Goal: Task Accomplishment & Management: Manage account settings

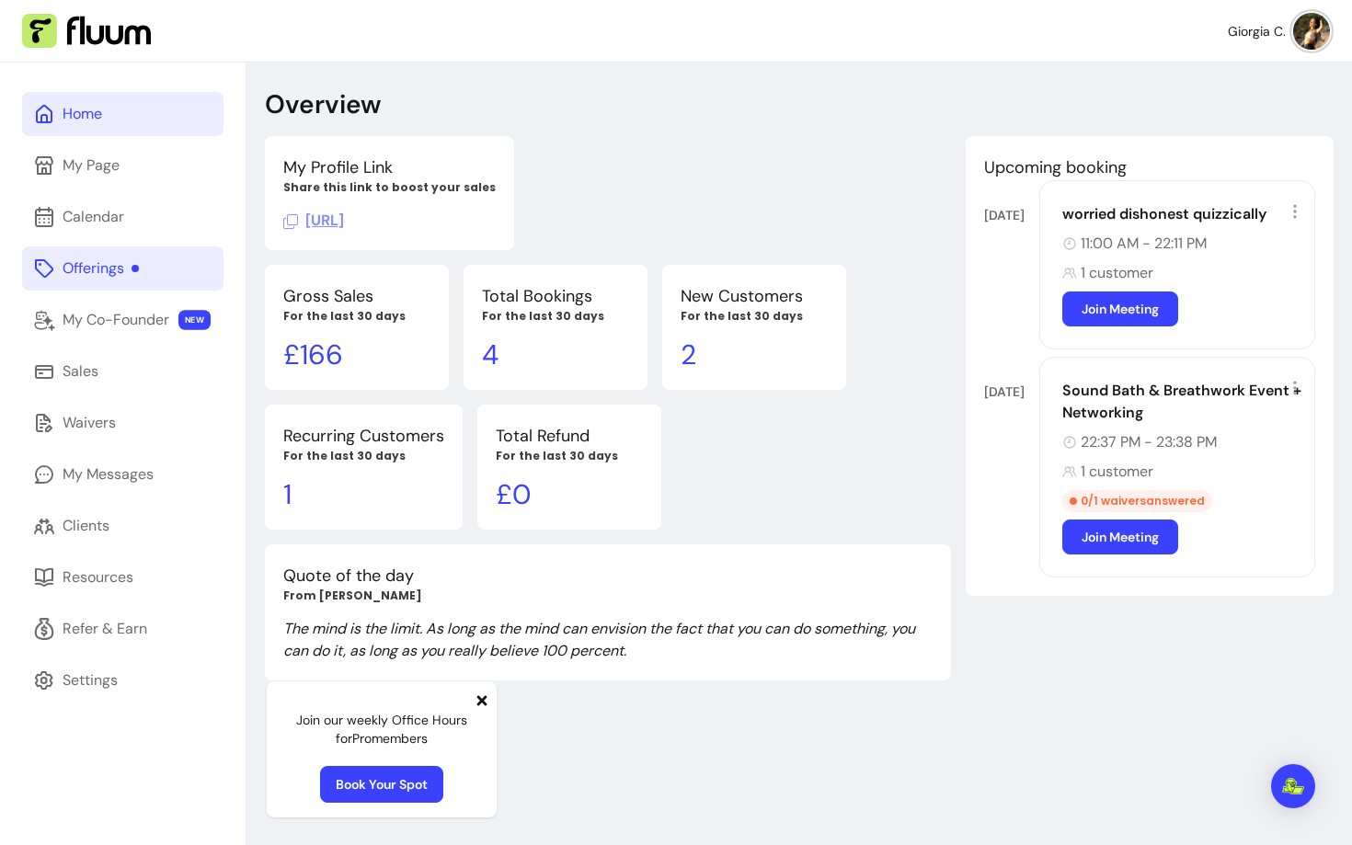
click at [106, 268] on div "Offerings" at bounding box center [101, 269] width 76 height 22
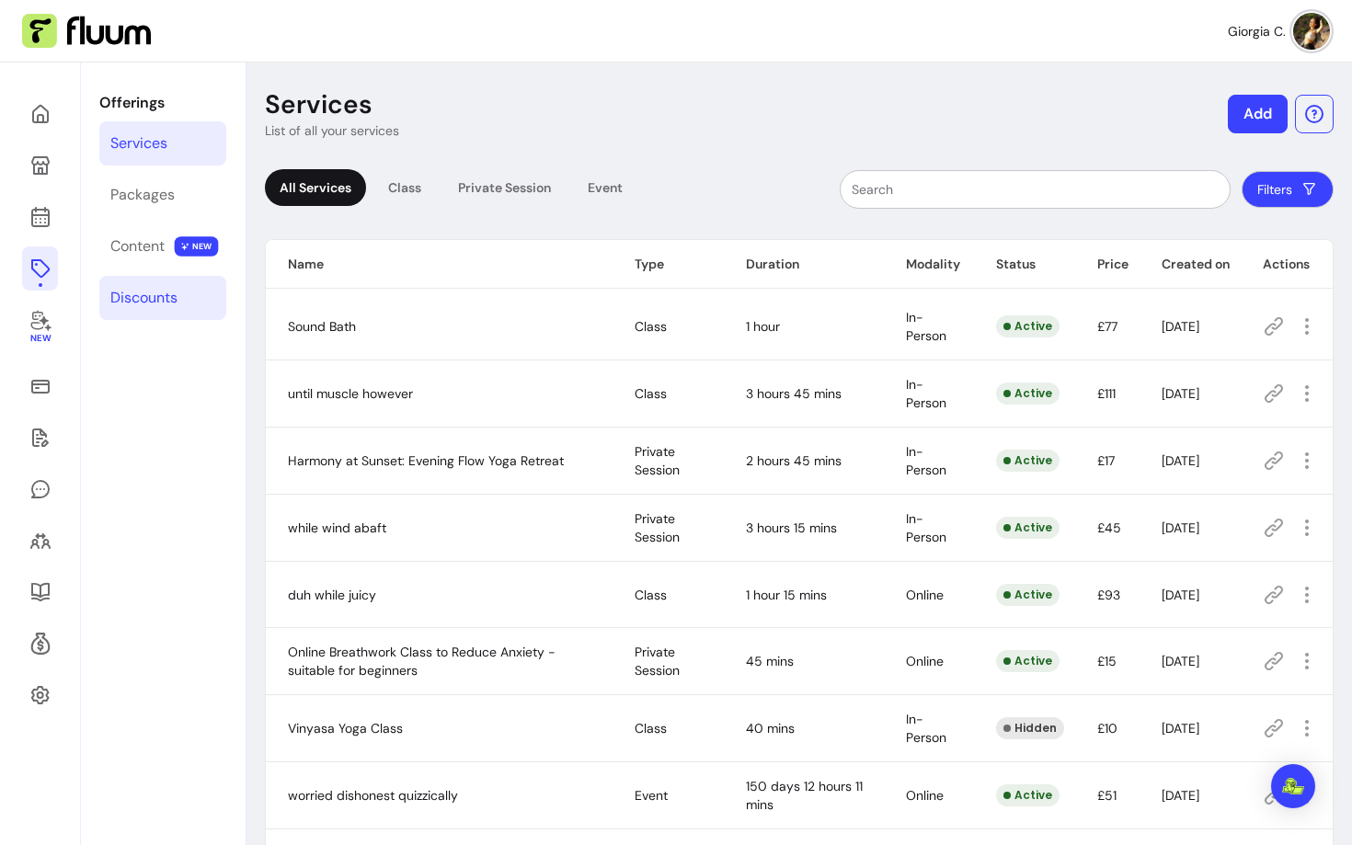
click at [179, 294] on link "Discounts" at bounding box center [162, 298] width 127 height 44
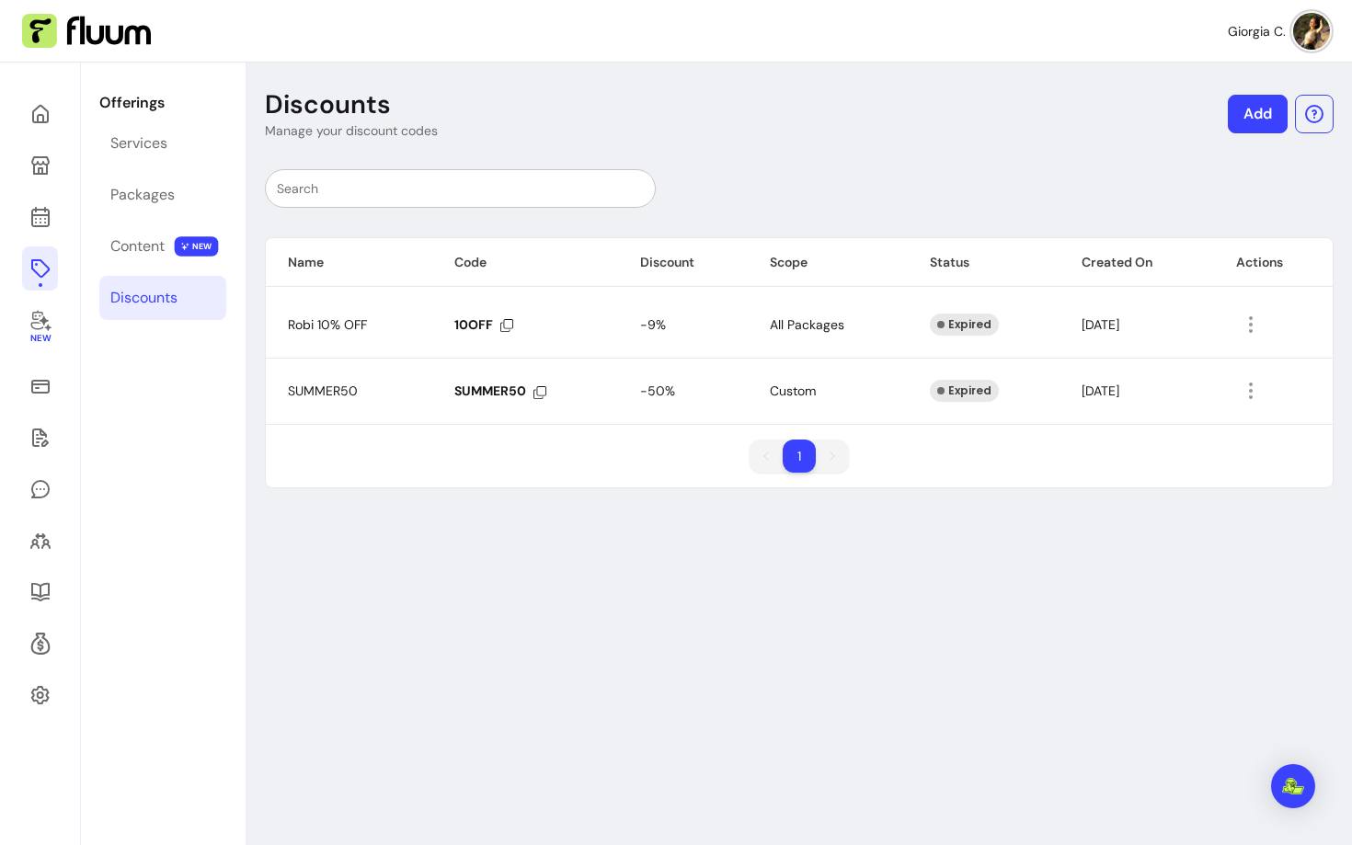
click at [1265, 123] on link "Add" at bounding box center [1258, 114] width 60 height 39
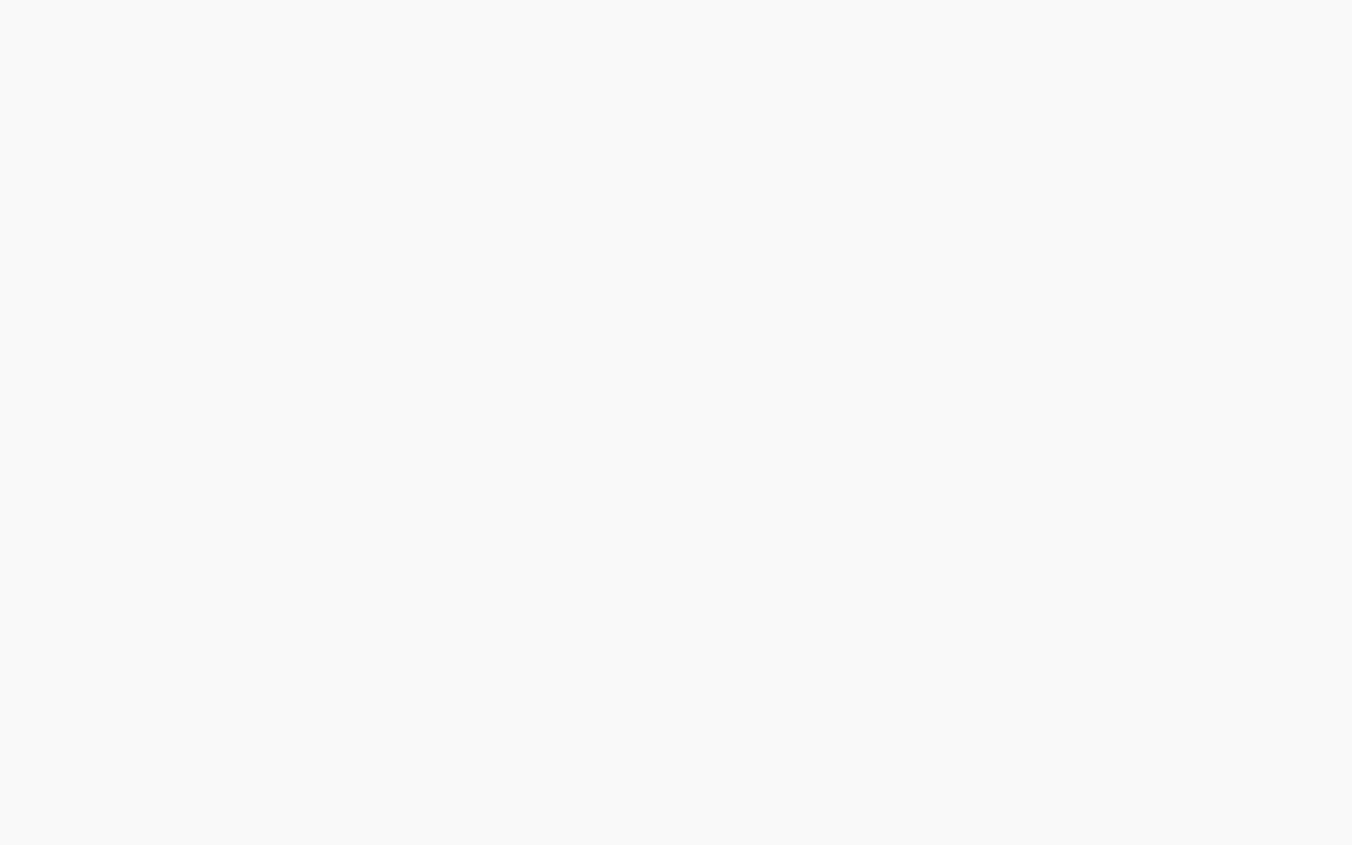
click at [1250, 119] on div at bounding box center [676, 422] width 1352 height 845
select select "****"
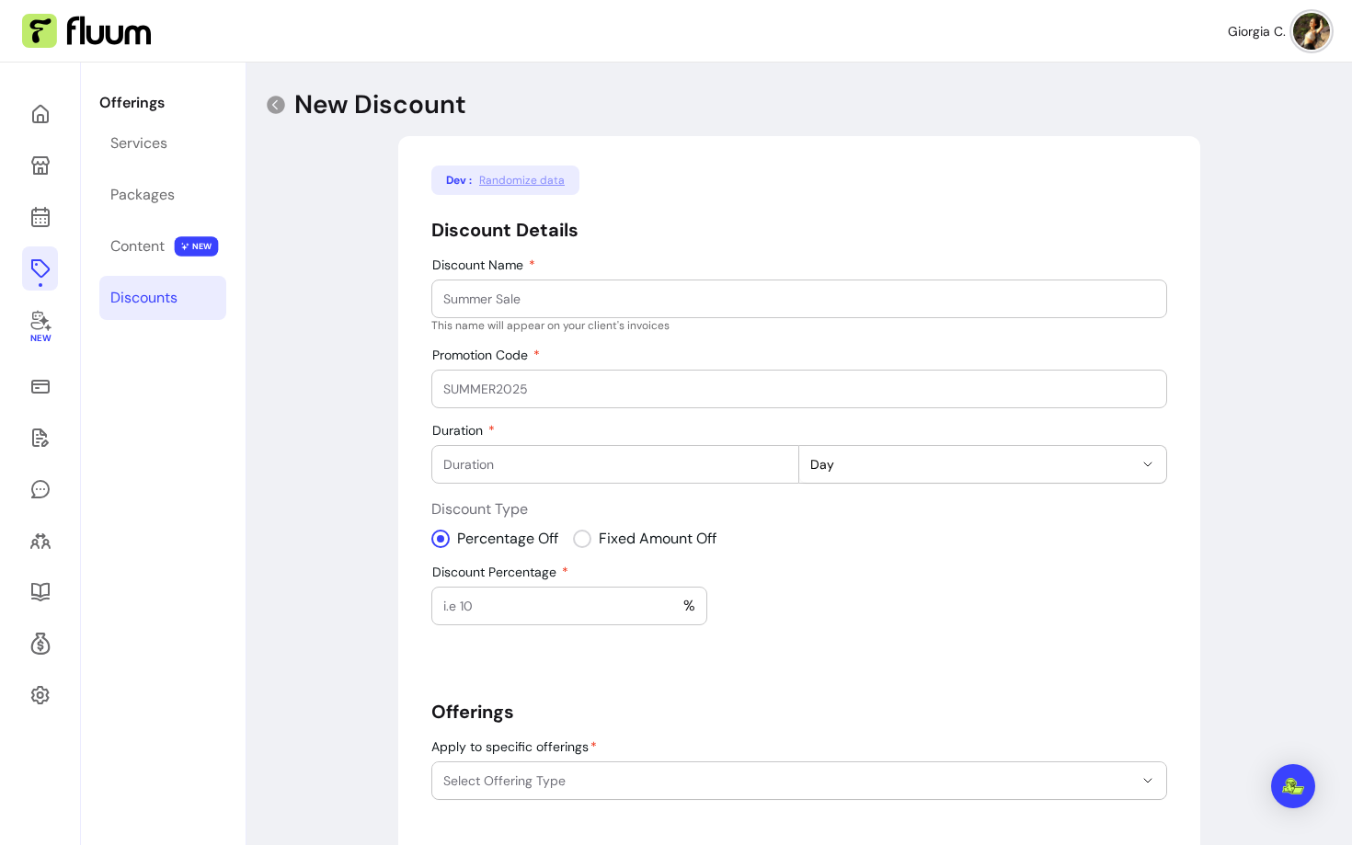
click at [540, 296] on input "Discount Name" at bounding box center [799, 299] width 712 height 18
click at [148, 252] on div "Content" at bounding box center [137, 247] width 54 height 22
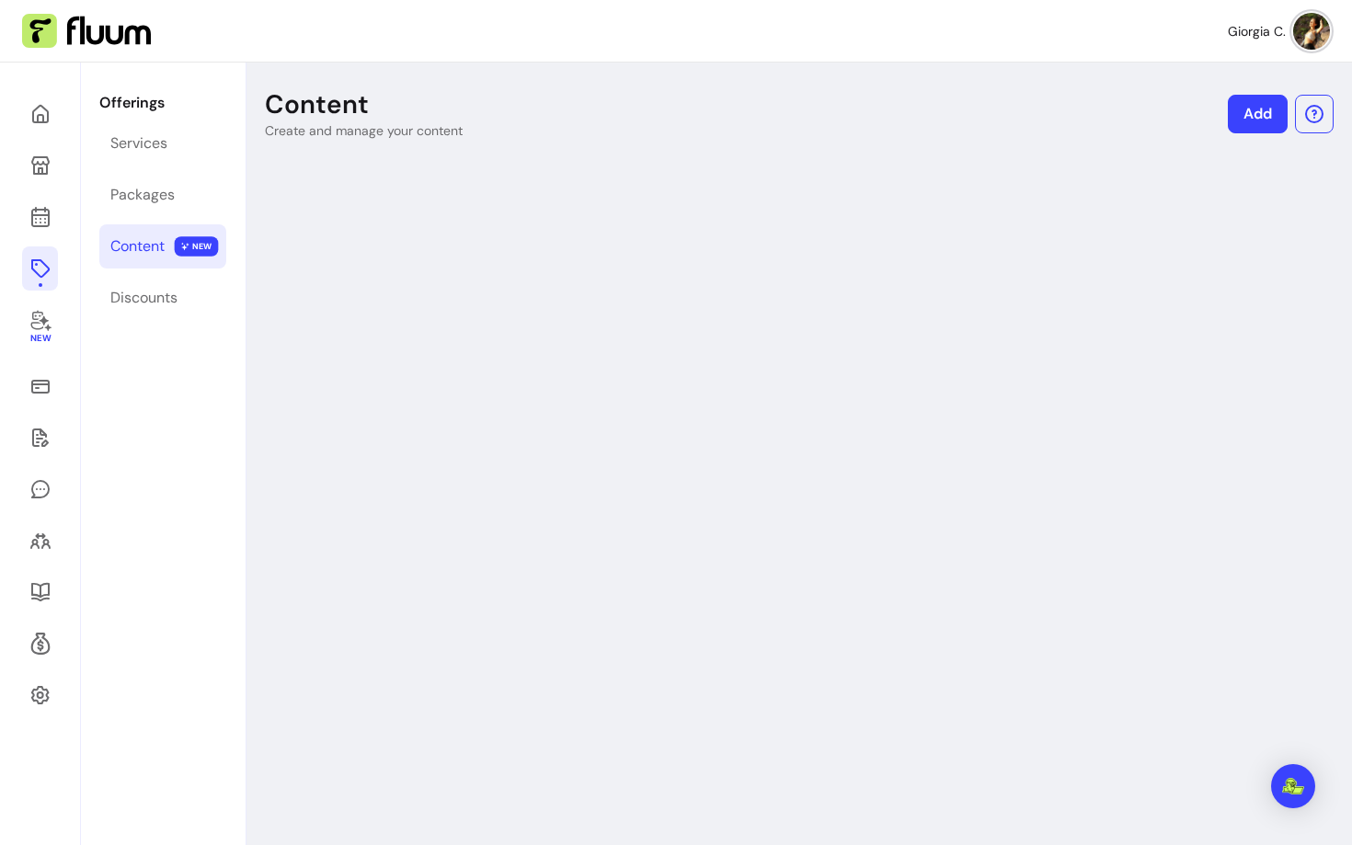
click at [1240, 114] on link "Add" at bounding box center [1258, 114] width 60 height 39
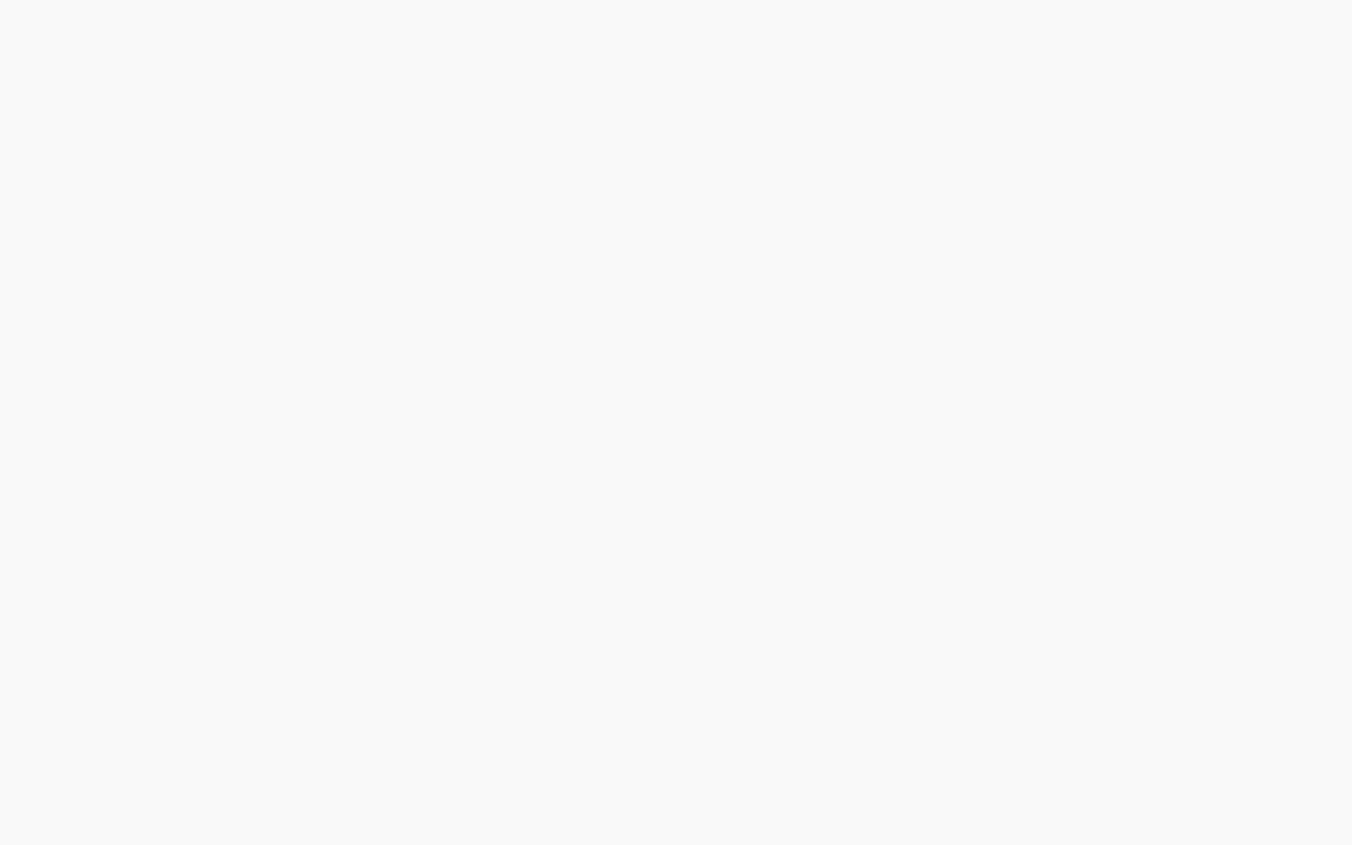
select select "***"
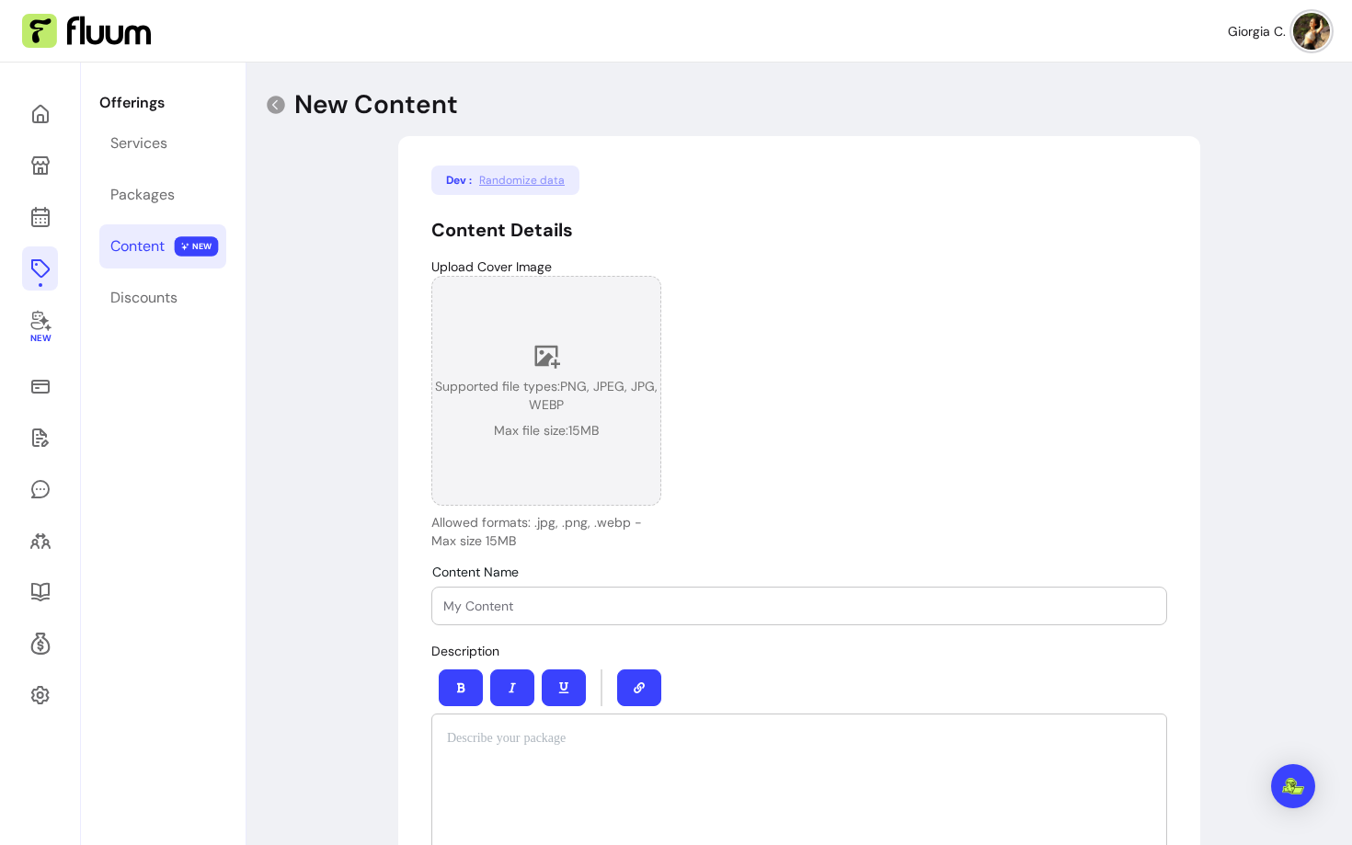
click at [595, 406] on span "Supported file types: PNG, JPEG, JPG, WEBP" at bounding box center [546, 395] width 228 height 37
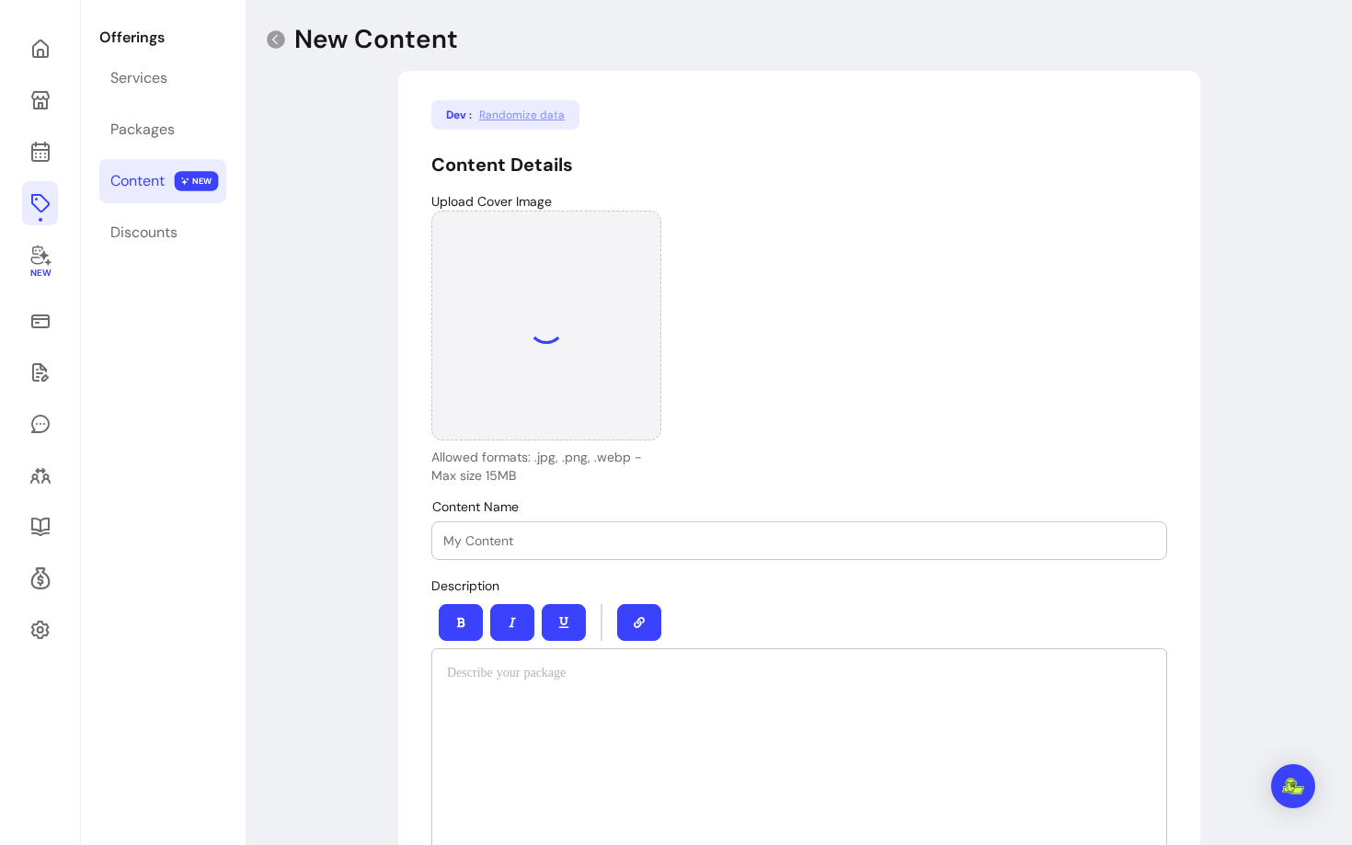
click at [610, 545] on input "Content Name" at bounding box center [799, 541] width 712 height 18
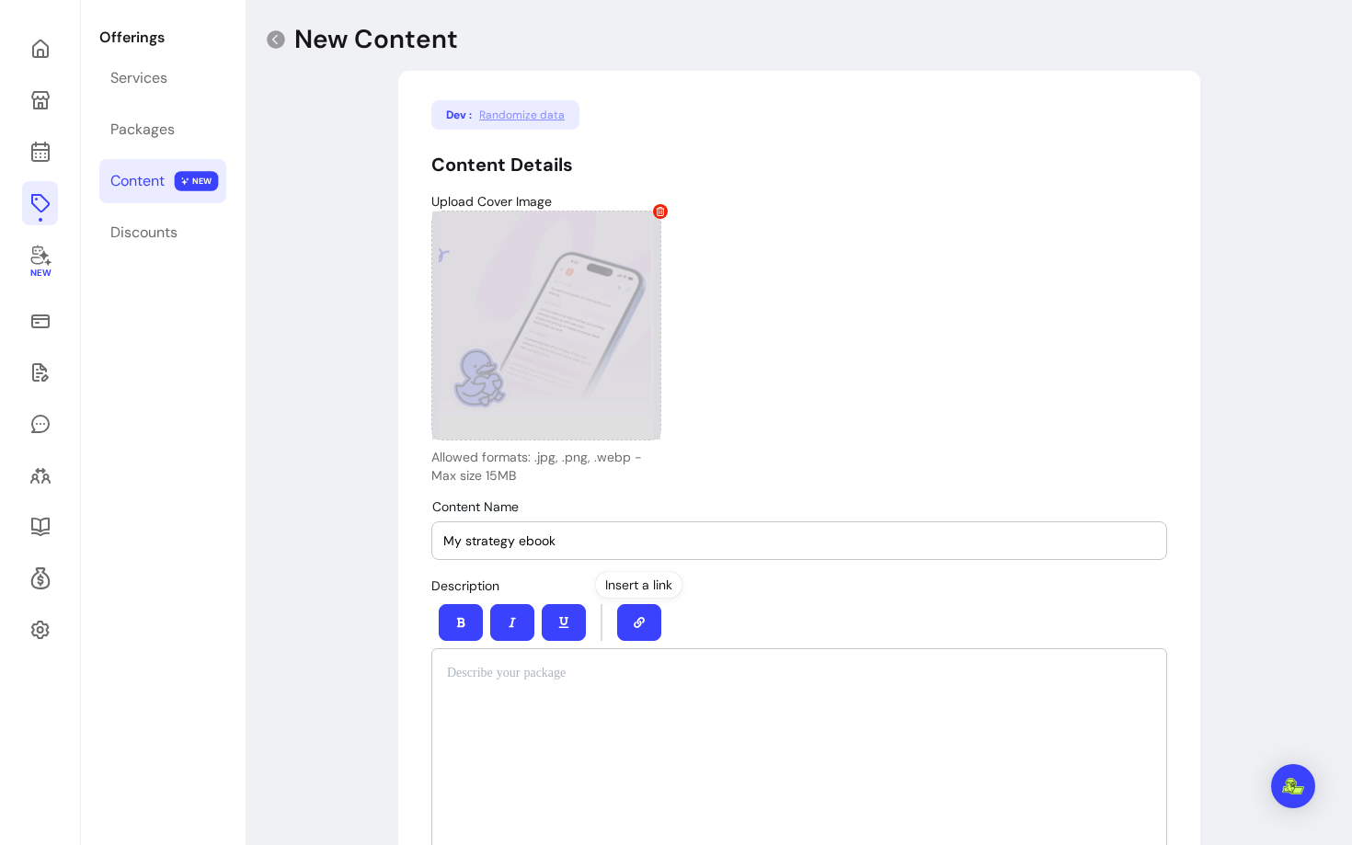
scroll to position [219, 0]
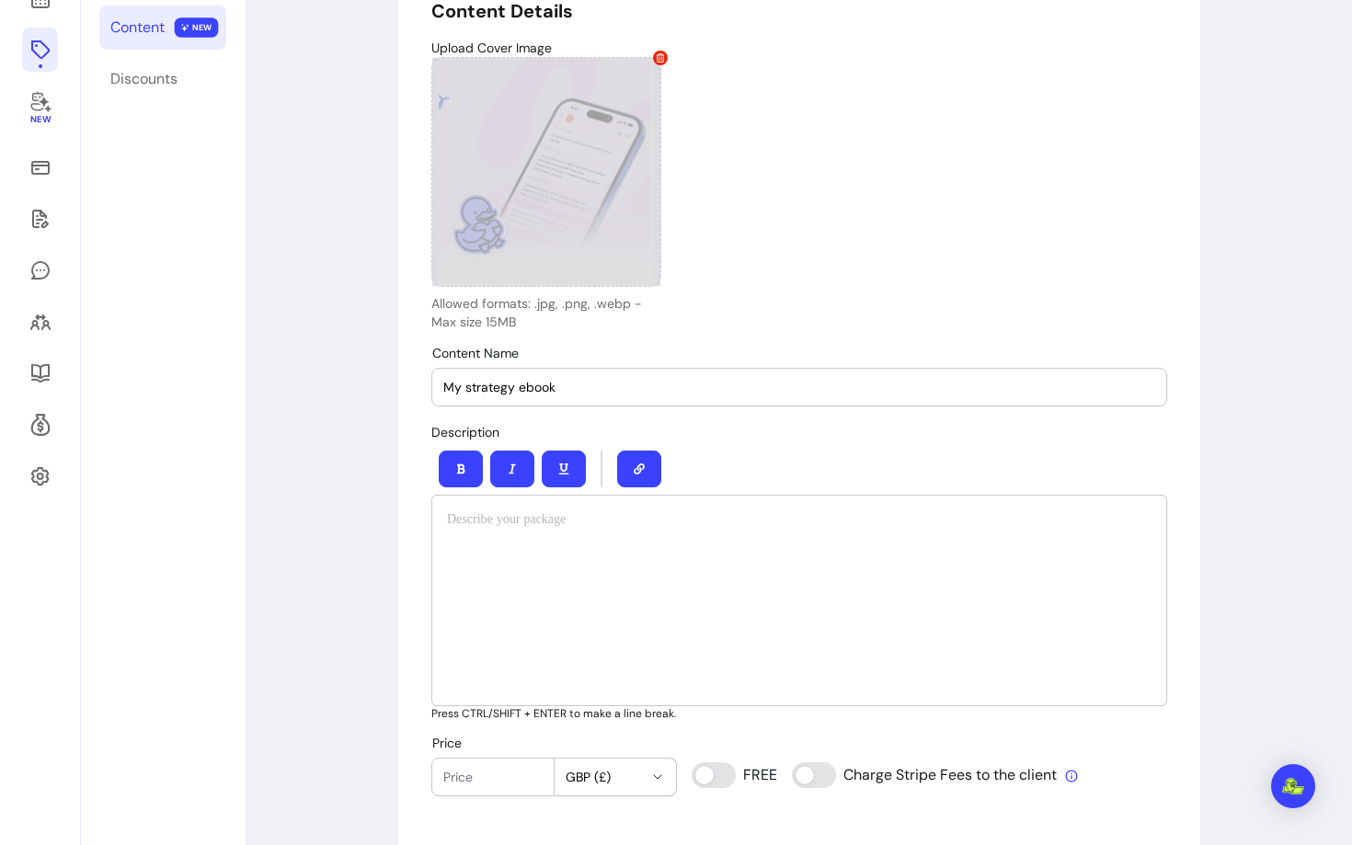
type input "My strategy ebook"
click at [606, 551] on div at bounding box center [799, 601] width 736 height 212
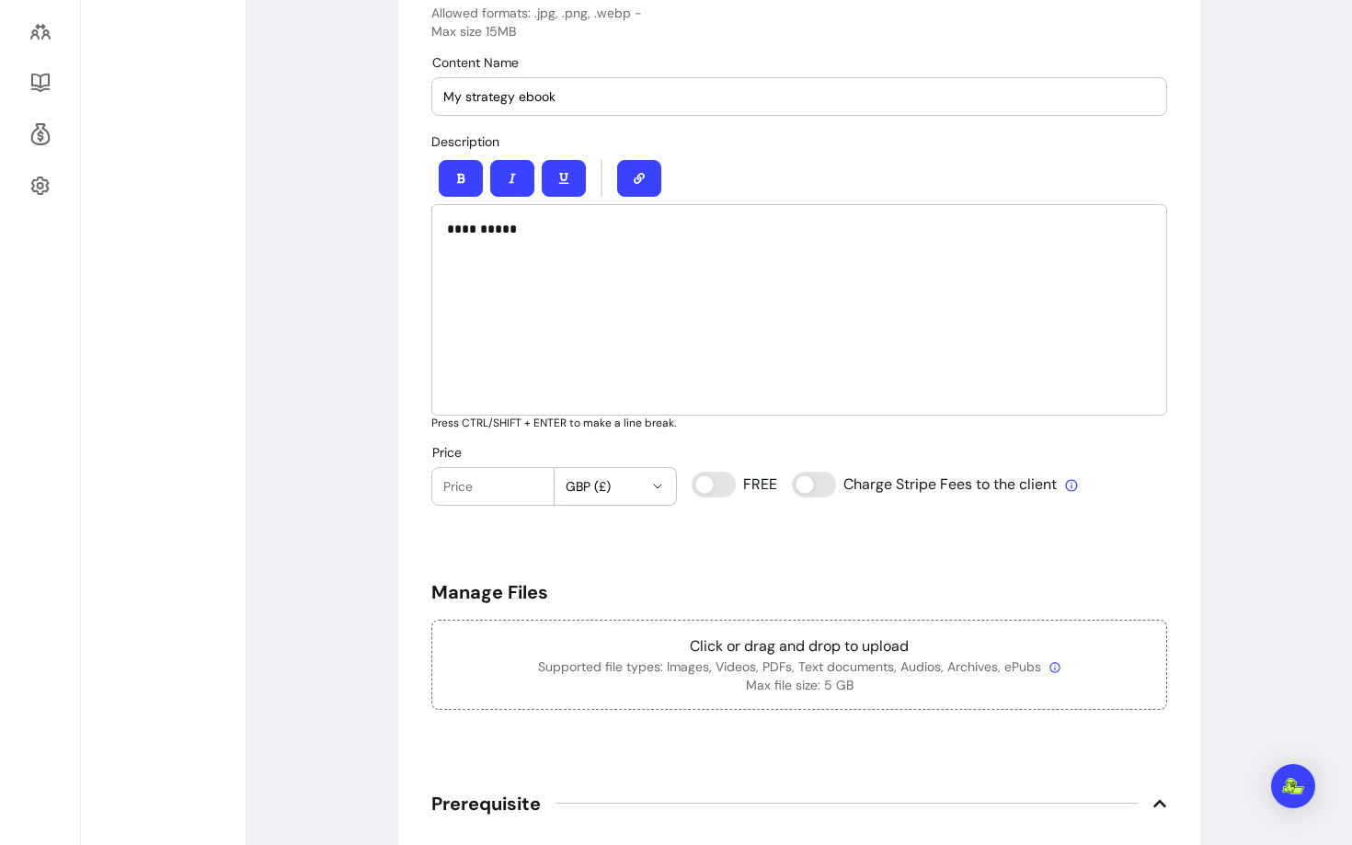
scroll to position [550, 0]
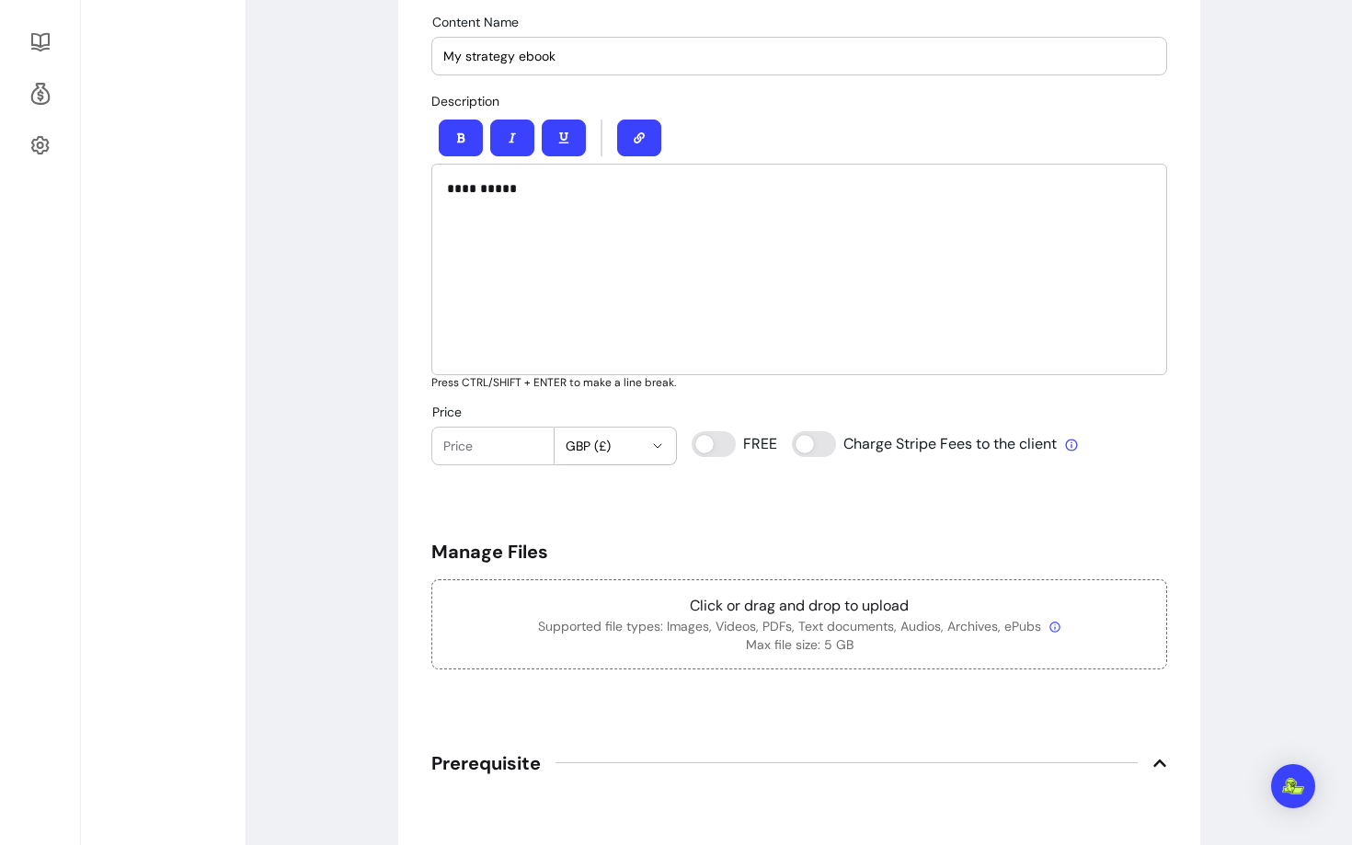
type input "0"
click at [762, 666] on div "Click or drag and drop to upload Supported file types: Images, Videos, PDFs, Te…" at bounding box center [799, 625] width 736 height 90
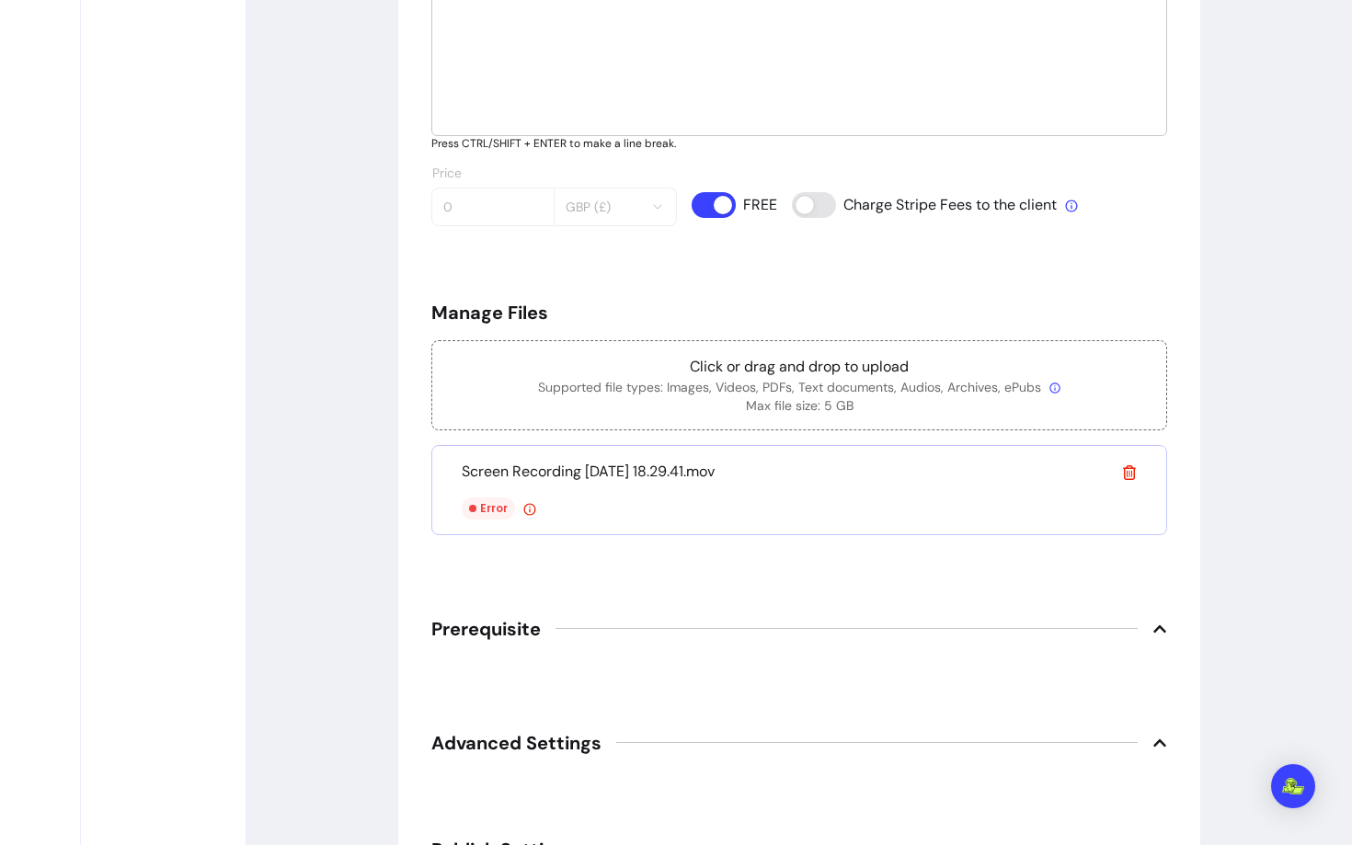
scroll to position [787, 0]
click at [1124, 478] on icon at bounding box center [1129, 475] width 13 height 15
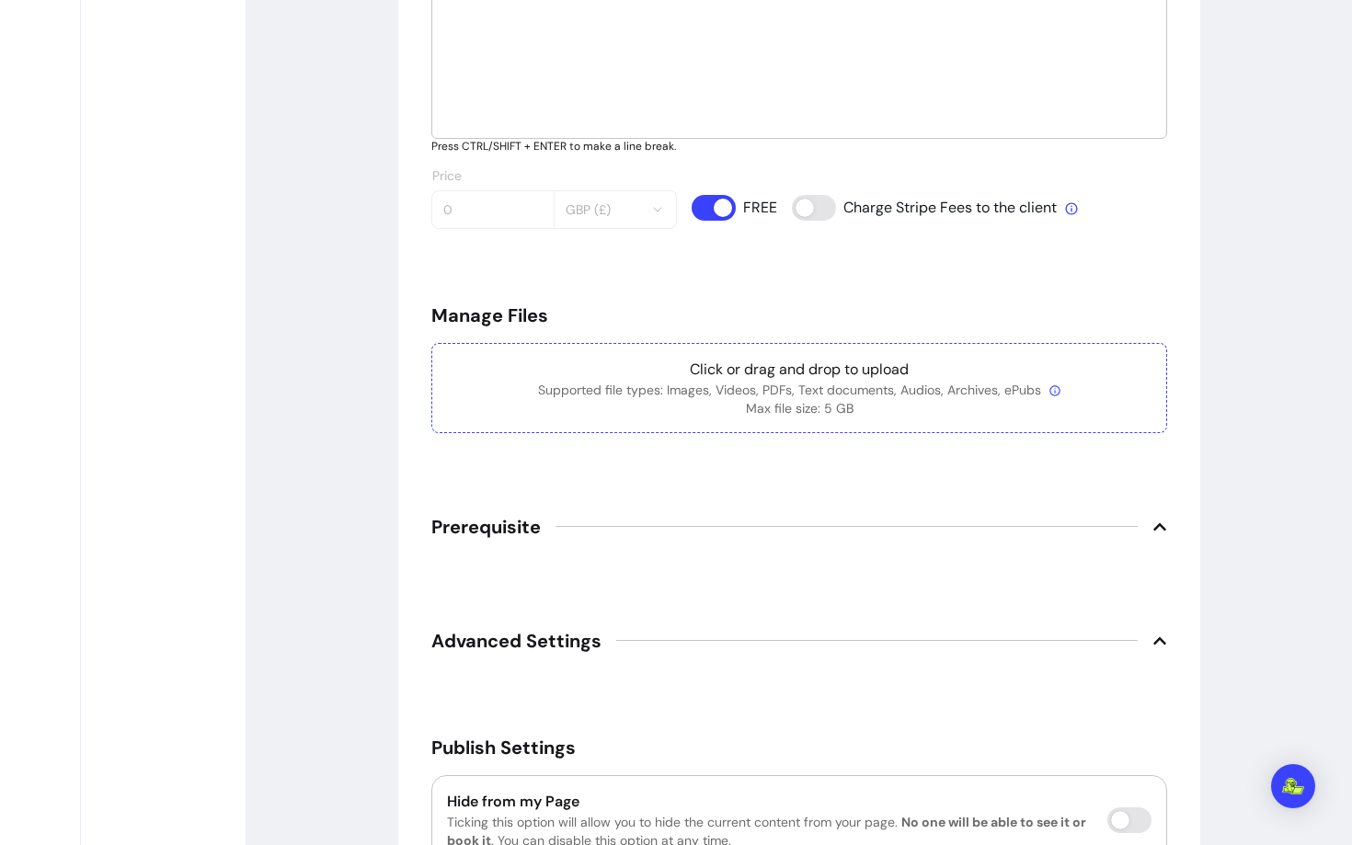
click at [775, 402] on p "Max file size: 5 GB" at bounding box center [799, 408] width 705 height 18
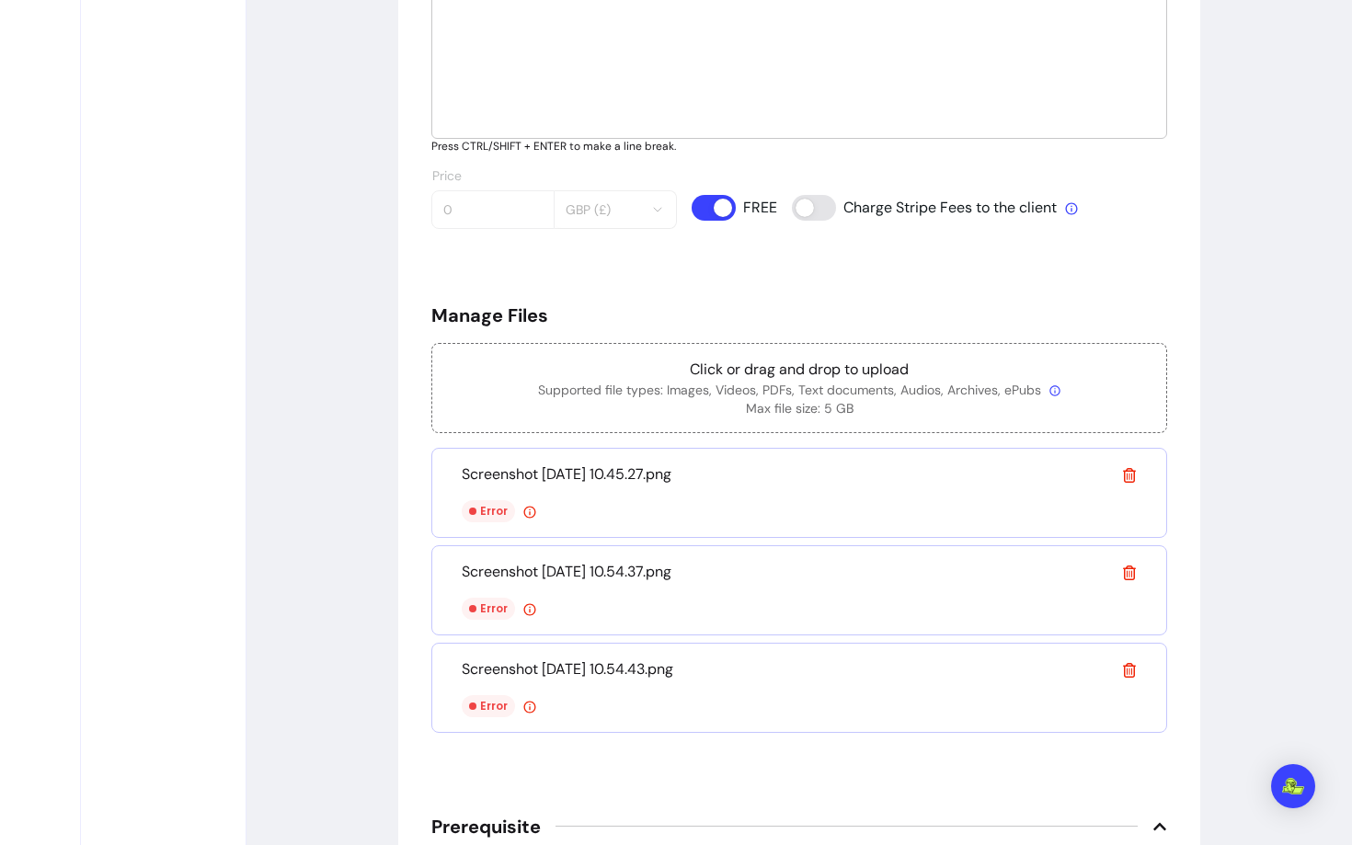
click at [902, 300] on div "**********" at bounding box center [799, 295] width 736 height 1846
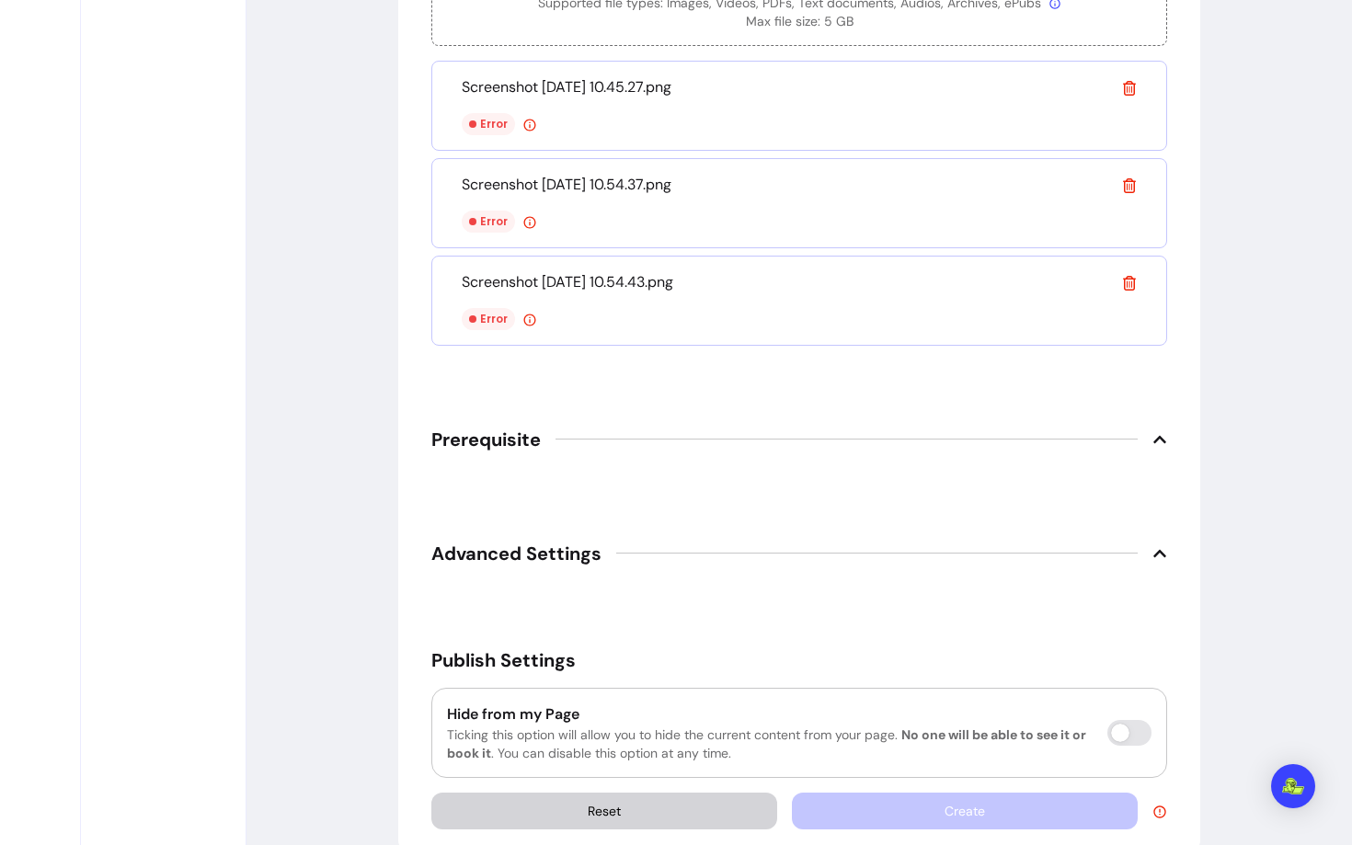
scroll to position [1206, 0]
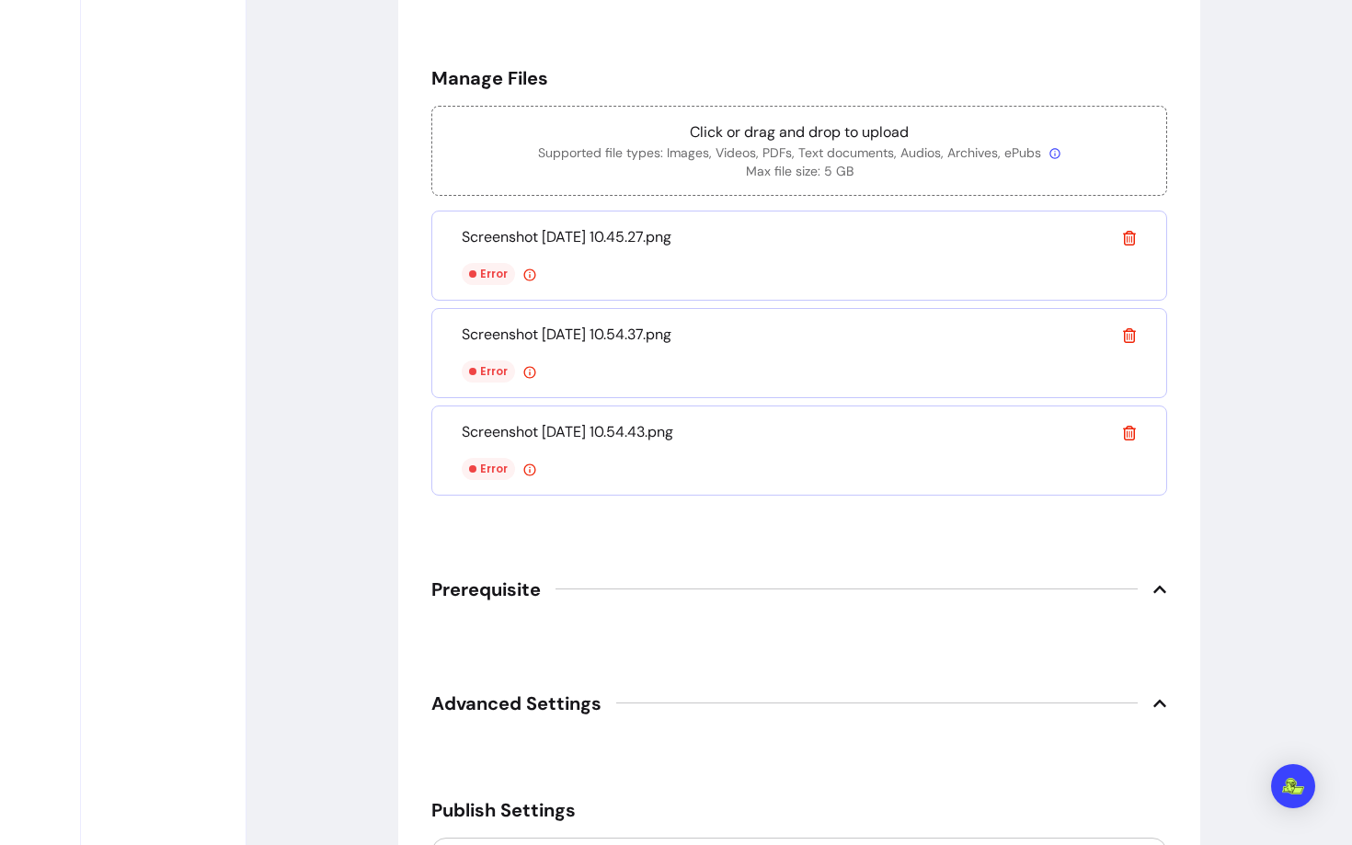
click at [1132, 238] on icon at bounding box center [1129, 238] width 13 height 15
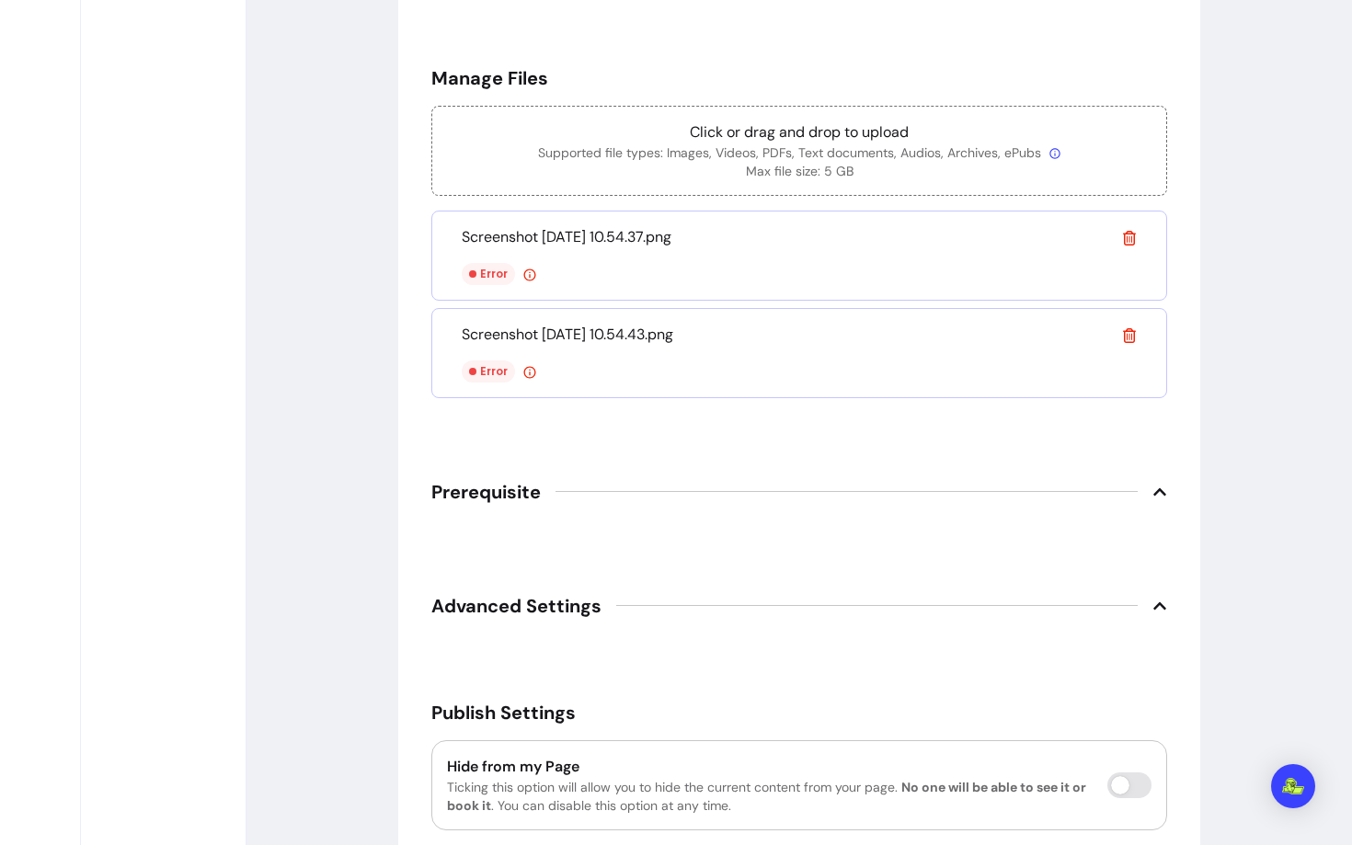
click at [1132, 238] on icon at bounding box center [1129, 238] width 13 height 15
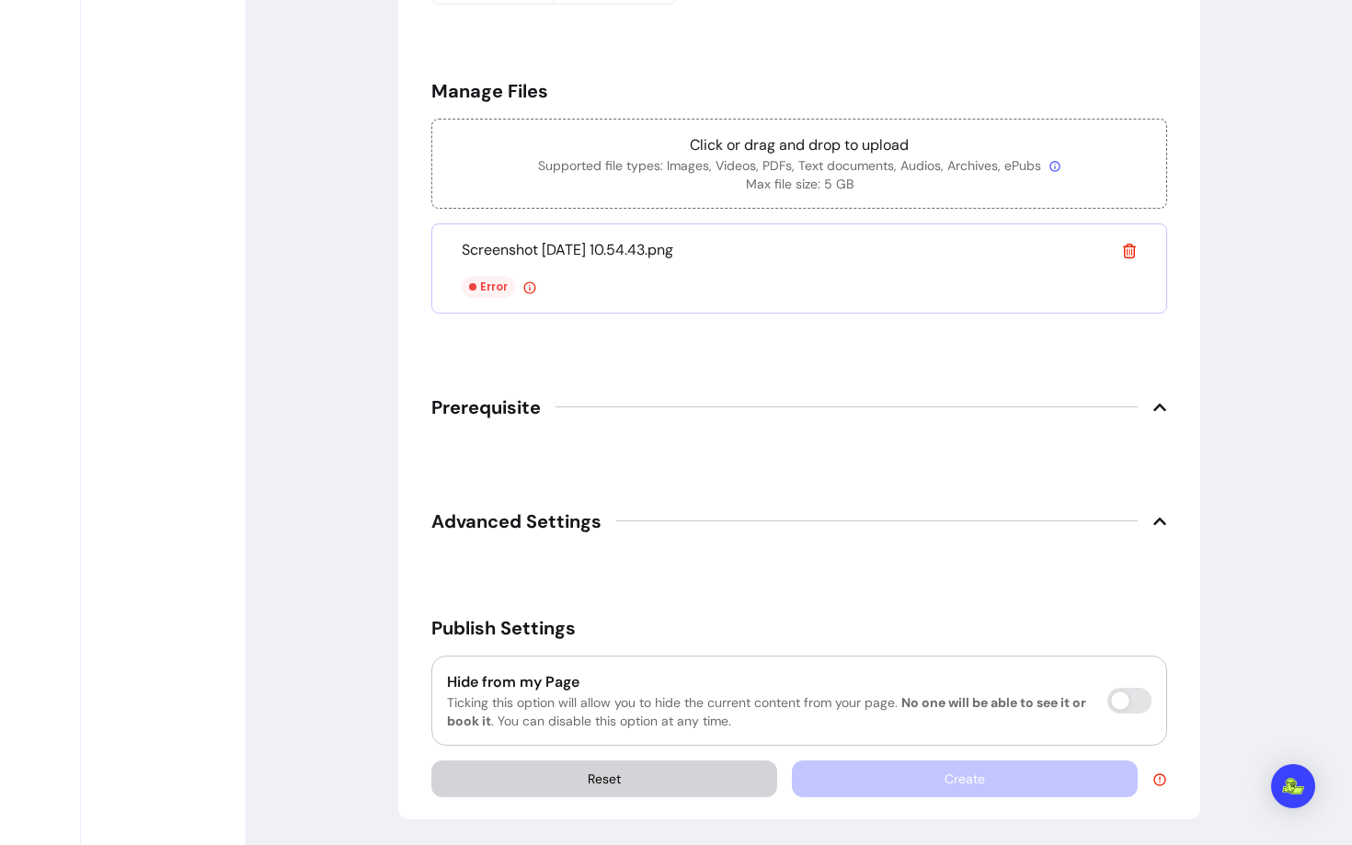
click at [1132, 239] on span at bounding box center [1129, 250] width 15 height 22
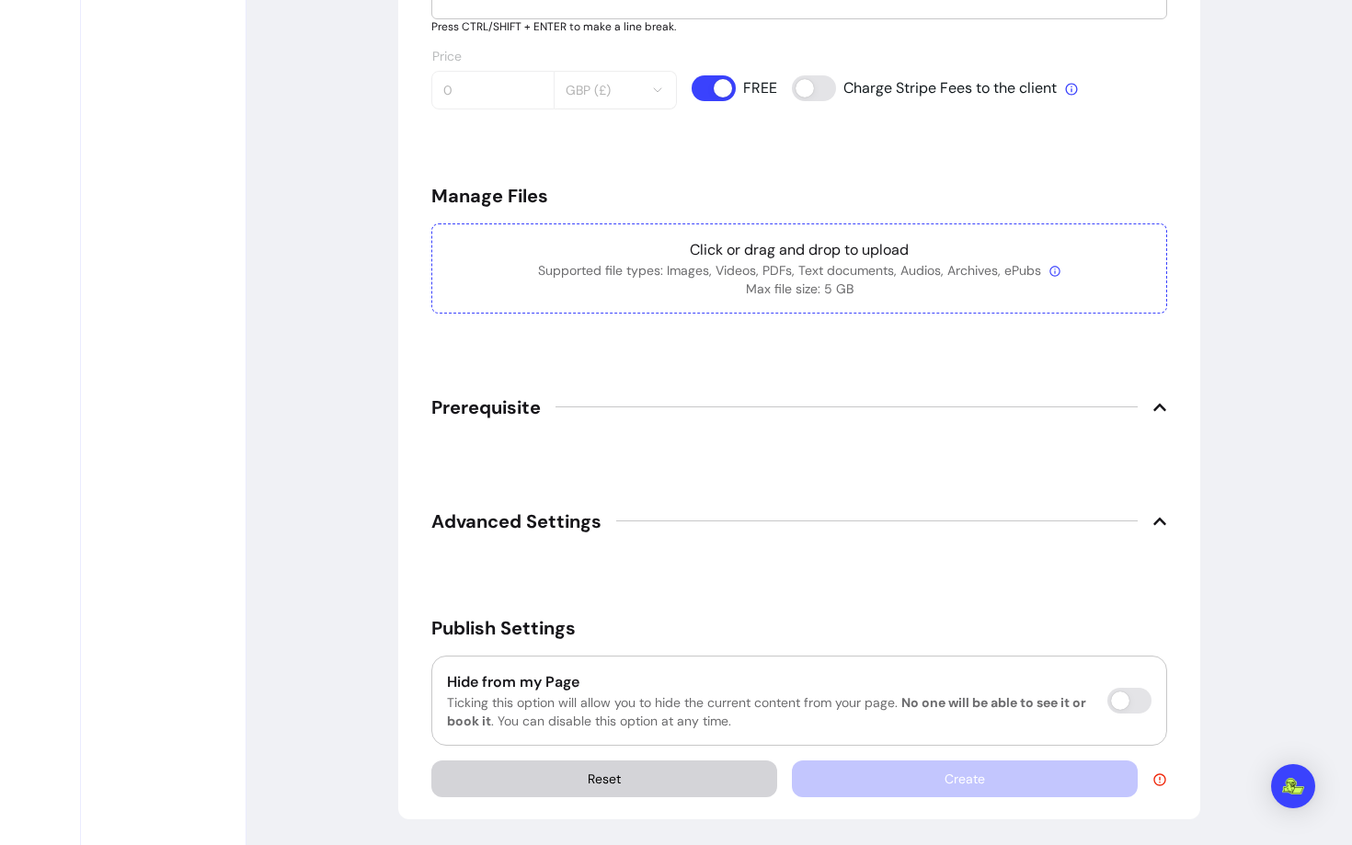
click at [817, 261] on p "Supported file types: Images, Videos, PDFs, Text documents, Audios, Archives, e…" at bounding box center [799, 270] width 705 height 18
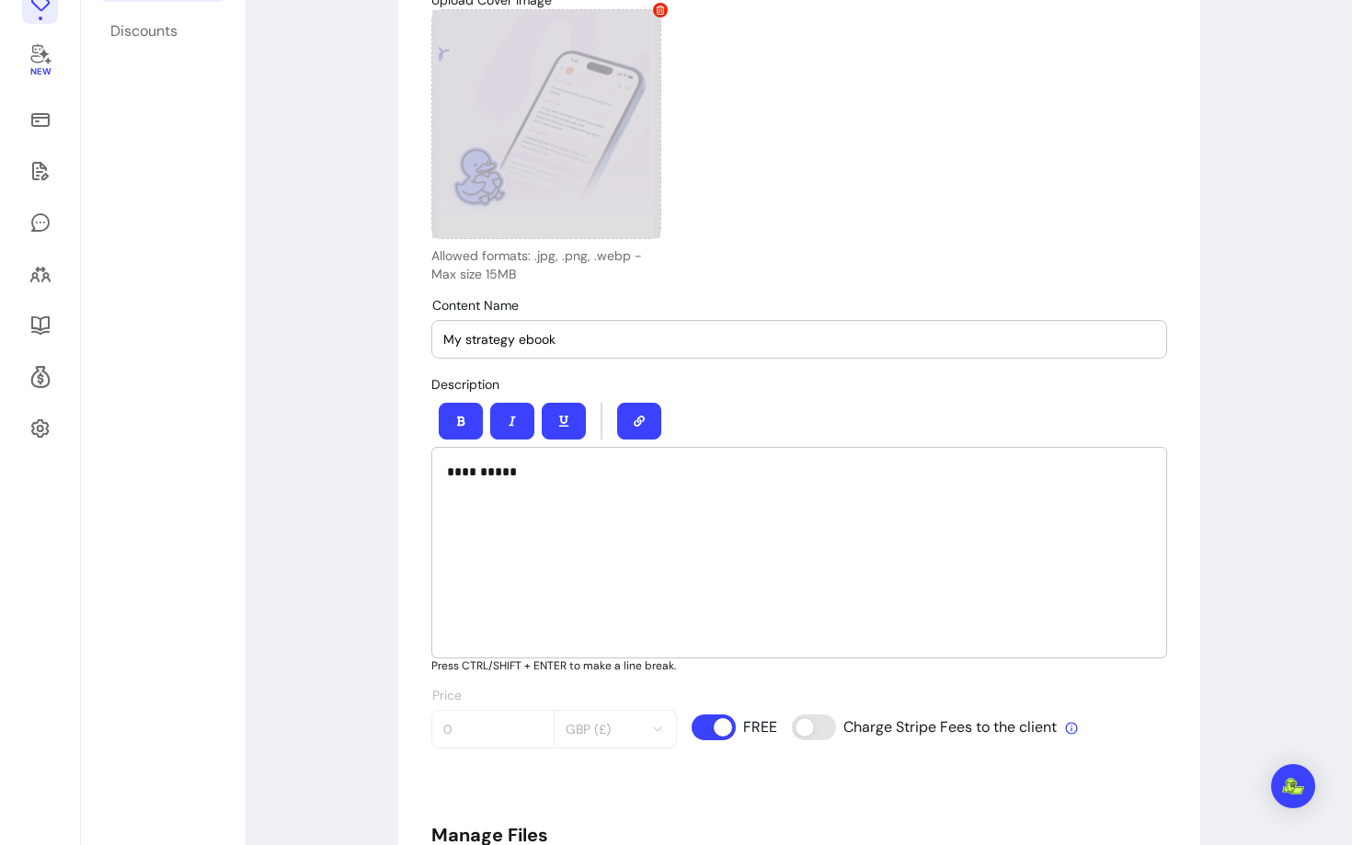
scroll to position [0, 0]
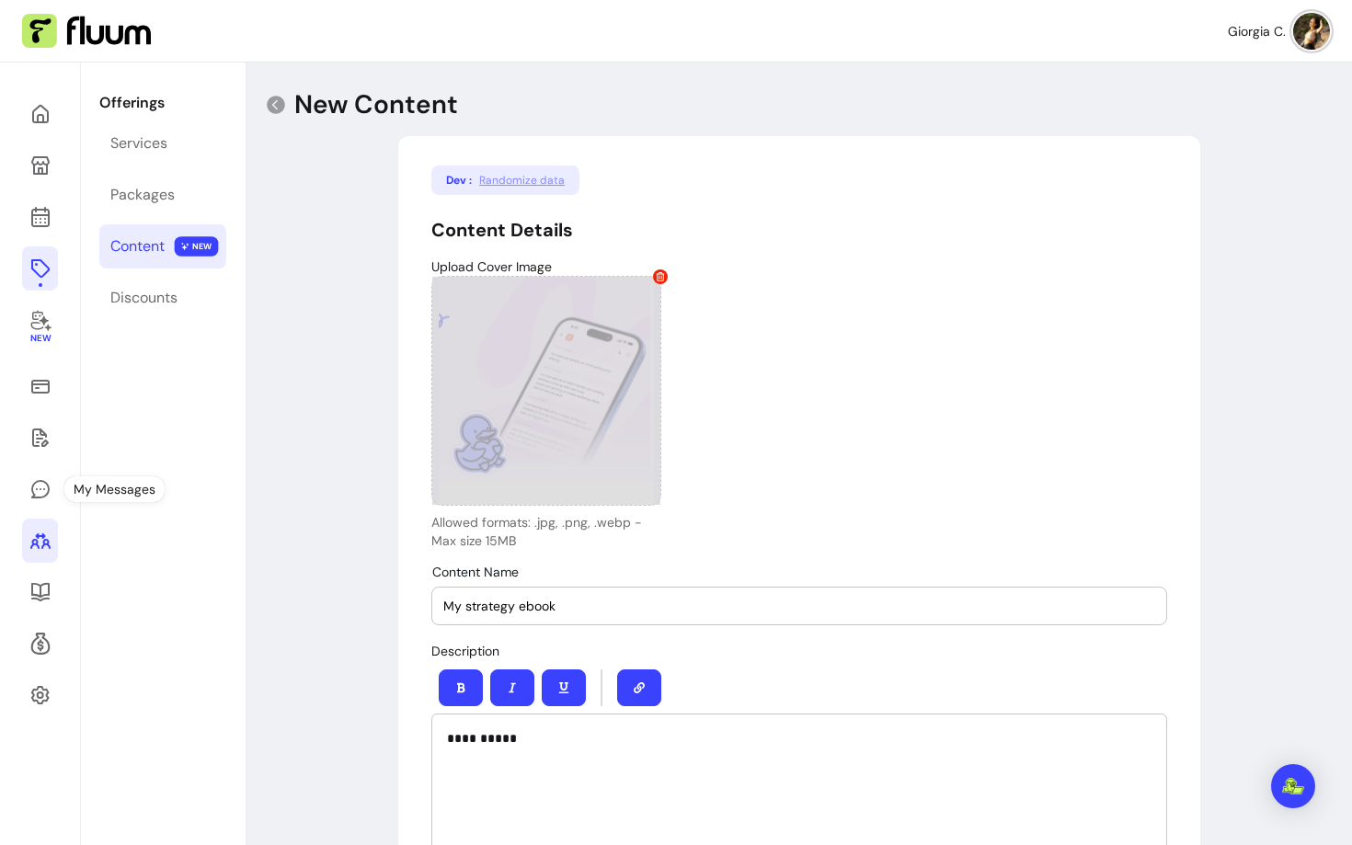
click at [44, 546] on icon at bounding box center [40, 541] width 22 height 22
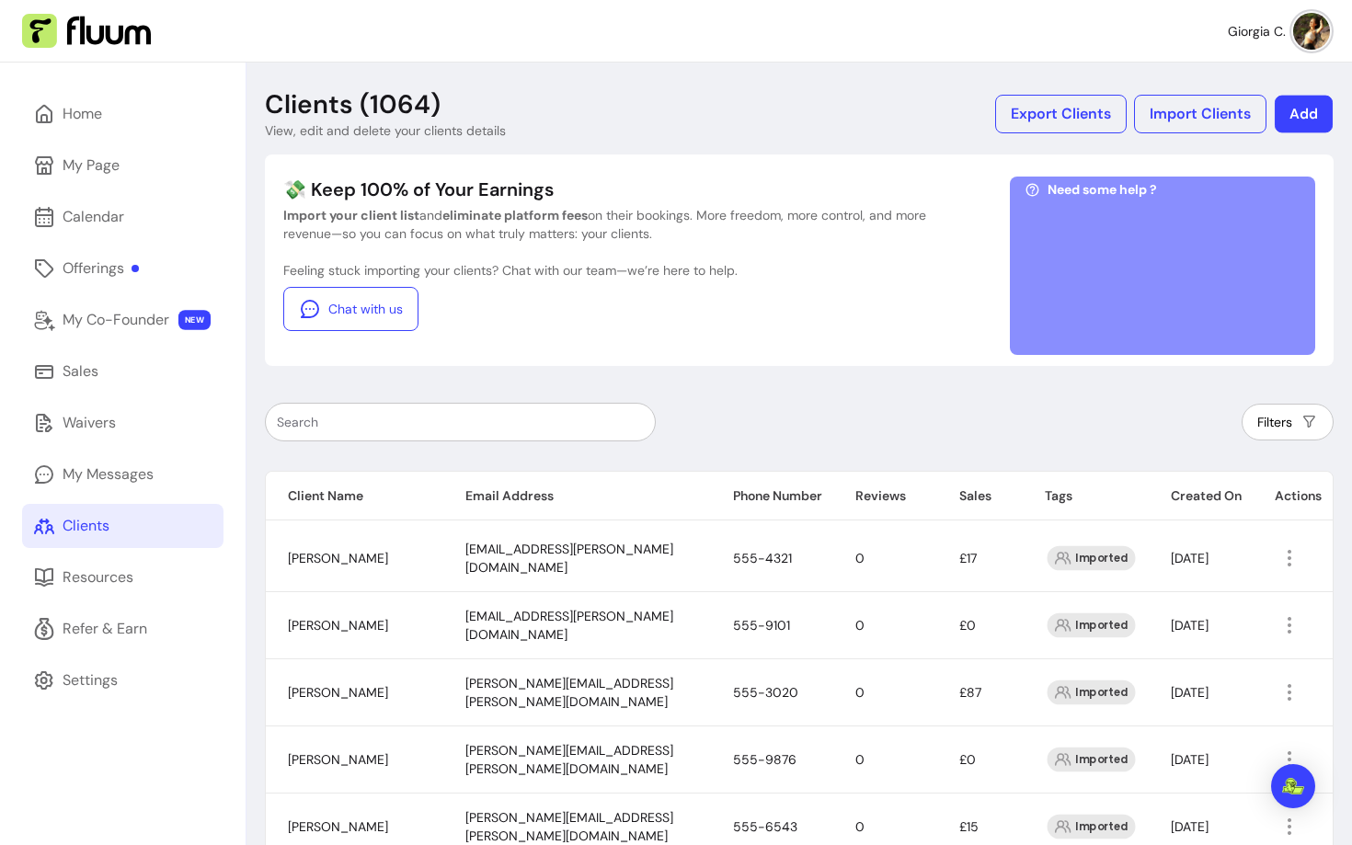
click at [1298, 109] on button "Add" at bounding box center [1304, 115] width 58 height 38
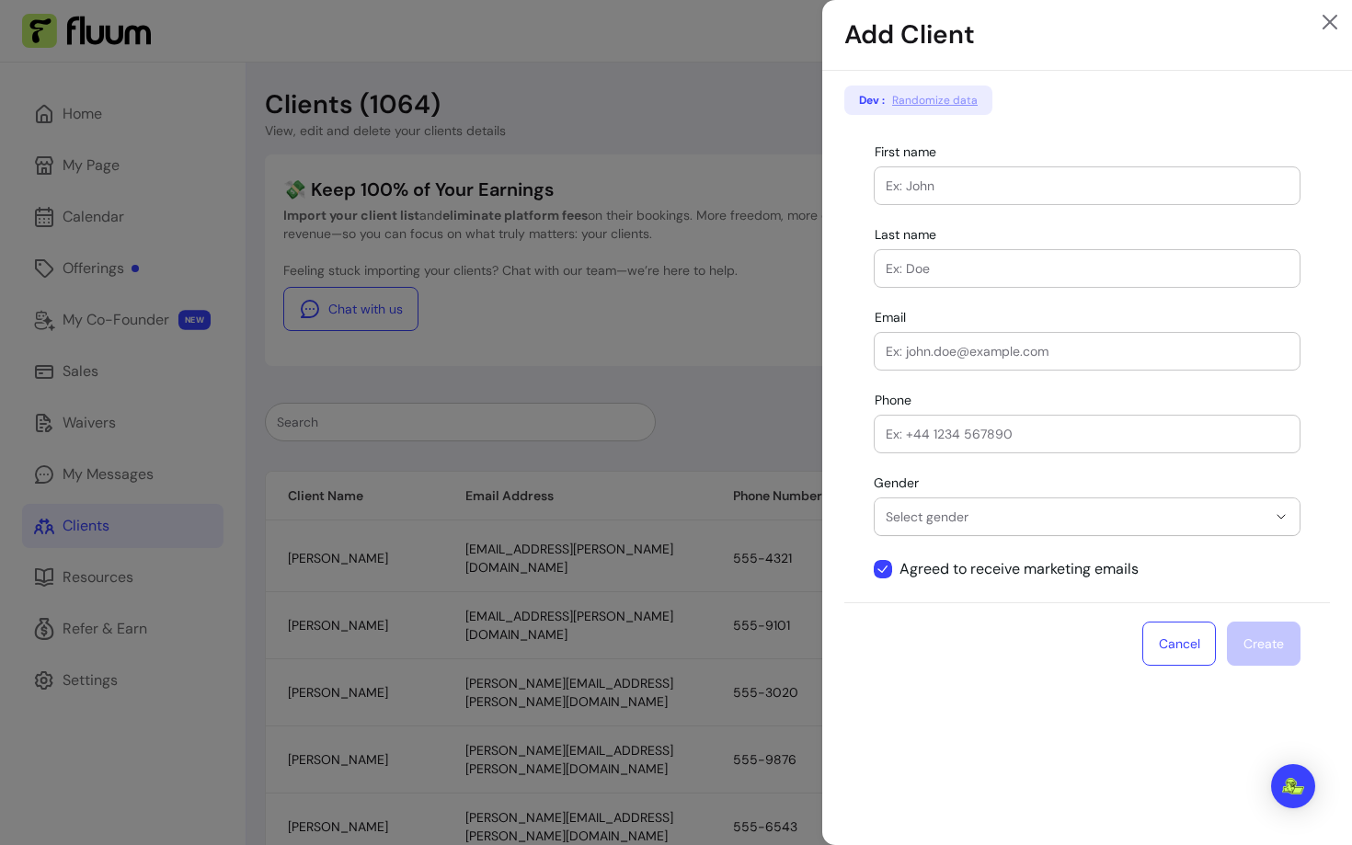
click at [755, 420] on div "**********" at bounding box center [676, 422] width 1352 height 845
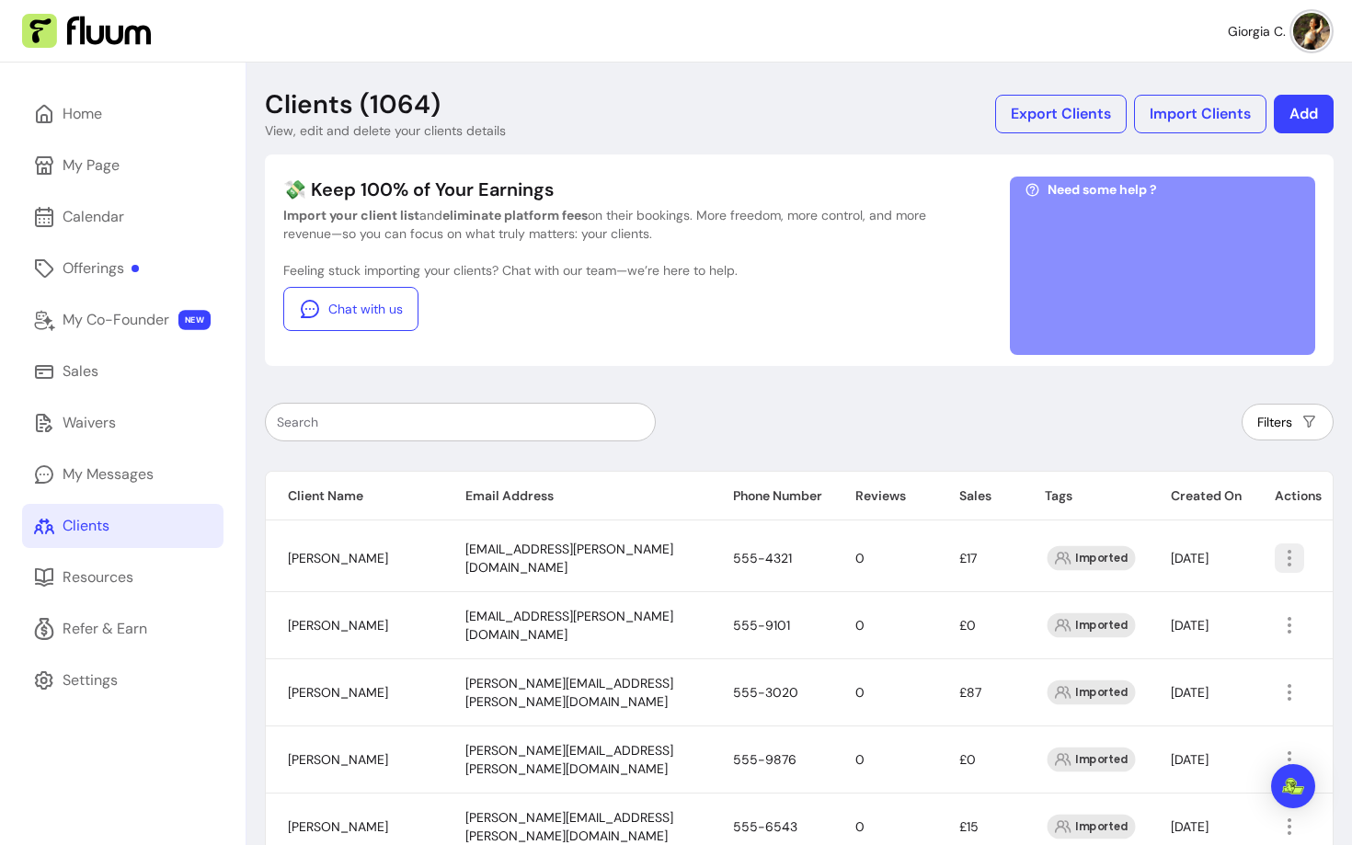
click at [1146, 640] on li "Add Notes" at bounding box center [1206, 631] width 169 height 29
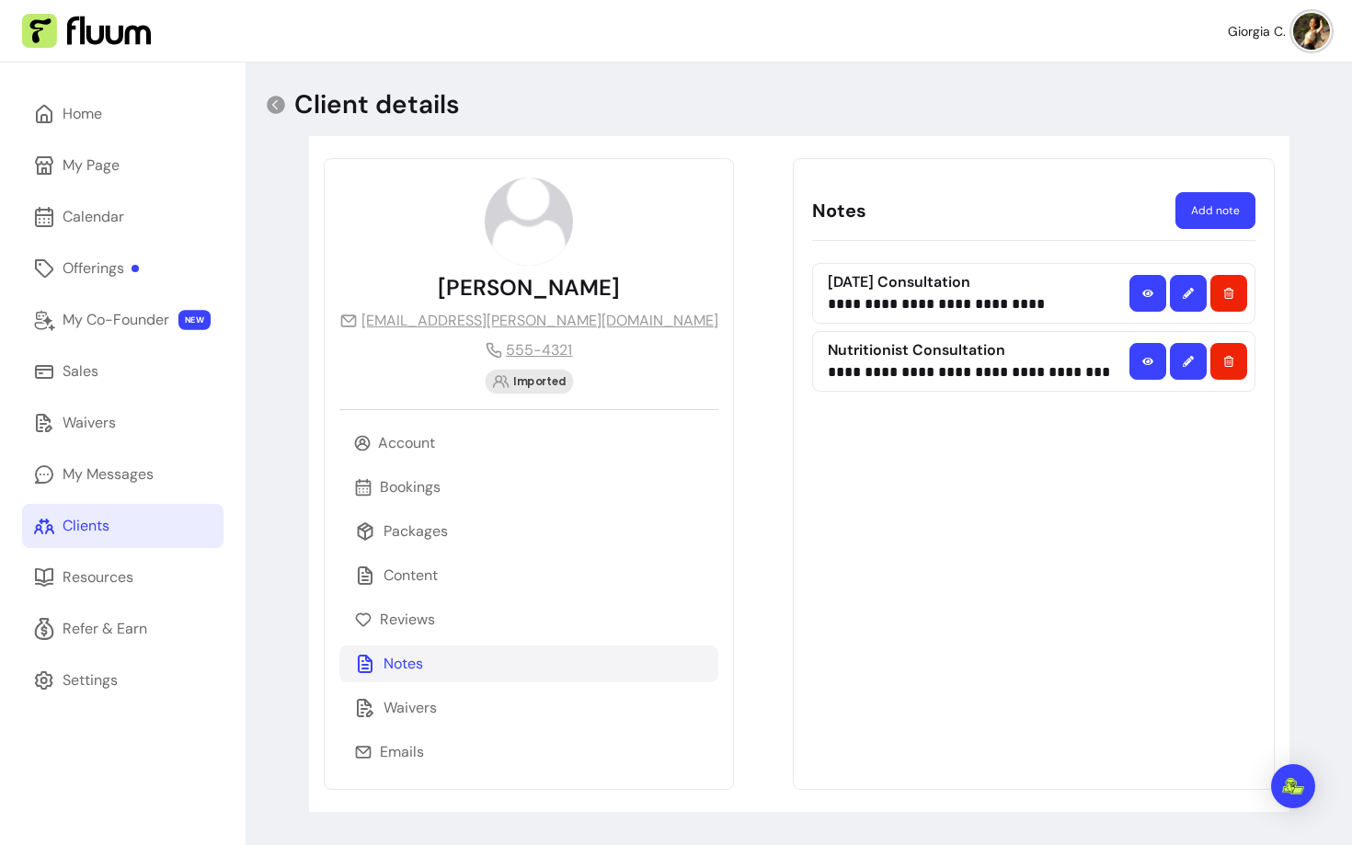
click at [1213, 218] on button "Add note" at bounding box center [1216, 210] width 80 height 37
select select "*"
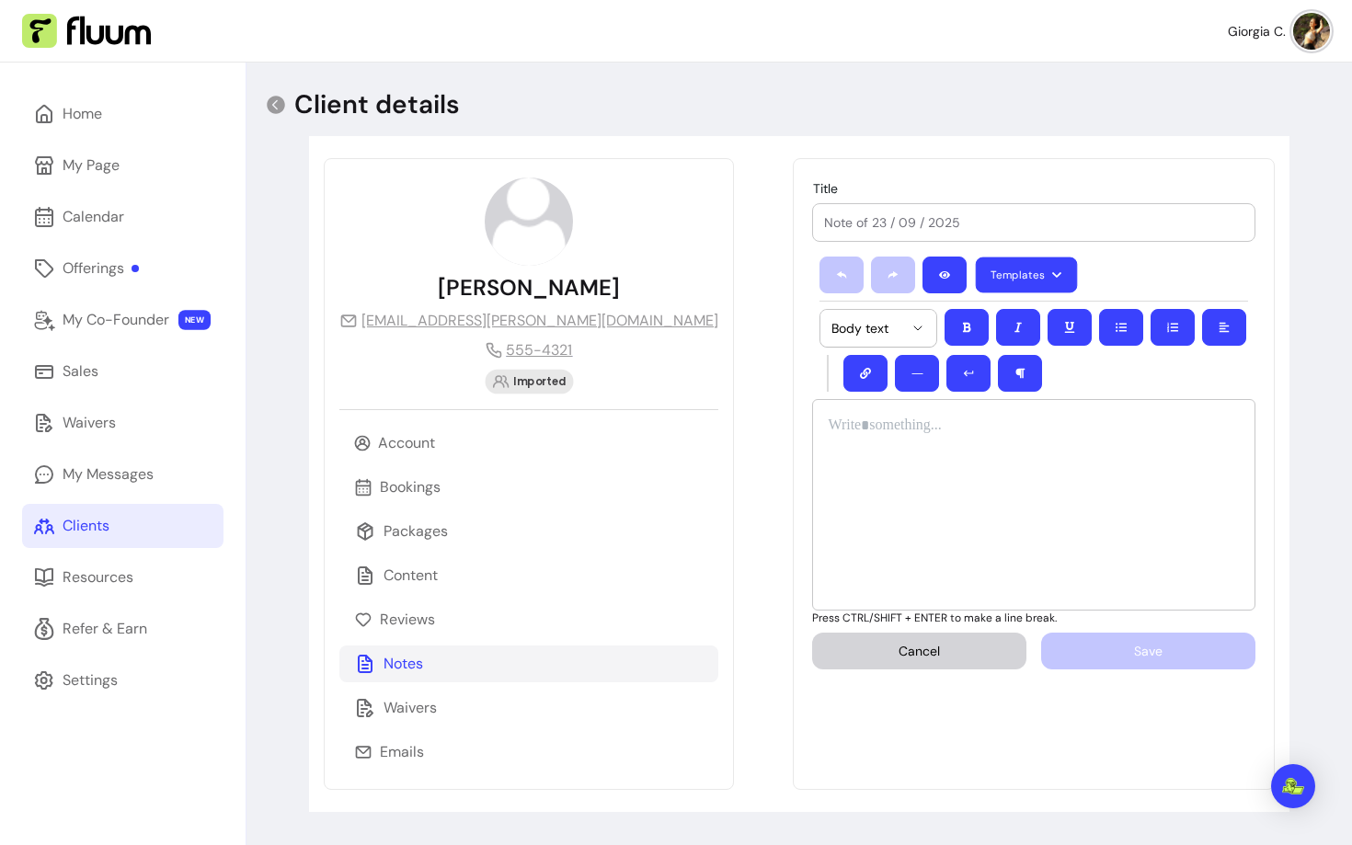
click at [976, 273] on button "Templates" at bounding box center [1027, 276] width 102 height 36
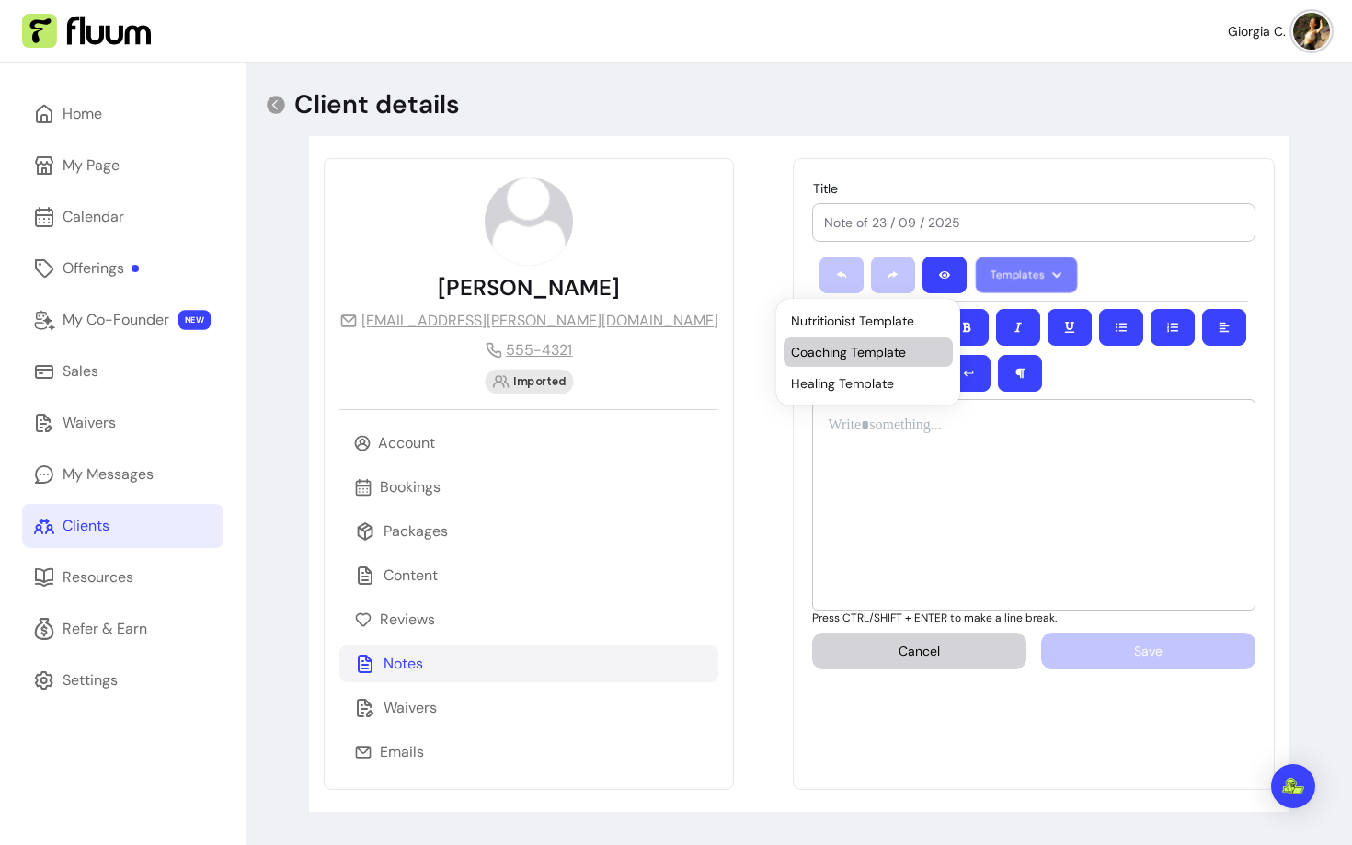
click at [830, 339] on li "Coaching Template" at bounding box center [868, 352] width 169 height 29
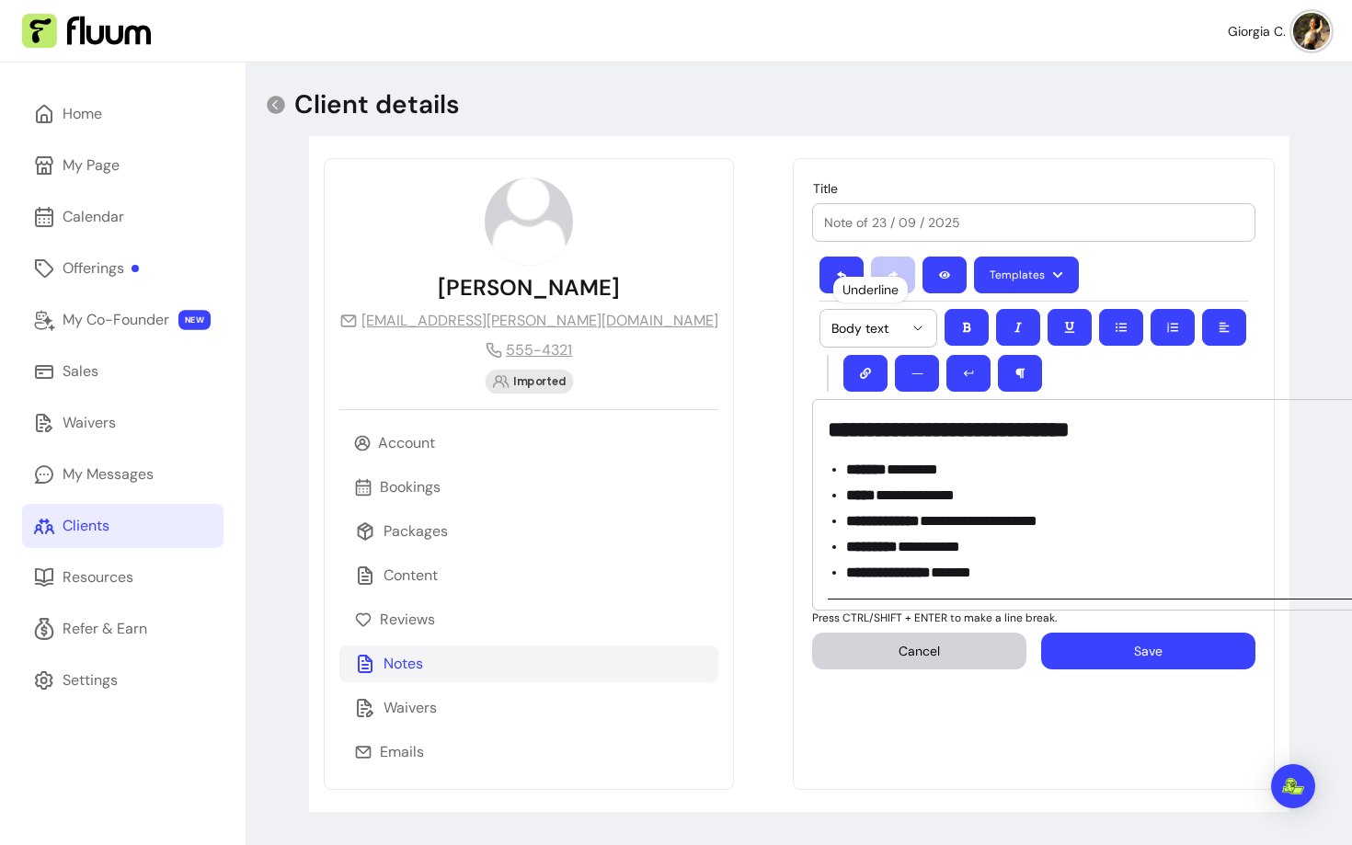
click at [834, 252] on div "Templates ********* ********* ********* ********* Body text ―" at bounding box center [1033, 324] width 443 height 150
click at [974, 277] on button "Templates" at bounding box center [1026, 275] width 105 height 37
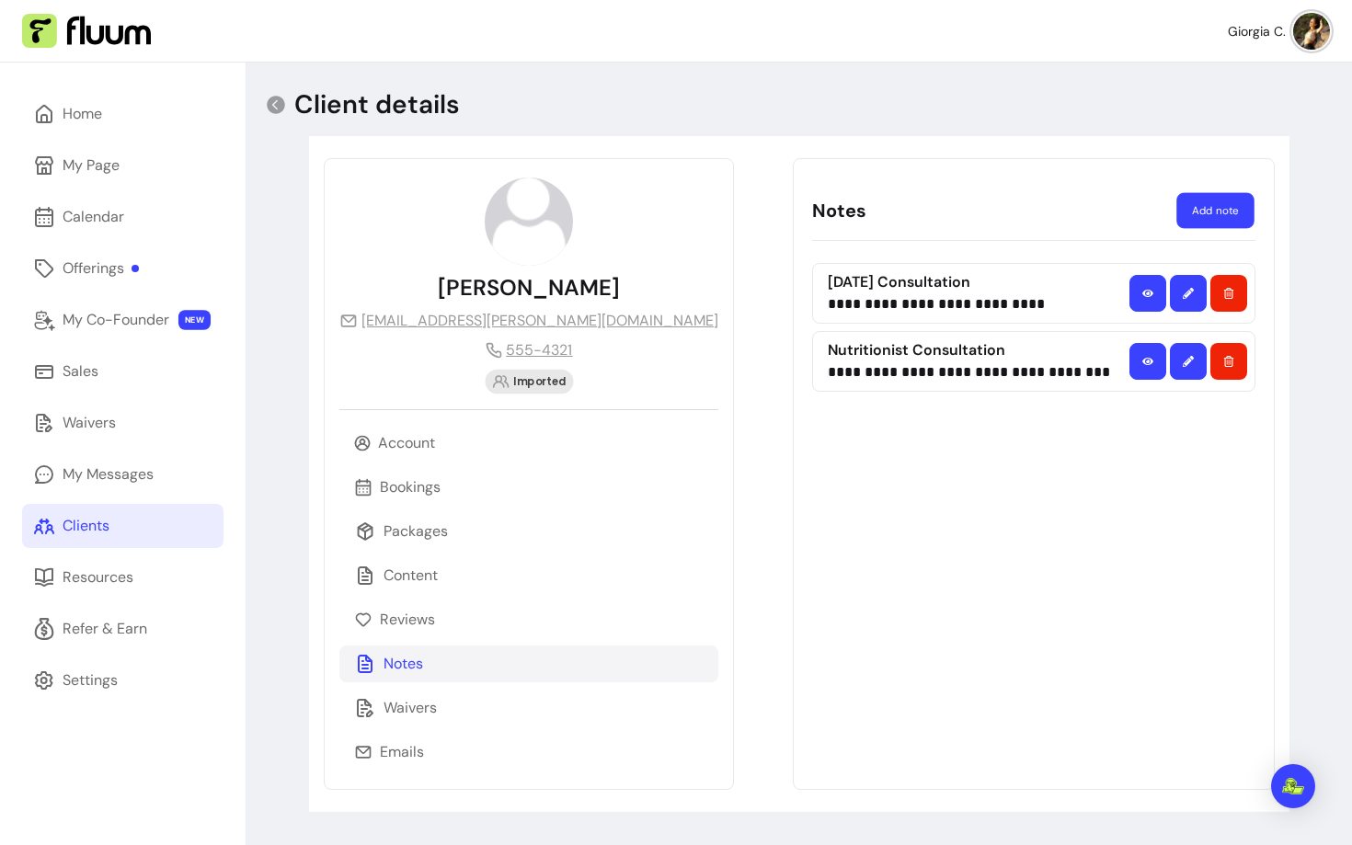
click at [1229, 207] on button "Add note" at bounding box center [1215, 211] width 77 height 36
select select "*"
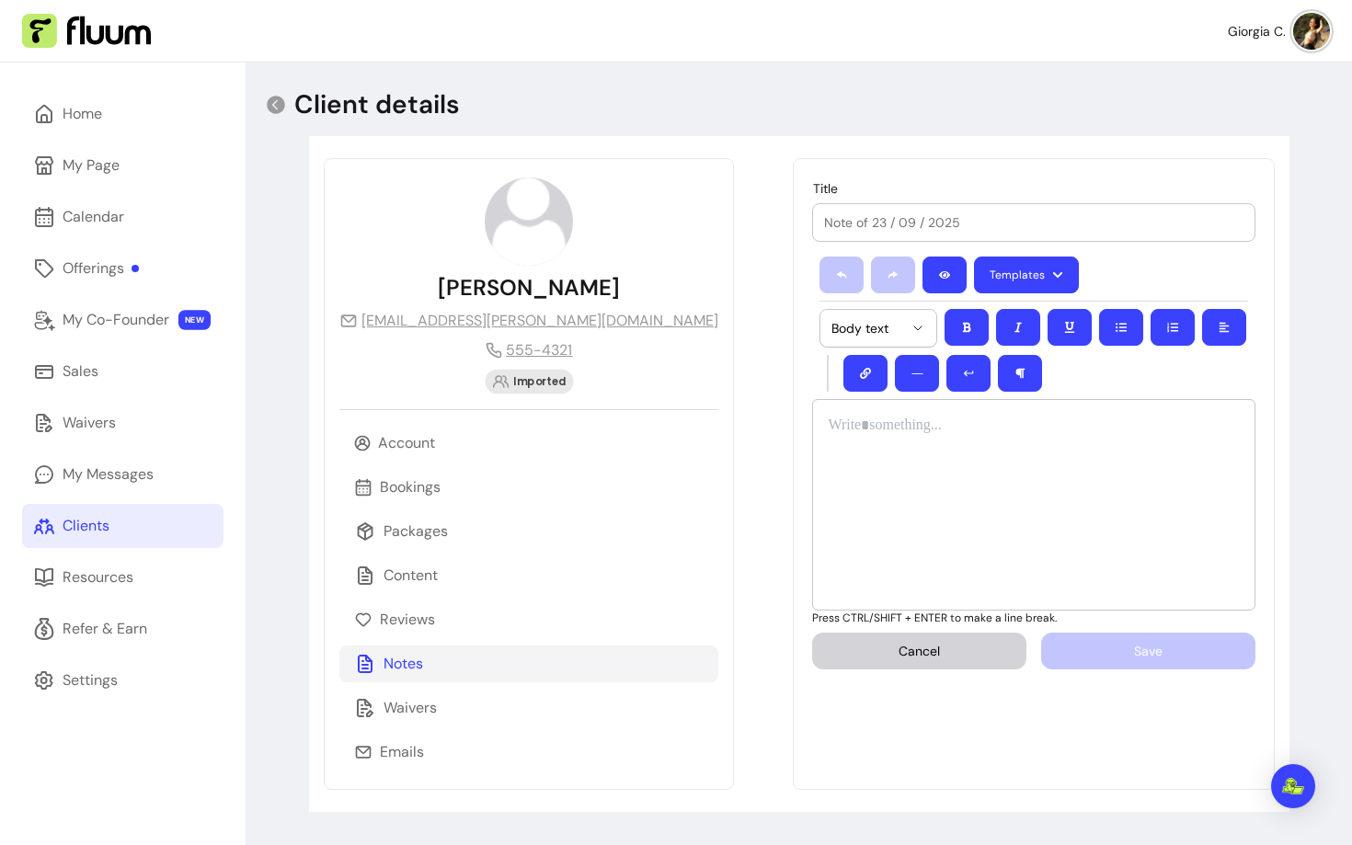
click at [833, 284] on div "Italic" at bounding box center [819, 292] width 40 height 22
click at [974, 273] on button "Templates" at bounding box center [1026, 275] width 105 height 37
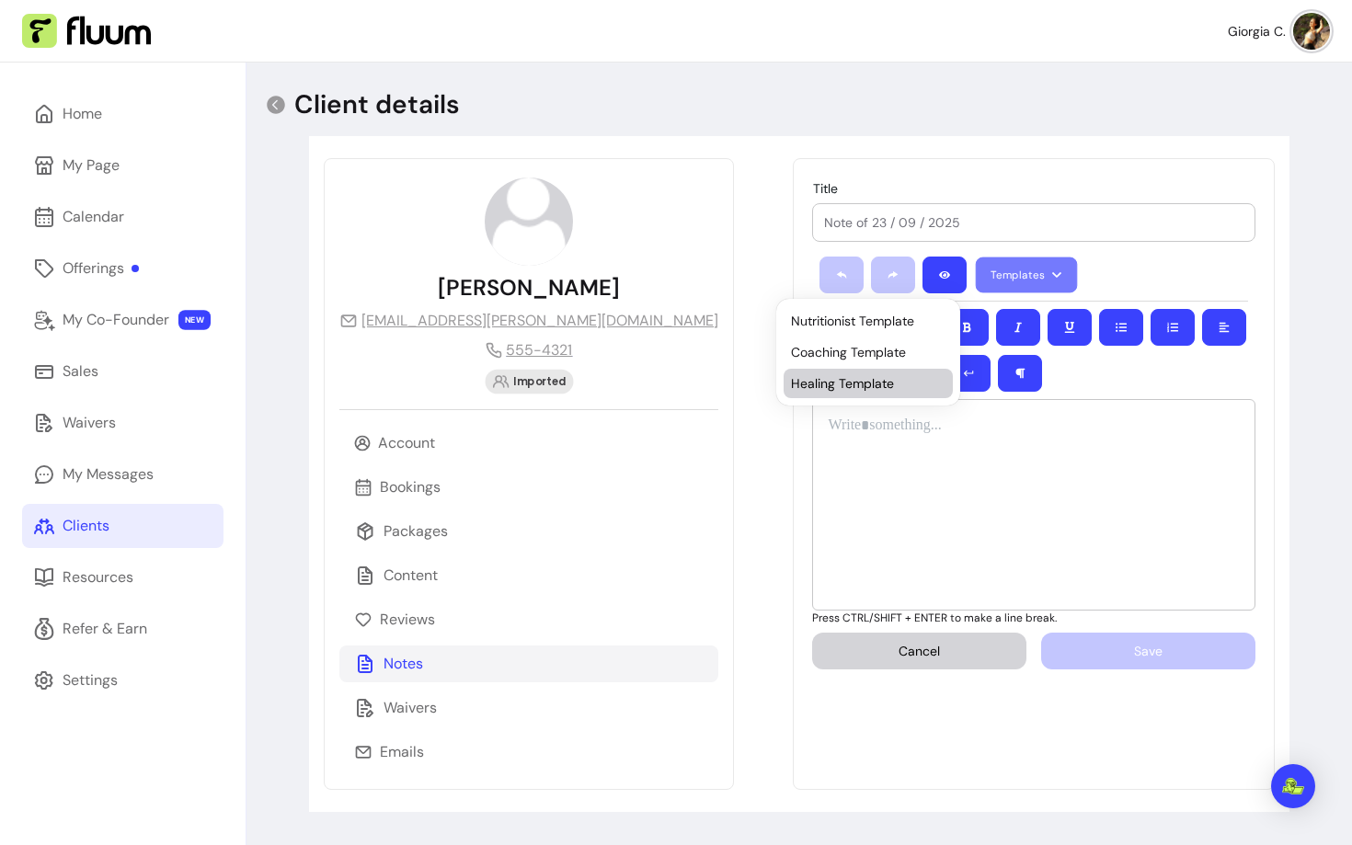
click at [849, 382] on span "Healing Template" at bounding box center [868, 383] width 155 height 18
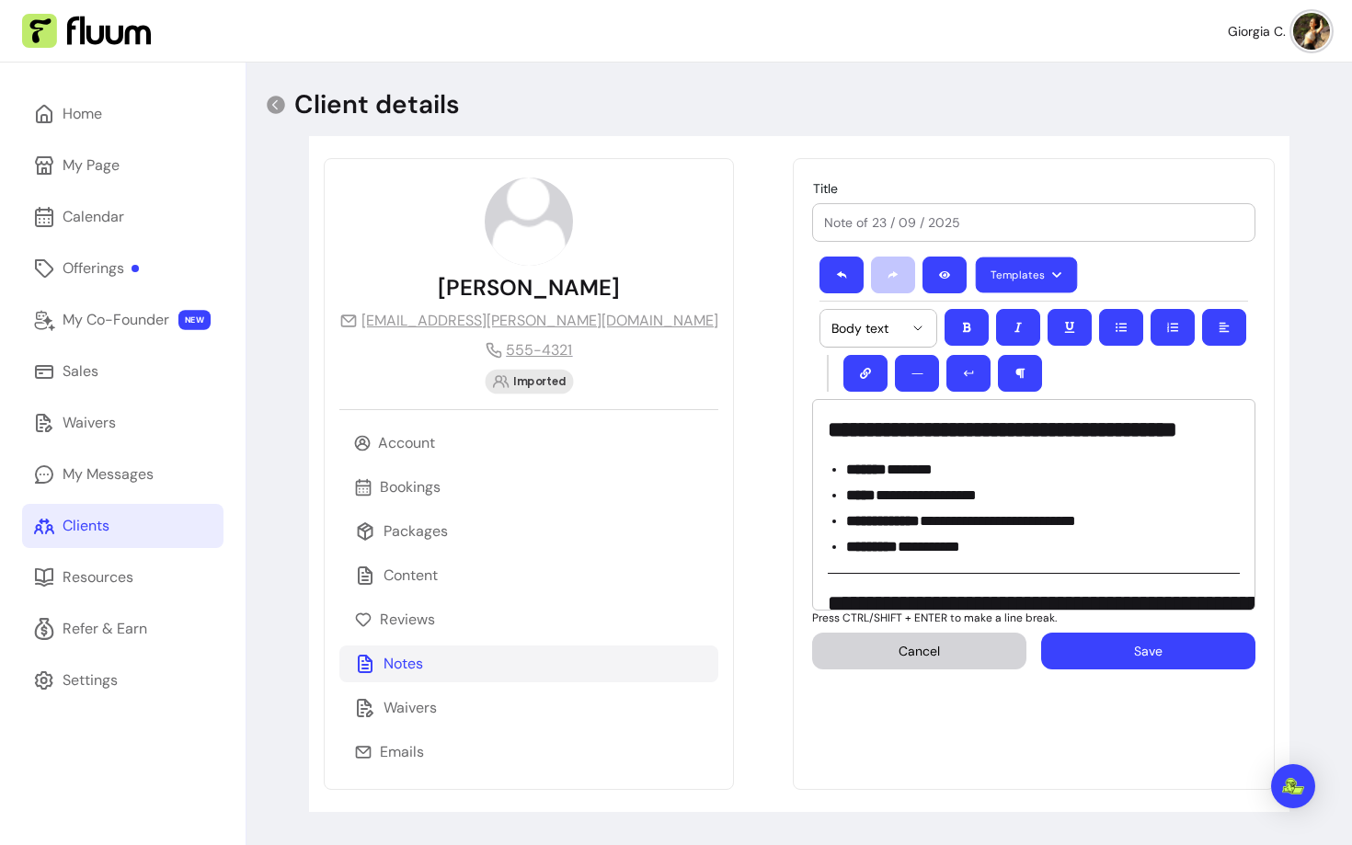
click at [976, 270] on button "Templates" at bounding box center [1027, 276] width 102 height 36
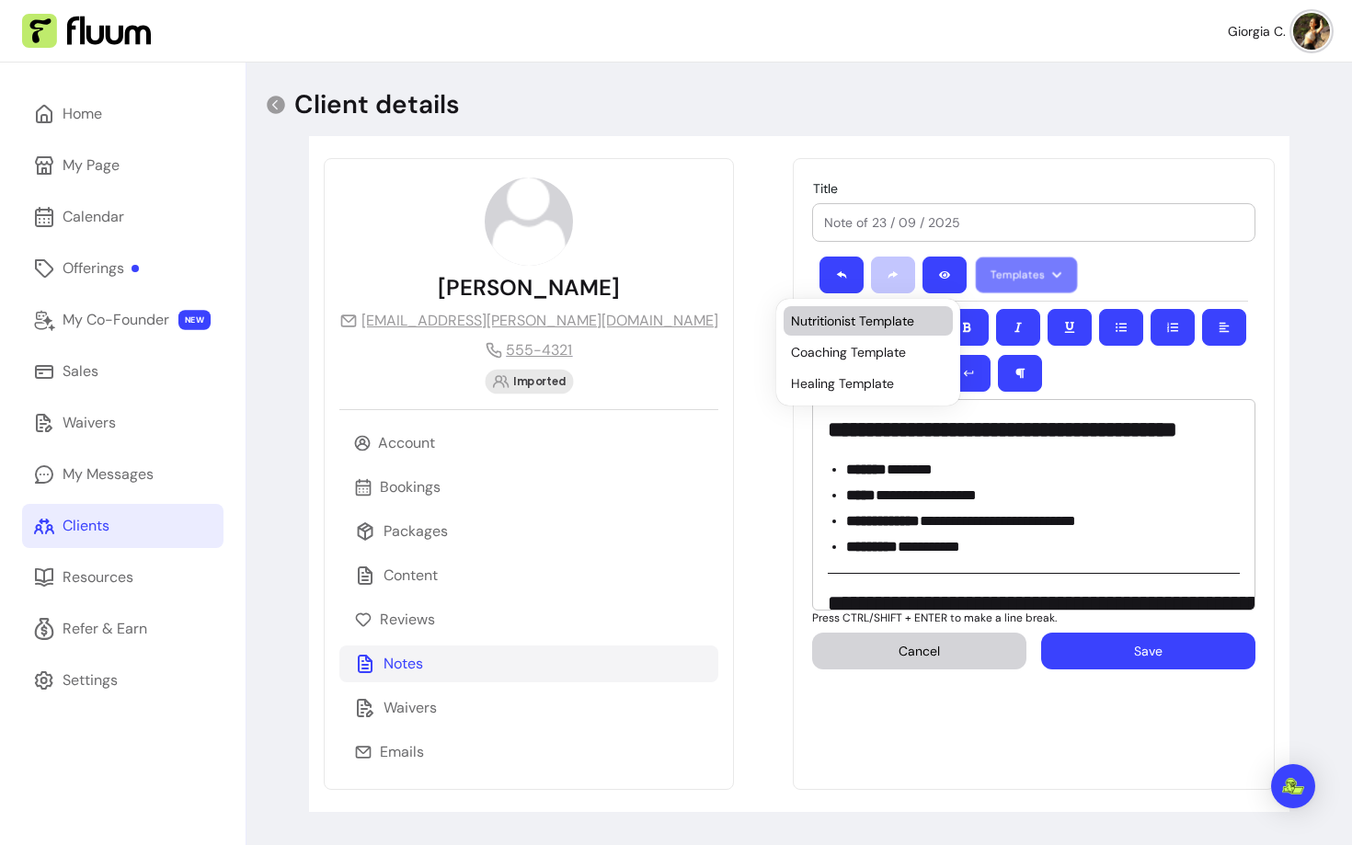
click at [821, 319] on span "Nutritionist Template" at bounding box center [868, 321] width 155 height 18
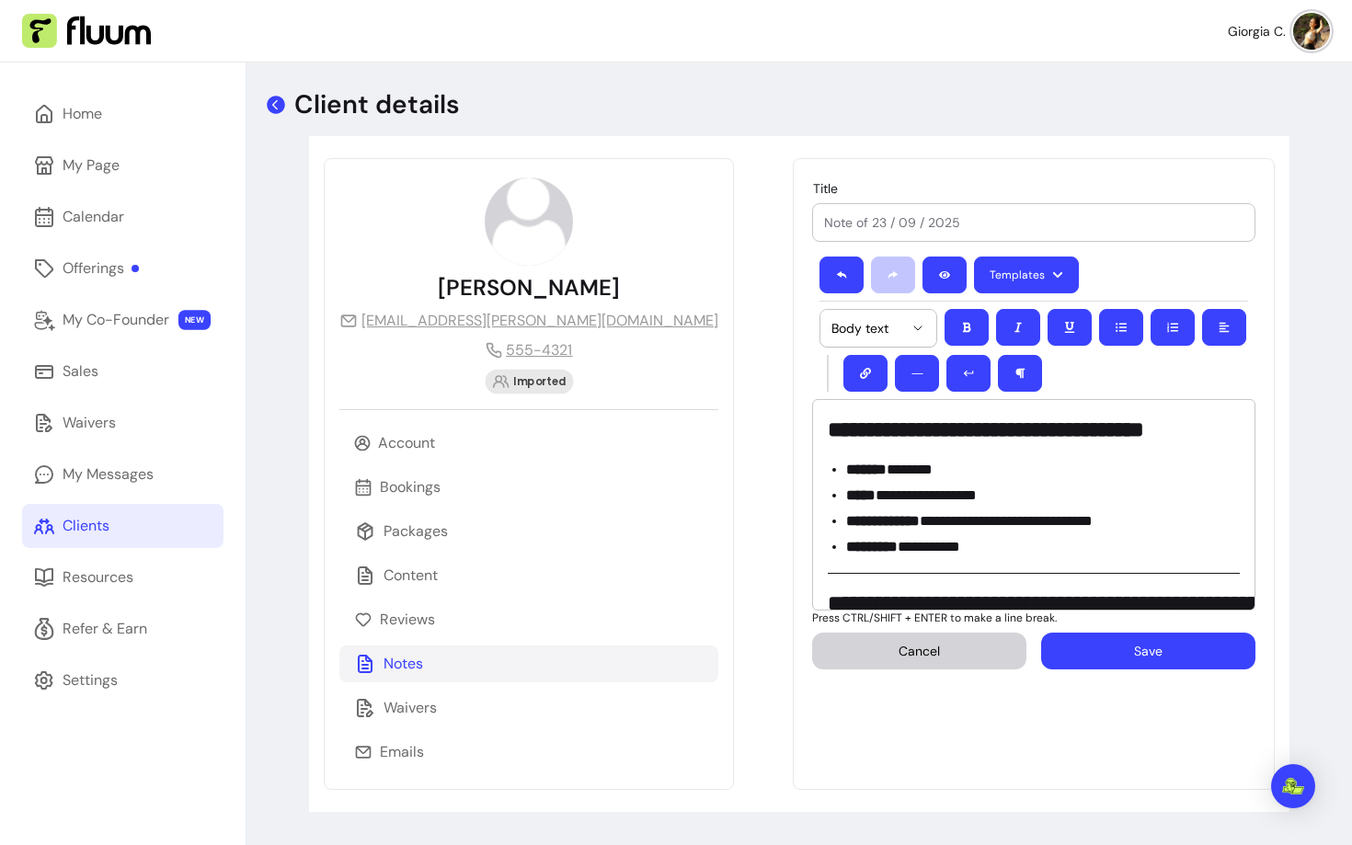
click at [269, 99] on icon at bounding box center [276, 105] width 18 height 18
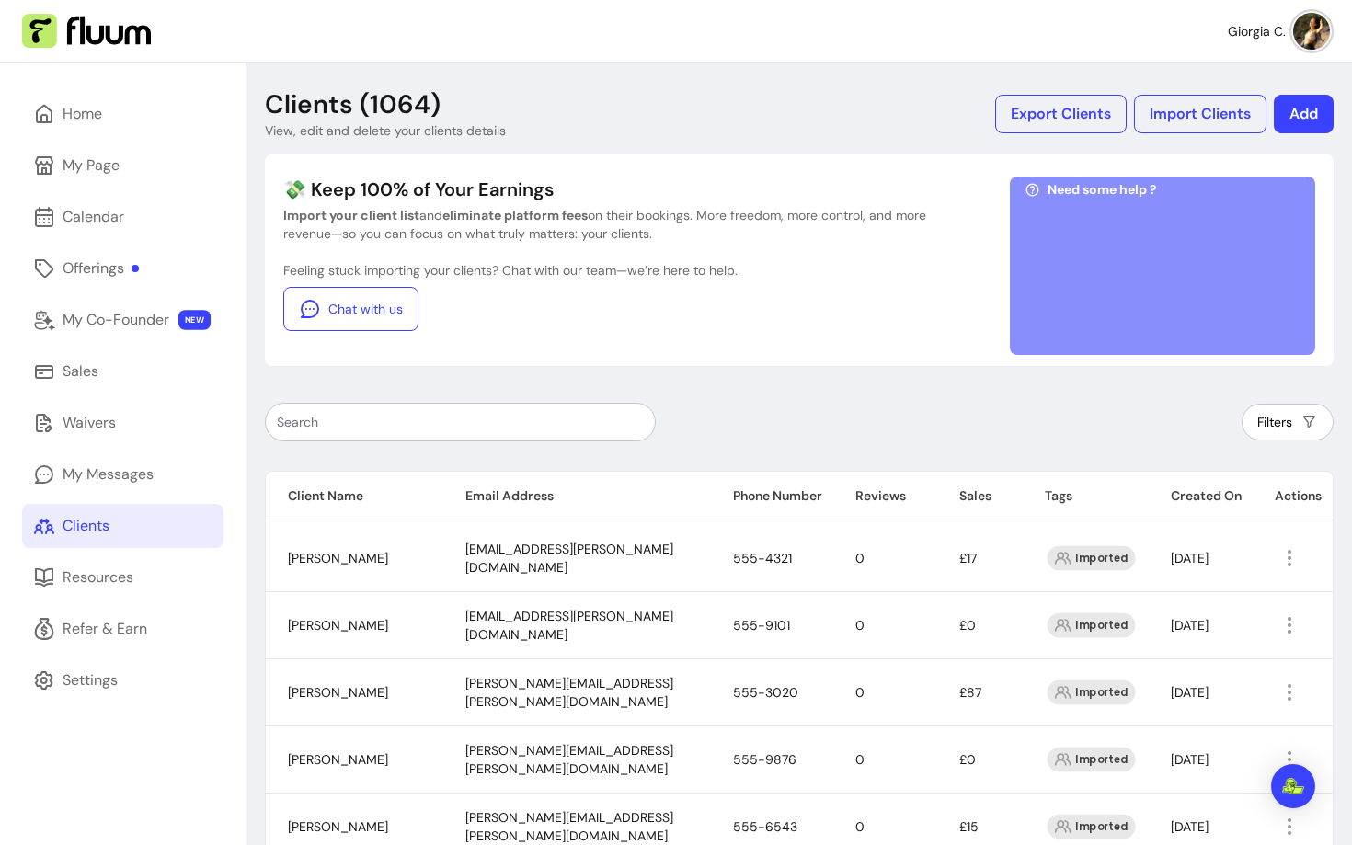
click at [1308, 89] on header "Clients (1064) View, edit and delete your clients details Export Clients Import…" at bounding box center [799, 114] width 1069 height 52
click at [1308, 101] on button "Add" at bounding box center [1304, 114] width 60 height 39
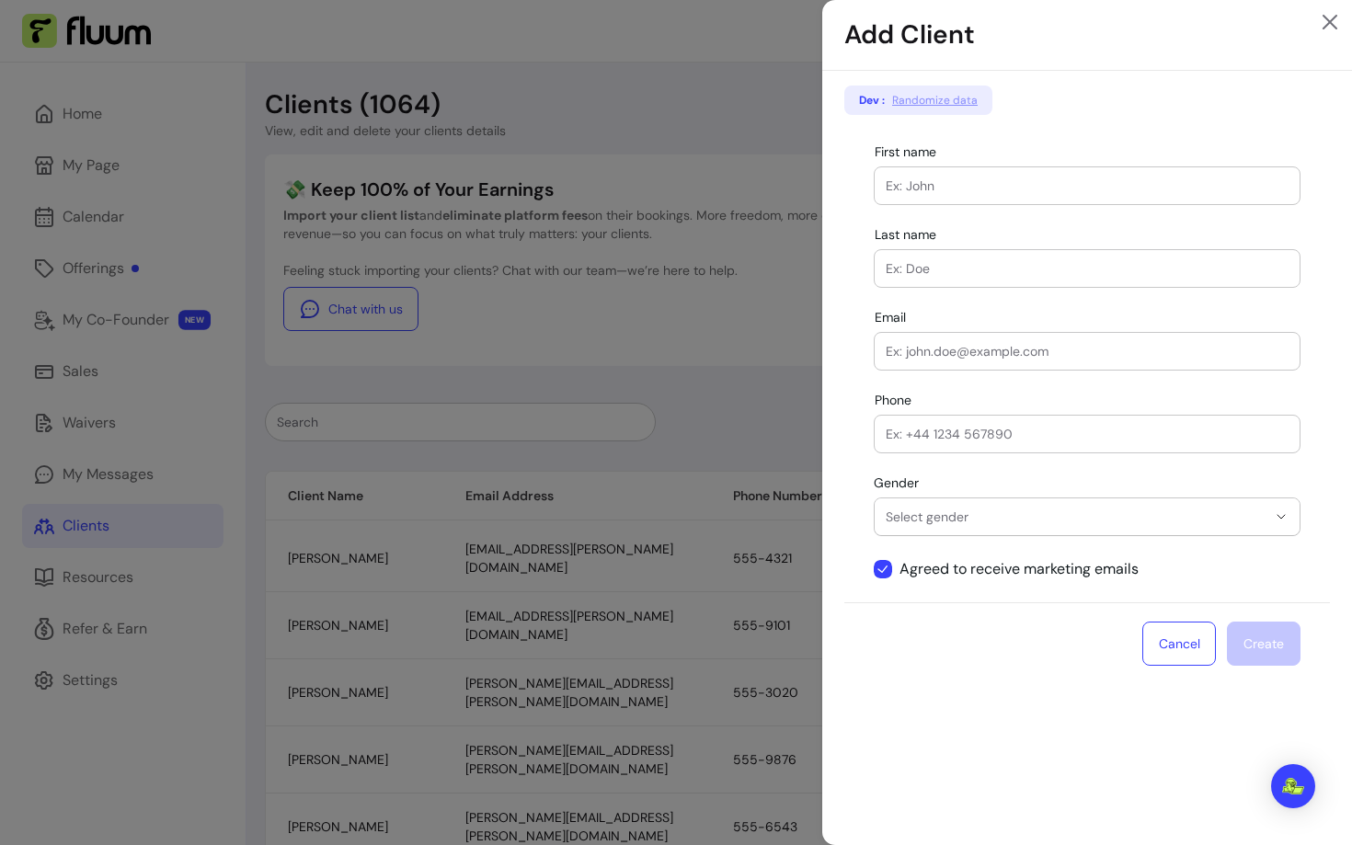
click at [764, 441] on div "**********" at bounding box center [676, 422] width 1352 height 845
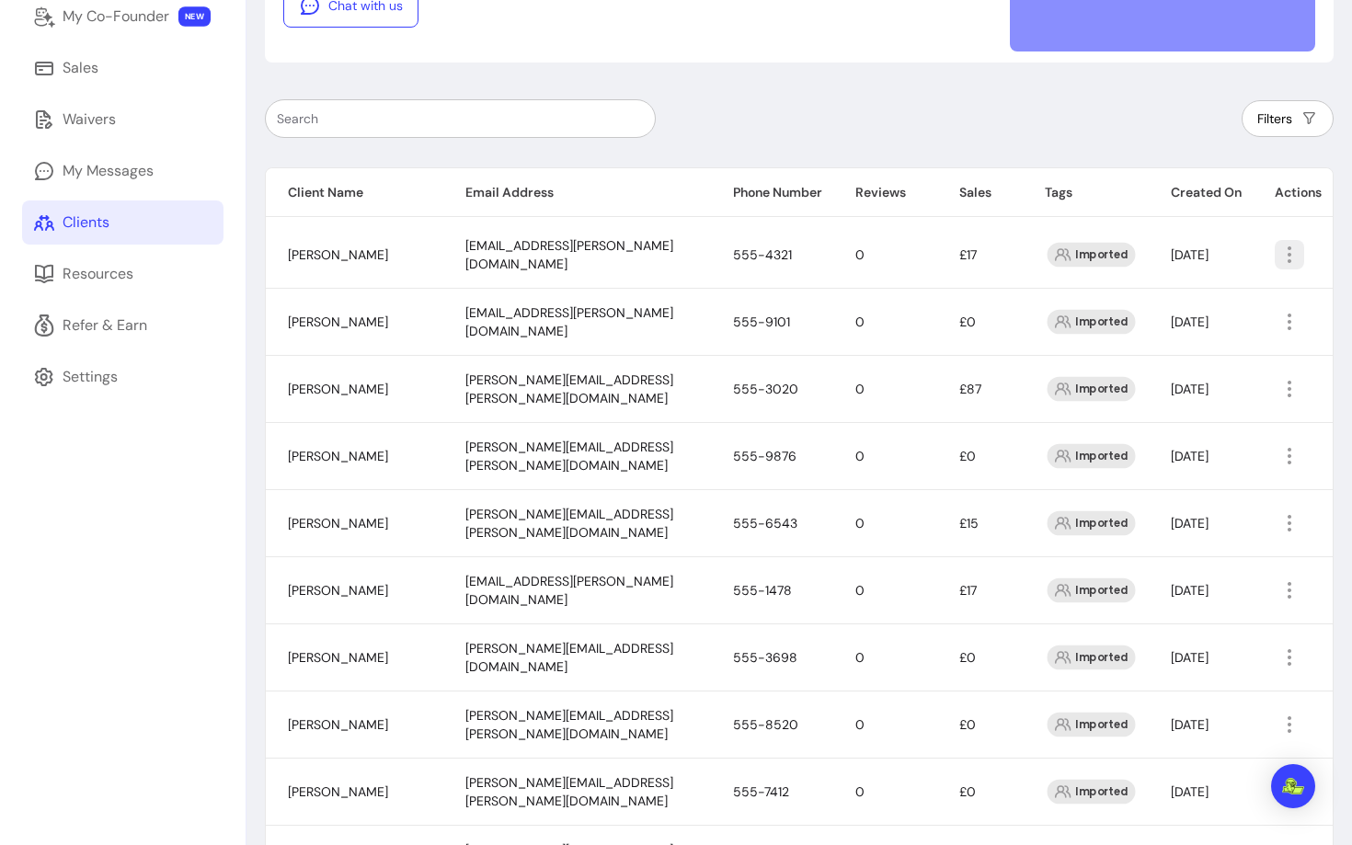
scroll to position [301, 0]
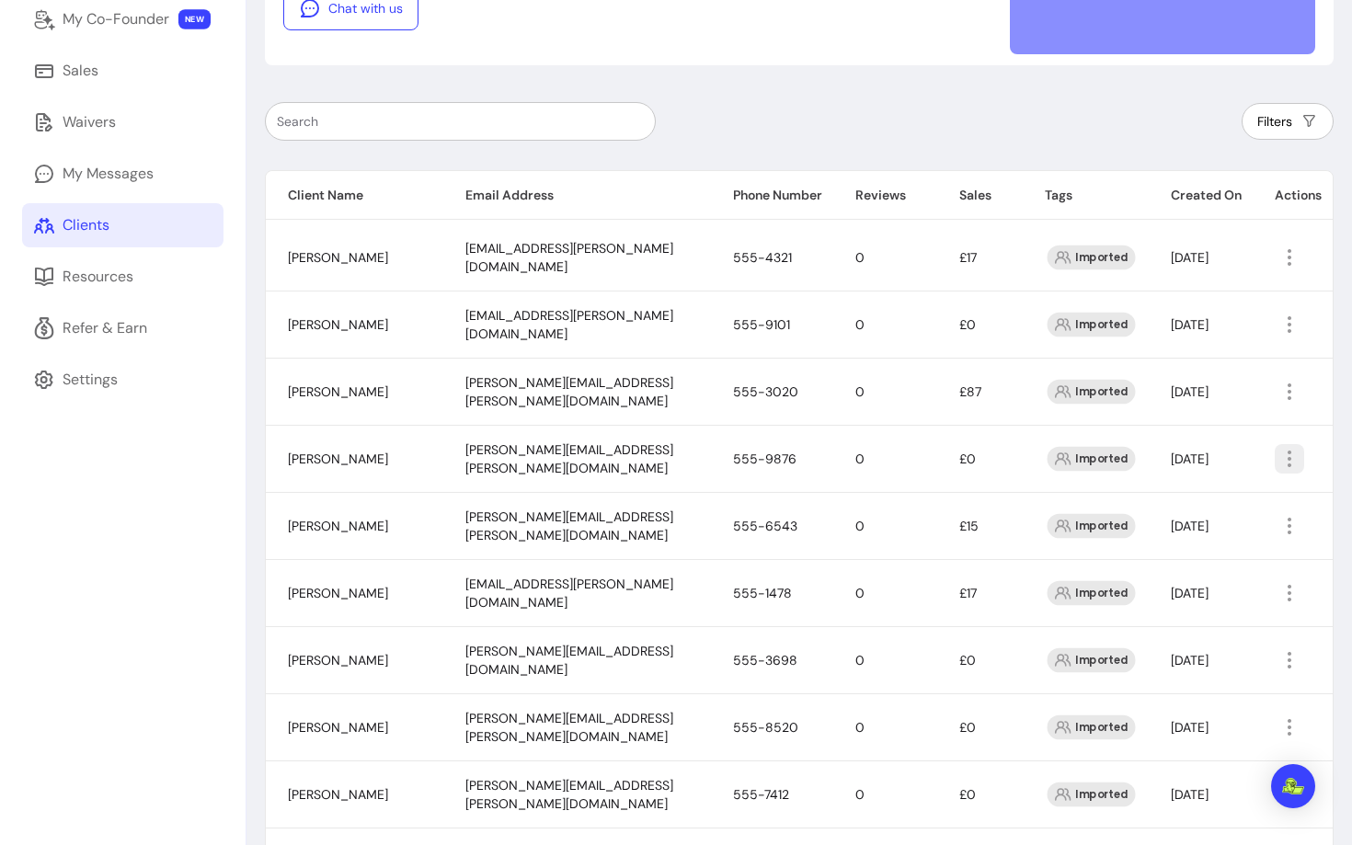
click at [1284, 453] on icon "button" at bounding box center [1290, 459] width 22 height 22
click at [1184, 525] on span "Add Notes" at bounding box center [1217, 530] width 134 height 18
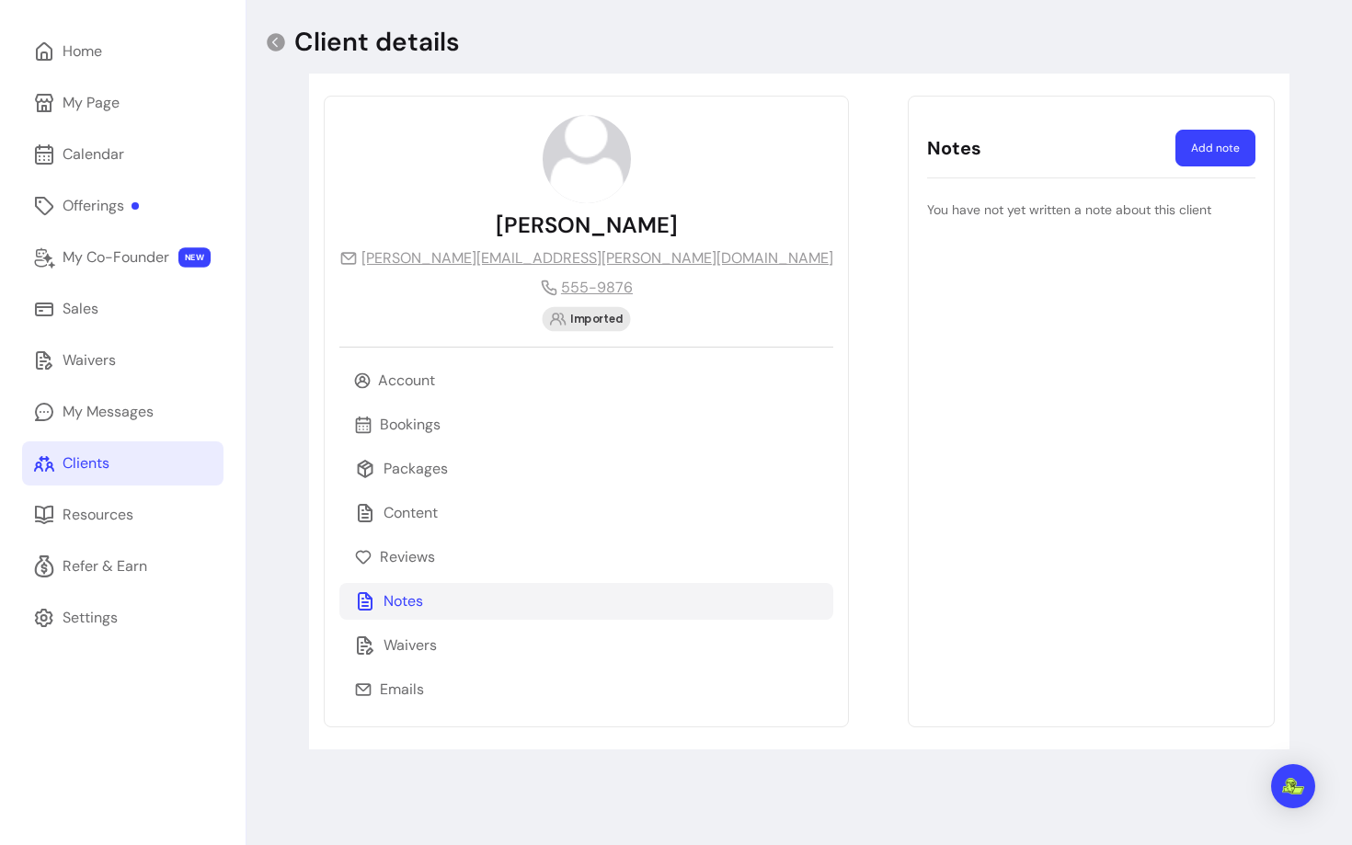
click at [1245, 144] on button "Add note" at bounding box center [1216, 148] width 80 height 37
select select "*"
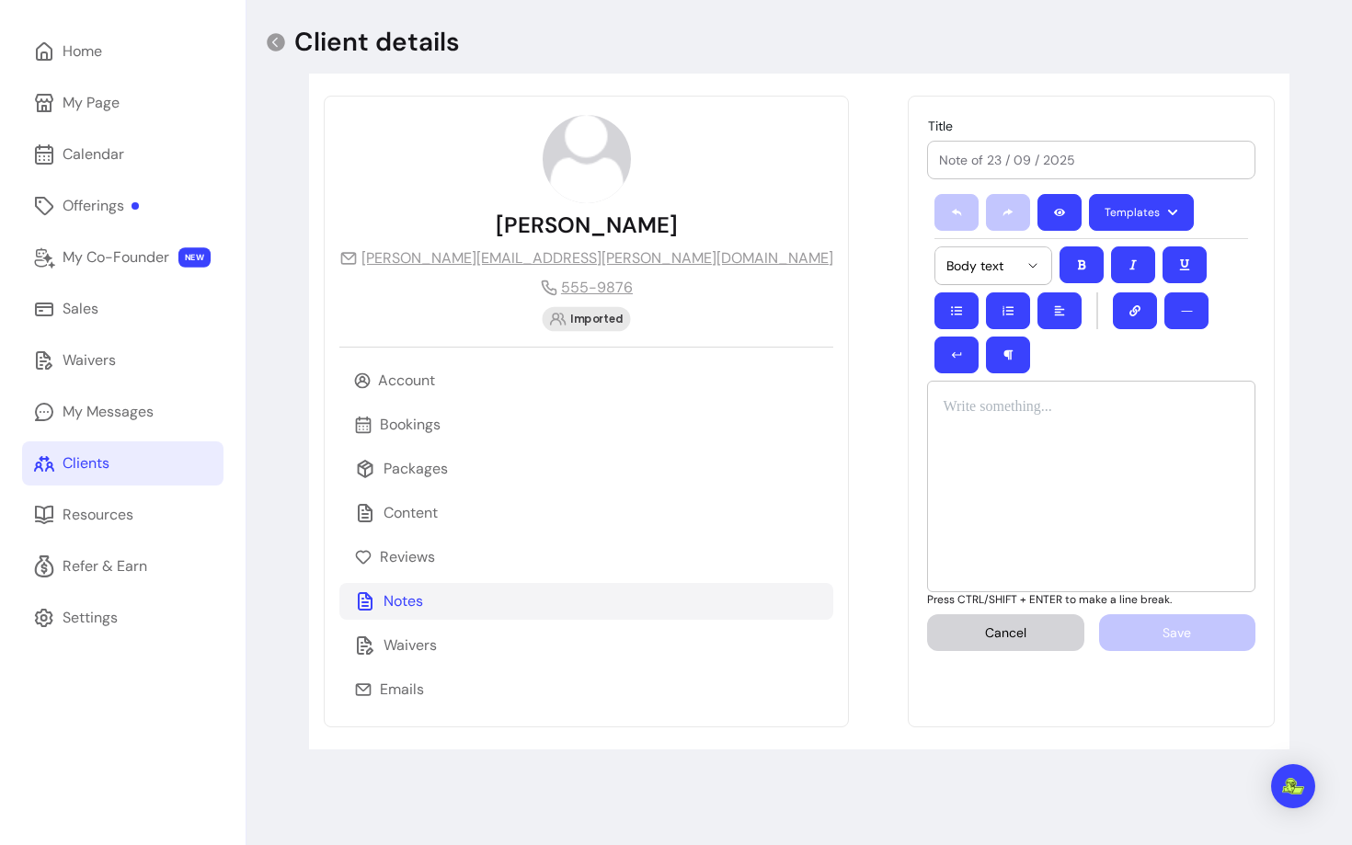
click at [1167, 211] on icon "button" at bounding box center [1172, 212] width 11 height 11
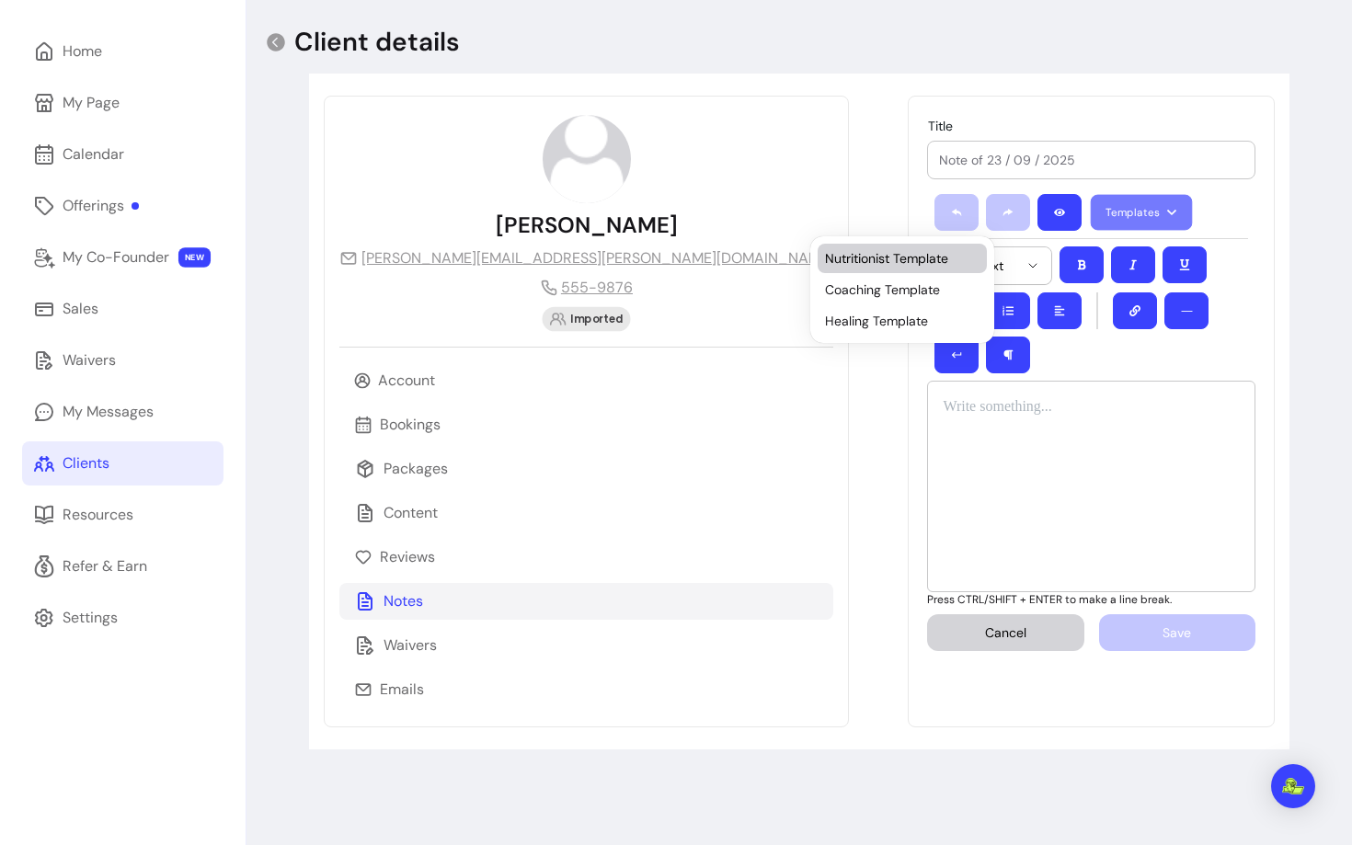
click at [860, 267] on span "Nutritionist Template" at bounding box center [902, 258] width 155 height 18
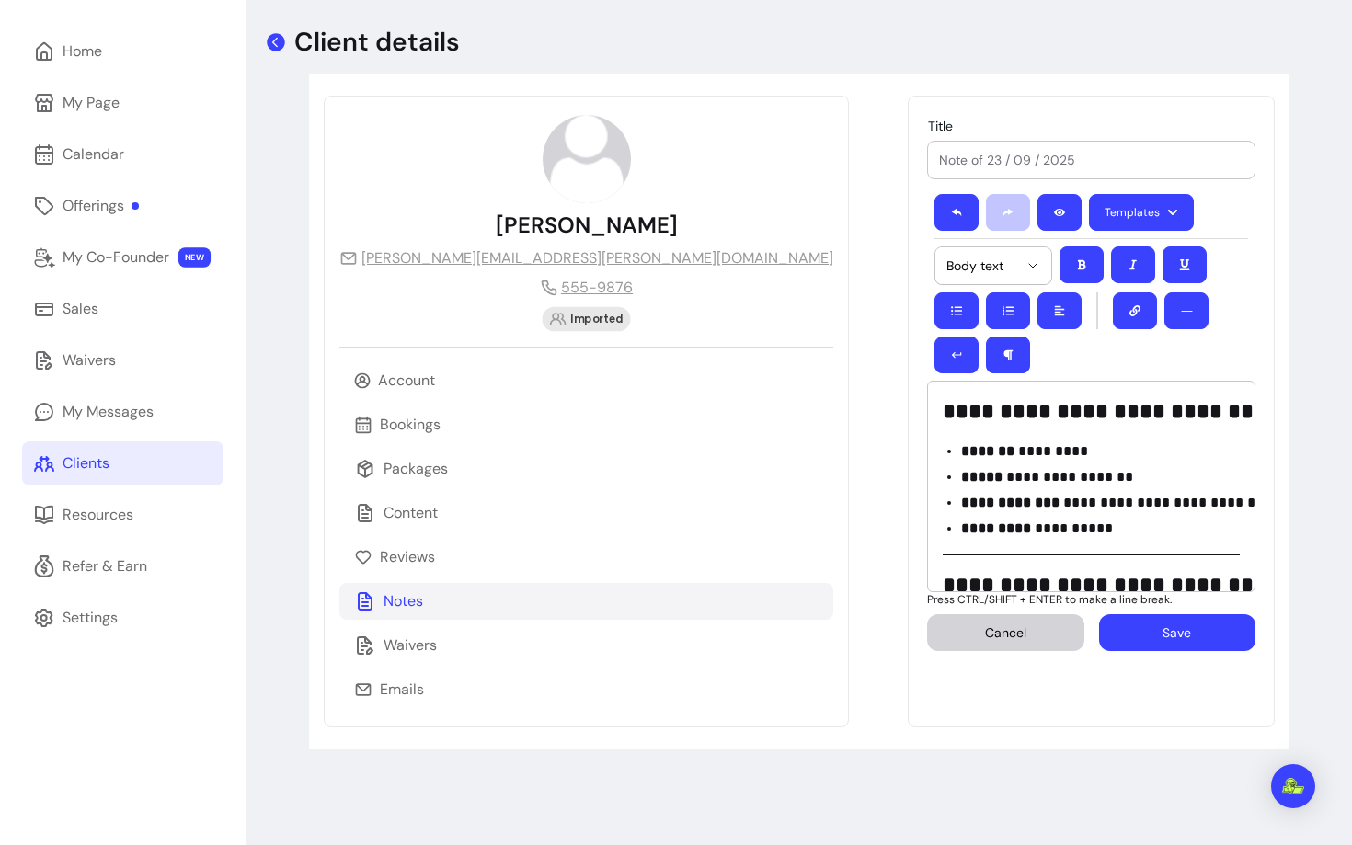
click at [282, 40] on icon at bounding box center [276, 42] width 18 height 18
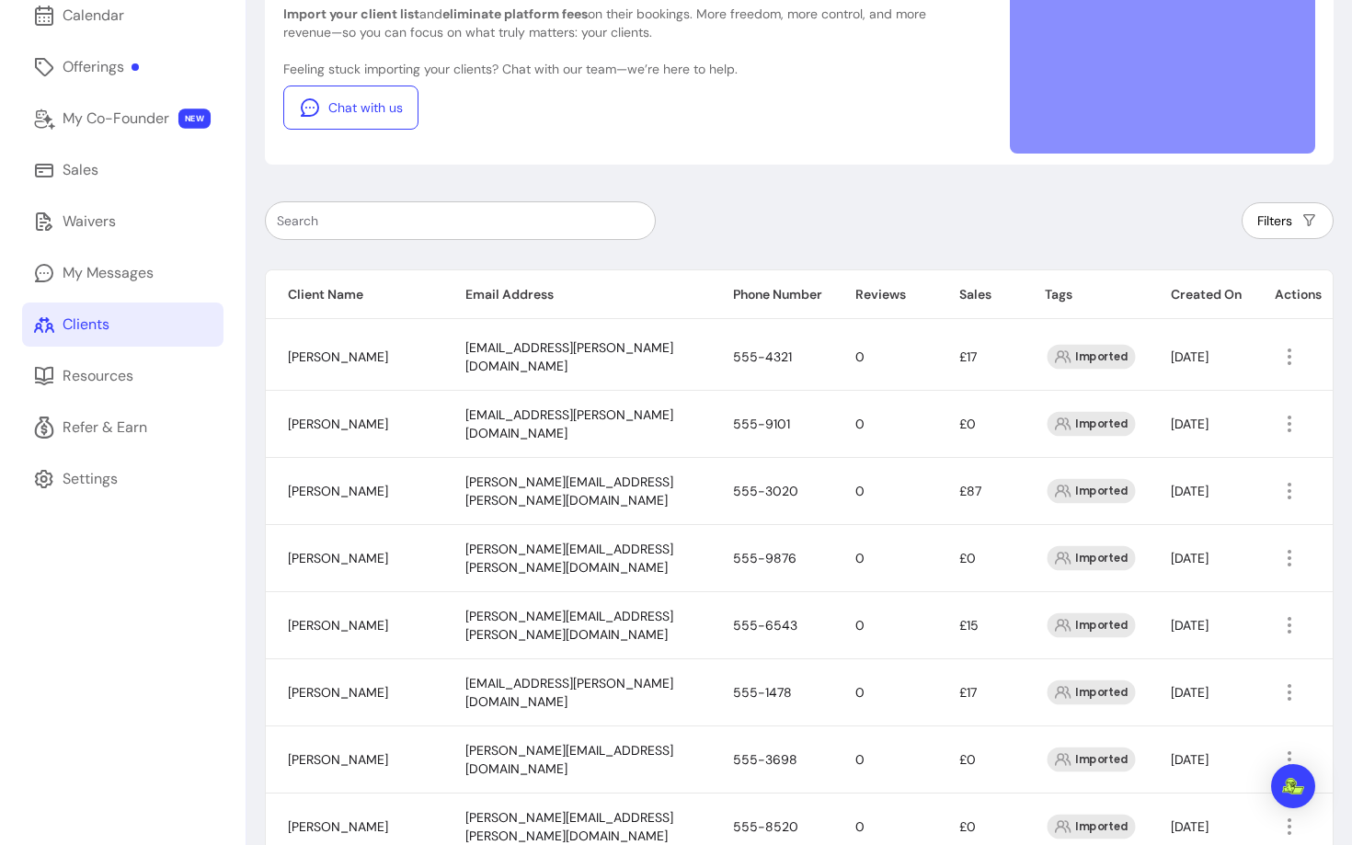
scroll to position [218, 0]
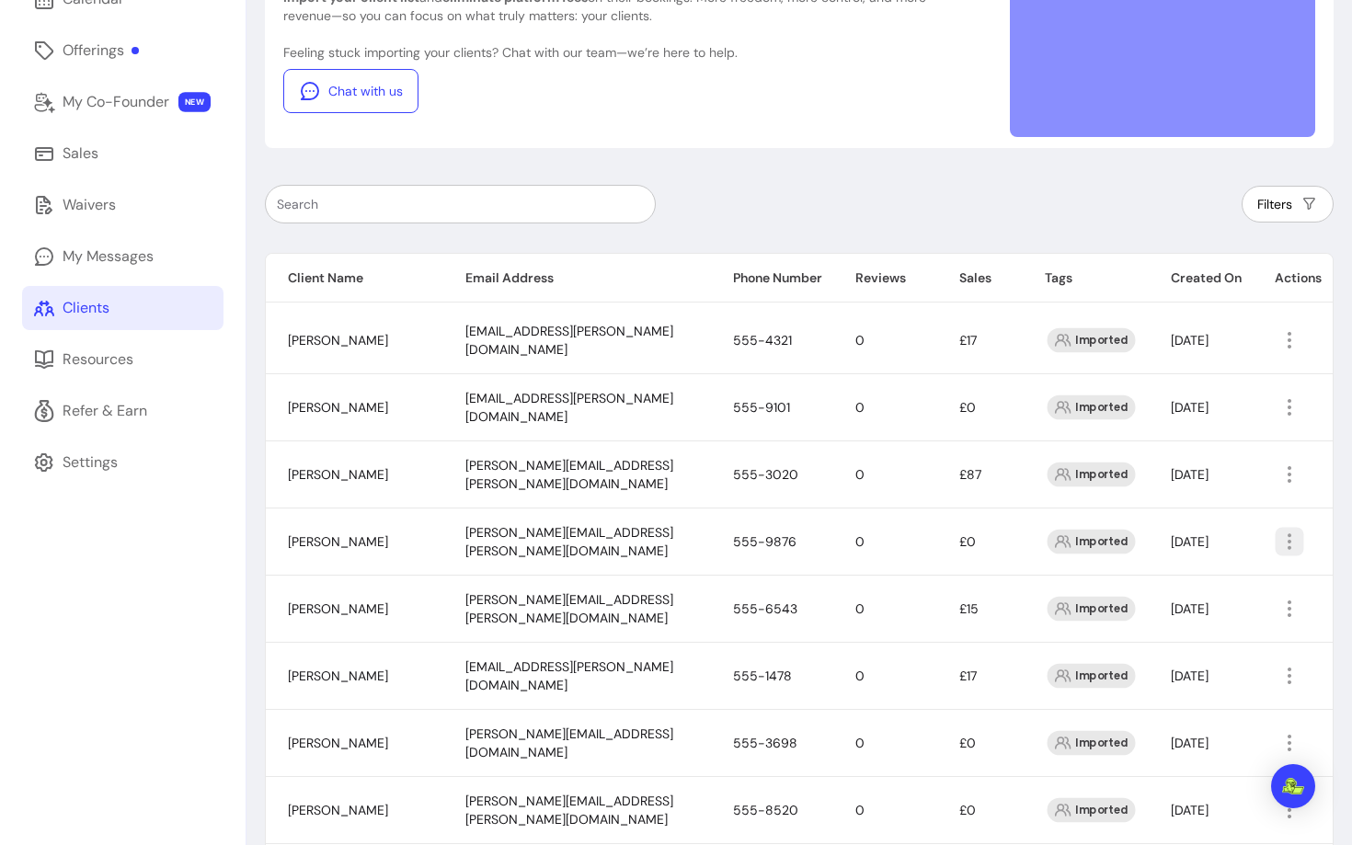
click at [1161, 594] on li "Amend" at bounding box center [1206, 581] width 169 height 29
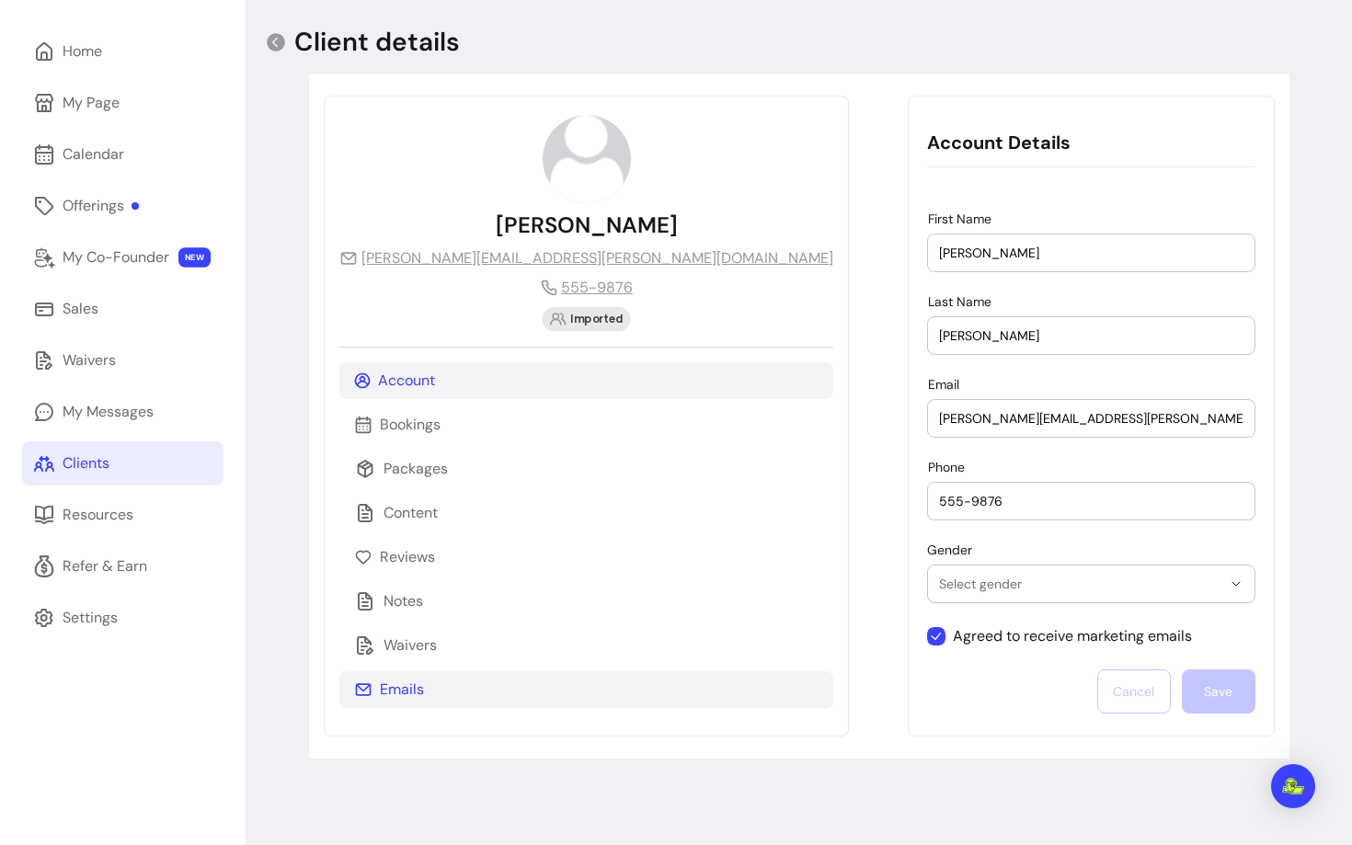
click at [395, 684] on p "Emails" at bounding box center [402, 690] width 44 height 22
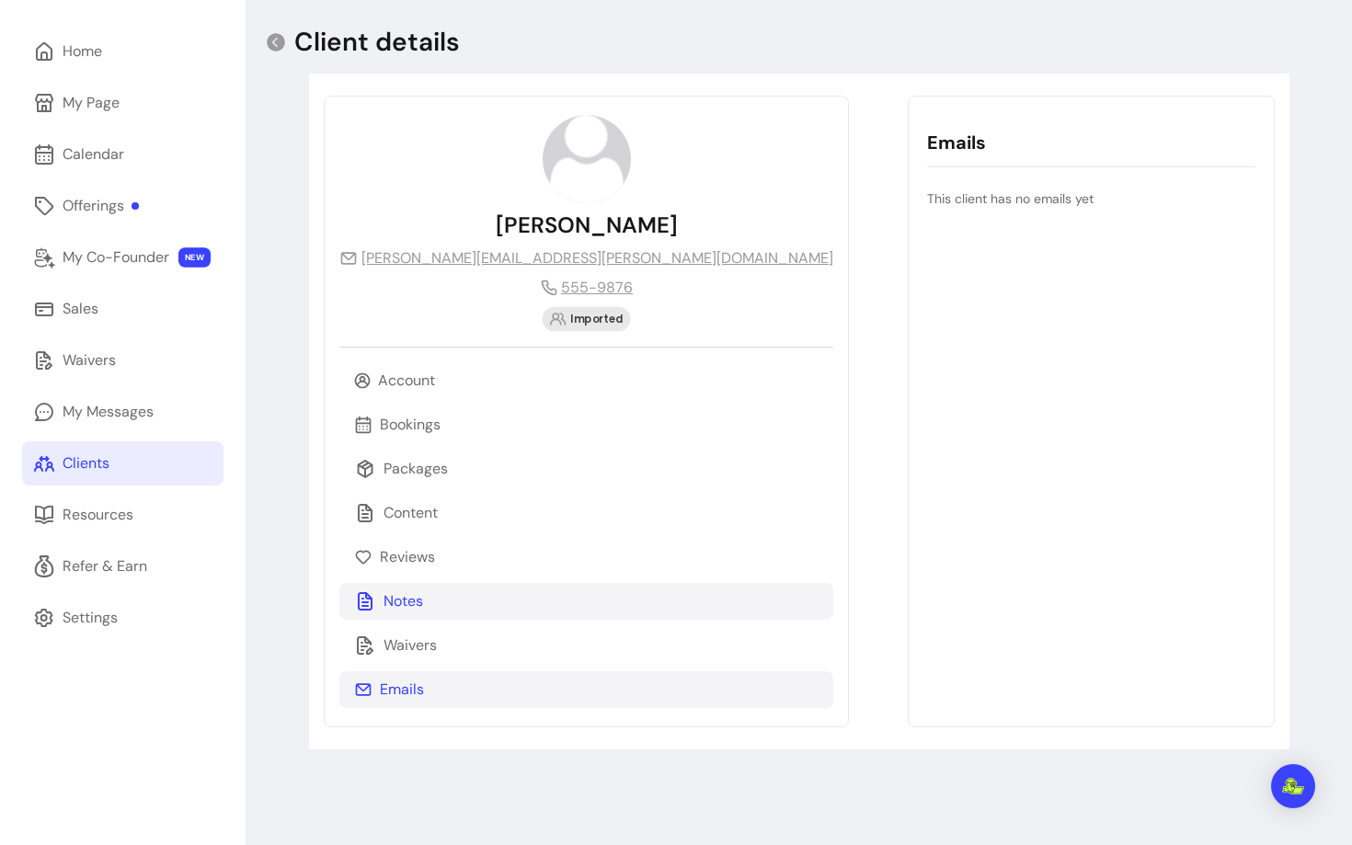
click at [415, 591] on p "Notes" at bounding box center [404, 602] width 40 height 22
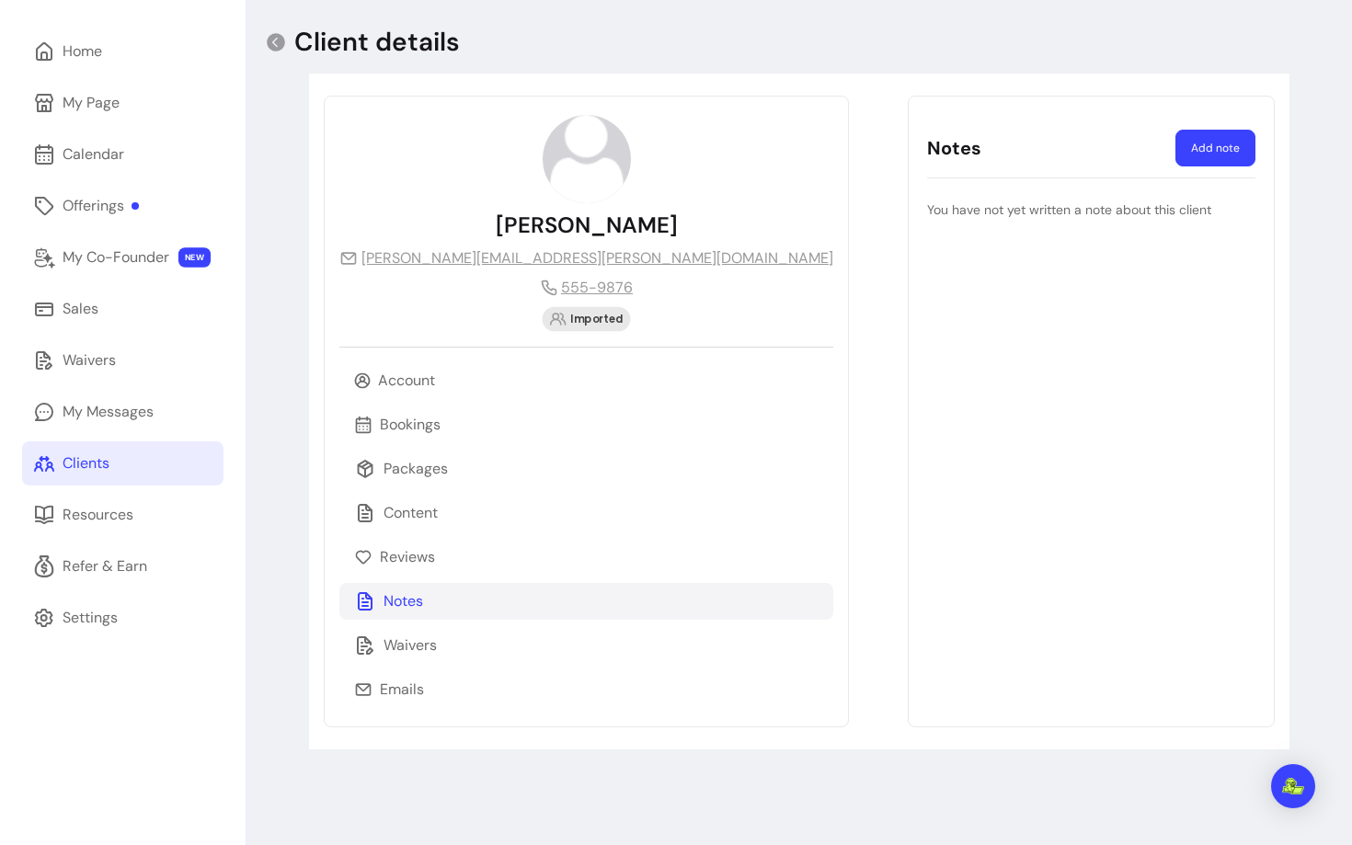
click at [1216, 133] on button "Add note" at bounding box center [1216, 148] width 80 height 37
select select "*"
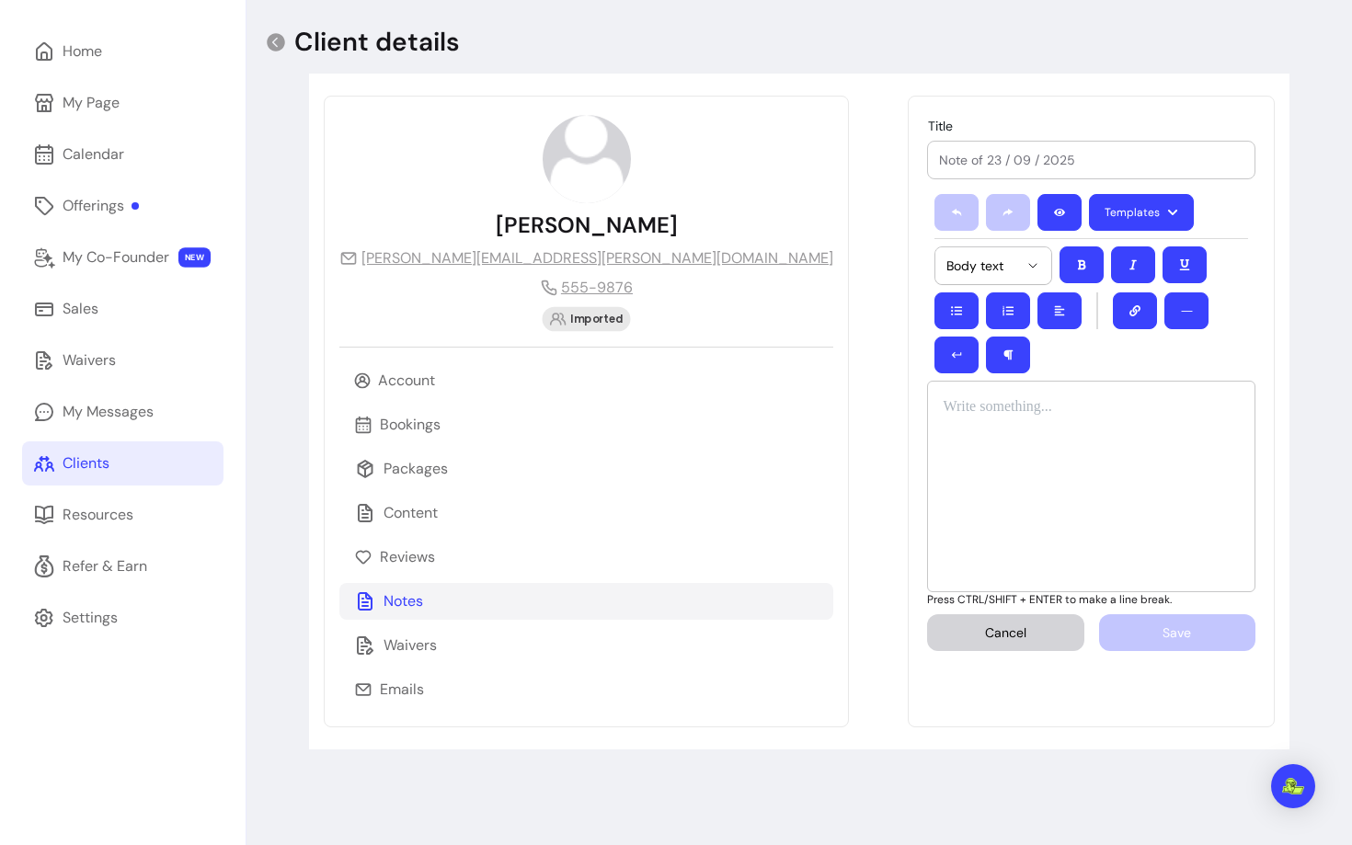
click at [1089, 228] on button "Templates" at bounding box center [1141, 212] width 105 height 37
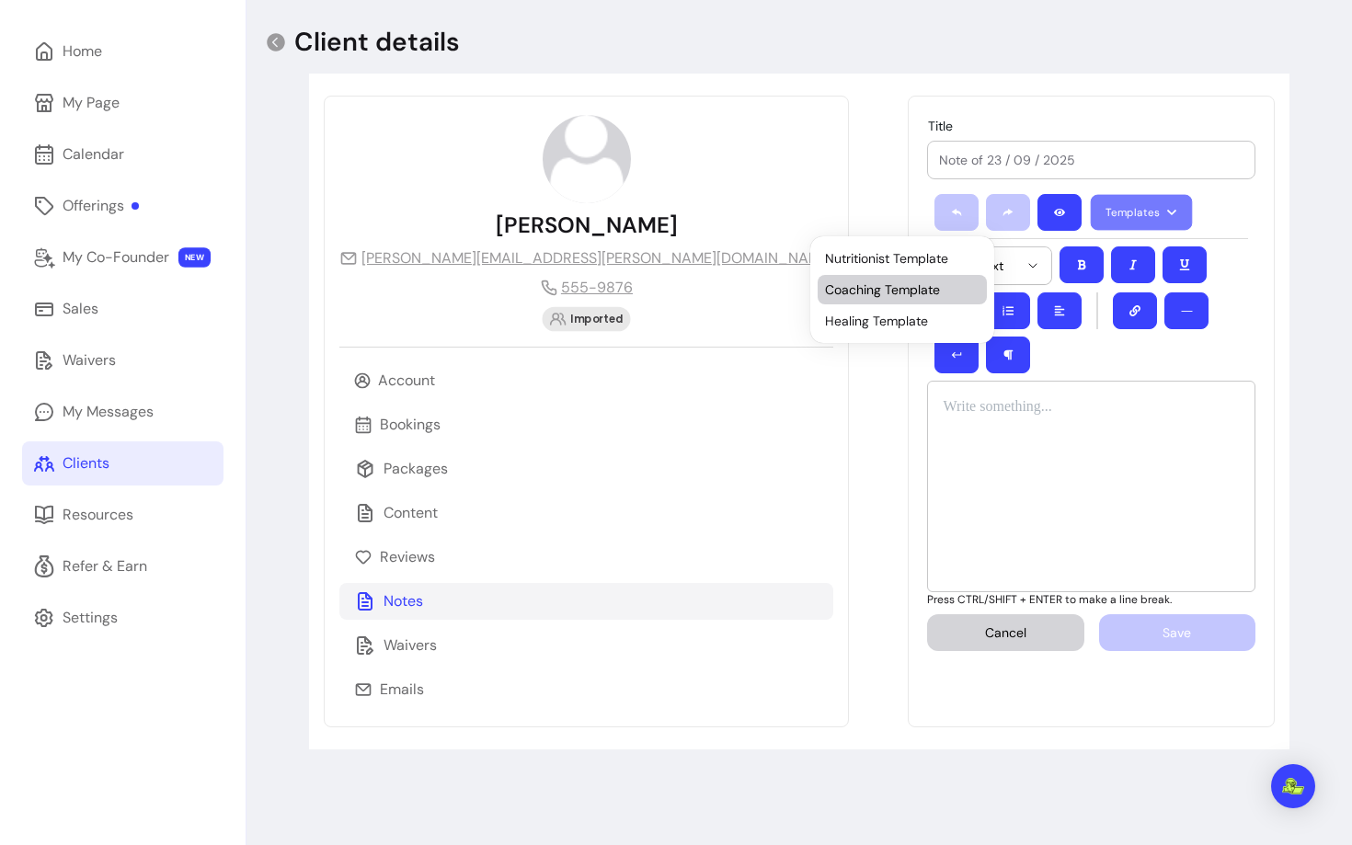
click at [882, 293] on span "Coaching Template" at bounding box center [902, 290] width 155 height 18
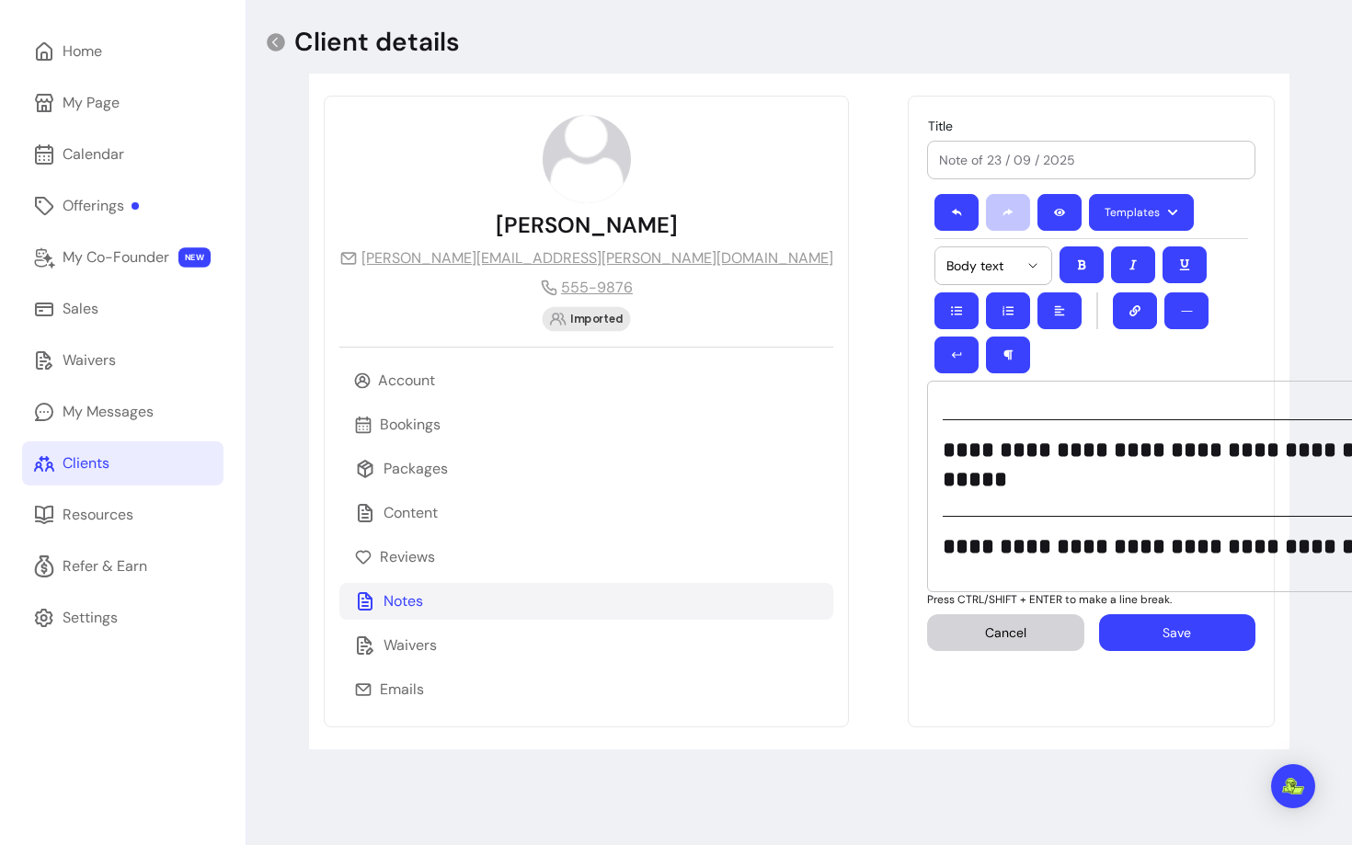
scroll to position [375, 0]
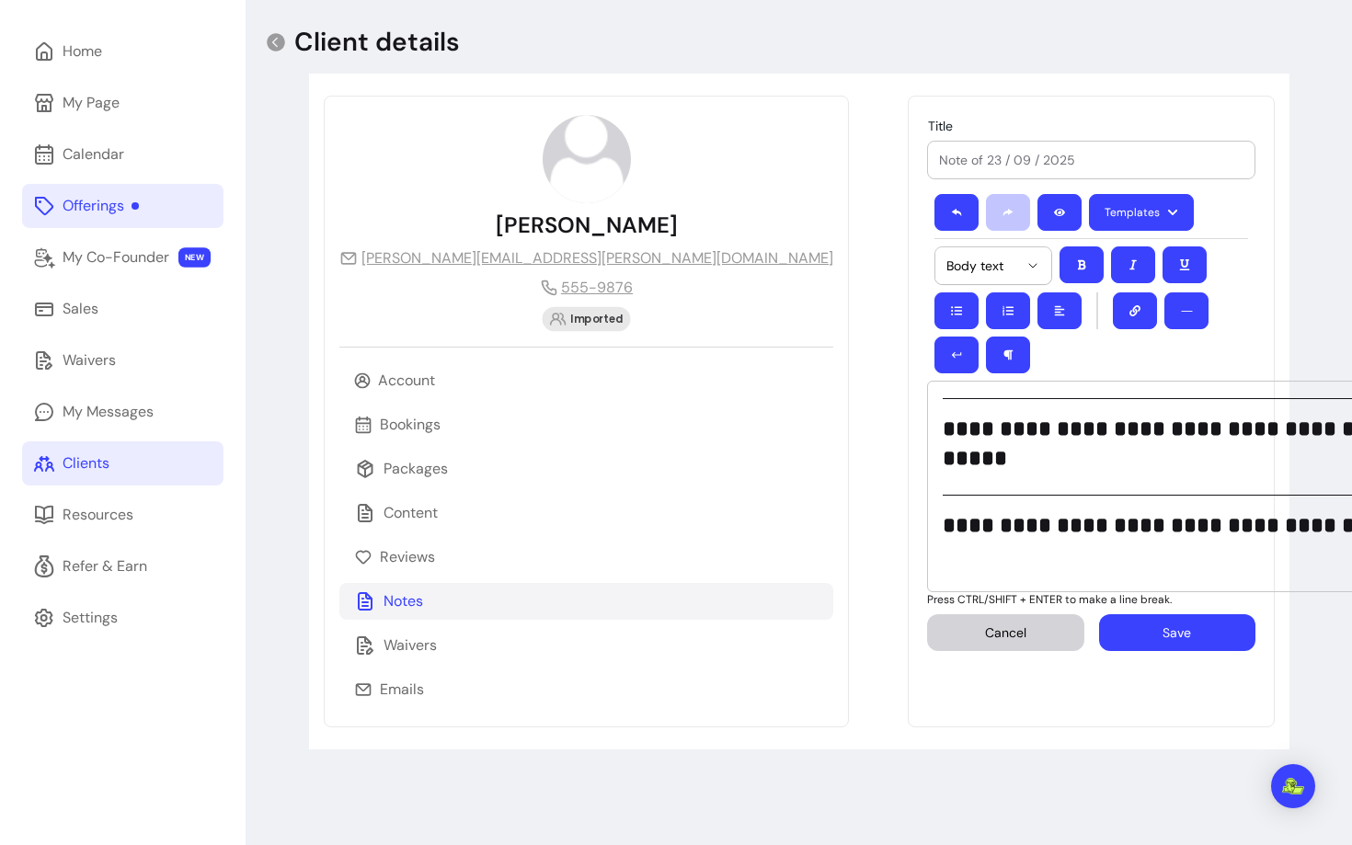
click at [81, 213] on div "Offerings" at bounding box center [101, 206] width 76 height 22
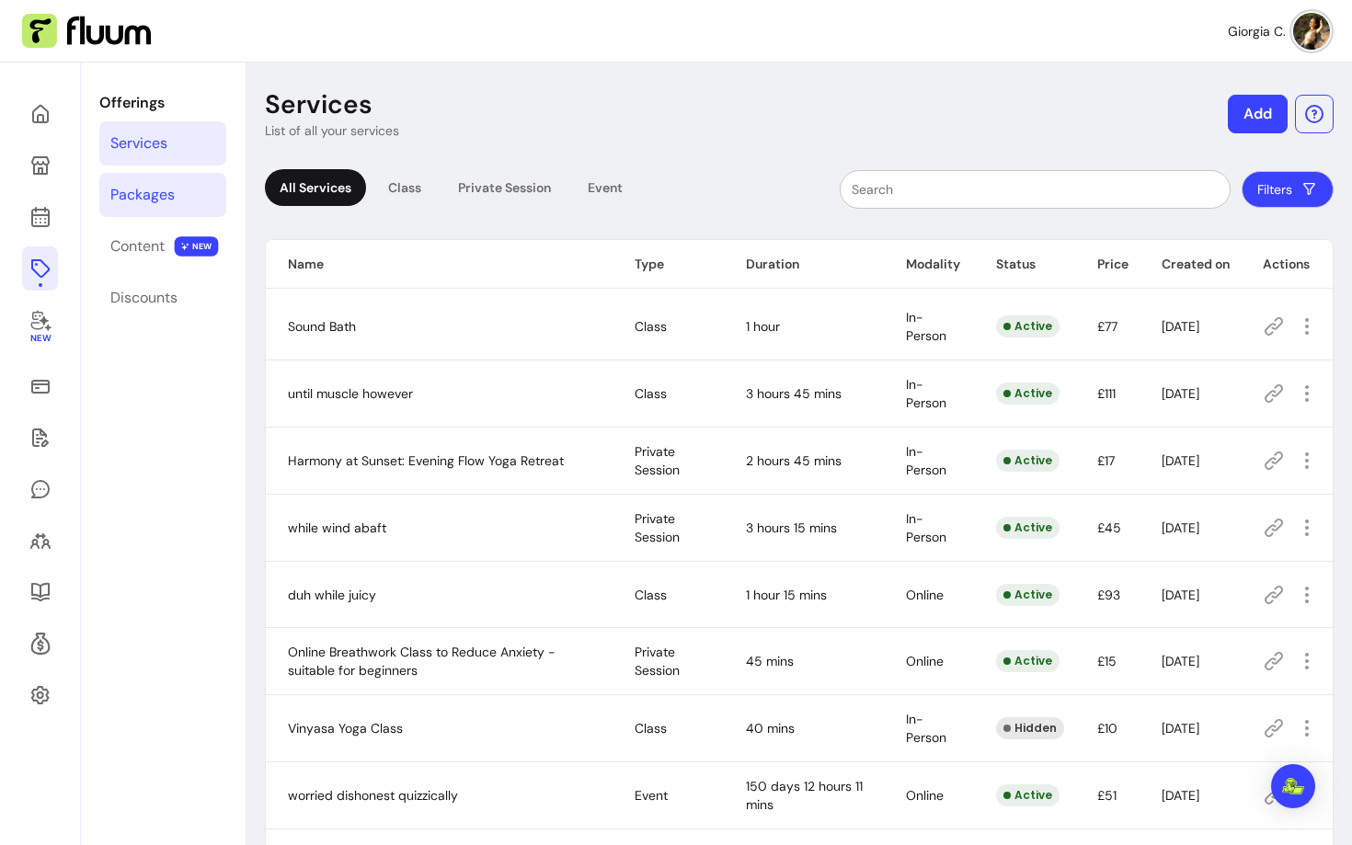
click at [153, 195] on div "Packages" at bounding box center [142, 195] width 64 height 22
click at [141, 259] on link "Content NEW" at bounding box center [162, 246] width 127 height 44
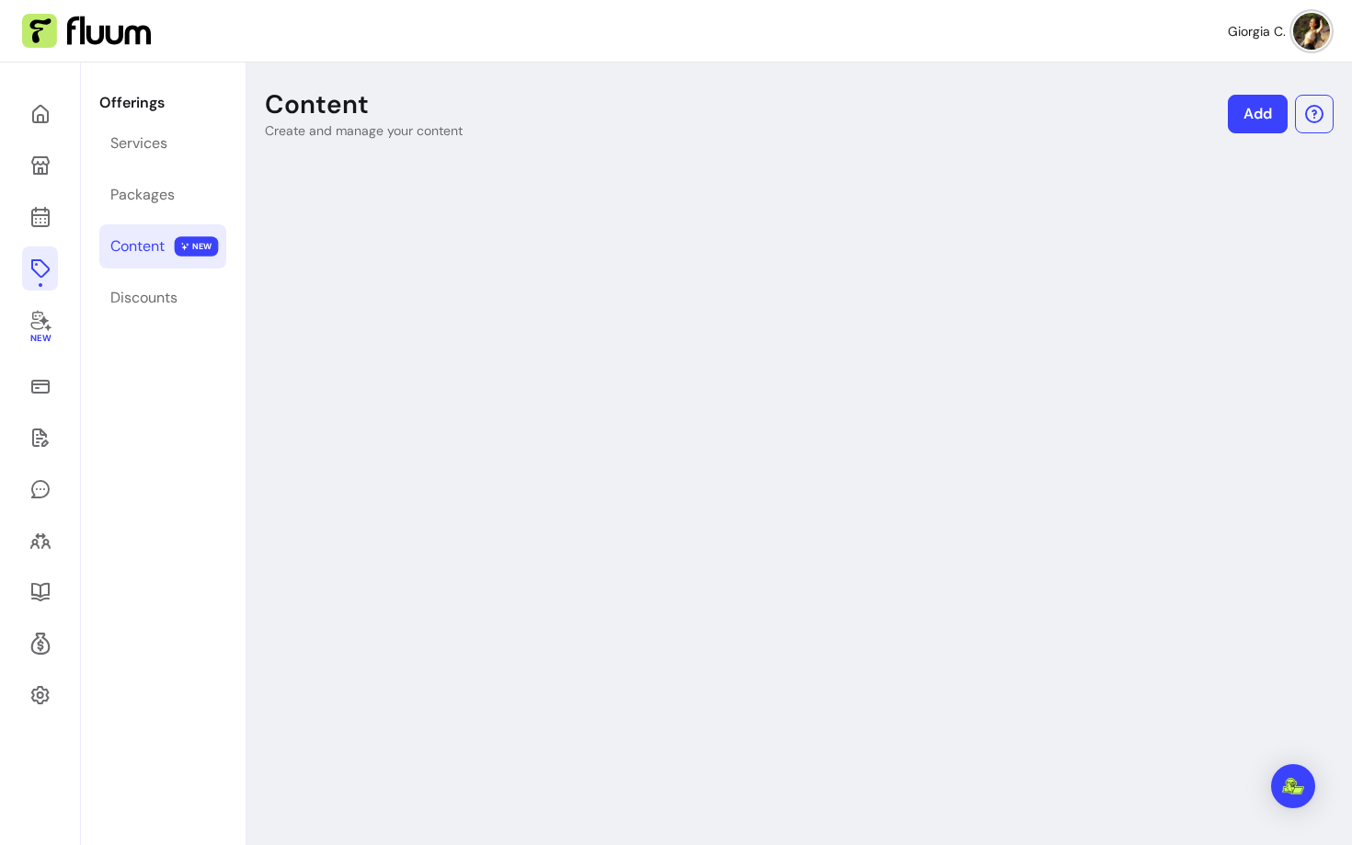
click at [1254, 124] on link "Add" at bounding box center [1258, 114] width 60 height 39
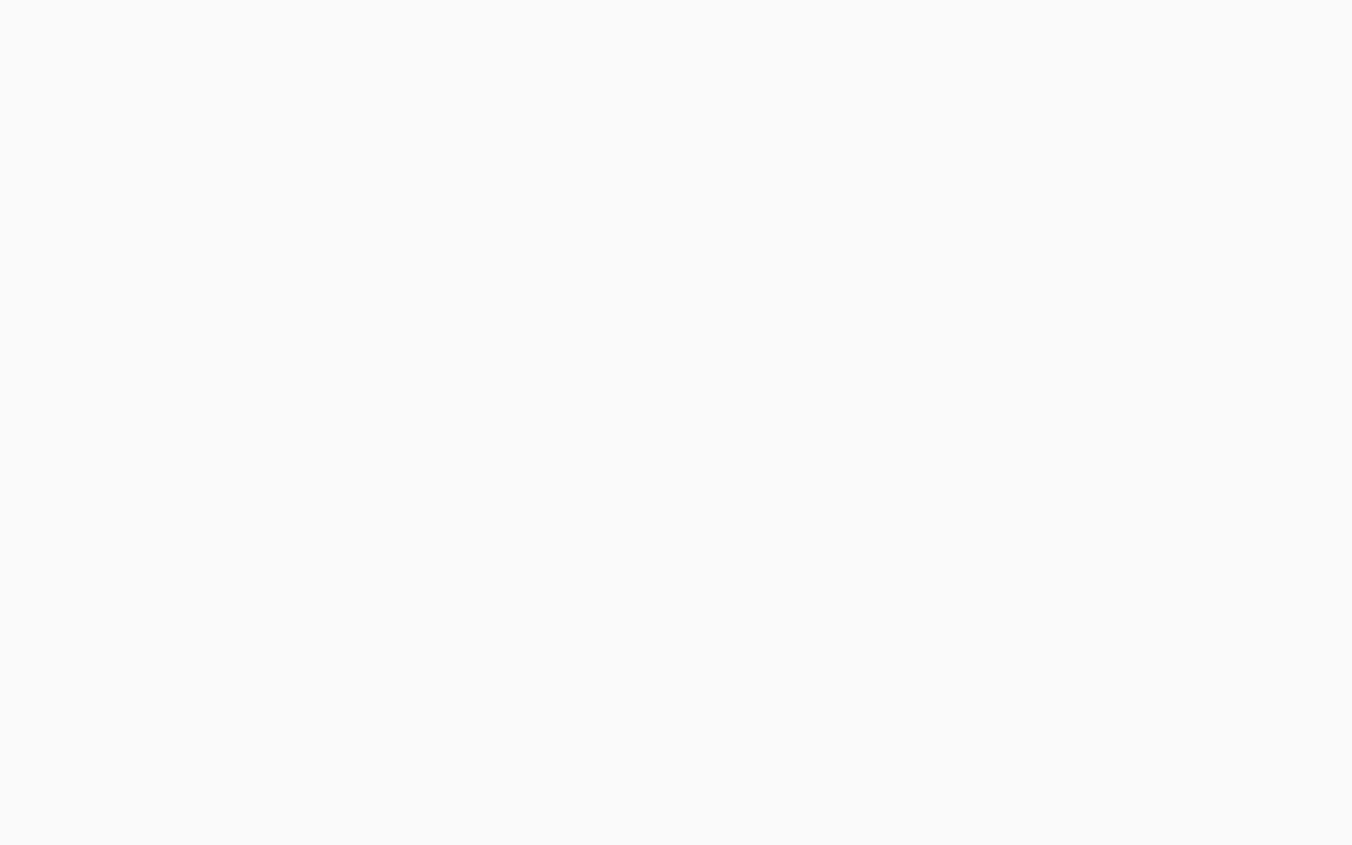
select select "***"
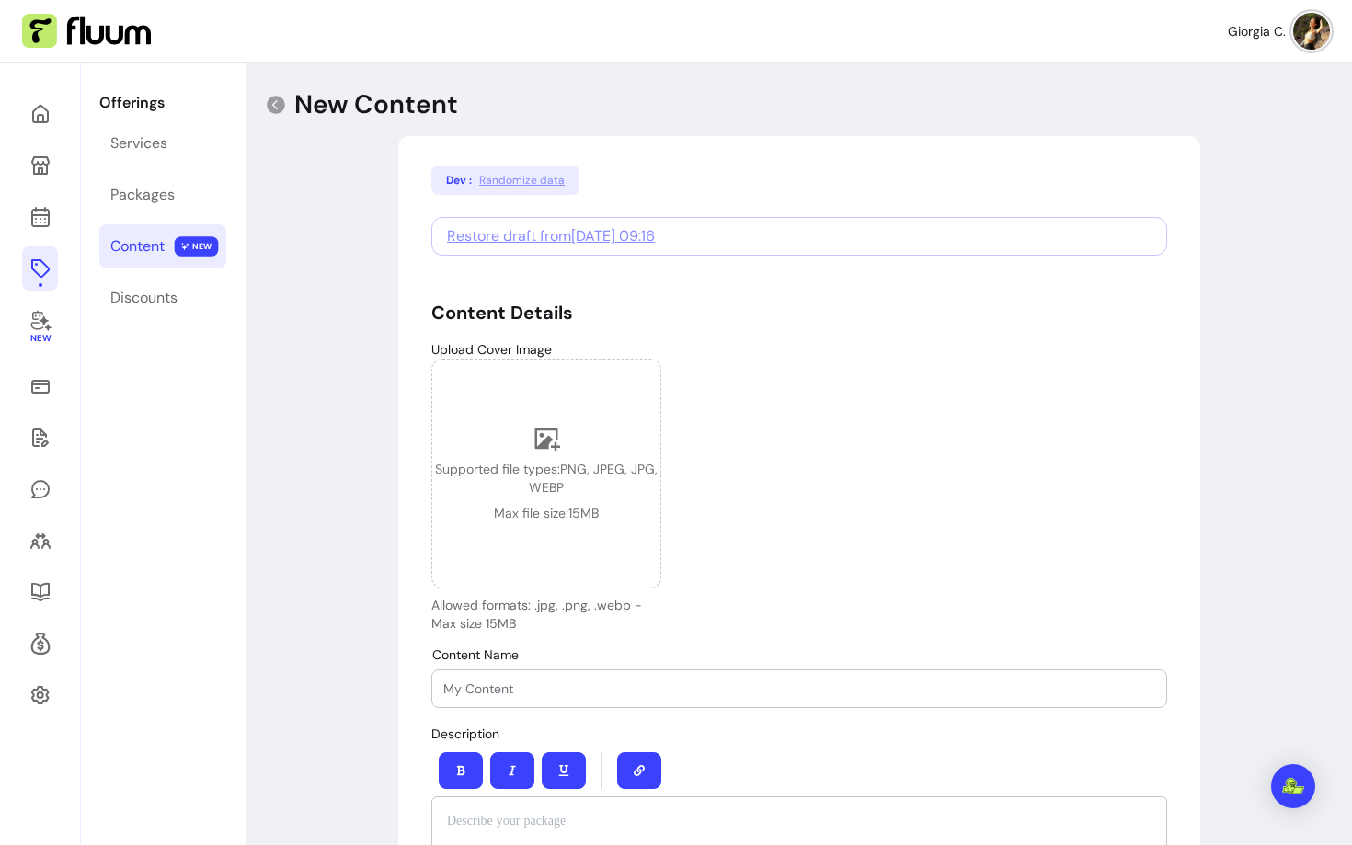
click at [505, 228] on span "Restore draft from [DATE] 09:16" at bounding box center [551, 235] width 208 height 19
type input "My strategy ebook"
type input "0"
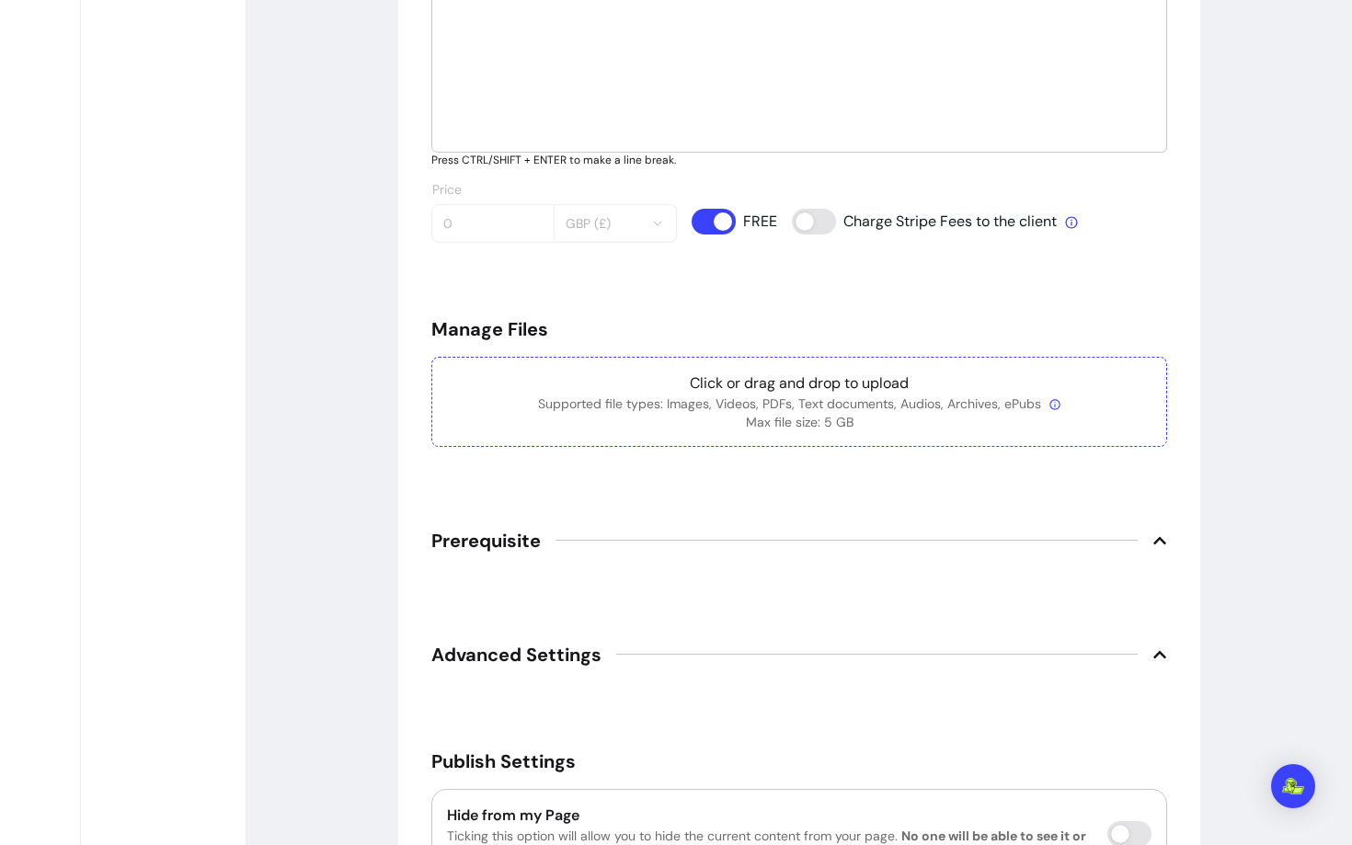
scroll to position [766, 0]
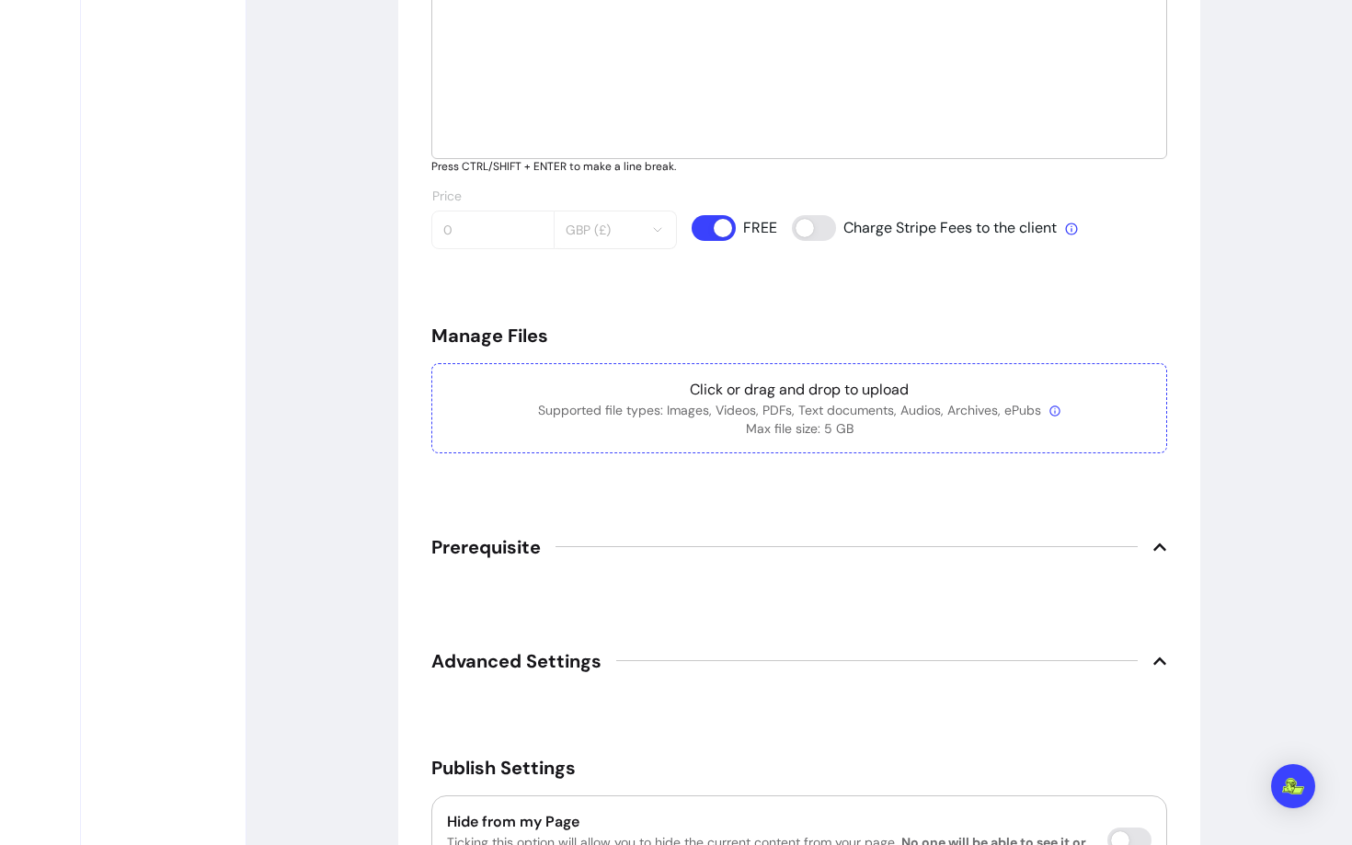
click at [820, 396] on p "Click or drag and drop to upload" at bounding box center [799, 390] width 705 height 22
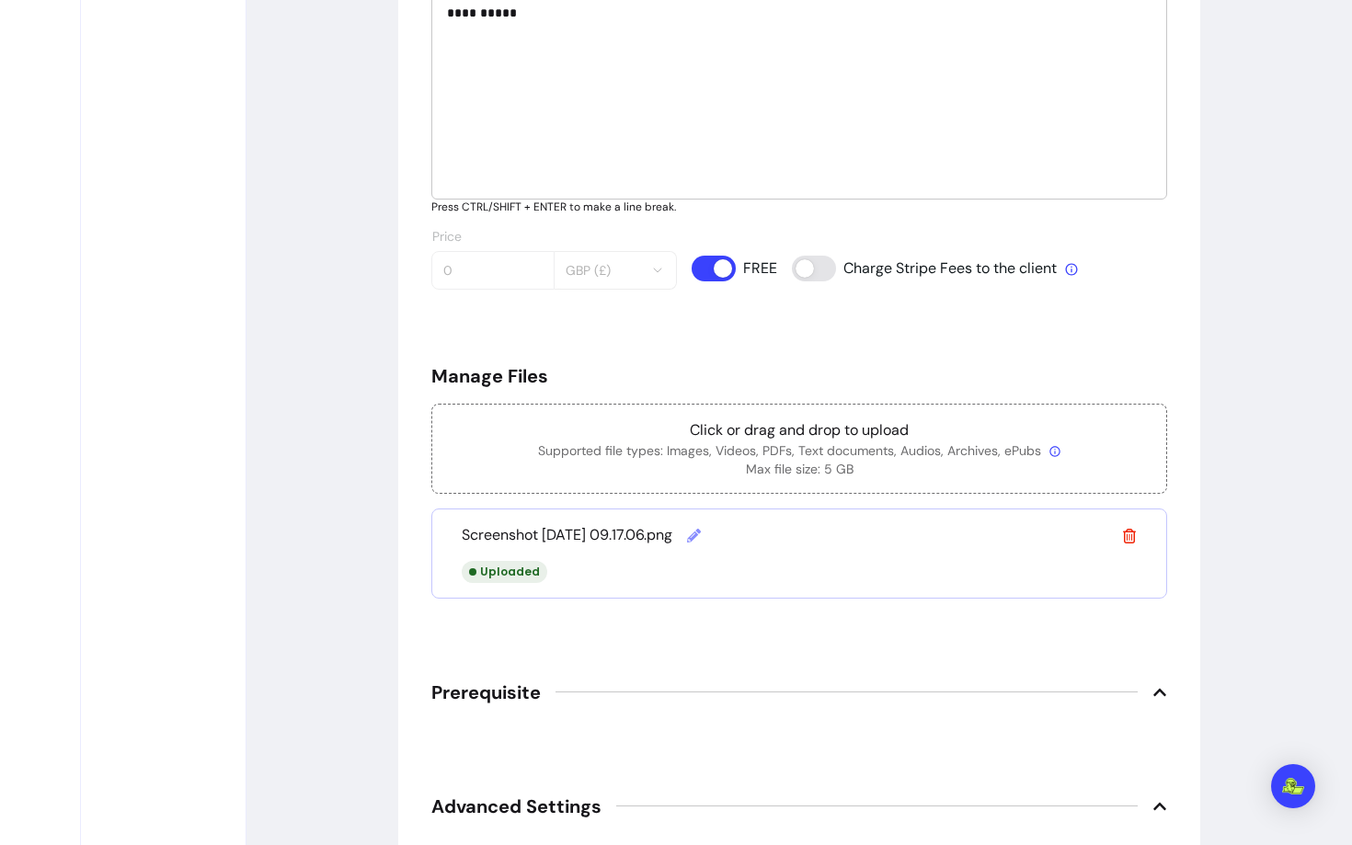
scroll to position [734, 0]
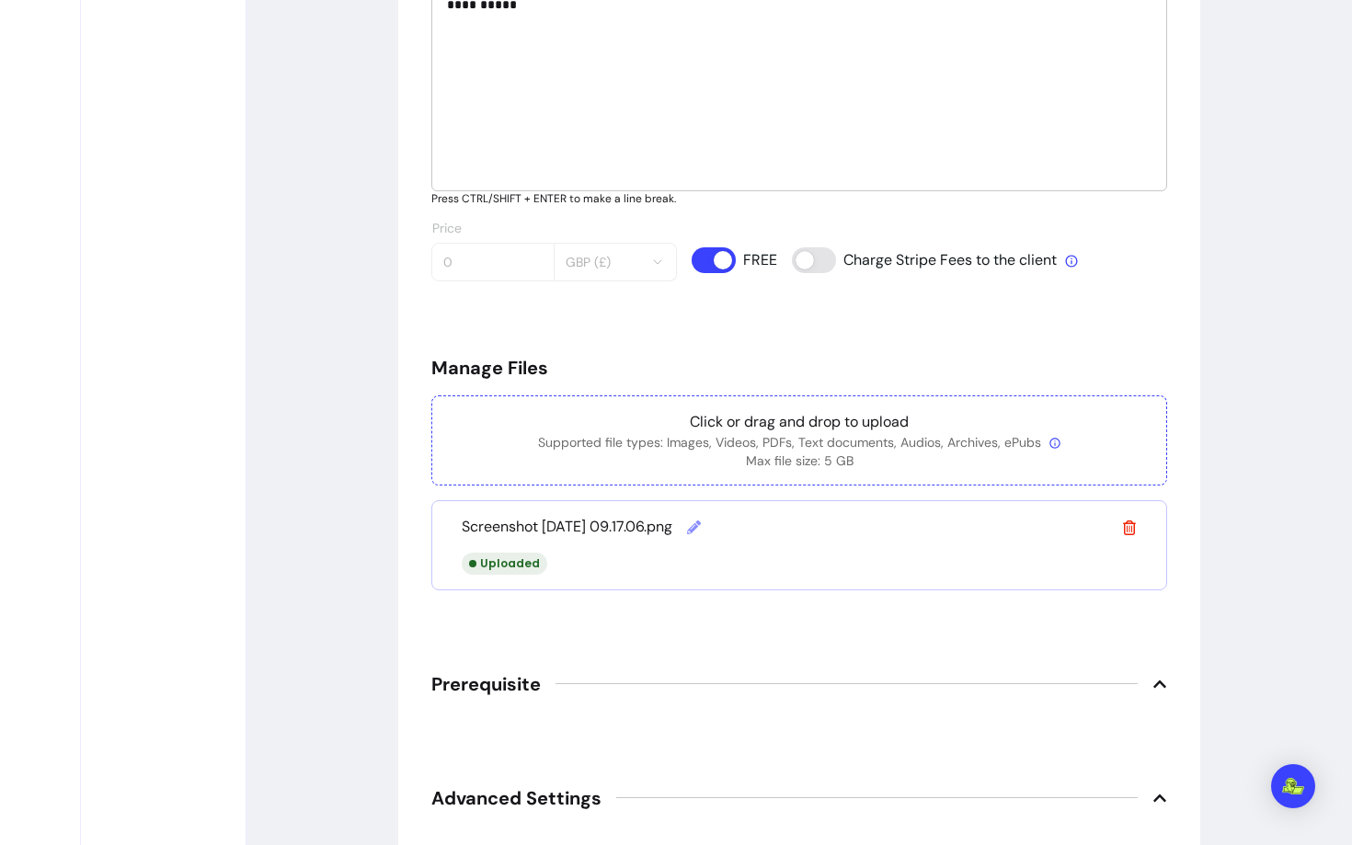
click at [800, 428] on p "Click or drag and drop to upload" at bounding box center [799, 422] width 705 height 22
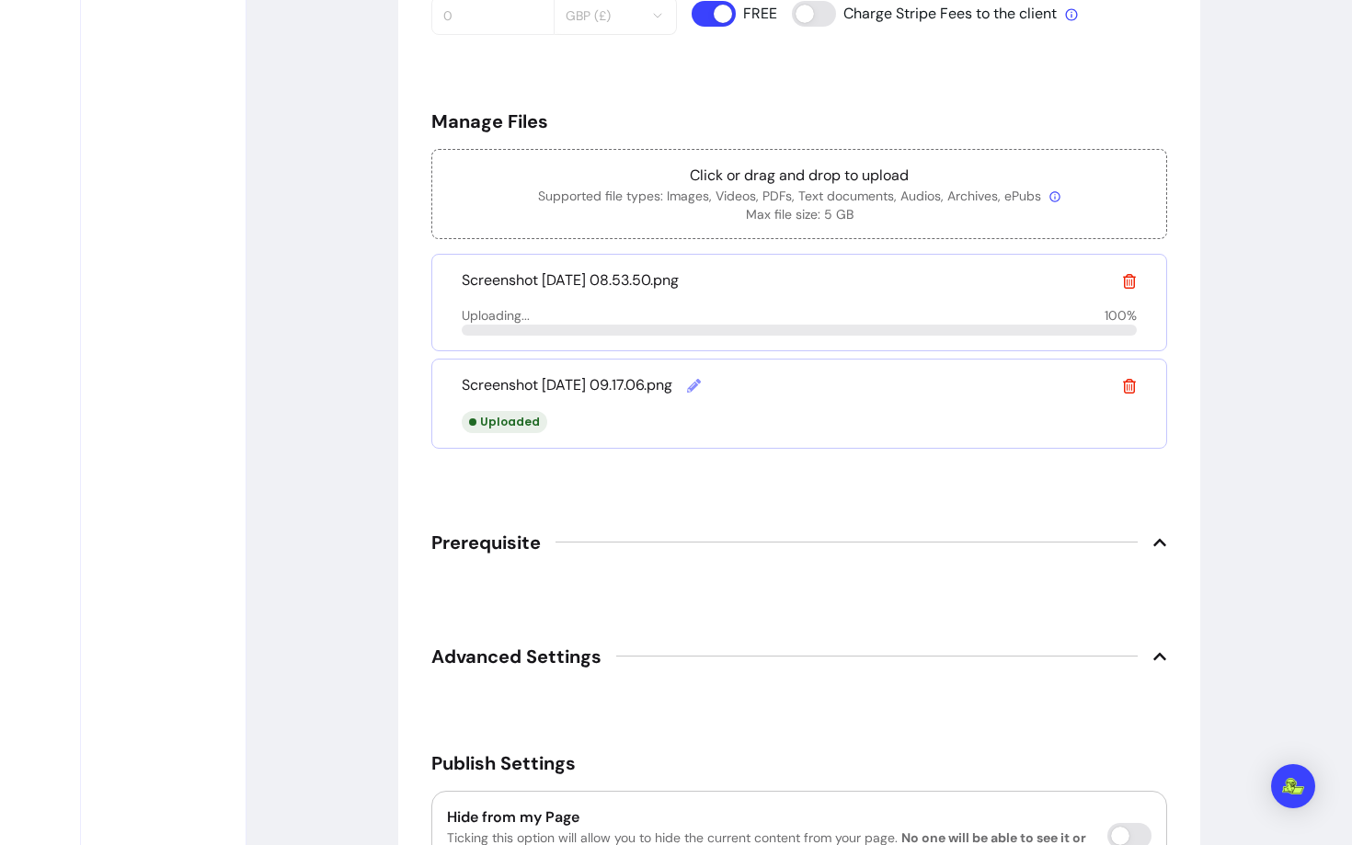
scroll to position [1198, 0]
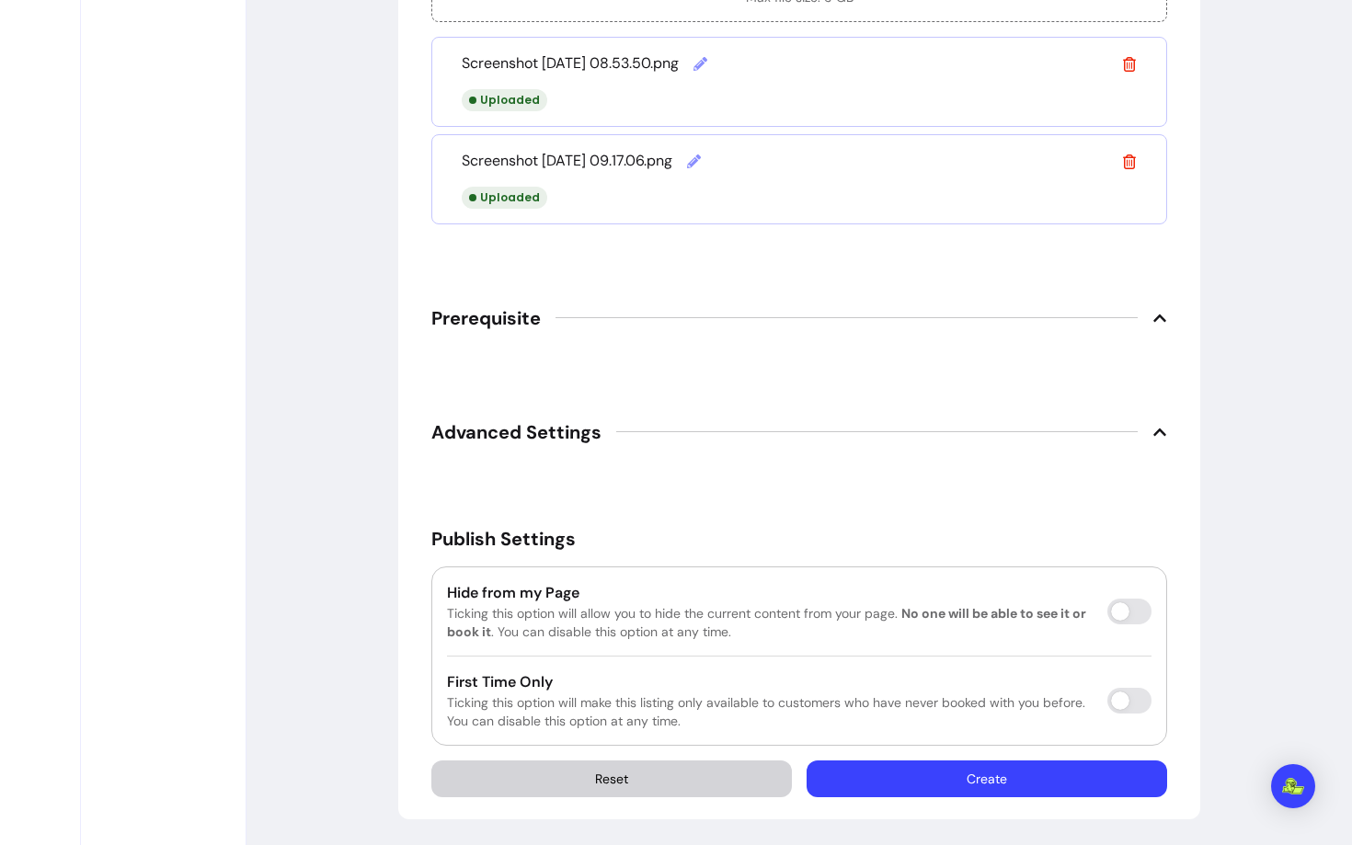
click at [1018, 782] on button "Create" at bounding box center [987, 779] width 361 height 37
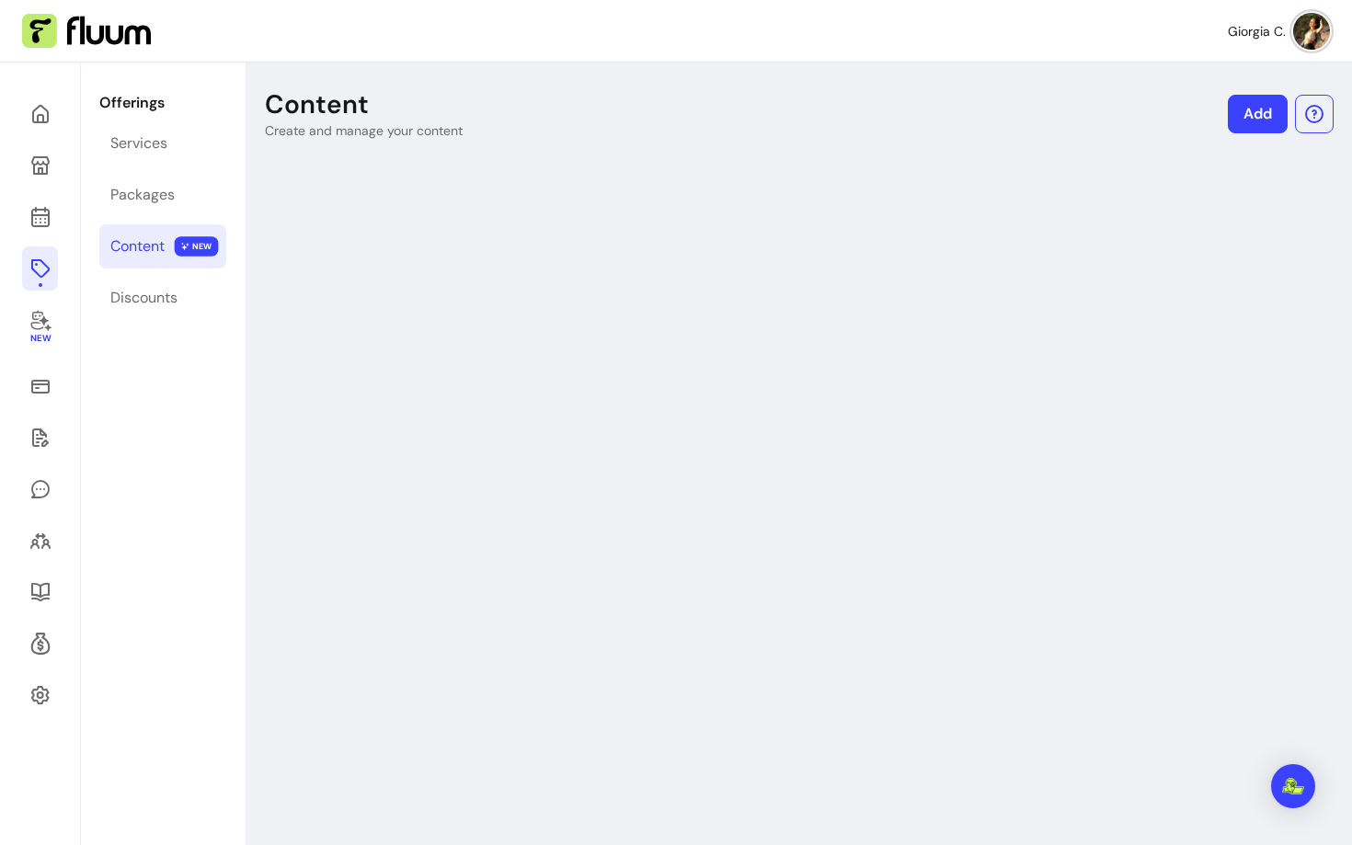
click at [1257, 114] on link "Add" at bounding box center [1258, 114] width 60 height 39
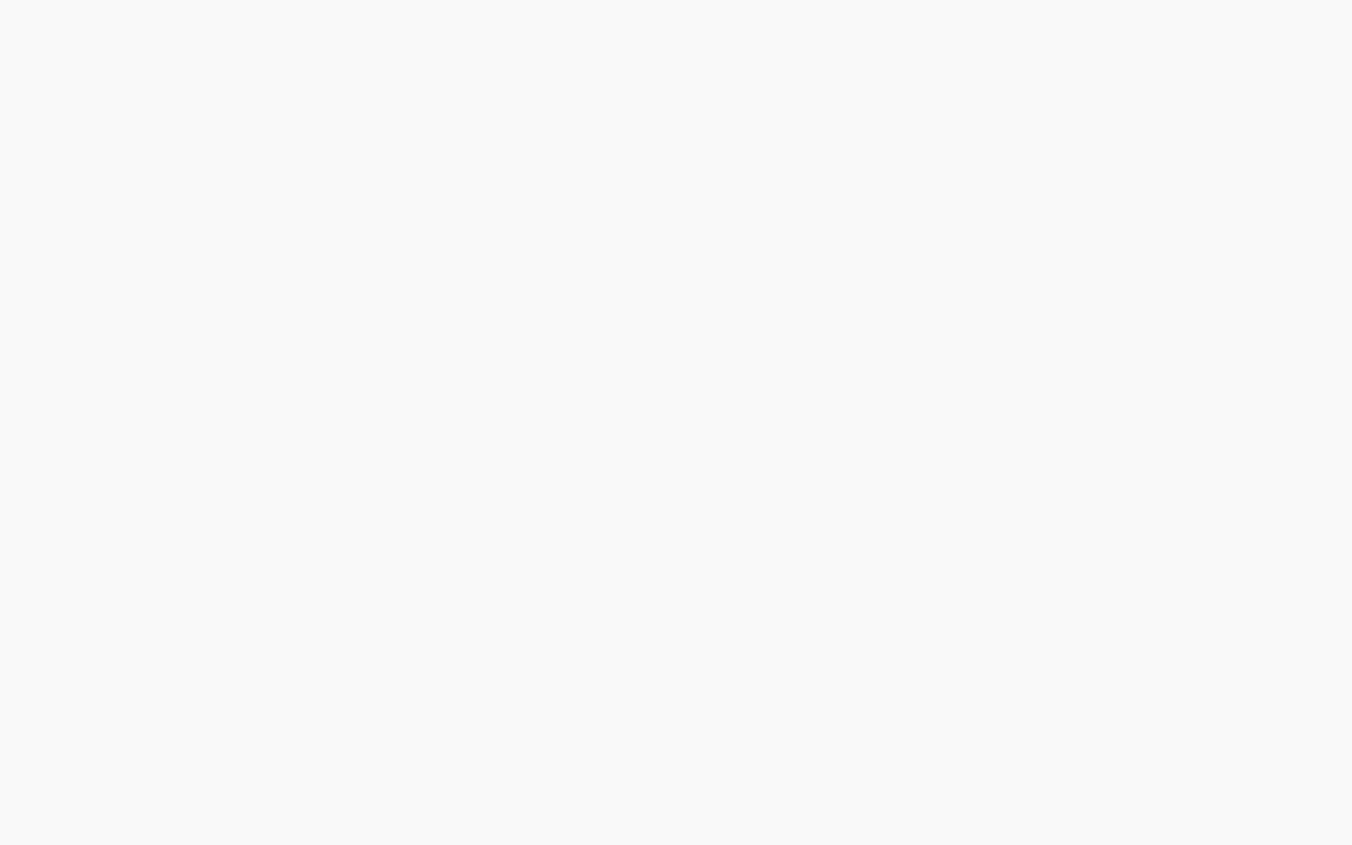
select select "***"
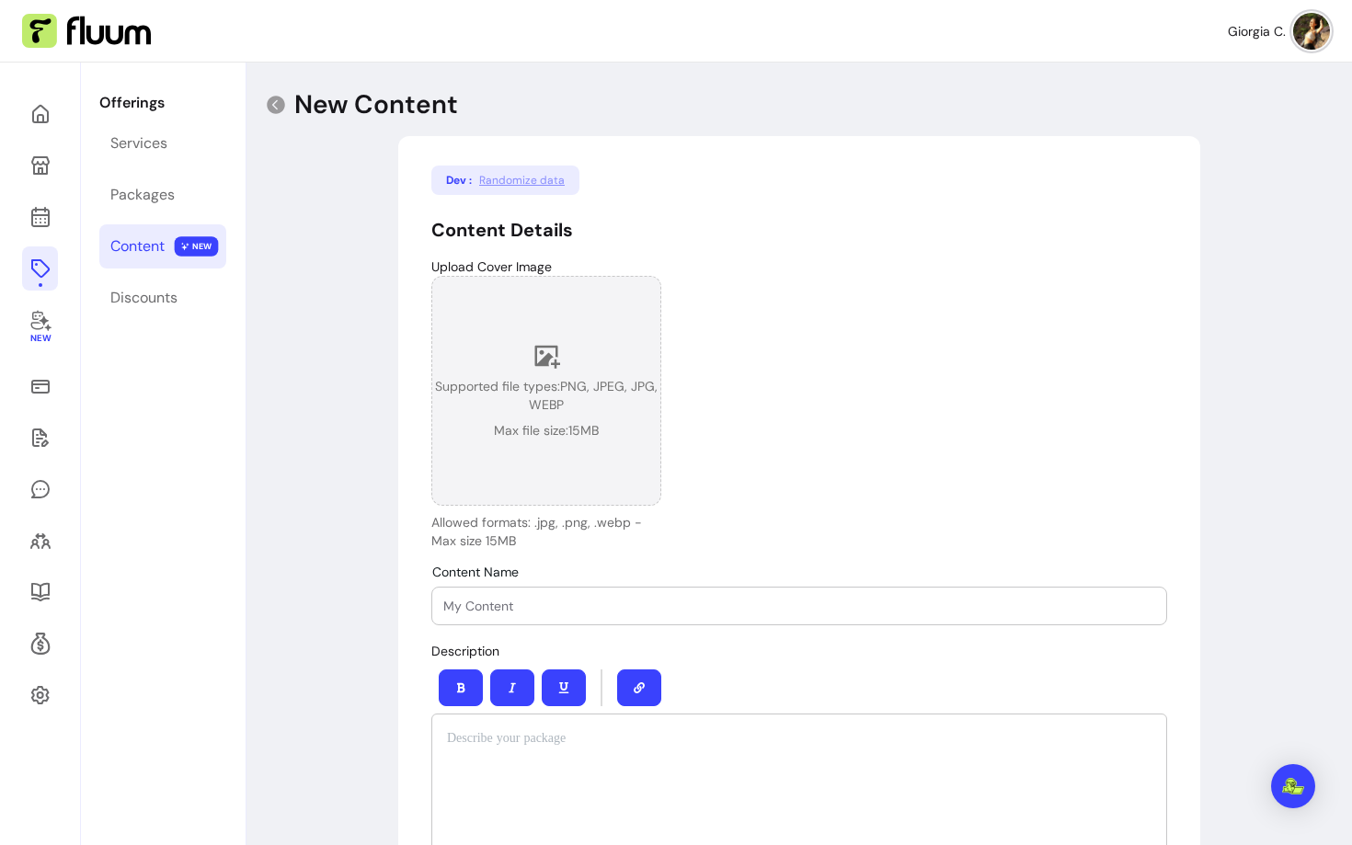
click at [548, 379] on span "Supported file types: PNG, JPEG, JPG, WEBP" at bounding box center [546, 395] width 228 height 37
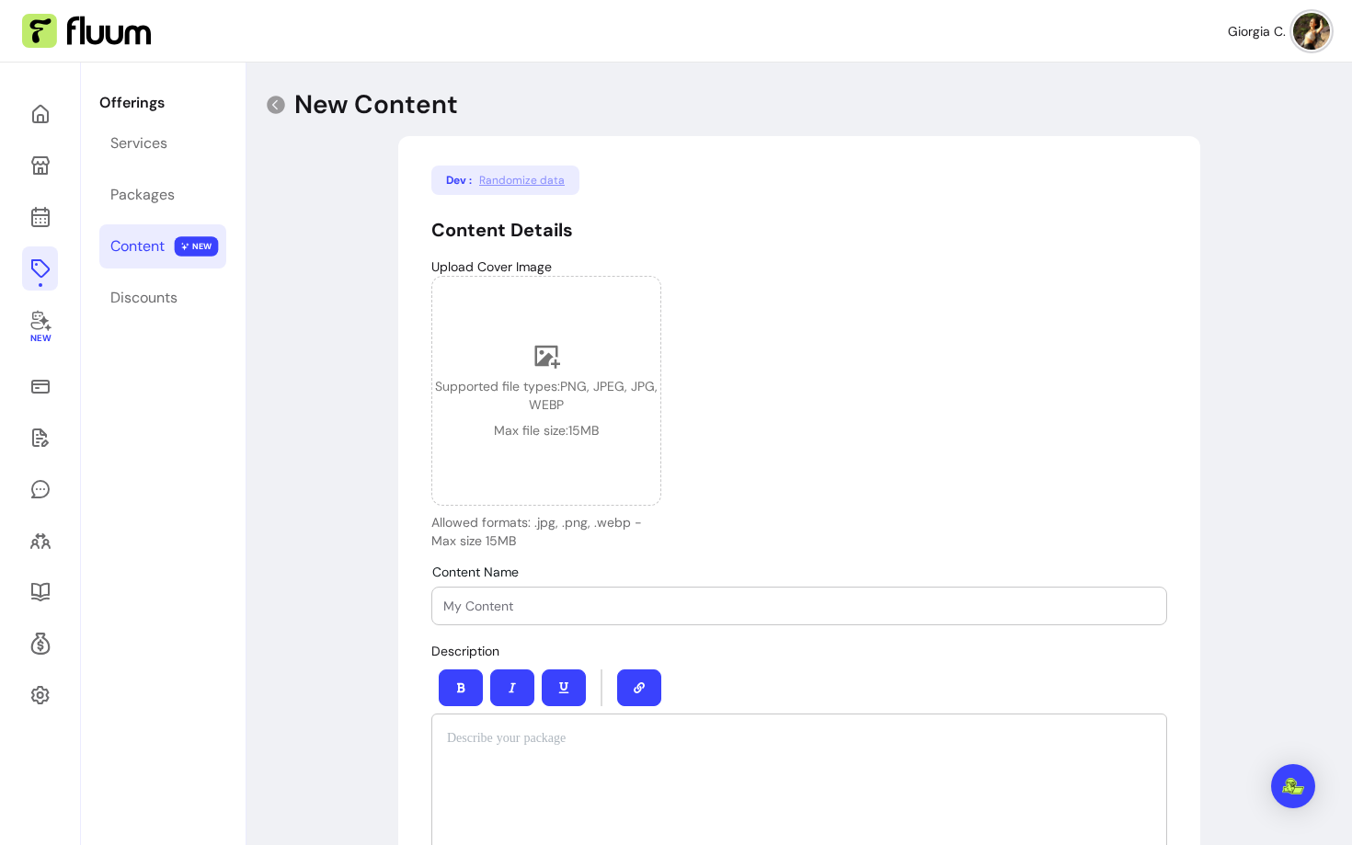
click at [516, 169] on div "Dev : Randomize data" at bounding box center [505, 180] width 148 height 29
click at [517, 175] on span "Randomize data" at bounding box center [522, 180] width 86 height 15
type input "yuck astound but"
type input "94"
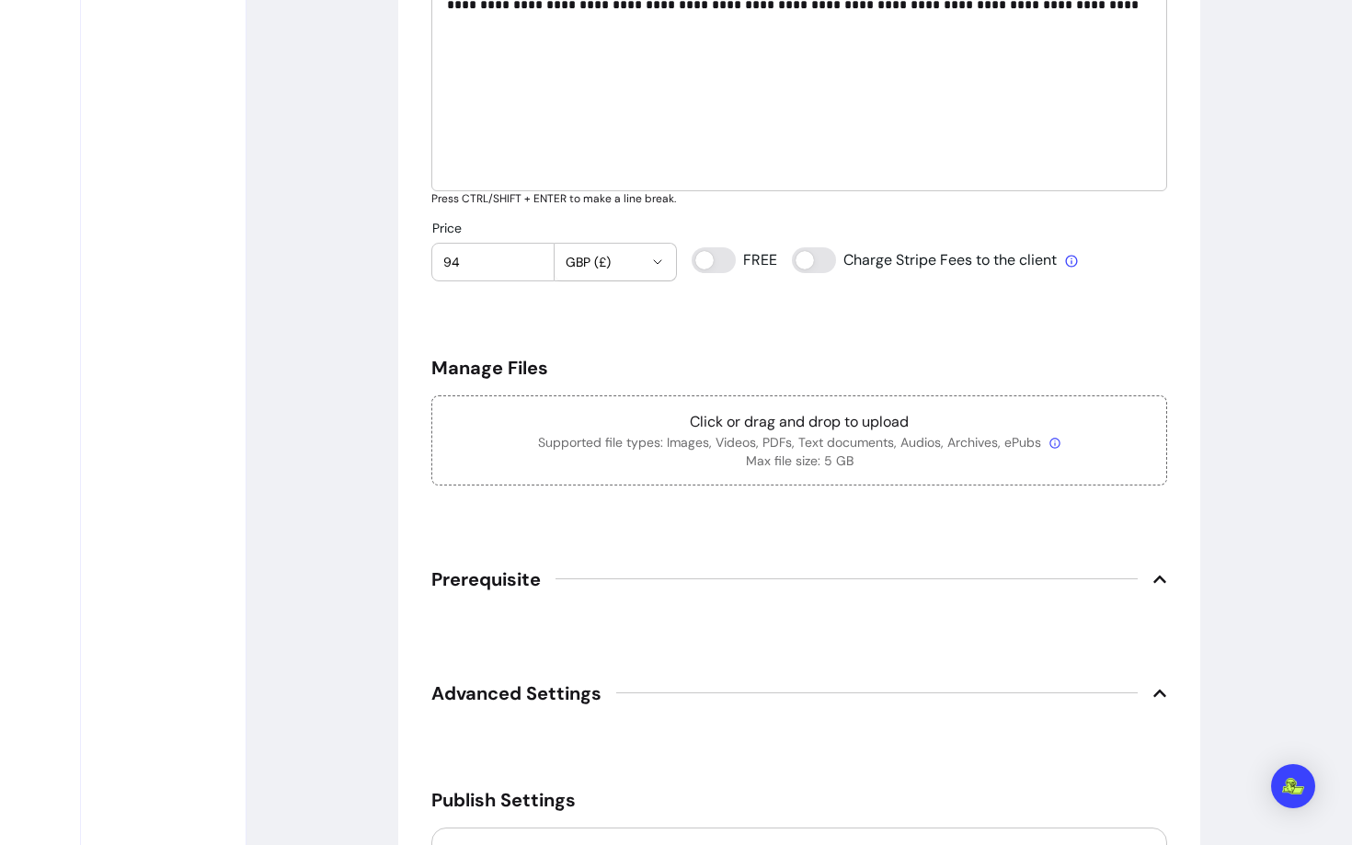
scroll to position [736, 0]
click at [728, 402] on div "Click or drag and drop to upload Supported file types: Images, Videos, PDFs, Te…" at bounding box center [799, 439] width 736 height 90
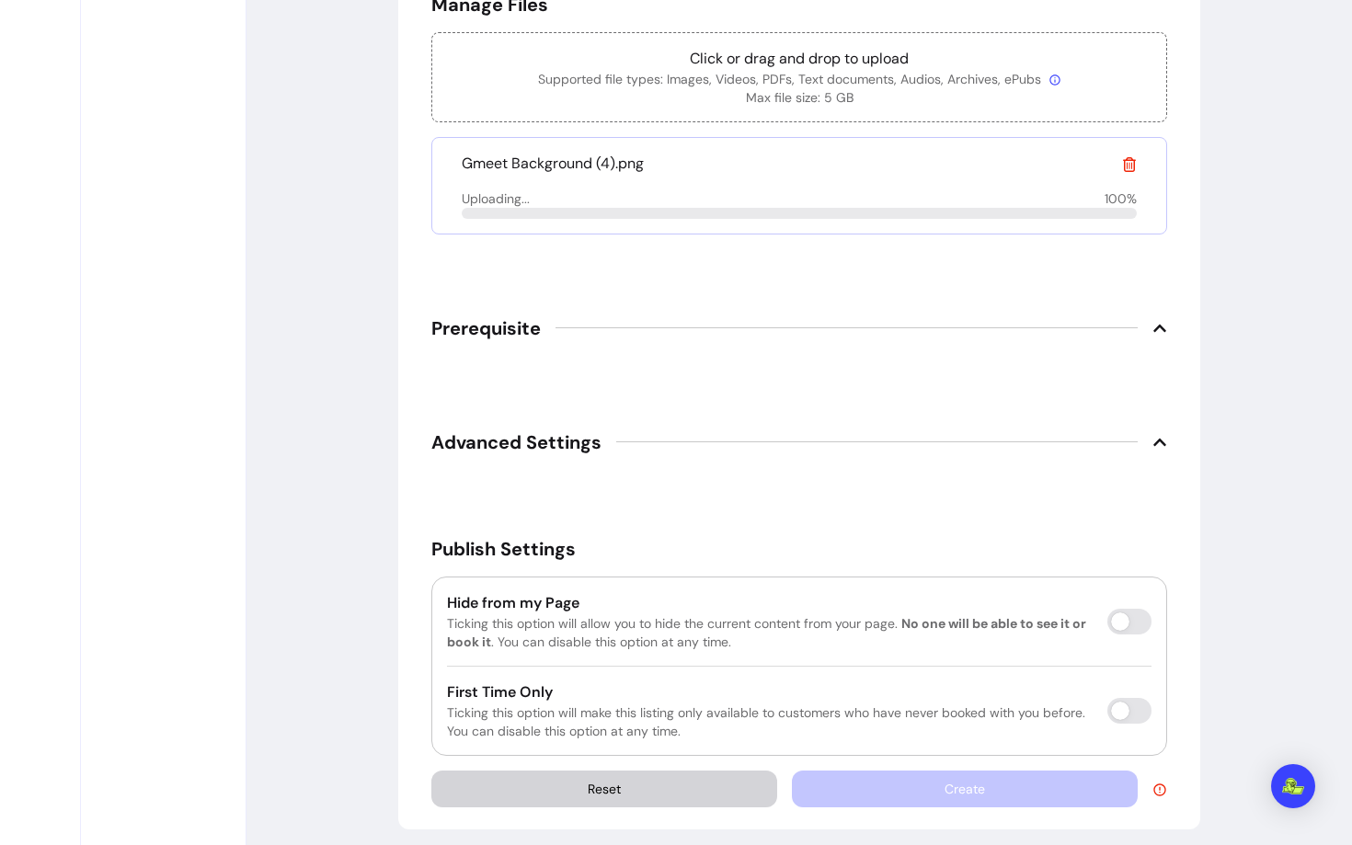
scroll to position [1100, 0]
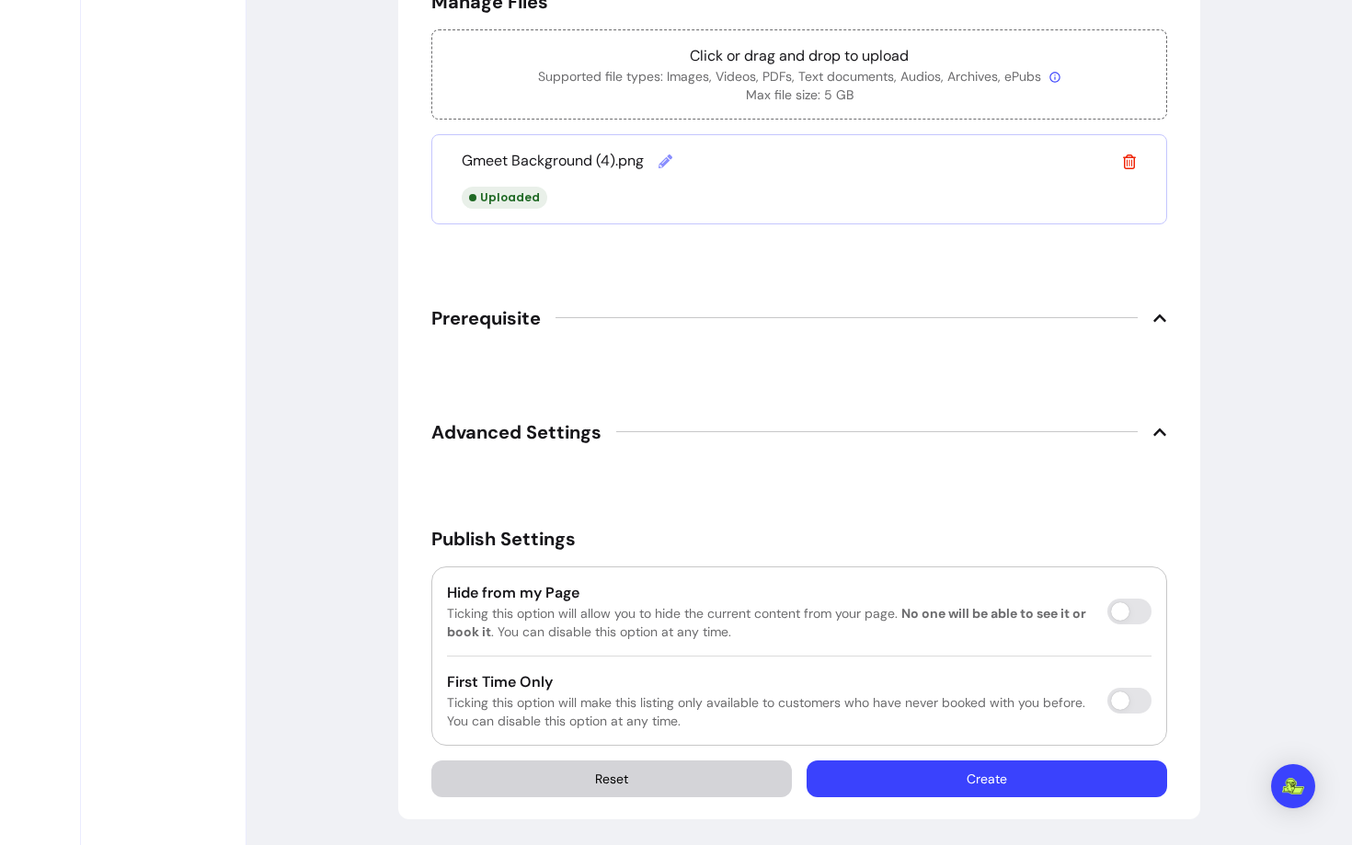
click at [1052, 776] on button "Create" at bounding box center [987, 779] width 361 height 37
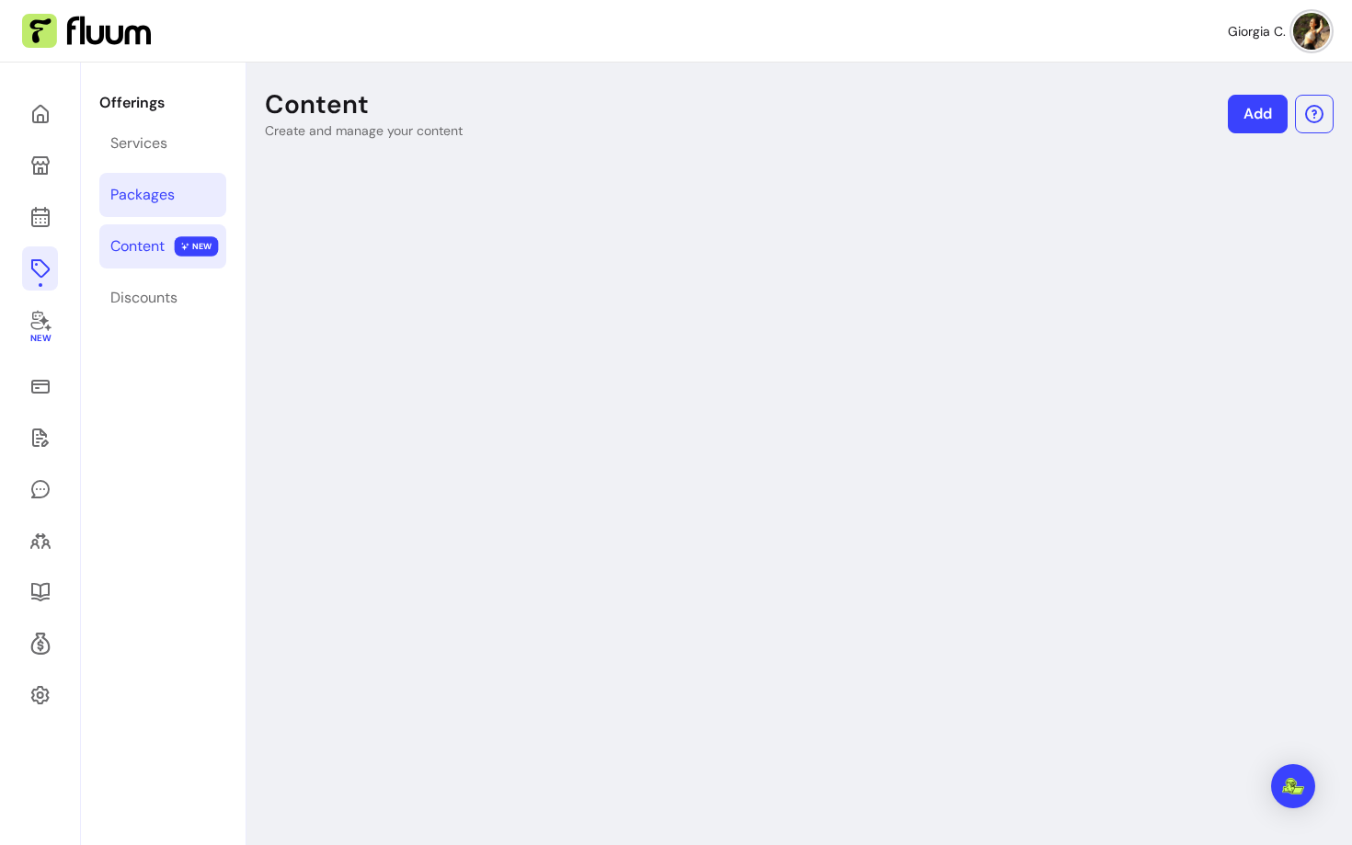
click at [137, 192] on div "Packages" at bounding box center [142, 195] width 64 height 22
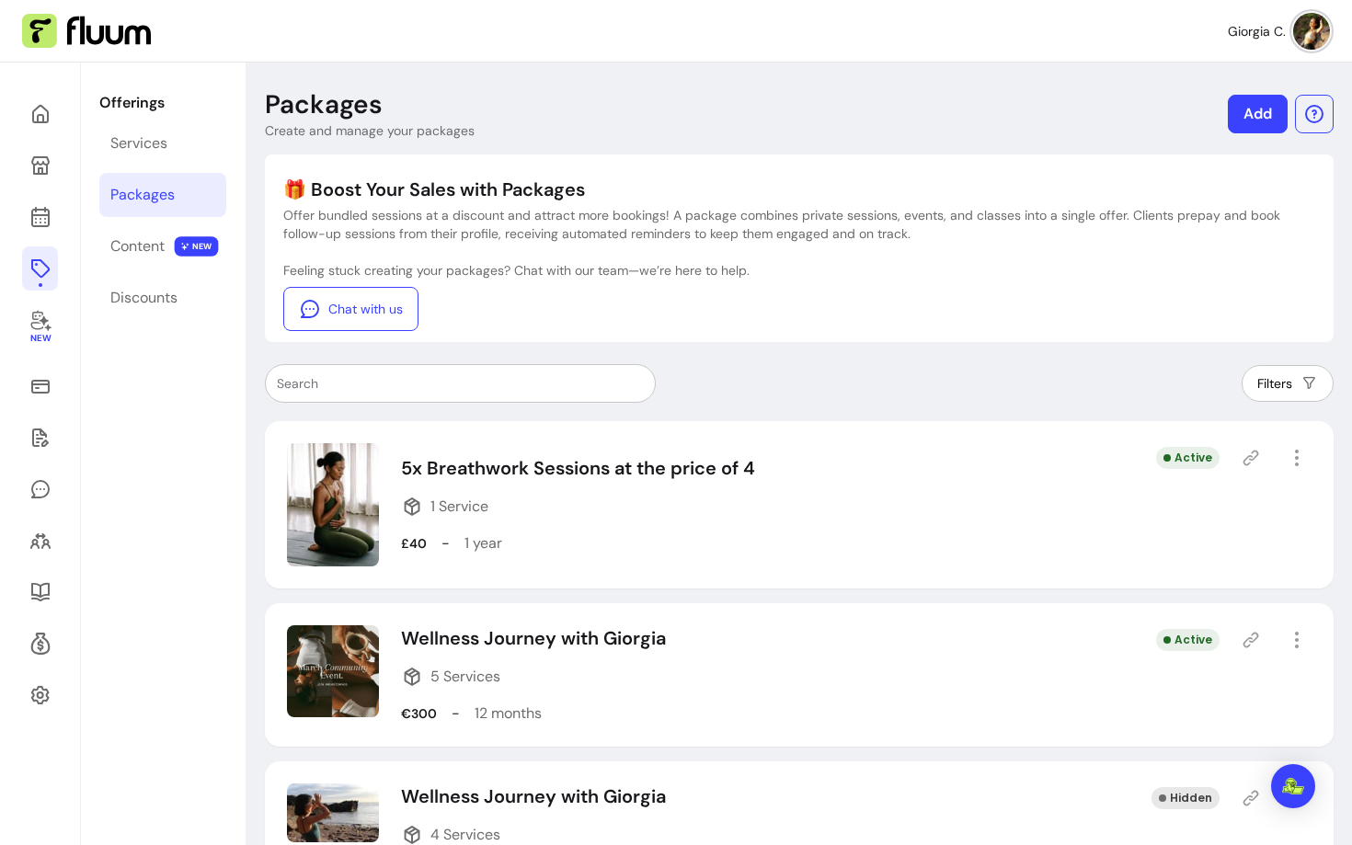
click at [559, 262] on p "Feeling stuck creating your packages? Chat with our team—we’re here to help." at bounding box center [799, 270] width 1032 height 18
click at [658, 262] on p "Feeling stuck creating your packages? Chat with our team—we’re here to help." at bounding box center [799, 270] width 1032 height 18
drag, startPoint x: 521, startPoint y: 271, endPoint x: 723, endPoint y: 273, distance: 202.4
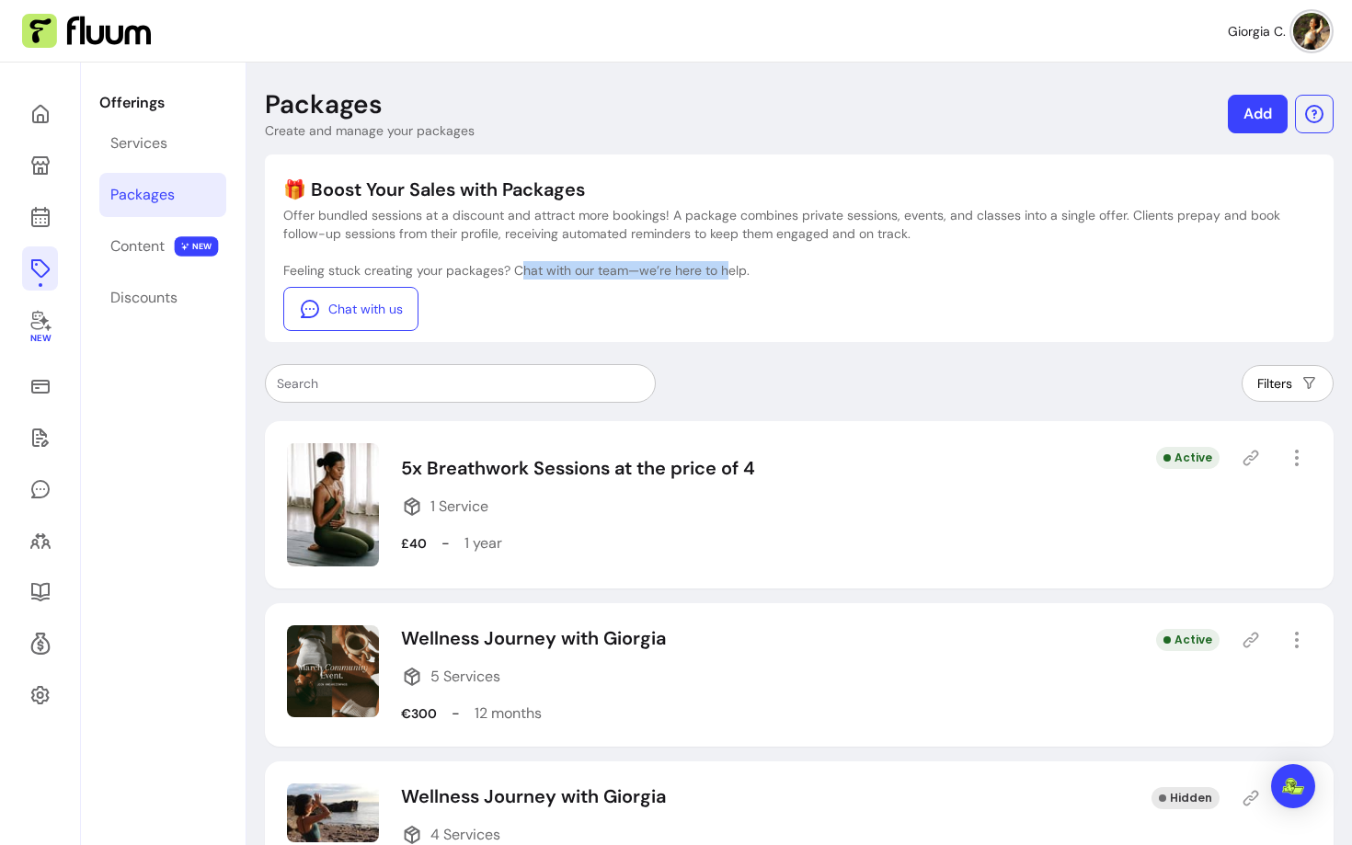
click at [724, 273] on p "Feeling stuck creating your packages? Chat with our team—we’re here to help." at bounding box center [799, 270] width 1032 height 18
click at [723, 273] on p "Feeling stuck creating your packages? Chat with our team—we’re here to help." at bounding box center [799, 270] width 1032 height 18
click at [160, 247] on div "Content" at bounding box center [137, 247] width 54 height 22
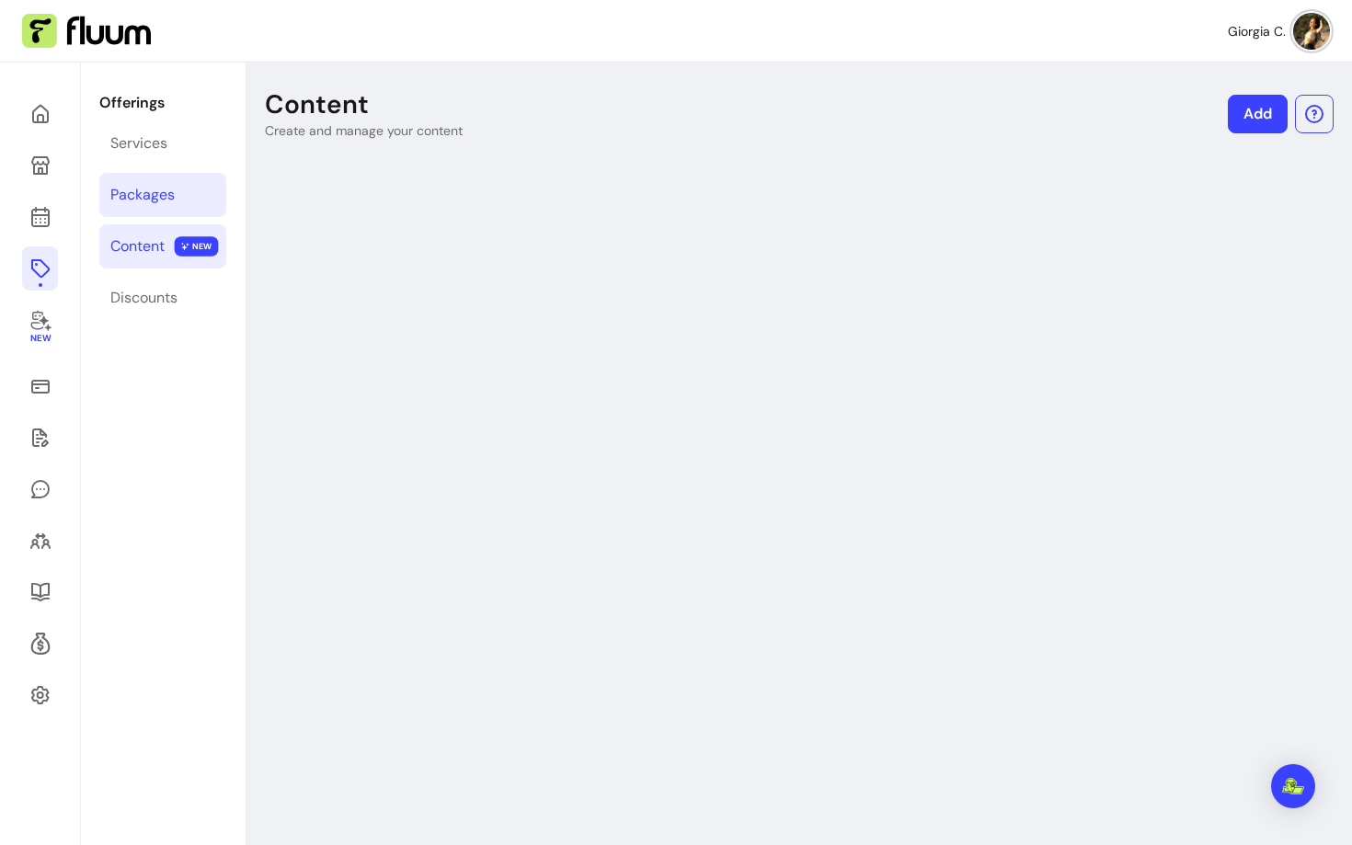
click at [141, 207] on link "Packages" at bounding box center [162, 195] width 127 height 44
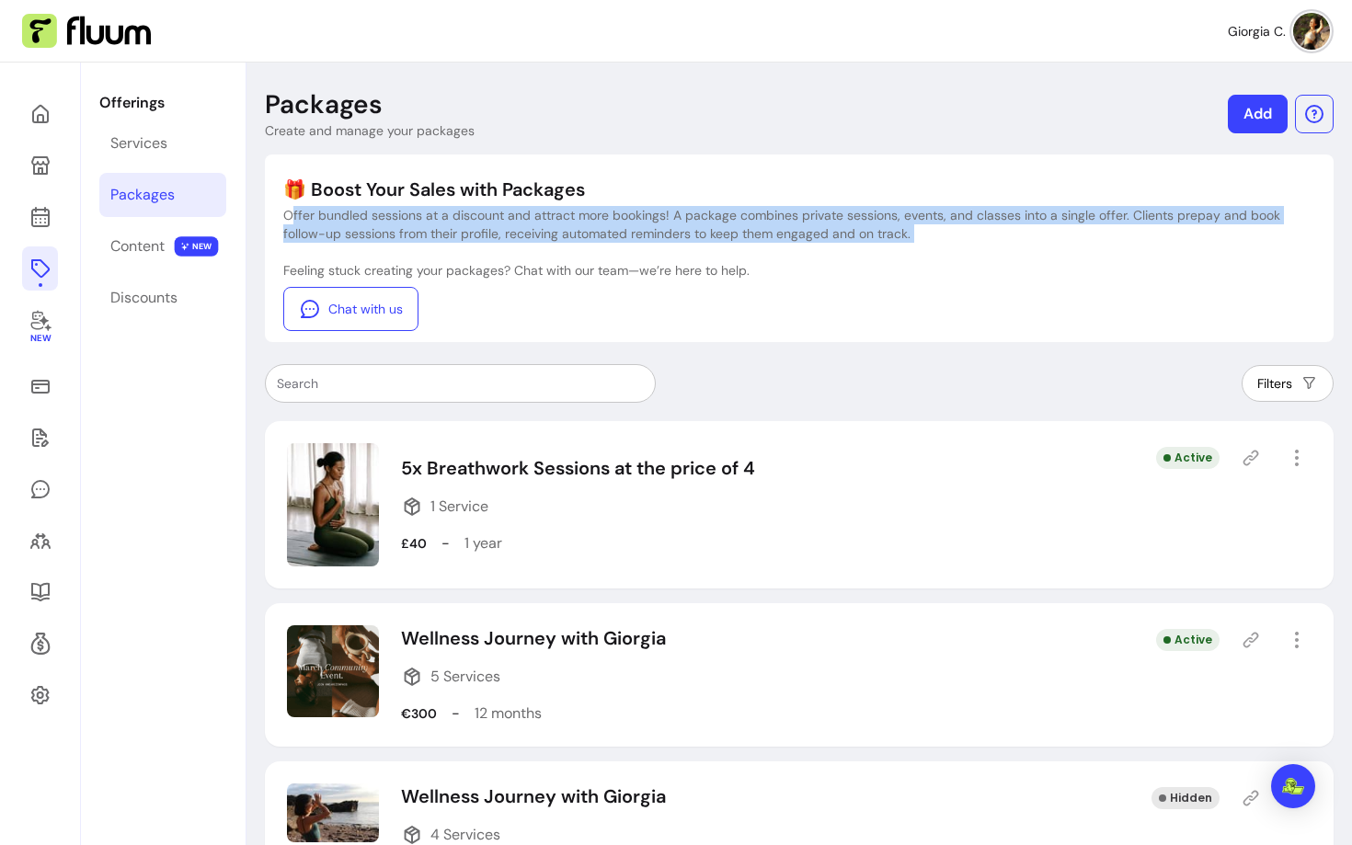
drag, startPoint x: 290, startPoint y: 213, endPoint x: 744, endPoint y: 242, distance: 455.4
click at [744, 243] on div "🎁 Boost Your Sales with Packages Offer bundled sessions at a discount and attra…" at bounding box center [799, 254] width 1032 height 155
click at [665, 246] on div "🎁 Boost Your Sales with Packages Offer bundled sessions at a discount and attra…" at bounding box center [799, 254] width 1032 height 155
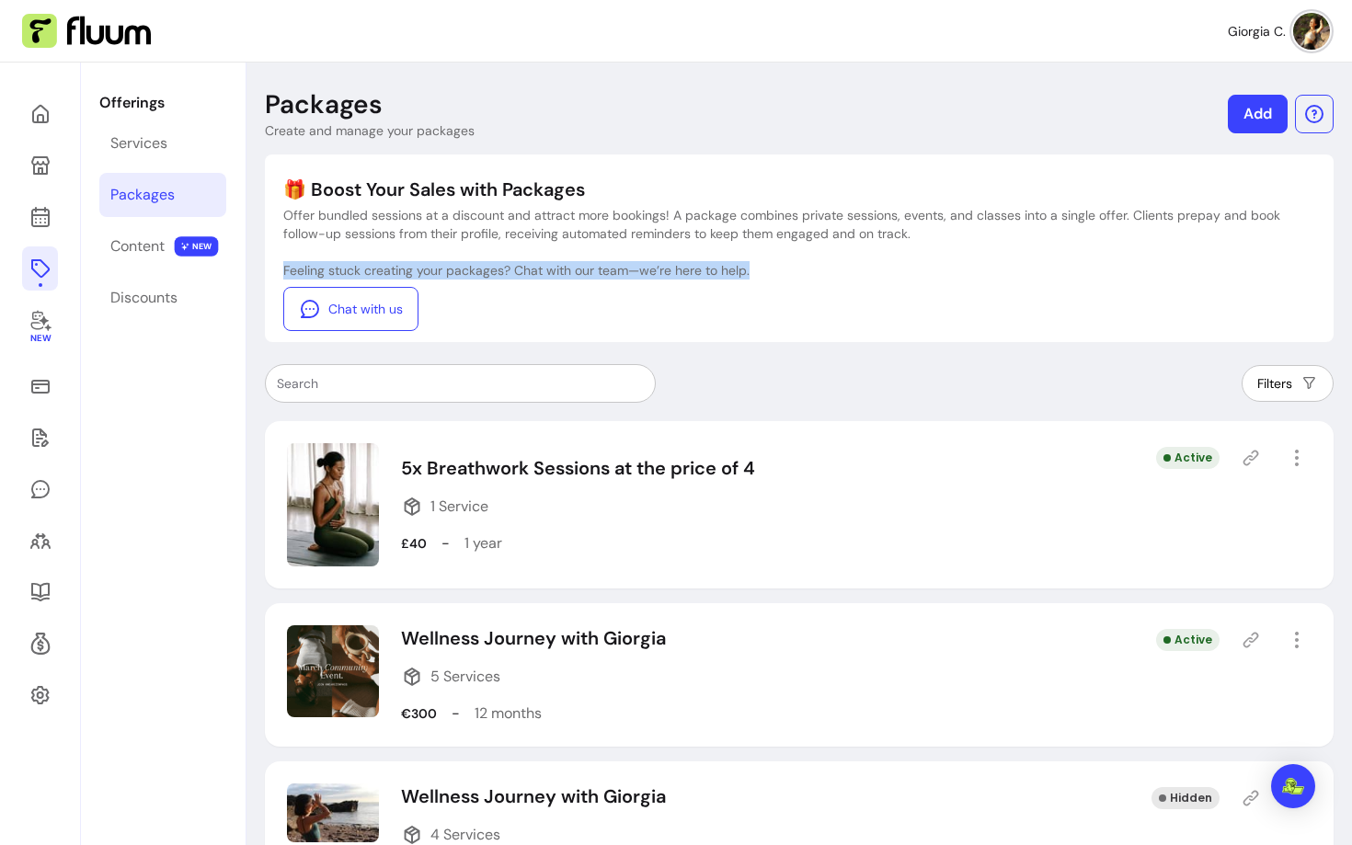
drag, startPoint x: 771, startPoint y: 280, endPoint x: 280, endPoint y: 271, distance: 491.4
click at [280, 271] on div "🎁 Boost Your Sales with Packages Offer bundled sessions at a discount and attra…" at bounding box center [799, 249] width 1069 height 188
click at [426, 207] on p "Offer bundled sessions at a discount and attract more bookings! A package combi…" at bounding box center [799, 224] width 1032 height 37
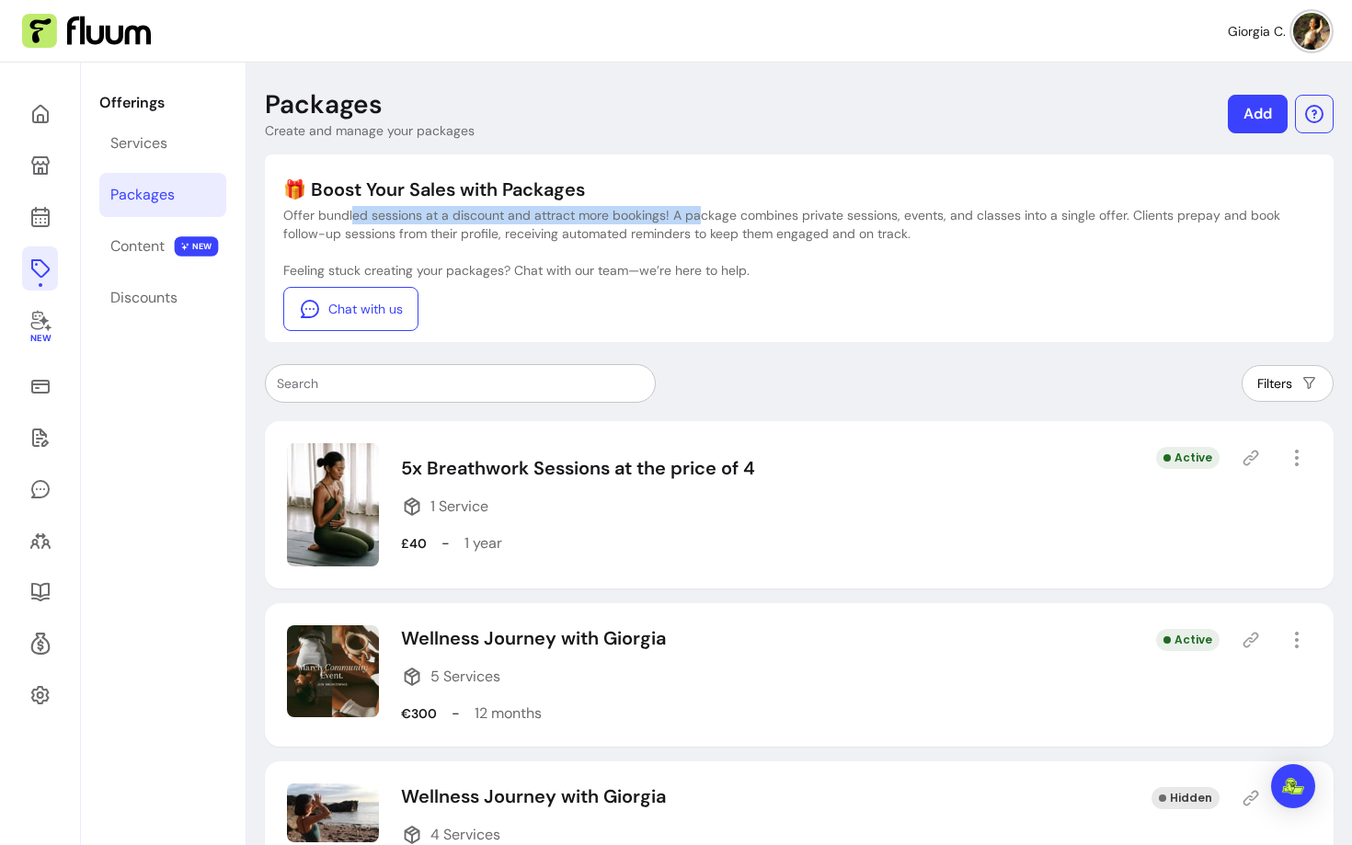
drag, startPoint x: 351, startPoint y: 213, endPoint x: 696, endPoint y: 222, distance: 345.1
click at [696, 222] on p "Offer bundled sessions at a discount and attract more bookings! A package combi…" at bounding box center [799, 224] width 1032 height 37
click at [547, 242] on p "Offer bundled sessions at a discount and attract more bookings! A package combi…" at bounding box center [799, 224] width 1032 height 37
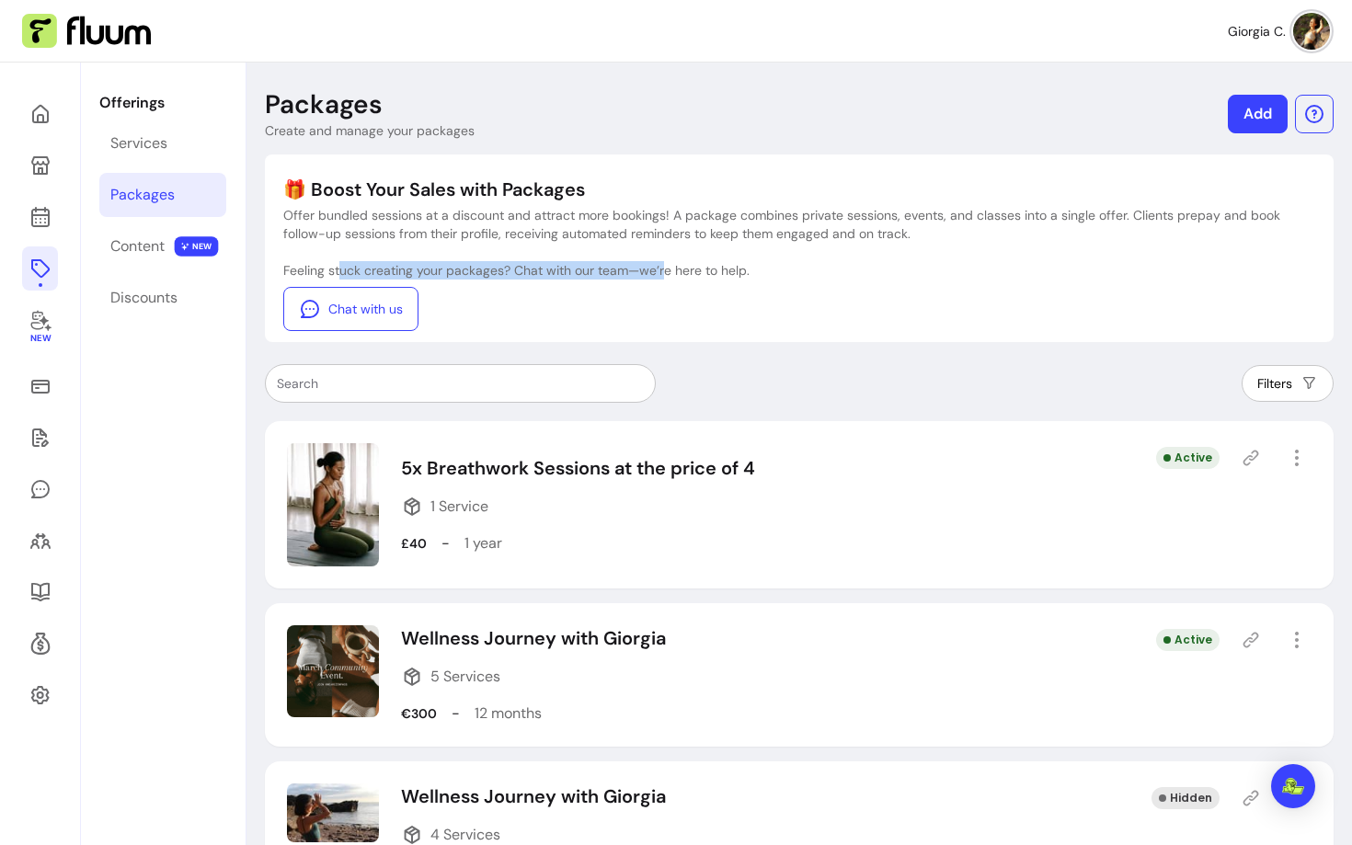
drag, startPoint x: 358, startPoint y: 273, endPoint x: 663, endPoint y: 277, distance: 305.5
click at [663, 277] on p "Feeling stuck creating your packages? Chat with our team—we’re here to help." at bounding box center [799, 270] width 1032 height 18
click at [650, 284] on div "Feeling stuck creating your packages? Chat with our team—we’re here to help. Ch…" at bounding box center [799, 296] width 1032 height 70
click at [129, 250] on div "Content" at bounding box center [137, 247] width 54 height 22
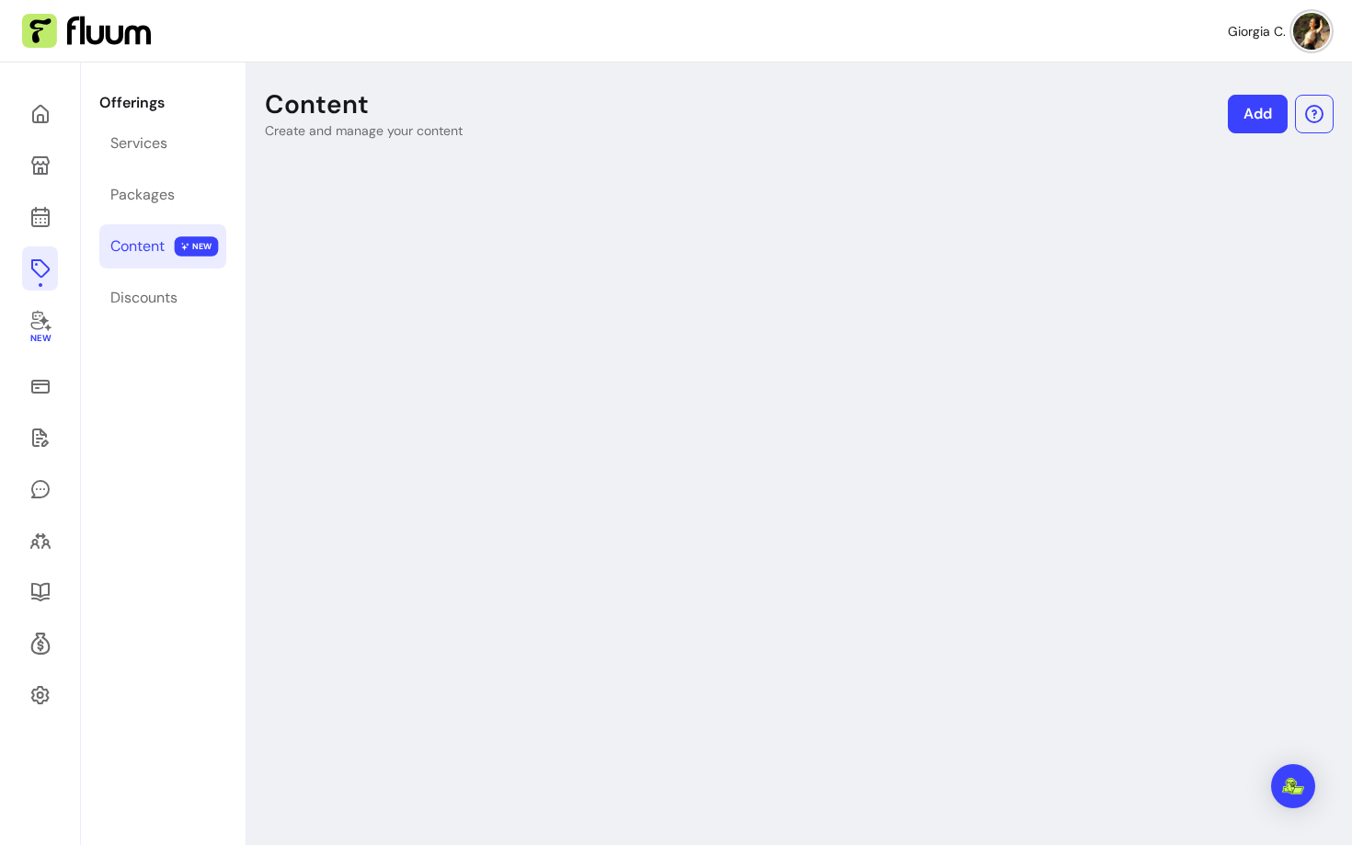
click at [146, 167] on div "Offerings Services Packages Content NEW Discounts" at bounding box center [163, 485] width 164 height 845
click at [141, 140] on div "Services" at bounding box center [138, 143] width 57 height 22
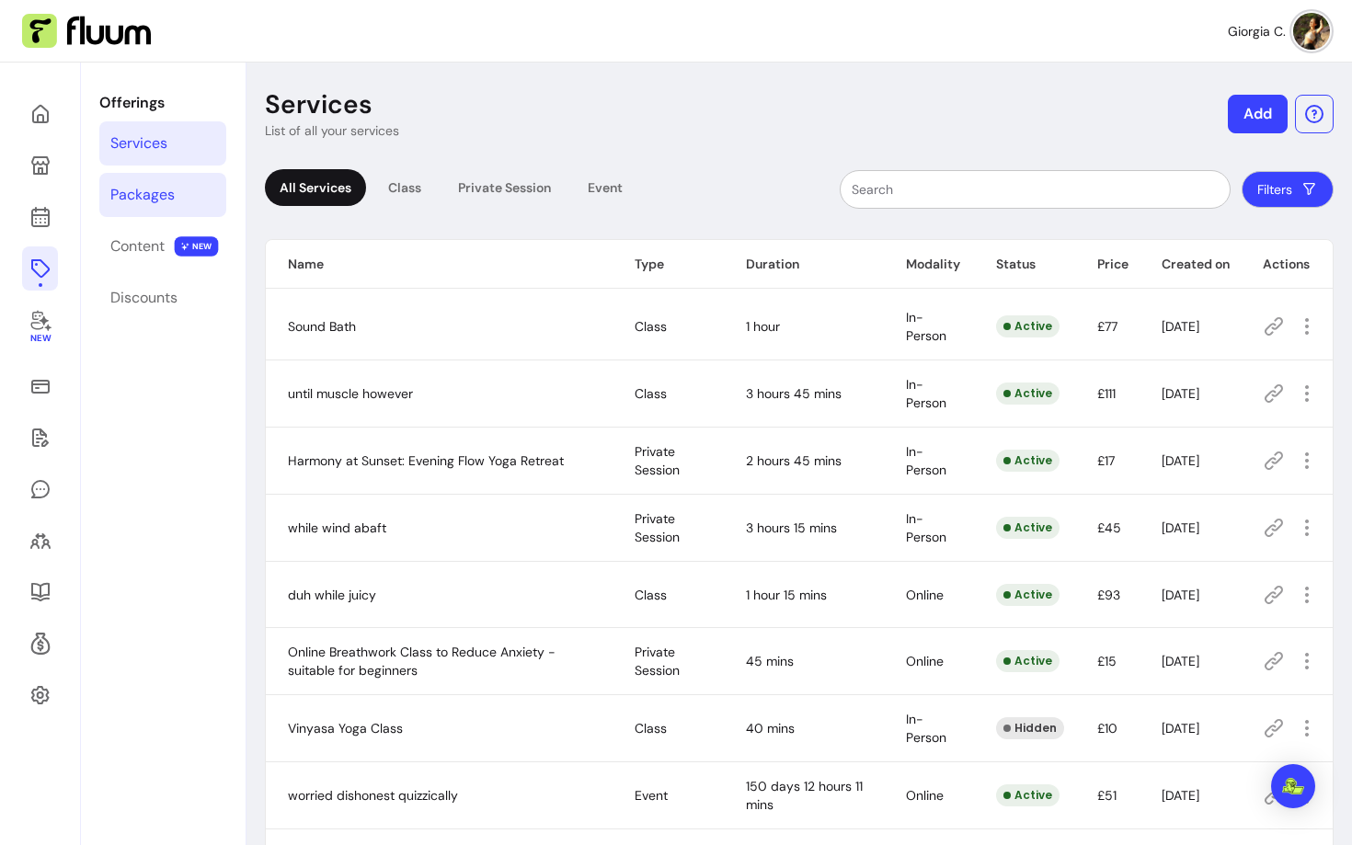
click at [202, 199] on link "Packages" at bounding box center [162, 195] width 127 height 44
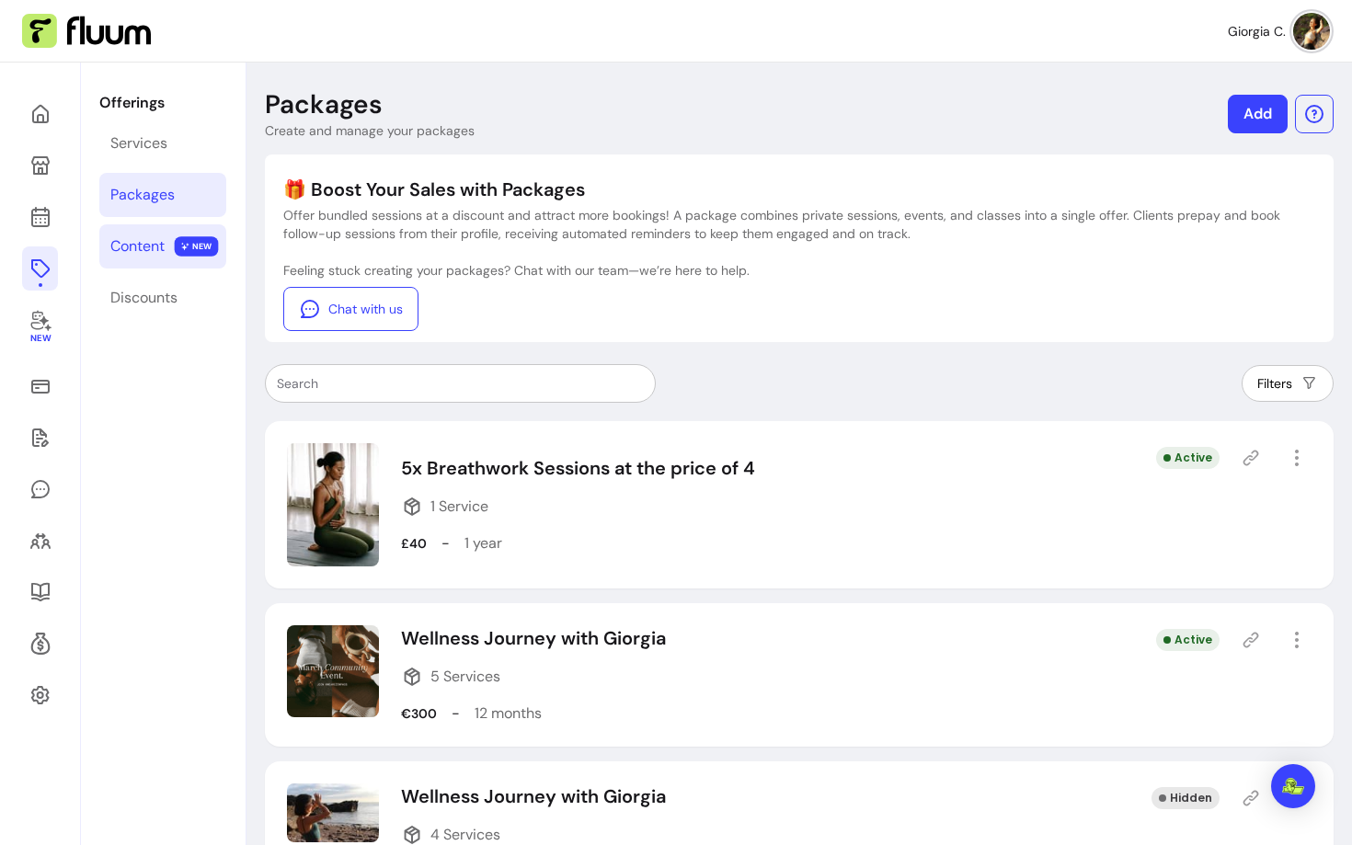
click at [170, 244] on link "Content NEW" at bounding box center [162, 246] width 127 height 44
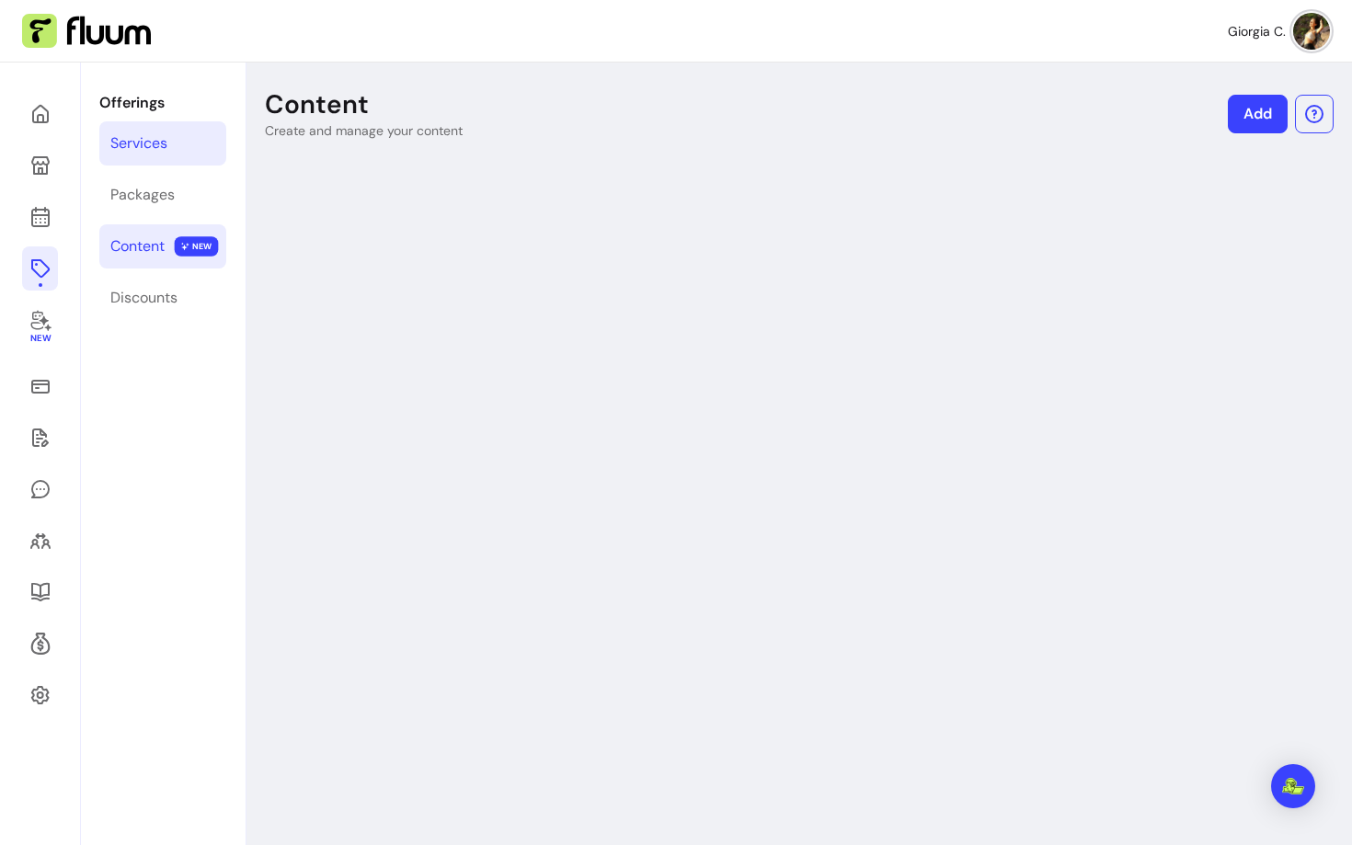
click at [161, 157] on link "Services" at bounding box center [162, 143] width 127 height 44
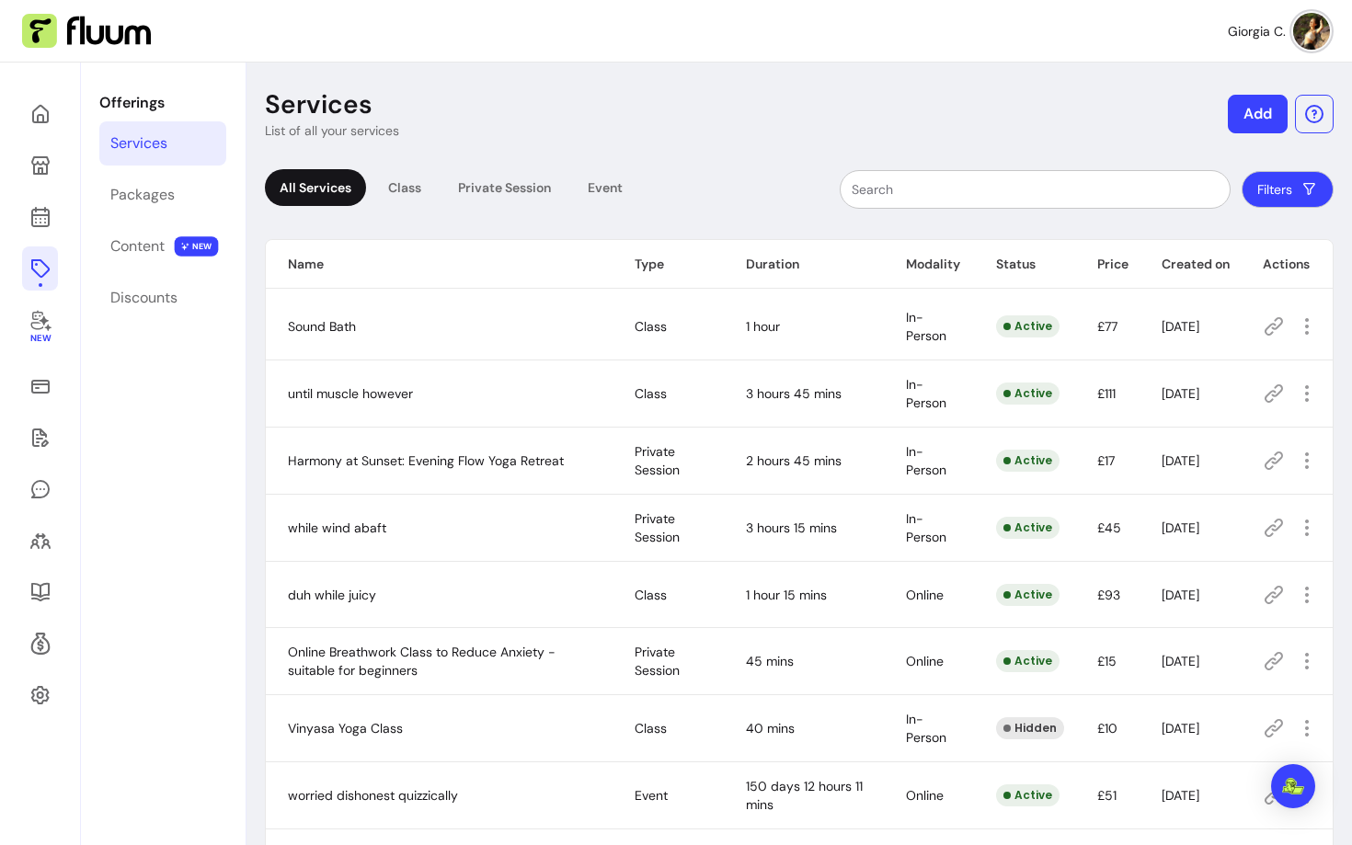
click at [1281, 115] on button "Add" at bounding box center [1258, 114] width 60 height 39
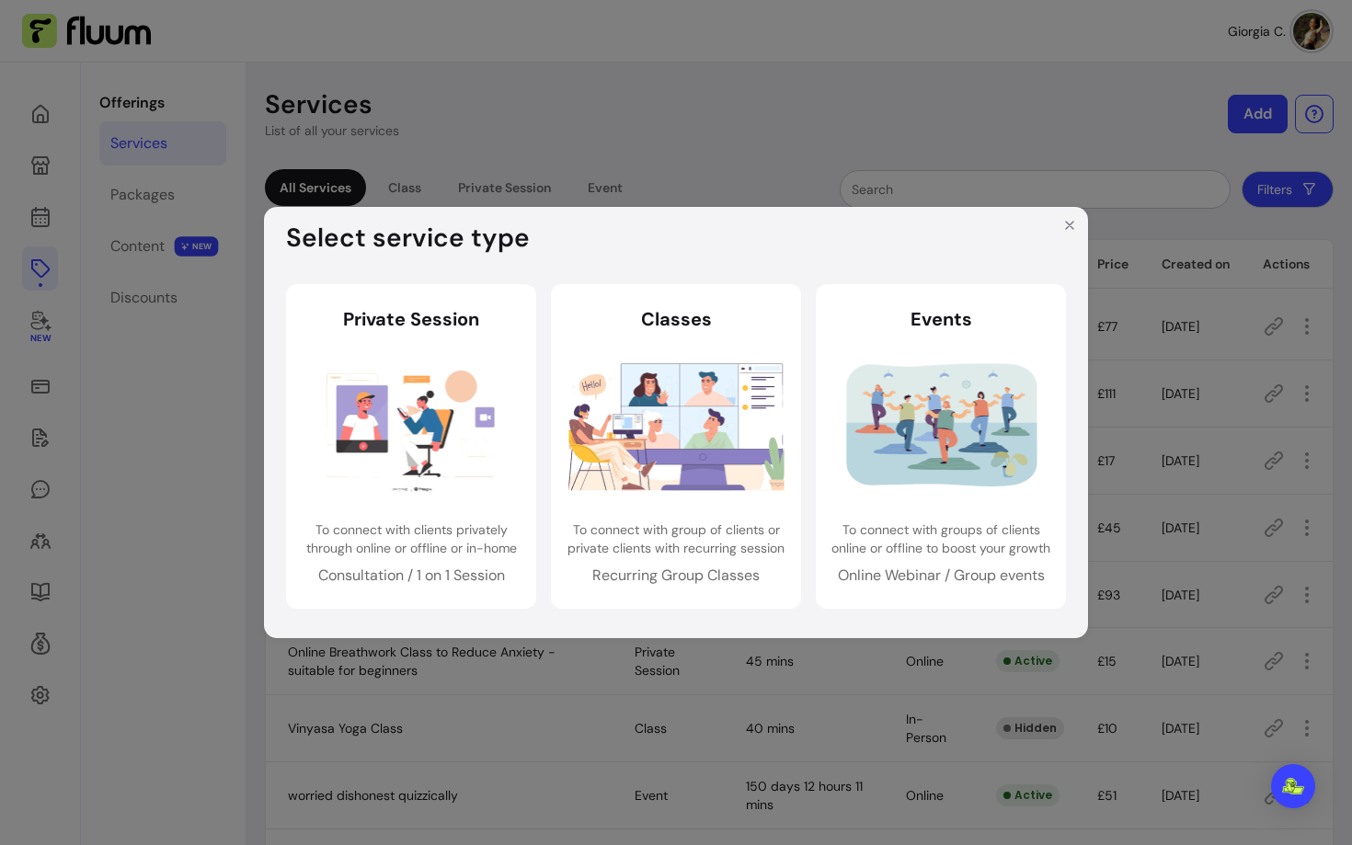
click at [1066, 222] on icon "Close" at bounding box center [1069, 225] width 7 height 7
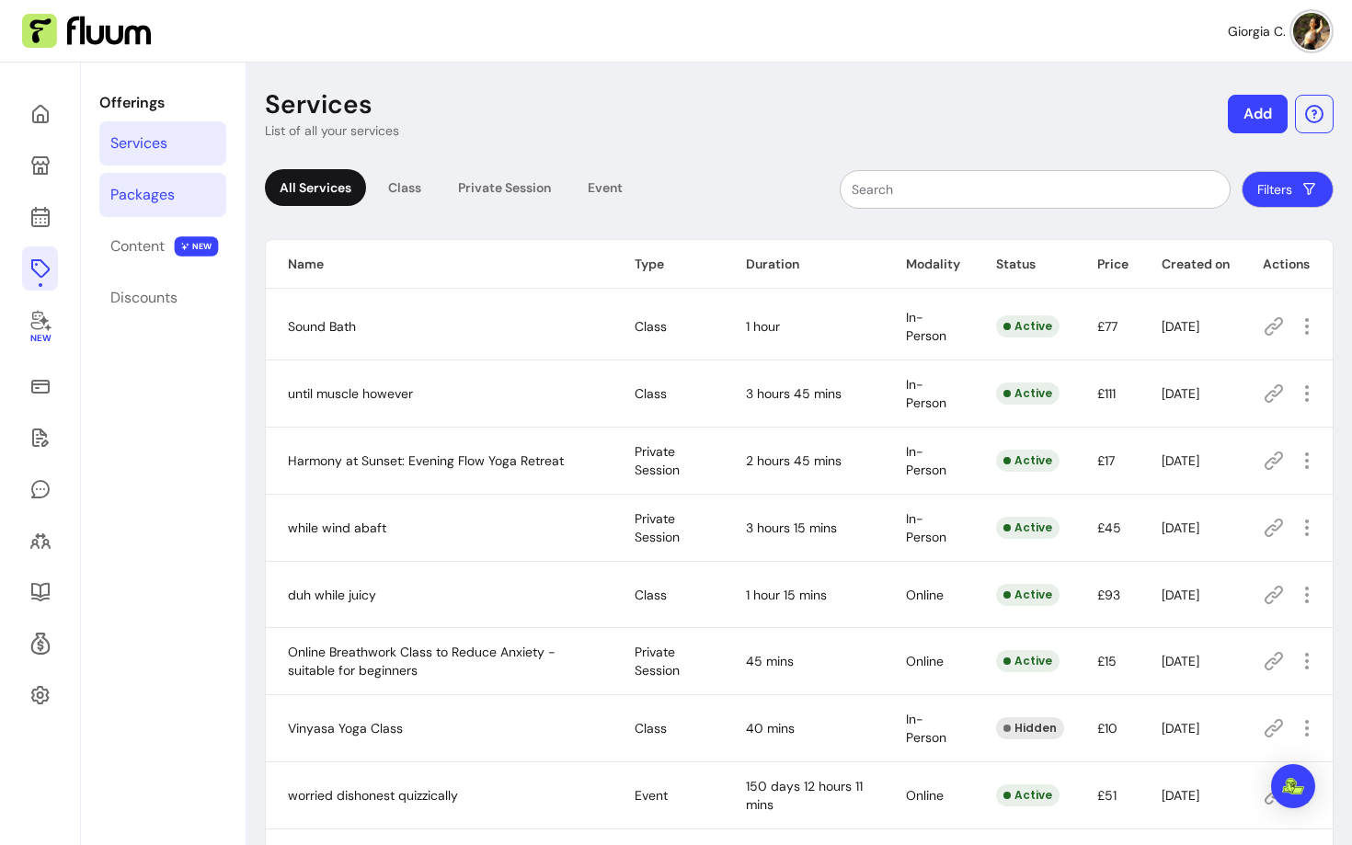
click at [126, 174] on link "Packages" at bounding box center [162, 195] width 127 height 44
click at [132, 241] on div "Content" at bounding box center [137, 247] width 54 height 22
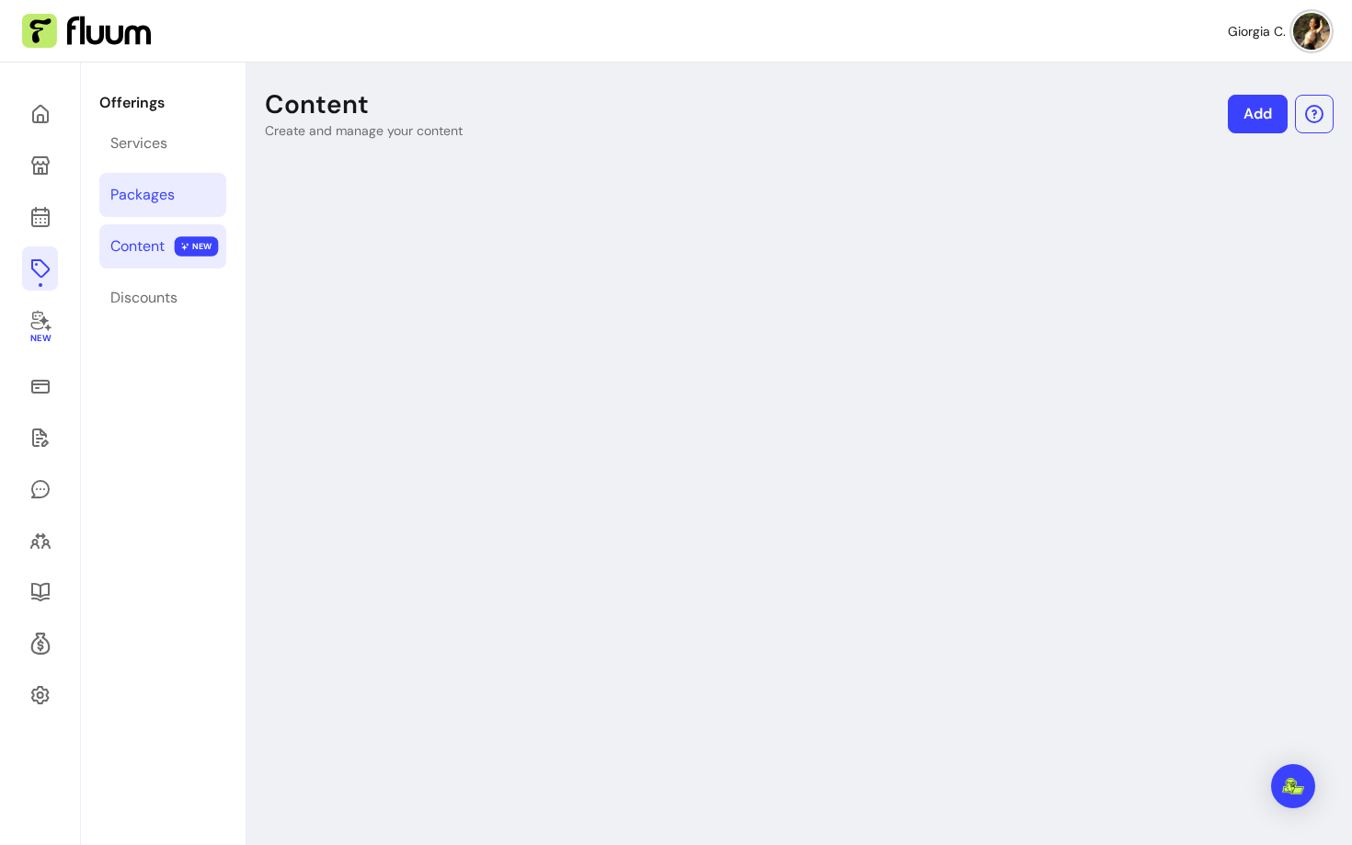
click at [149, 193] on div "Packages" at bounding box center [142, 195] width 64 height 22
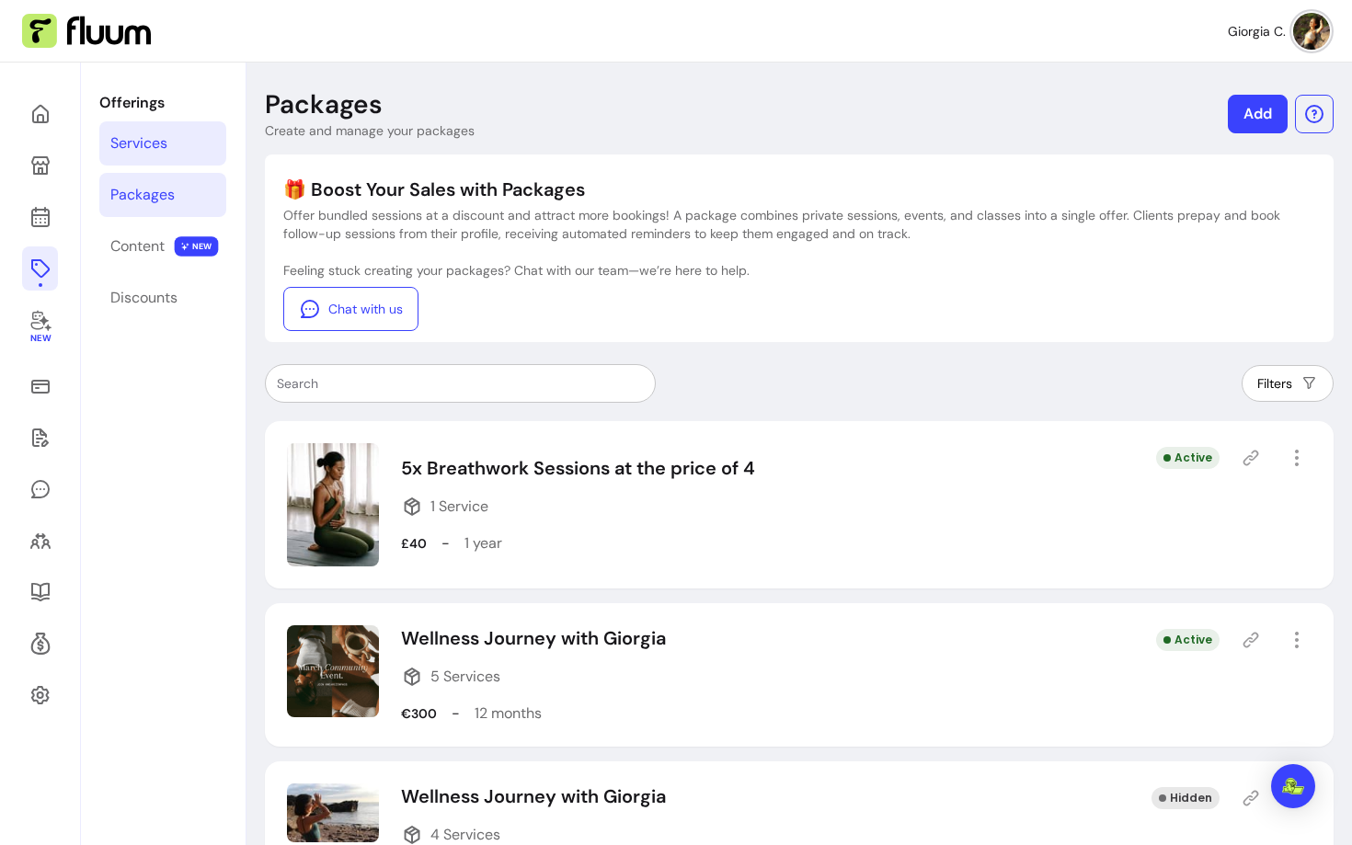
click at [170, 136] on link "Services" at bounding box center [162, 143] width 127 height 44
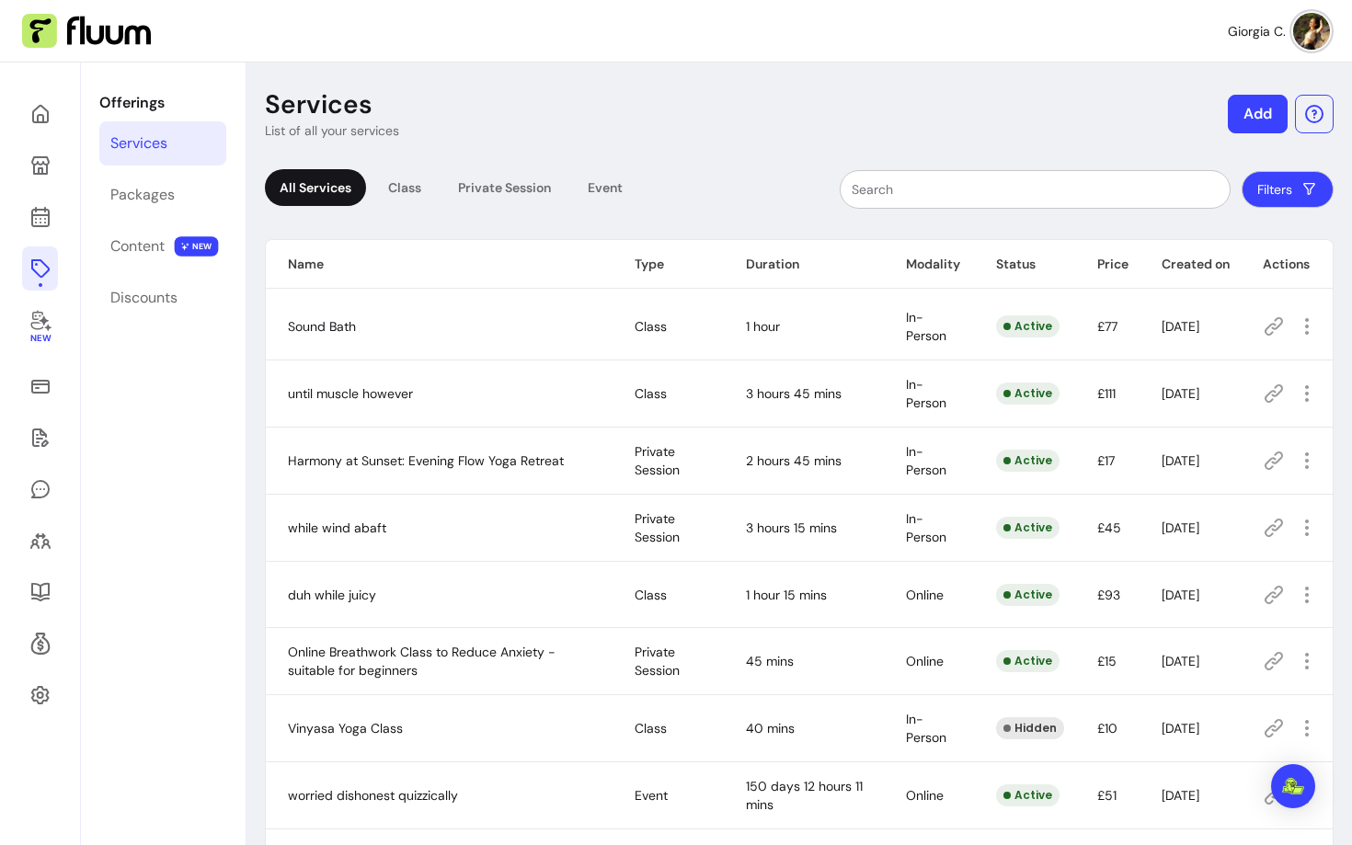
click at [968, 185] on input "text" at bounding box center [1035, 189] width 367 height 18
click at [823, 127] on header "Services List of all your services Add" at bounding box center [799, 114] width 1069 height 52
drag, startPoint x: 292, startPoint y: 129, endPoint x: 406, endPoint y: 128, distance: 114.1
click at [406, 128] on header "Services List of all your services Add" at bounding box center [799, 114] width 1069 height 52
click at [296, 127] on p "List of all your services" at bounding box center [332, 130] width 134 height 18
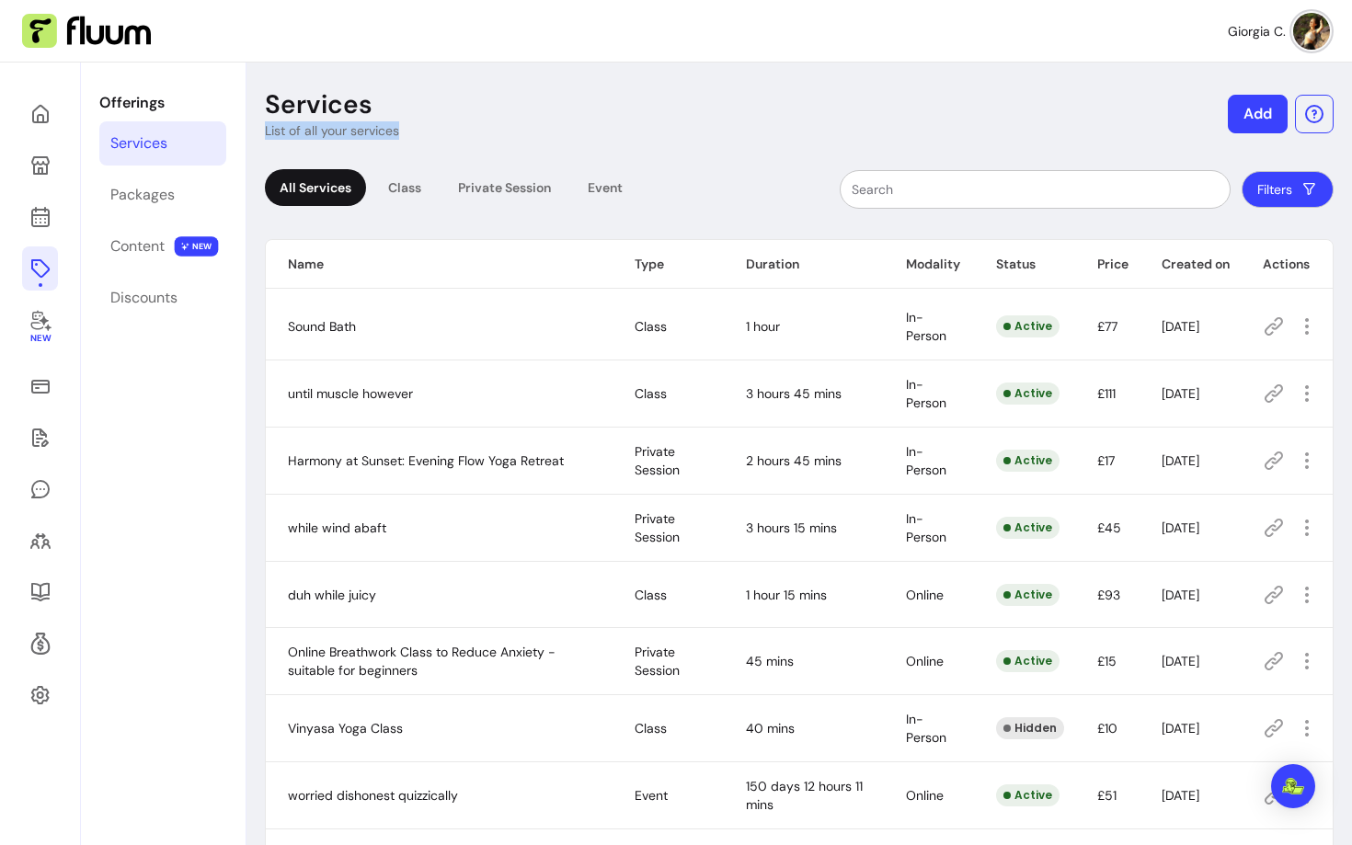
drag, startPoint x: 255, startPoint y: 129, endPoint x: 419, endPoint y: 129, distance: 163.8
click at [420, 129] on div "Services List of all your services Add All Services Class Private Session Event…" at bounding box center [800, 726] width 1106 height 1326
click at [504, 137] on header "Services List of all your services Add" at bounding box center [799, 114] width 1069 height 52
click at [137, 210] on link "Packages" at bounding box center [162, 195] width 127 height 44
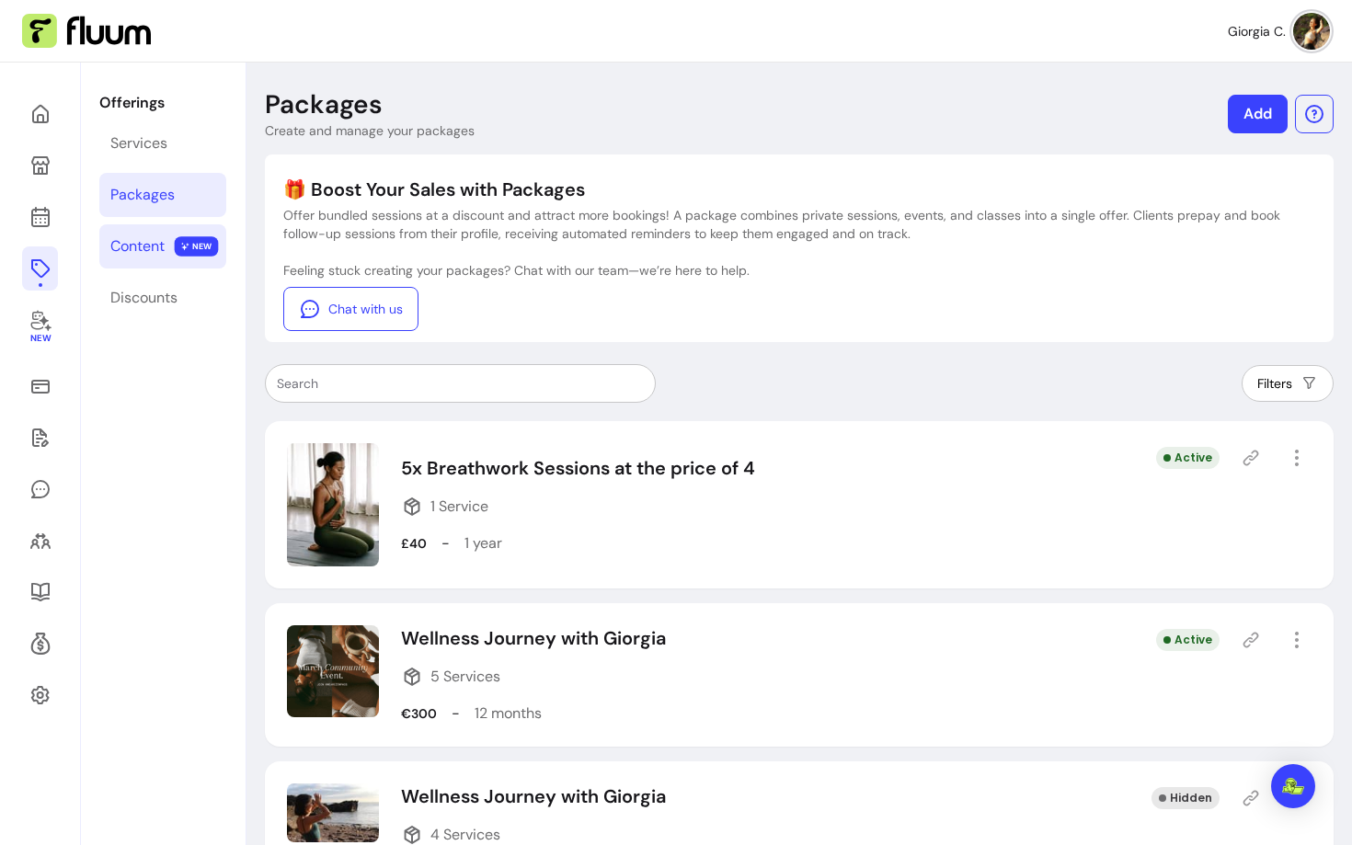
click at [134, 258] on link "Content NEW" at bounding box center [162, 246] width 127 height 44
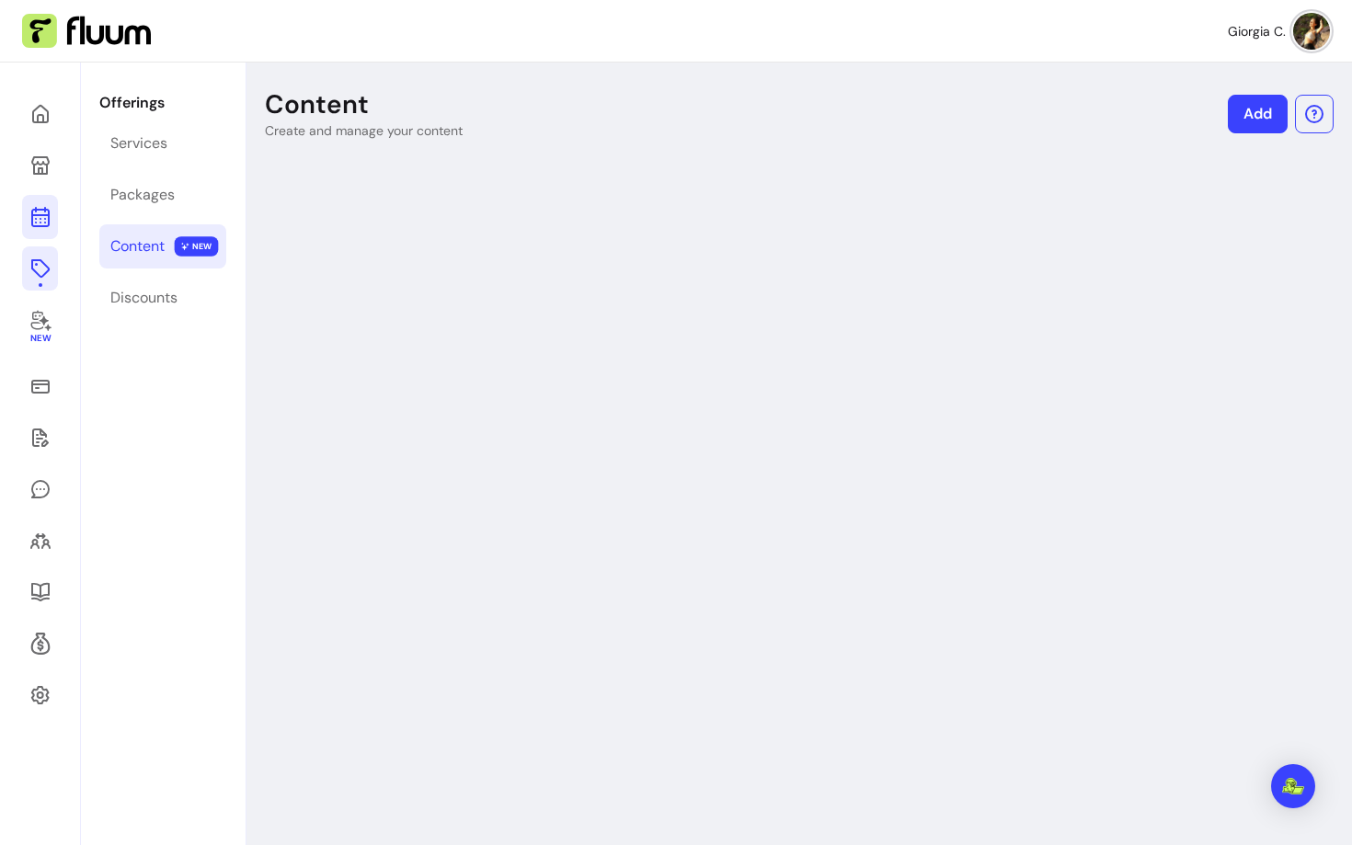
click at [41, 223] on icon at bounding box center [40, 217] width 22 height 22
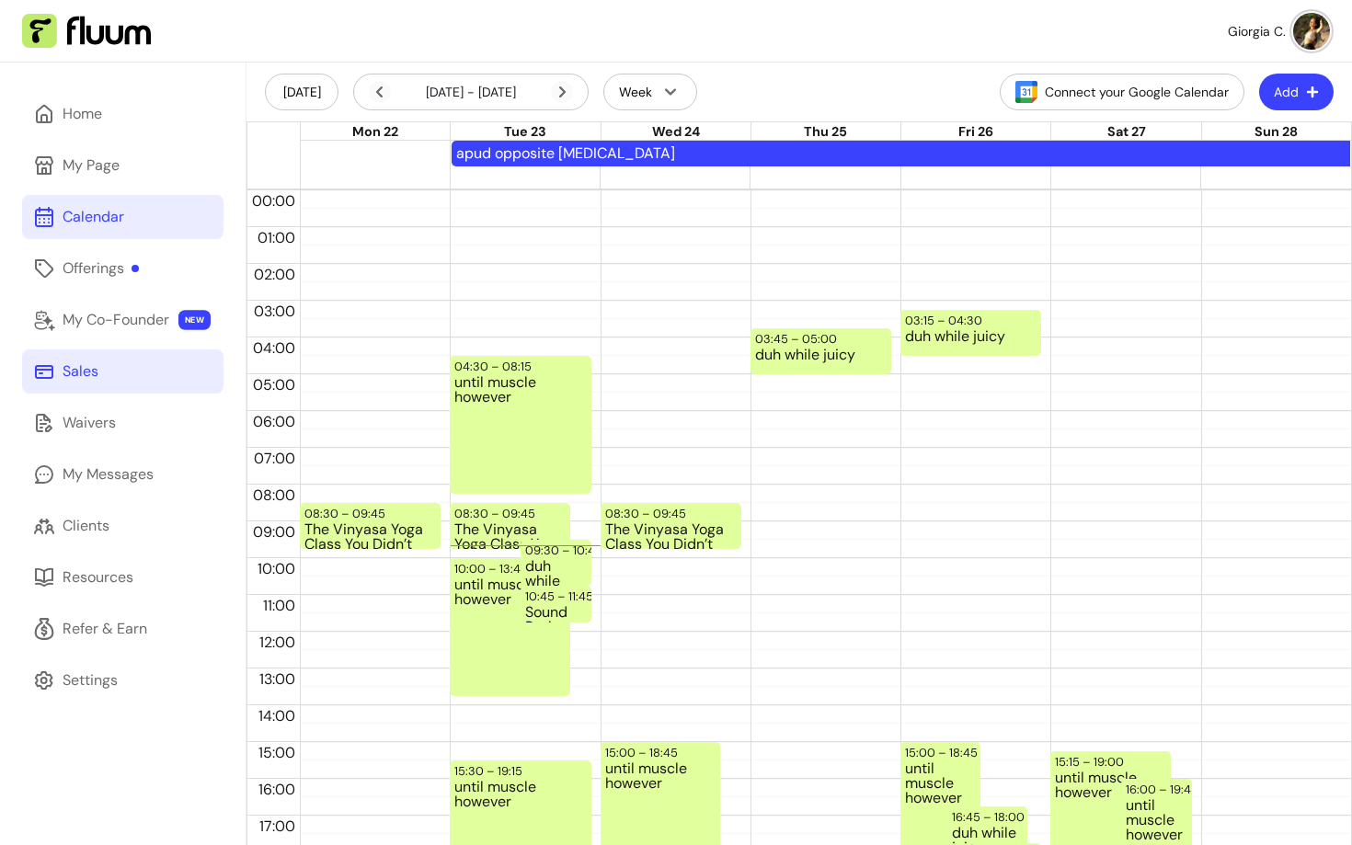
click at [84, 365] on div "Sales" at bounding box center [81, 372] width 36 height 22
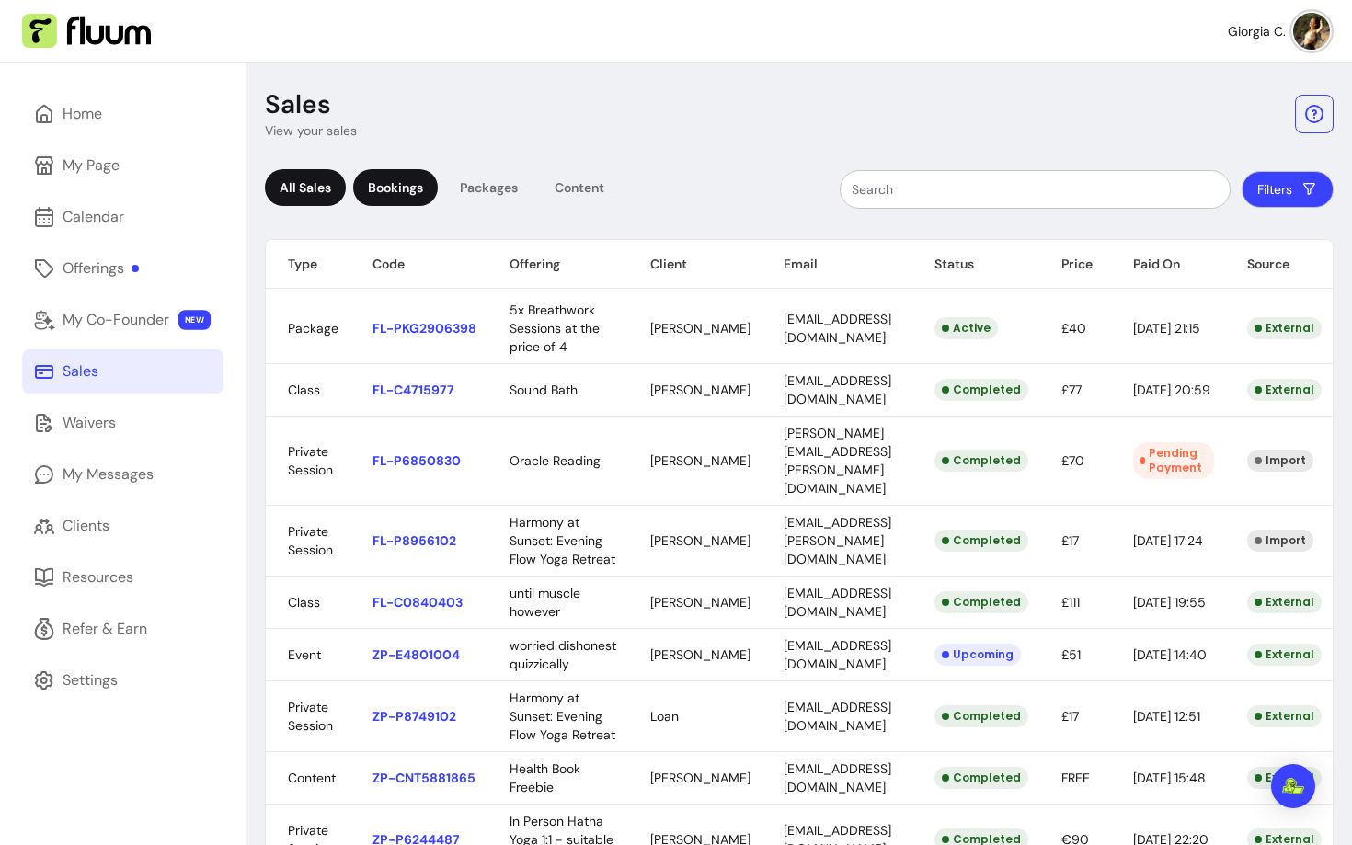
click at [397, 199] on div "Bookings" at bounding box center [395, 187] width 85 height 37
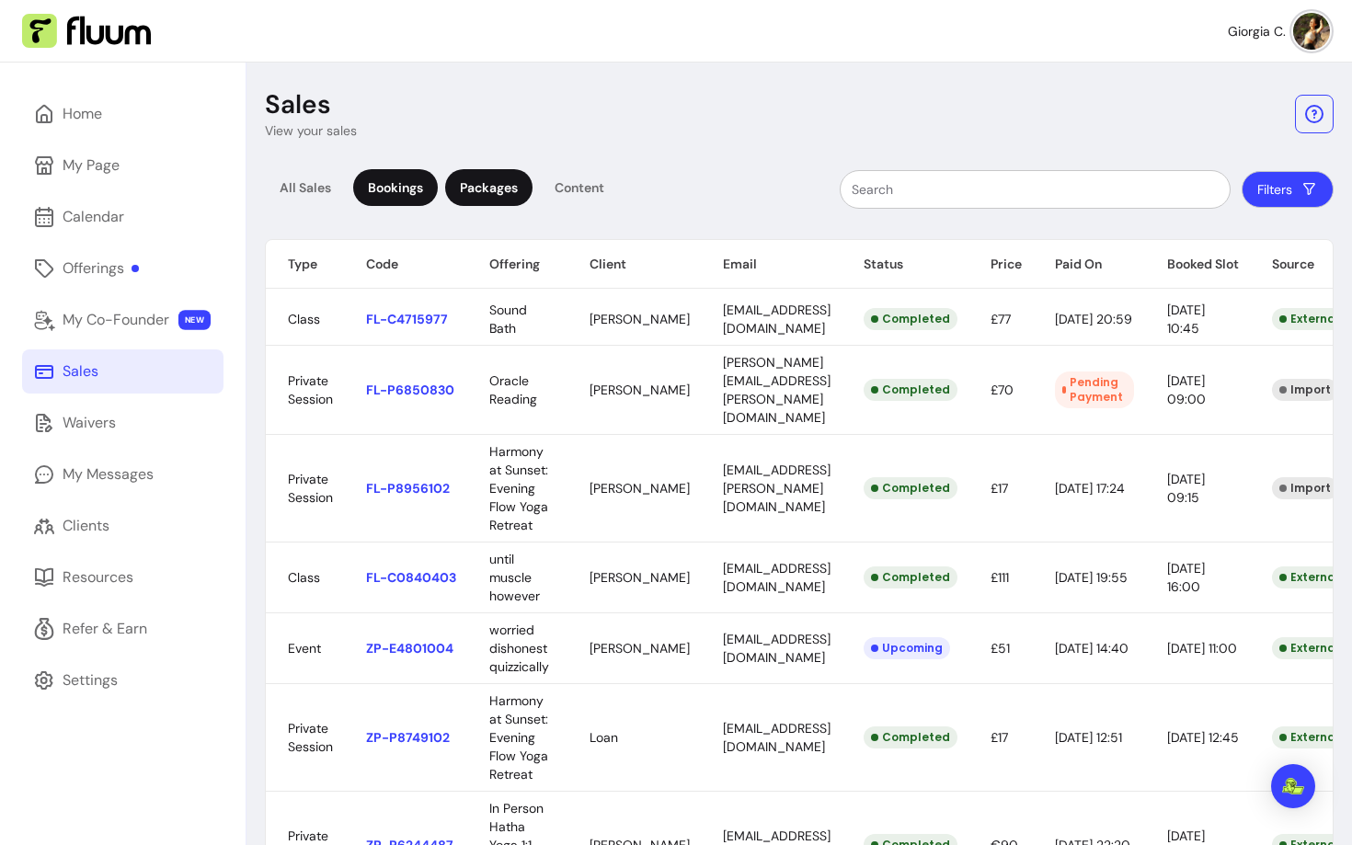
click at [492, 203] on div "Packages" at bounding box center [488, 187] width 87 height 37
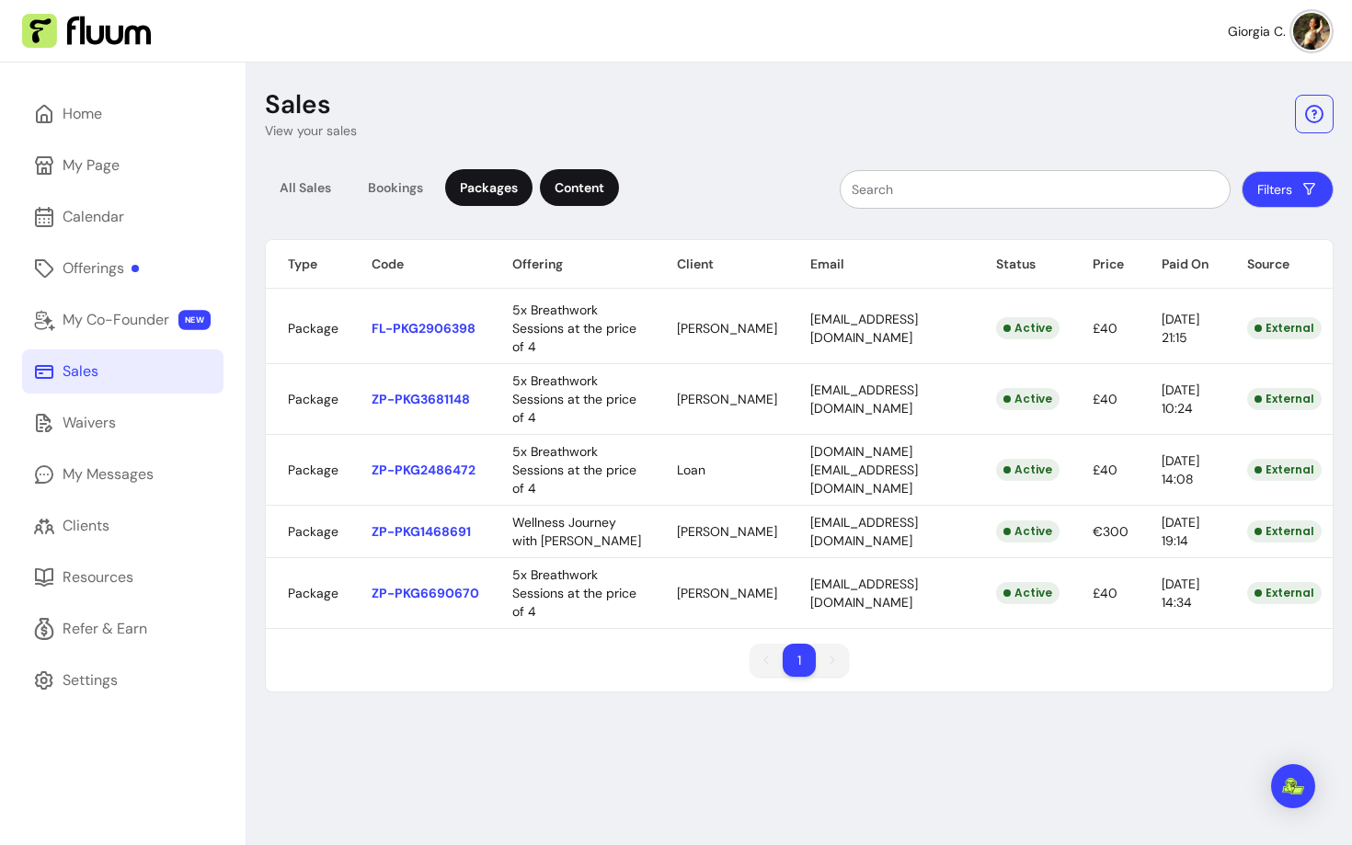
click at [604, 200] on div "Content" at bounding box center [579, 187] width 79 height 37
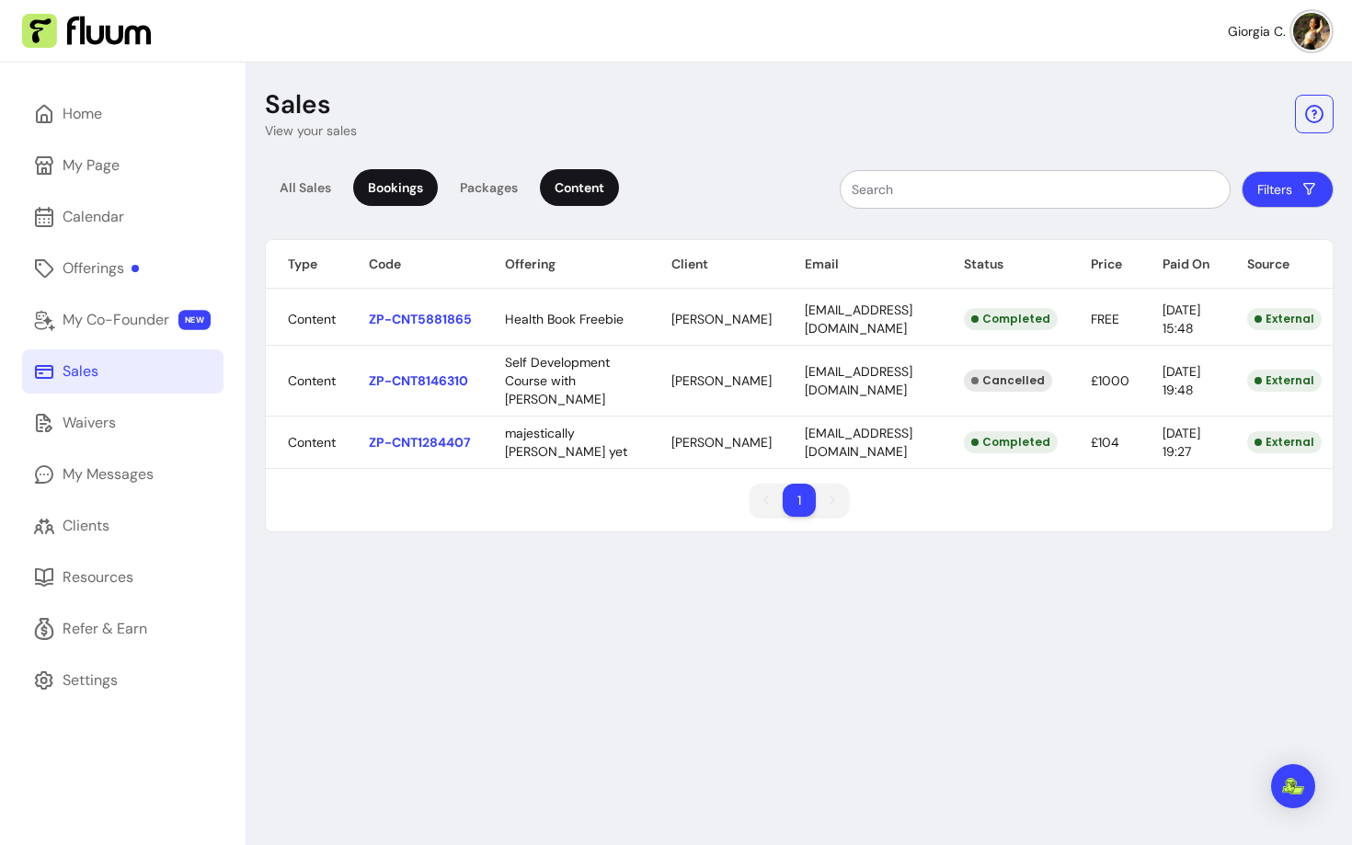
click at [383, 186] on div "Bookings" at bounding box center [395, 187] width 85 height 37
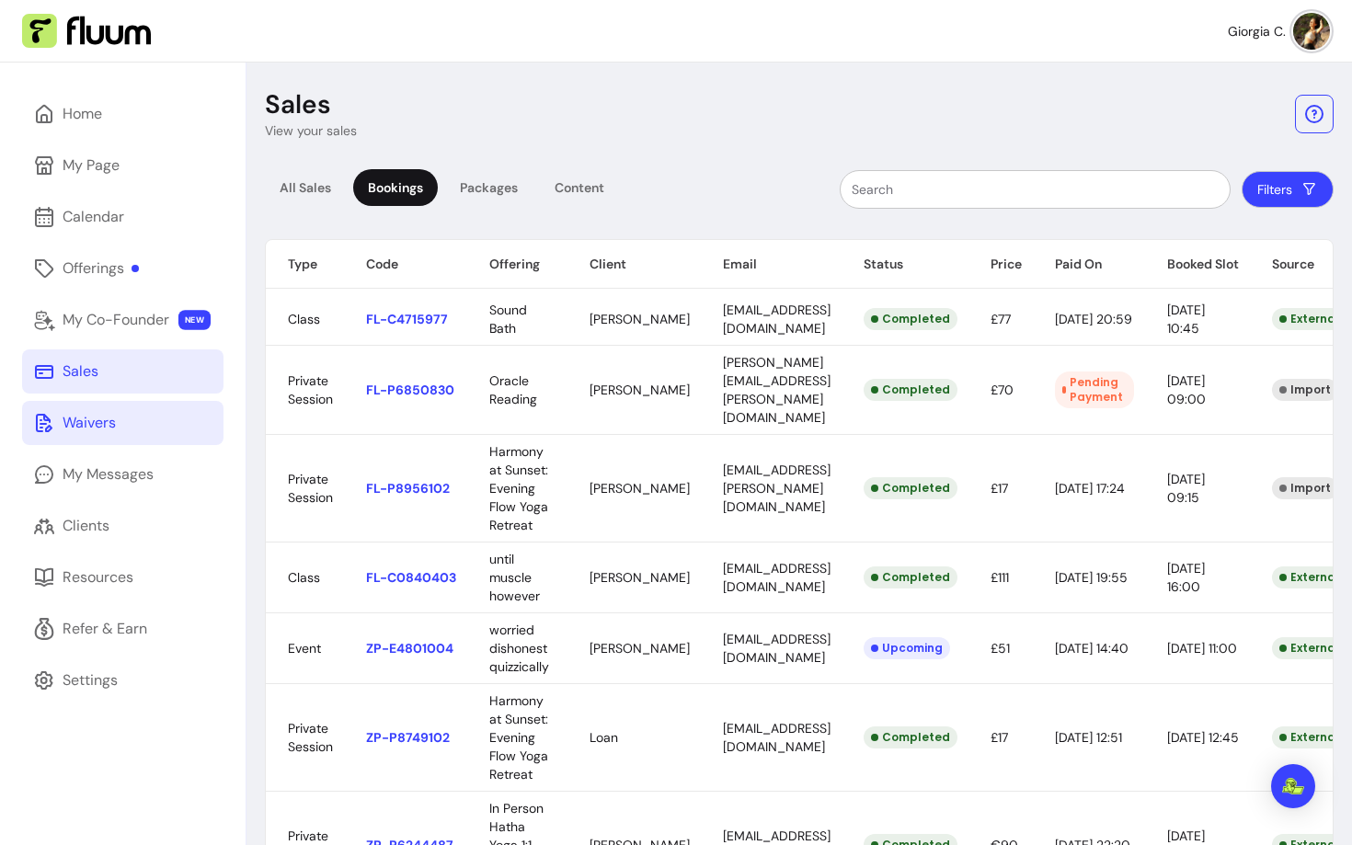
click at [95, 433] on div "Waivers" at bounding box center [89, 423] width 53 height 22
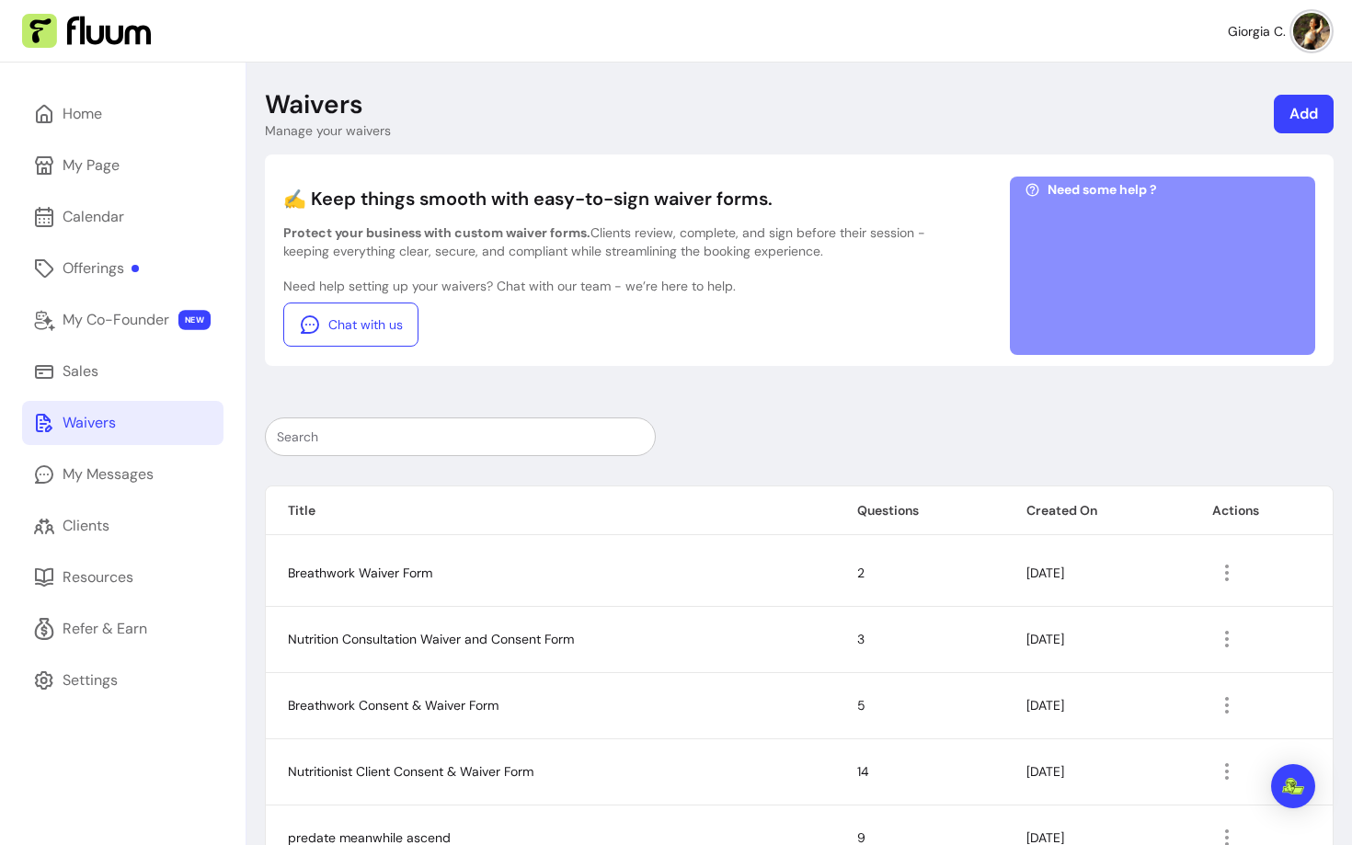
click at [397, 241] on p "Protect your business with custom waiver forms. Clients review, complete, and s…" at bounding box center [605, 242] width 644 height 37
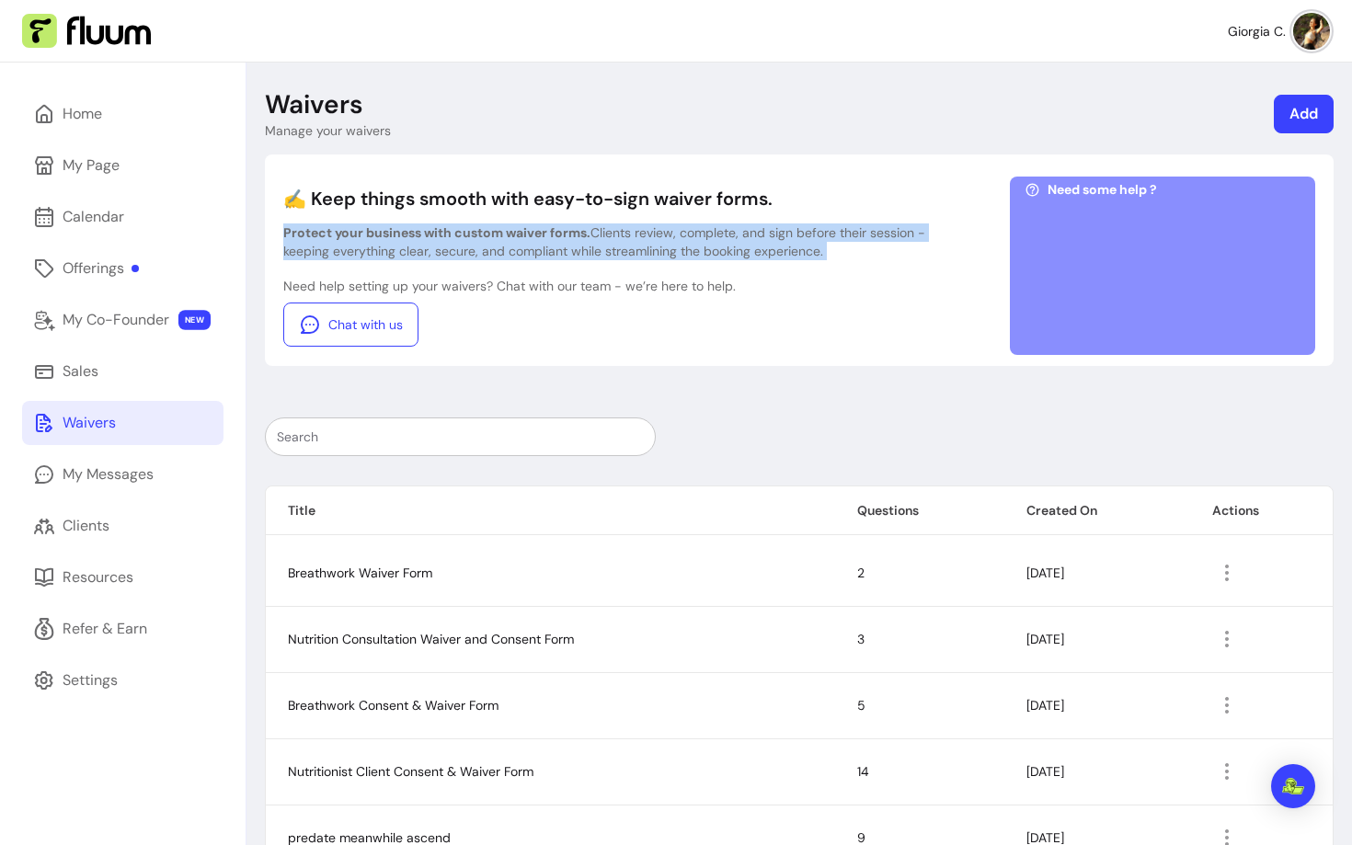
click at [397, 241] on p "Protect your business with custom waiver forms. Clients review, complete, and s…" at bounding box center [605, 242] width 644 height 37
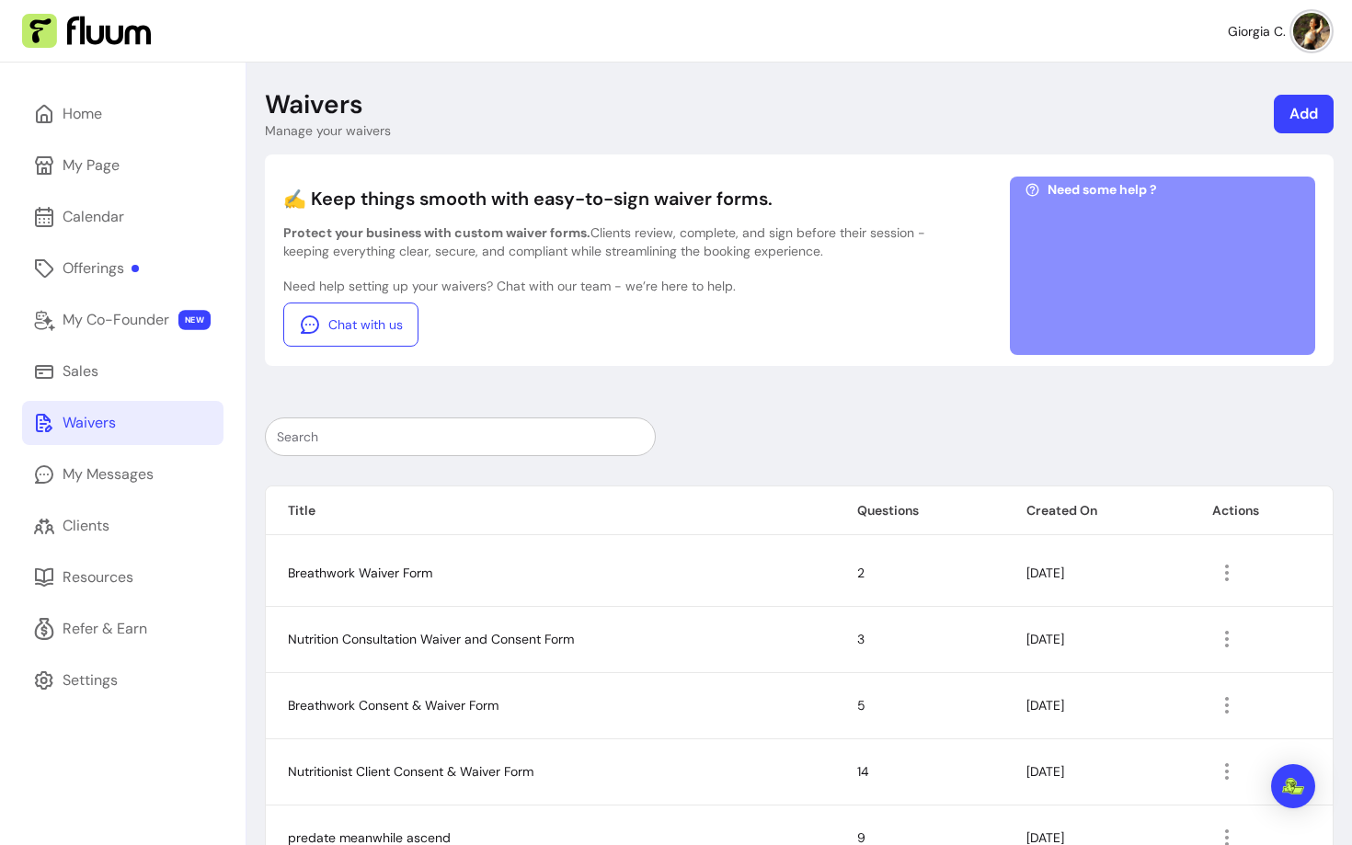
click at [525, 279] on p "Need help setting up your waivers? Chat with our team - we’re here to help." at bounding box center [605, 286] width 644 height 18
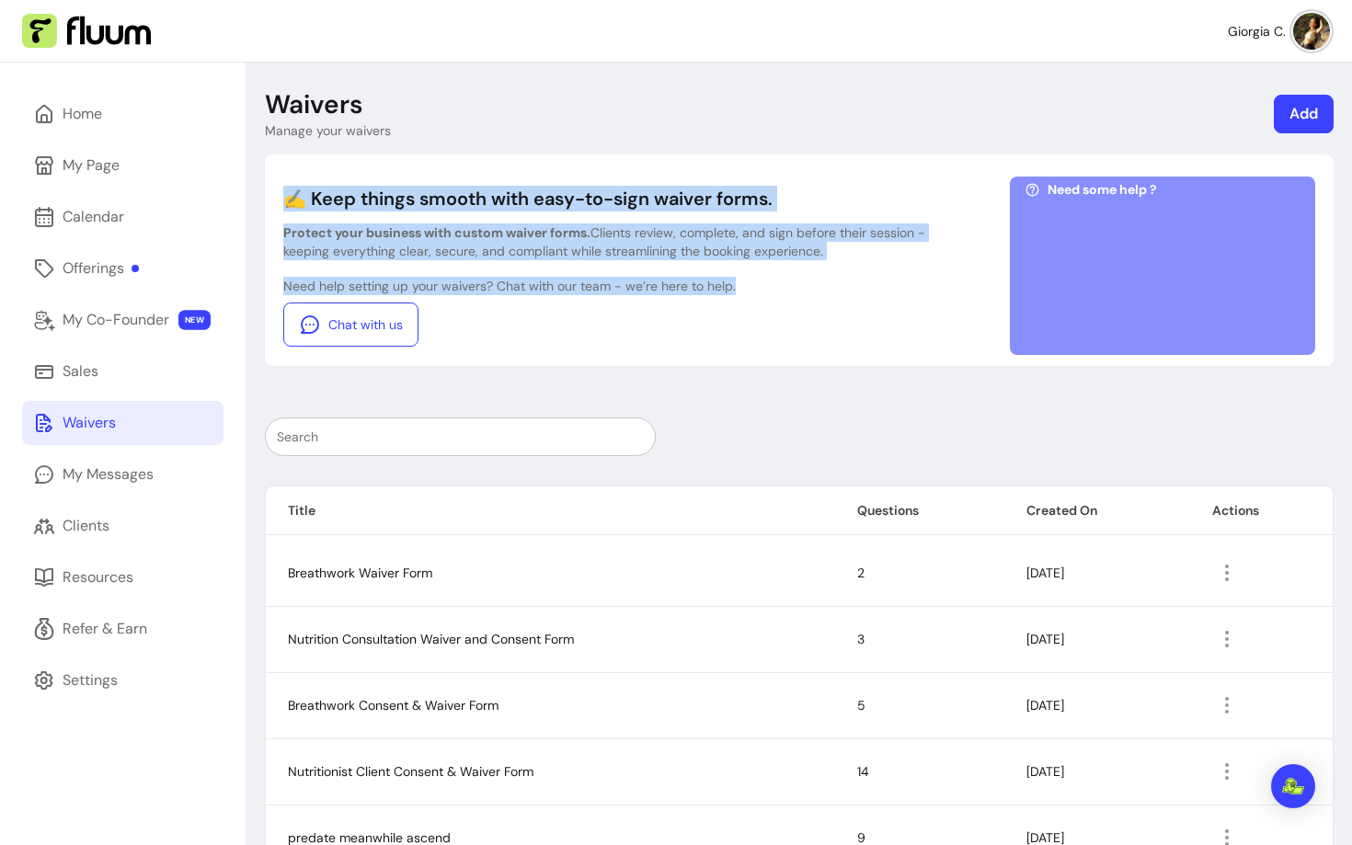
drag, startPoint x: 762, startPoint y: 283, endPoint x: 257, endPoint y: 203, distance: 511.4
click at [257, 203] on div "Waivers Manage your waivers Add ✍️ Keep things smooth with easy-to-sign waiver …" at bounding box center [800, 512] width 1106 height 899
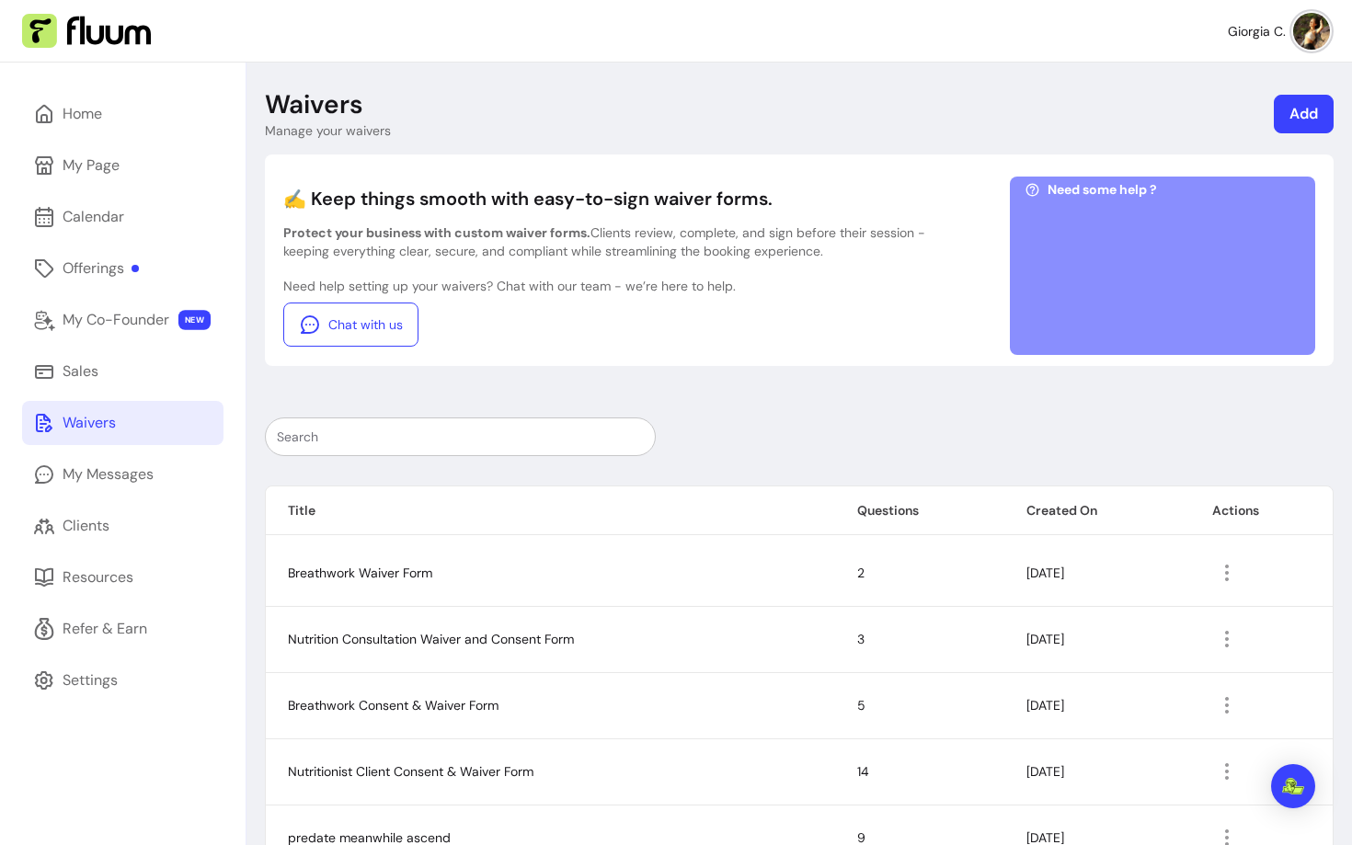
click at [556, 242] on p "Protect your business with custom waiver forms. Clients review, complete, and s…" at bounding box center [605, 242] width 644 height 37
click at [92, 468] on div "My Messages" at bounding box center [108, 475] width 91 height 22
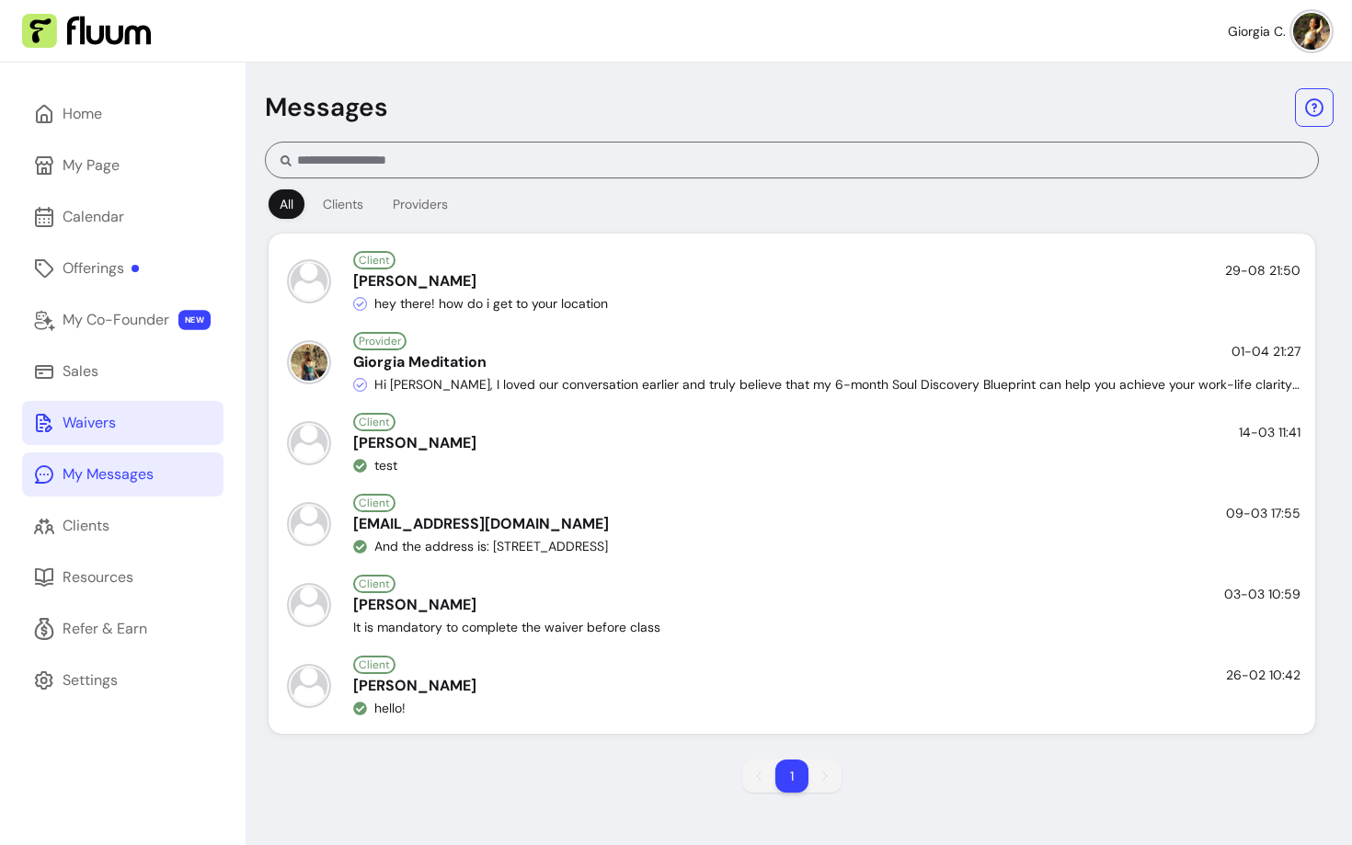
click at [130, 433] on link "Waivers" at bounding box center [122, 423] width 201 height 44
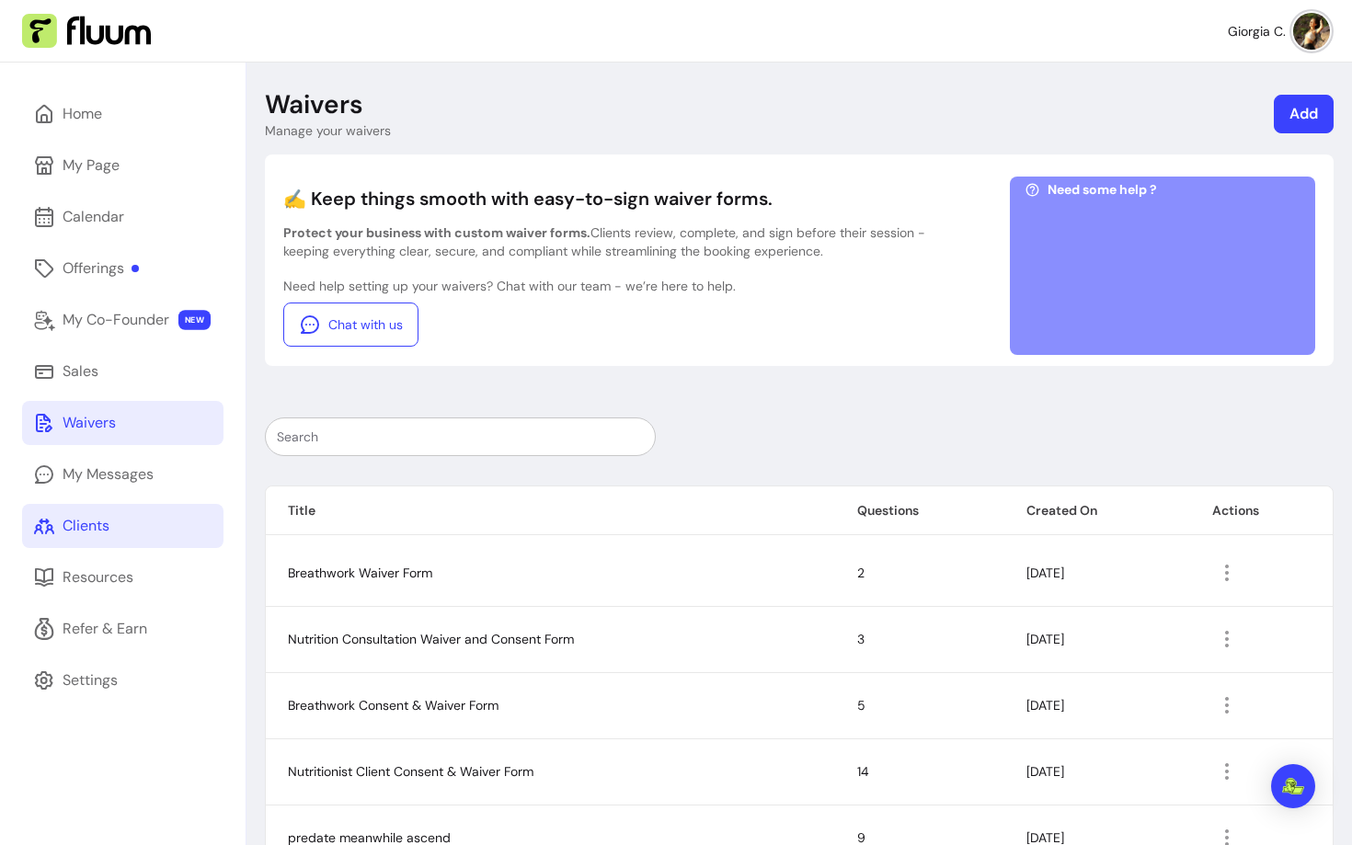
click at [63, 517] on div "Clients" at bounding box center [86, 526] width 47 height 22
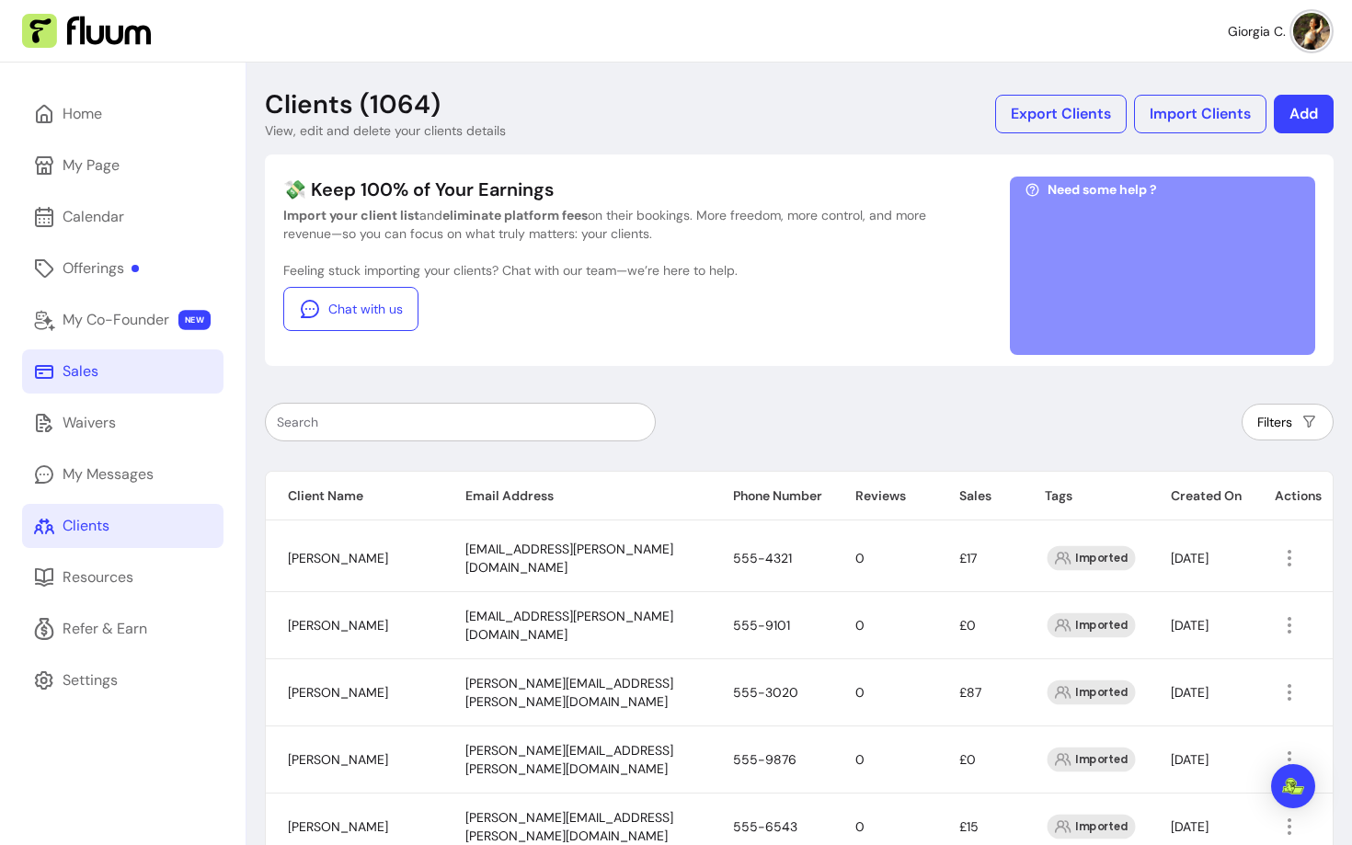
click at [83, 385] on link "Sales" at bounding box center [122, 372] width 201 height 44
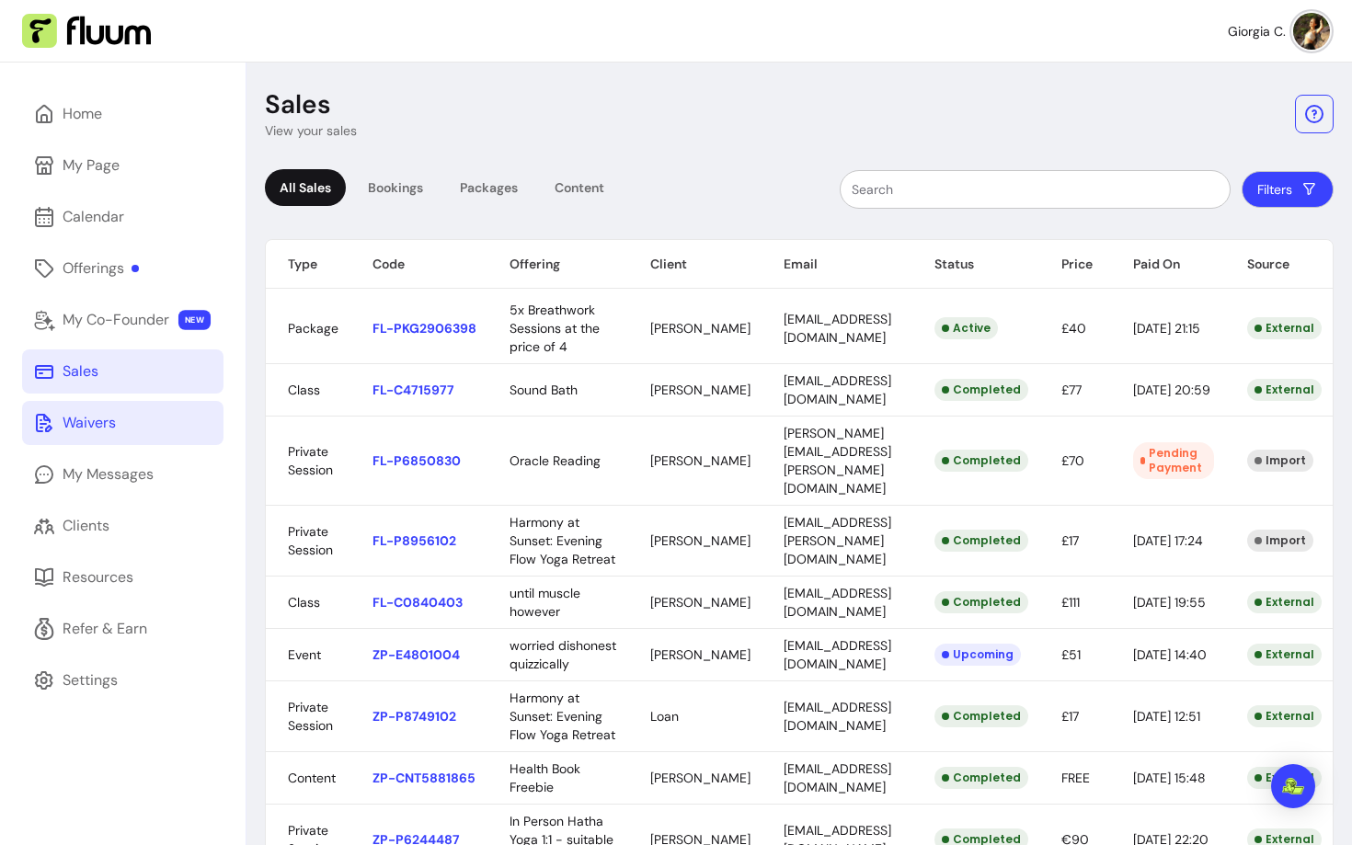
click at [130, 421] on link "Waivers" at bounding box center [122, 423] width 201 height 44
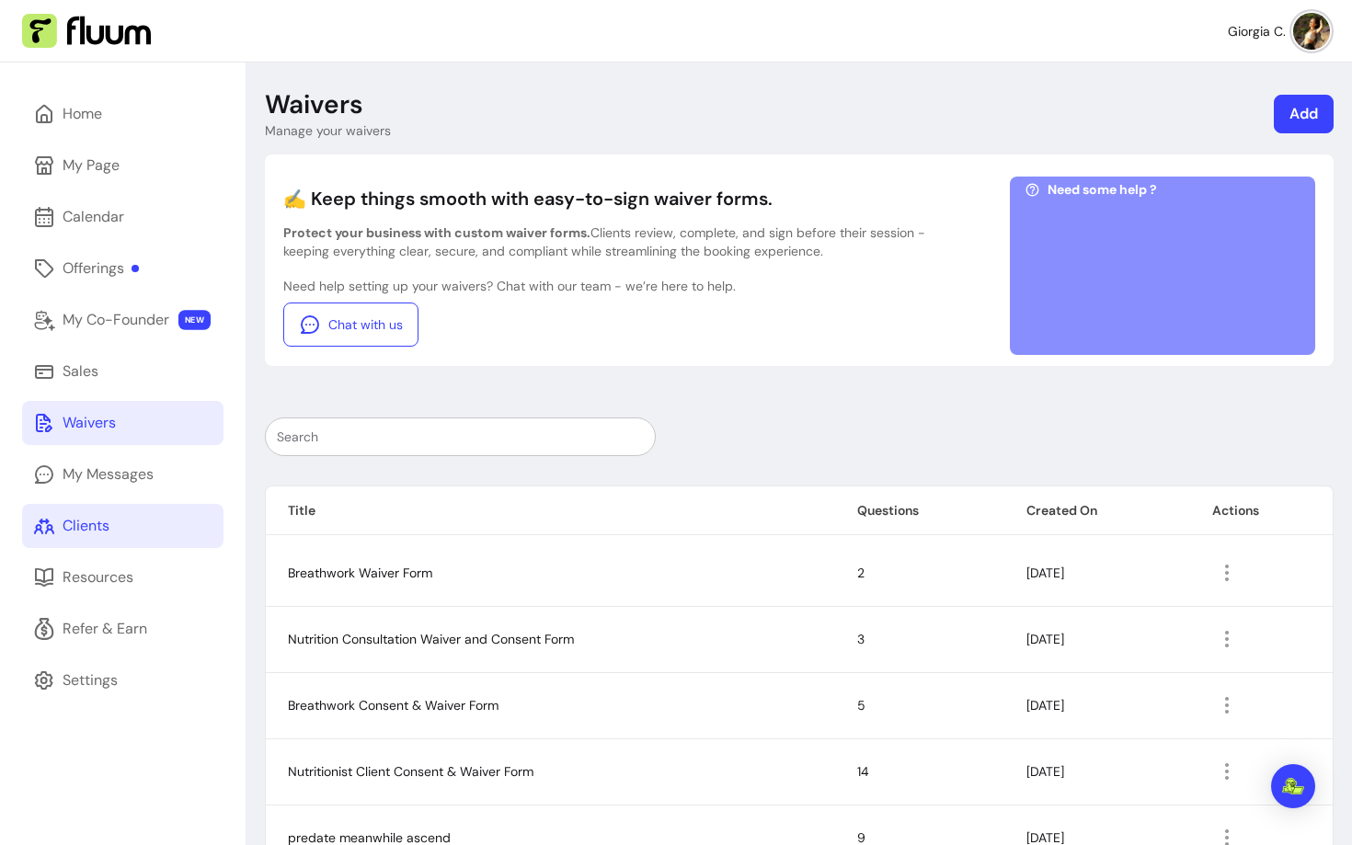
click at [121, 522] on link "Clients" at bounding box center [122, 526] width 201 height 44
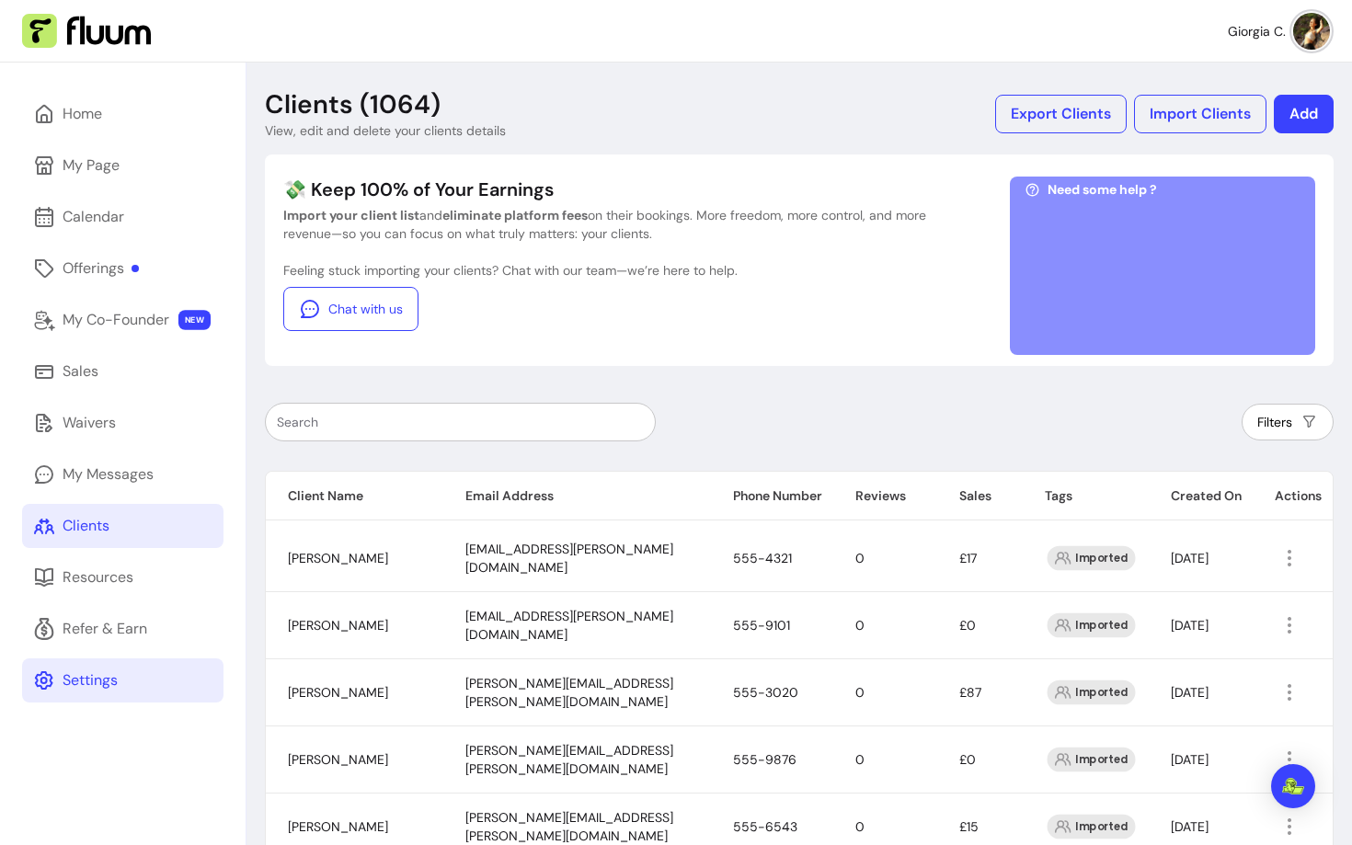
click at [79, 670] on div "Settings" at bounding box center [90, 681] width 55 height 22
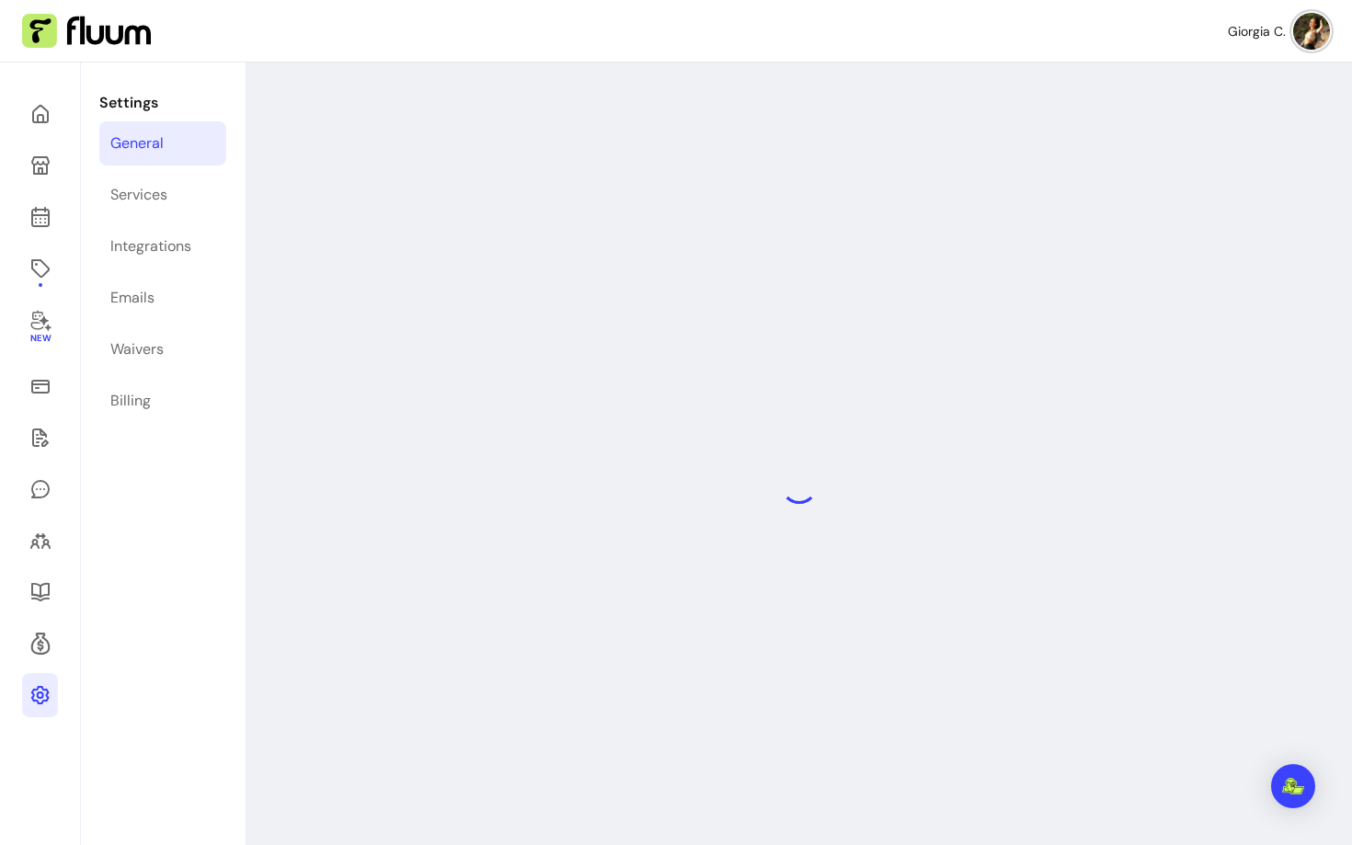
select select "**********"
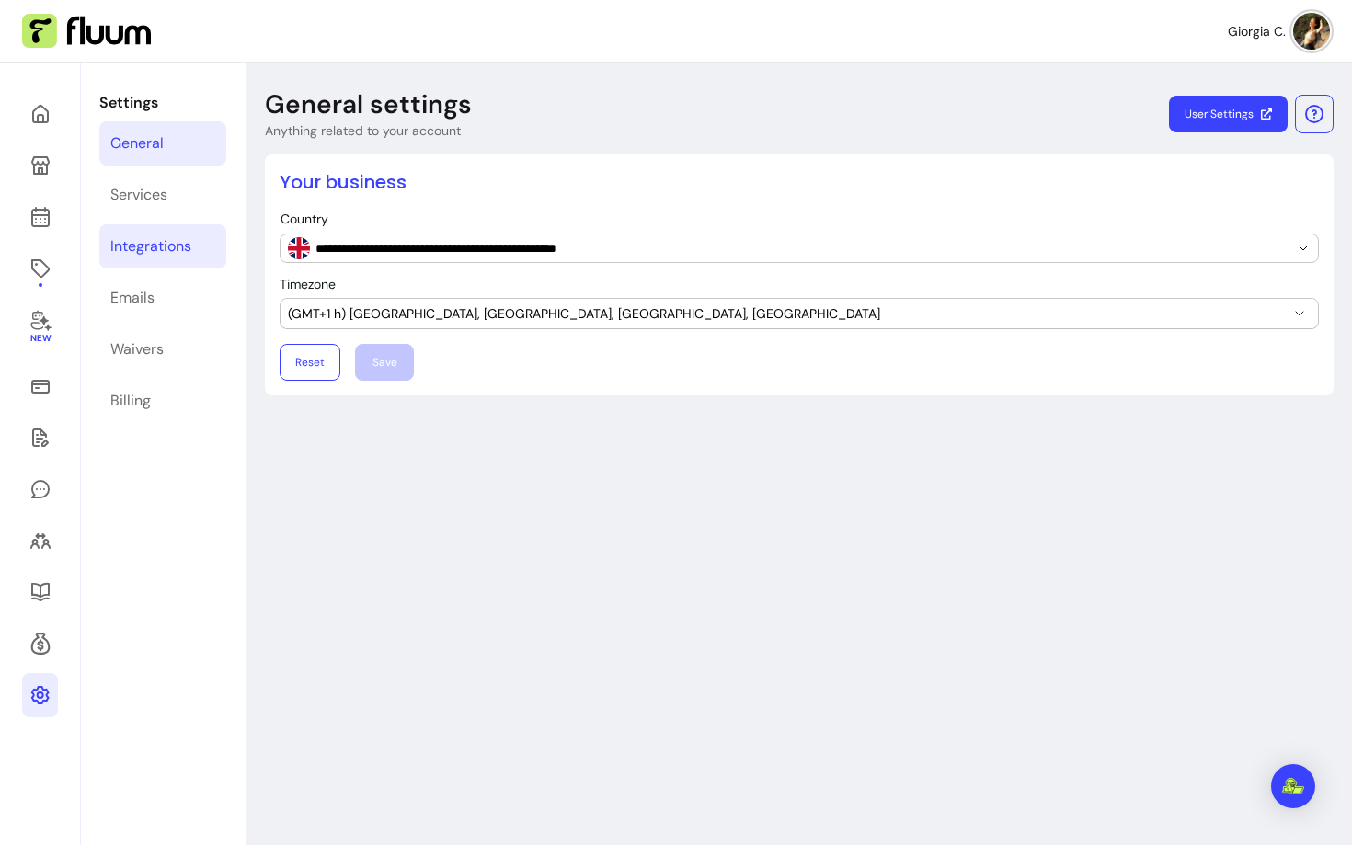
click at [163, 234] on link "Integrations" at bounding box center [162, 246] width 127 height 44
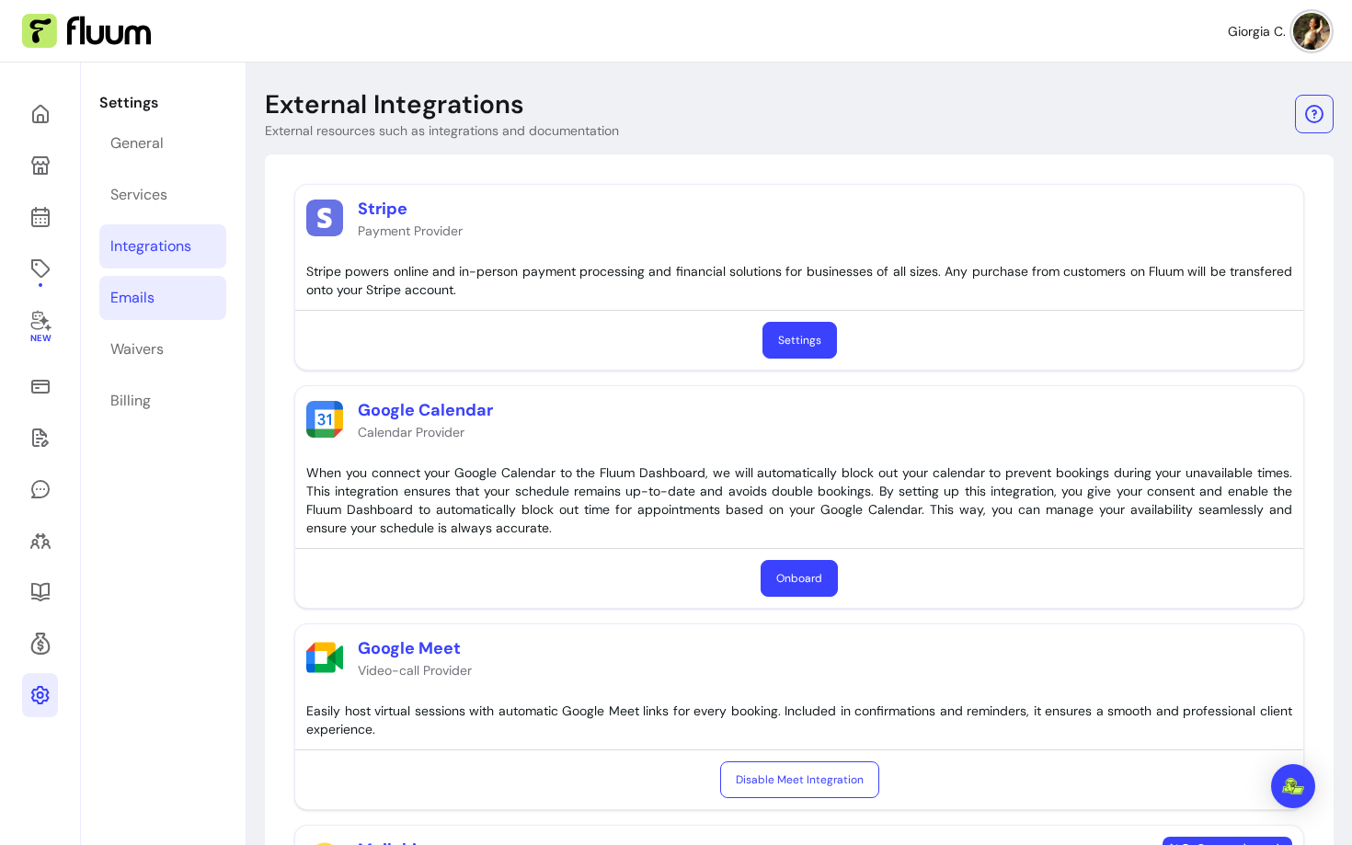
click at [145, 310] on link "Emails" at bounding box center [162, 298] width 127 height 44
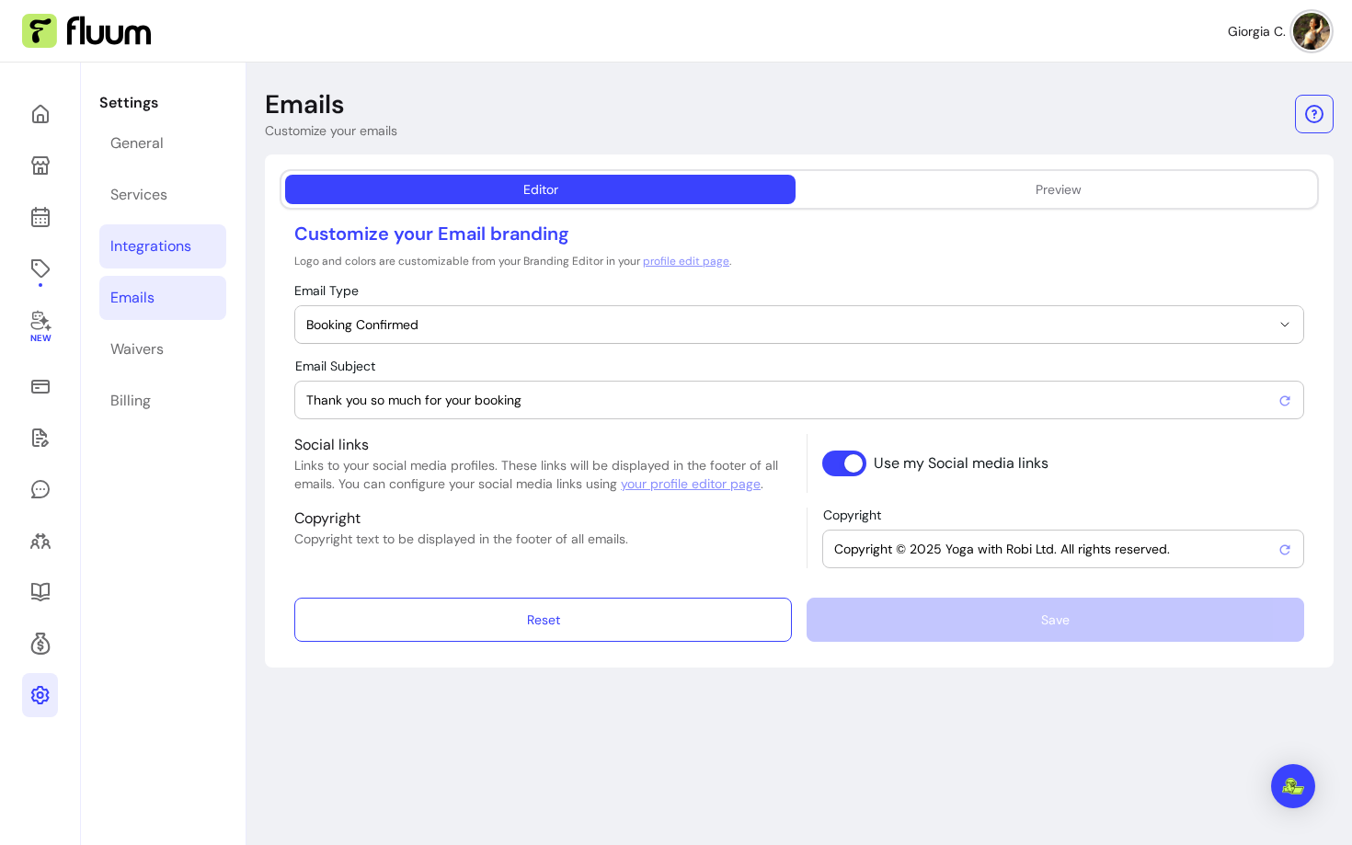
click at [166, 261] on link "Integrations" at bounding box center [162, 246] width 127 height 44
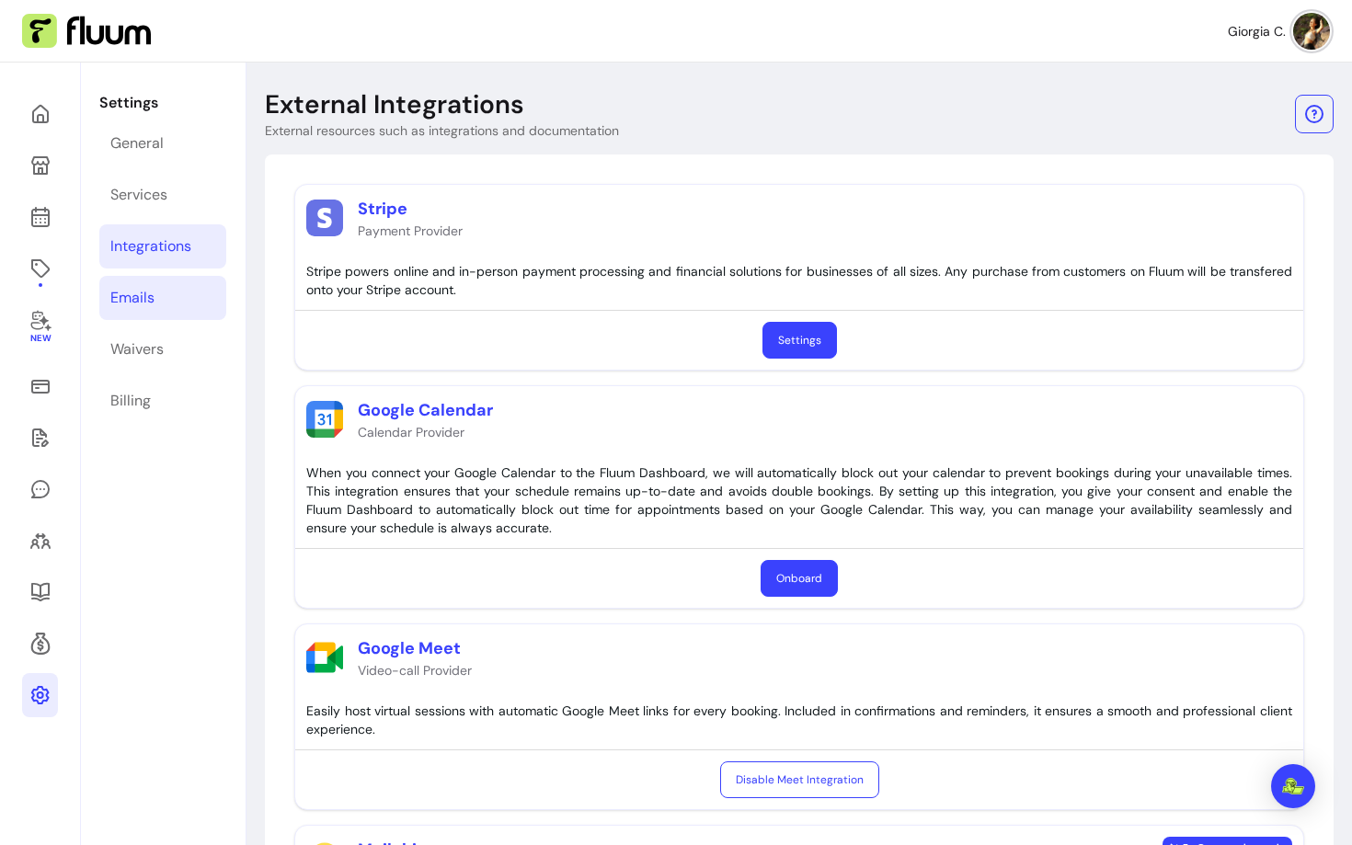
click at [140, 294] on div "Emails" at bounding box center [132, 298] width 44 height 22
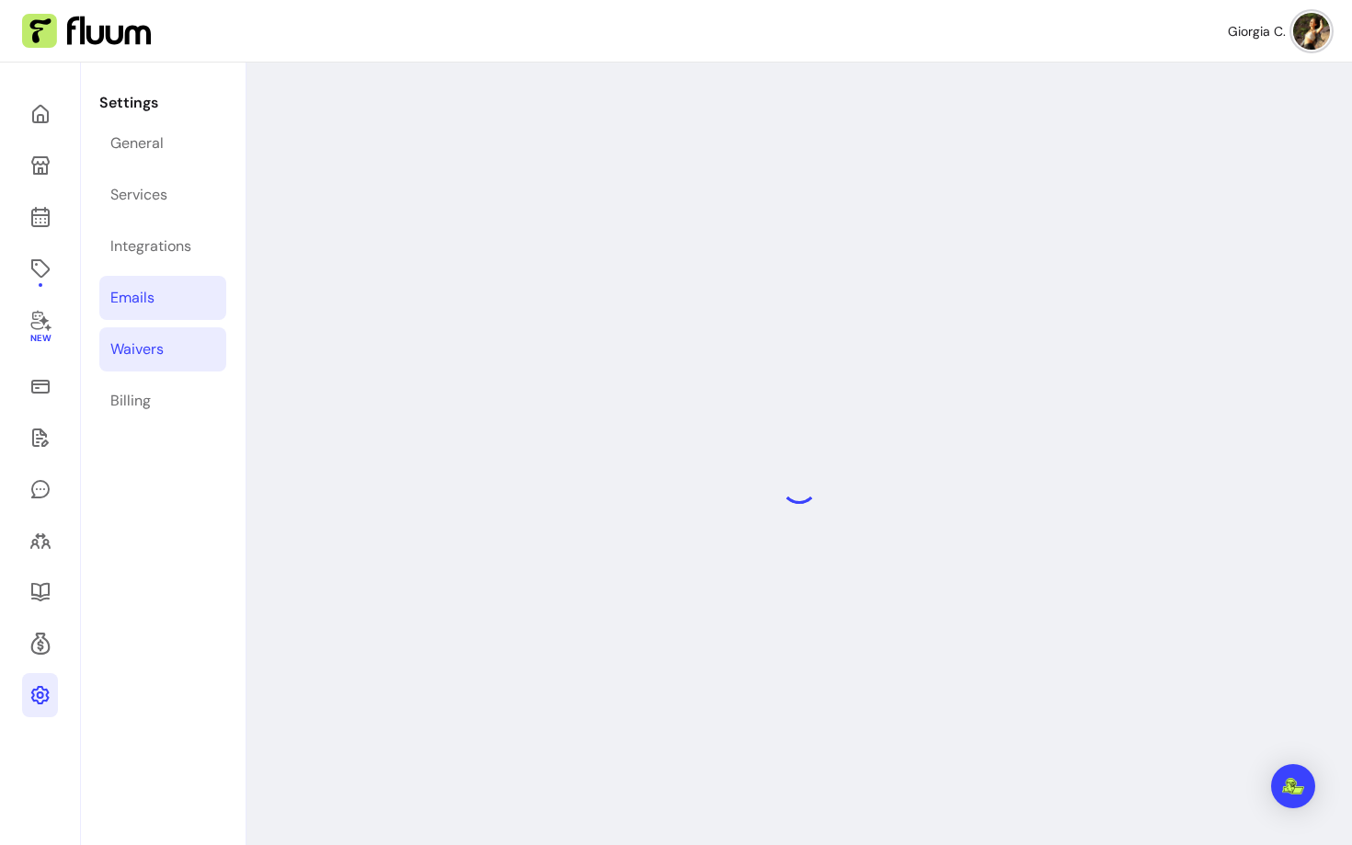
select select "**********"
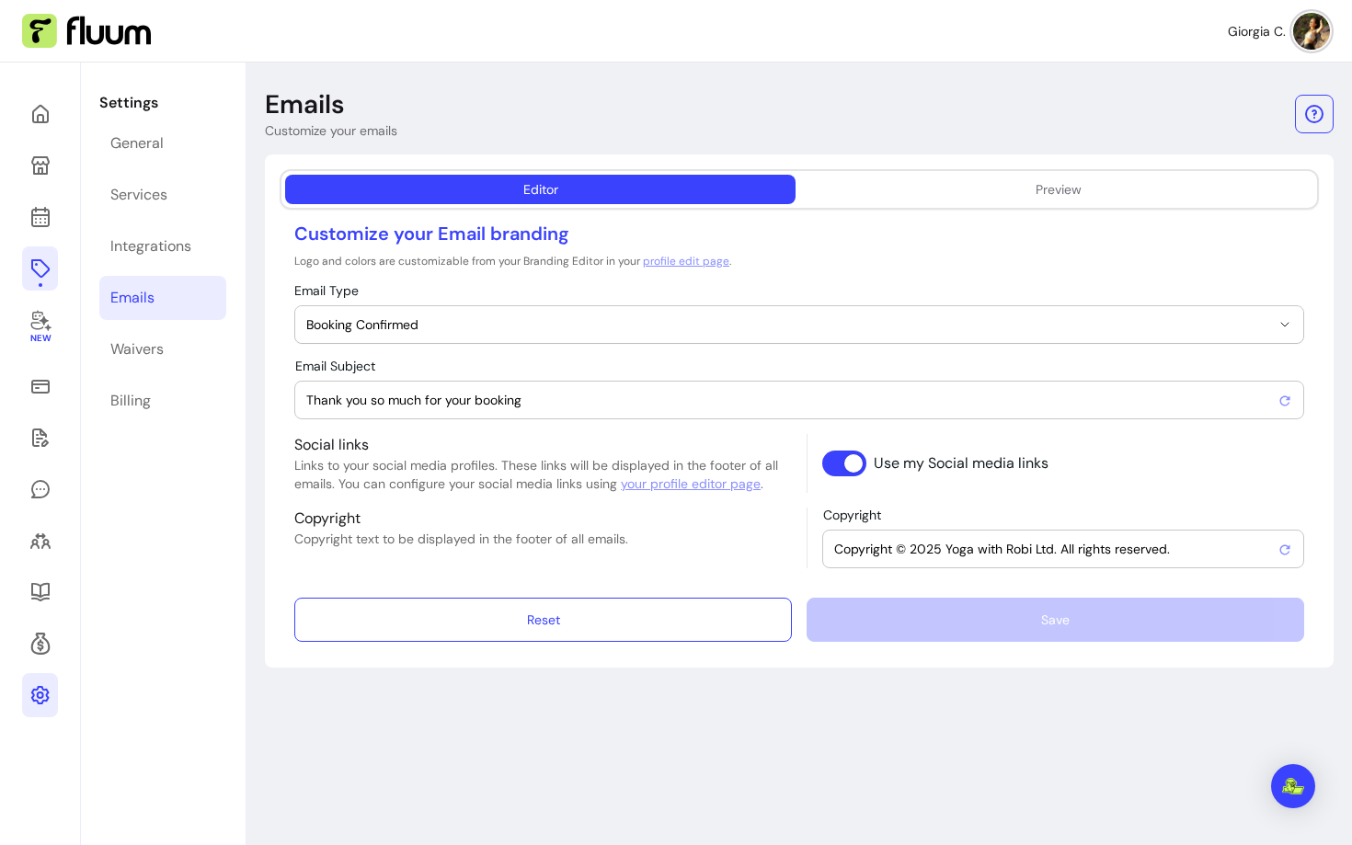
click at [41, 266] on icon at bounding box center [40, 269] width 22 height 22
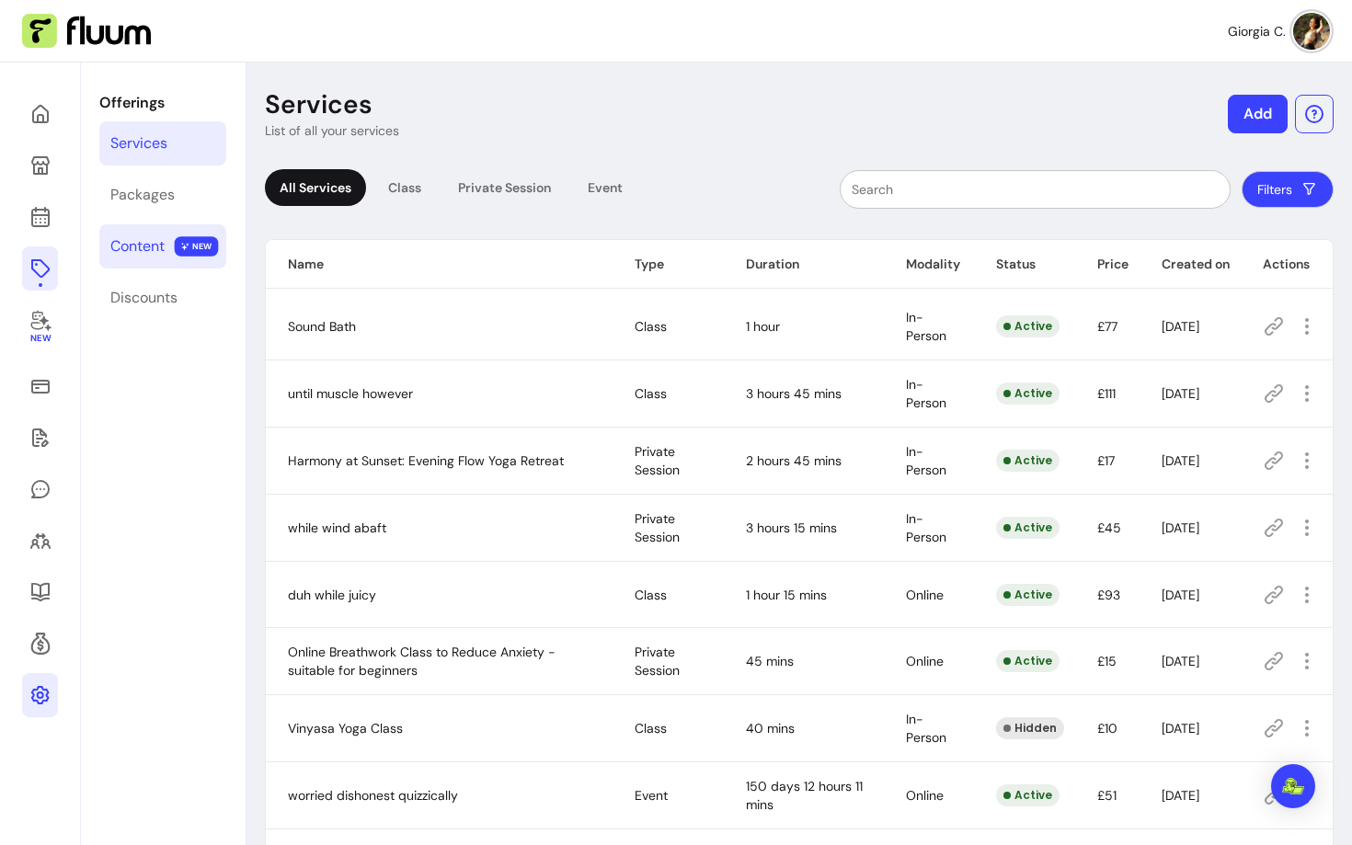
click at [162, 240] on div "Content" at bounding box center [137, 247] width 54 height 22
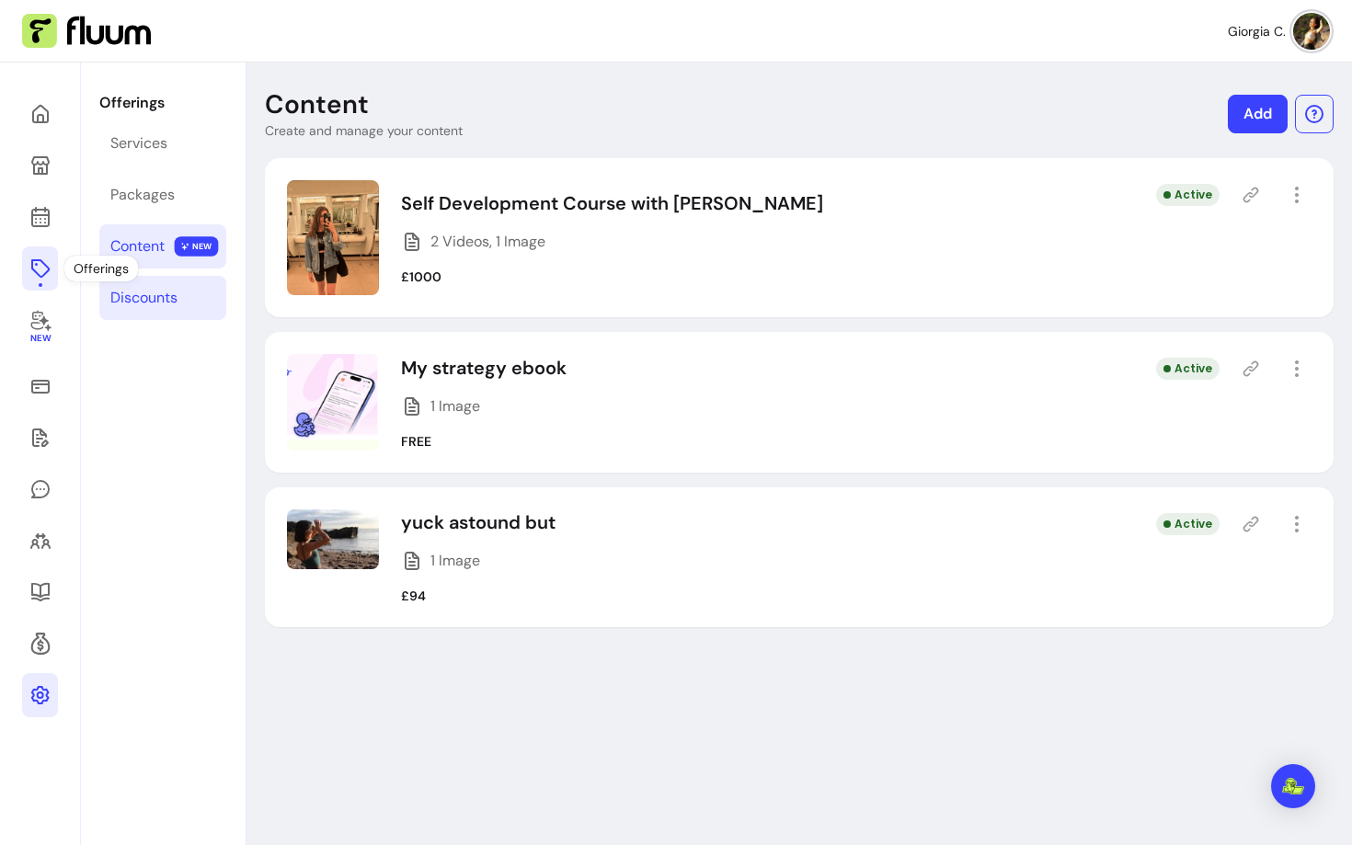
click at [121, 296] on div "Discounts" at bounding box center [143, 298] width 67 height 22
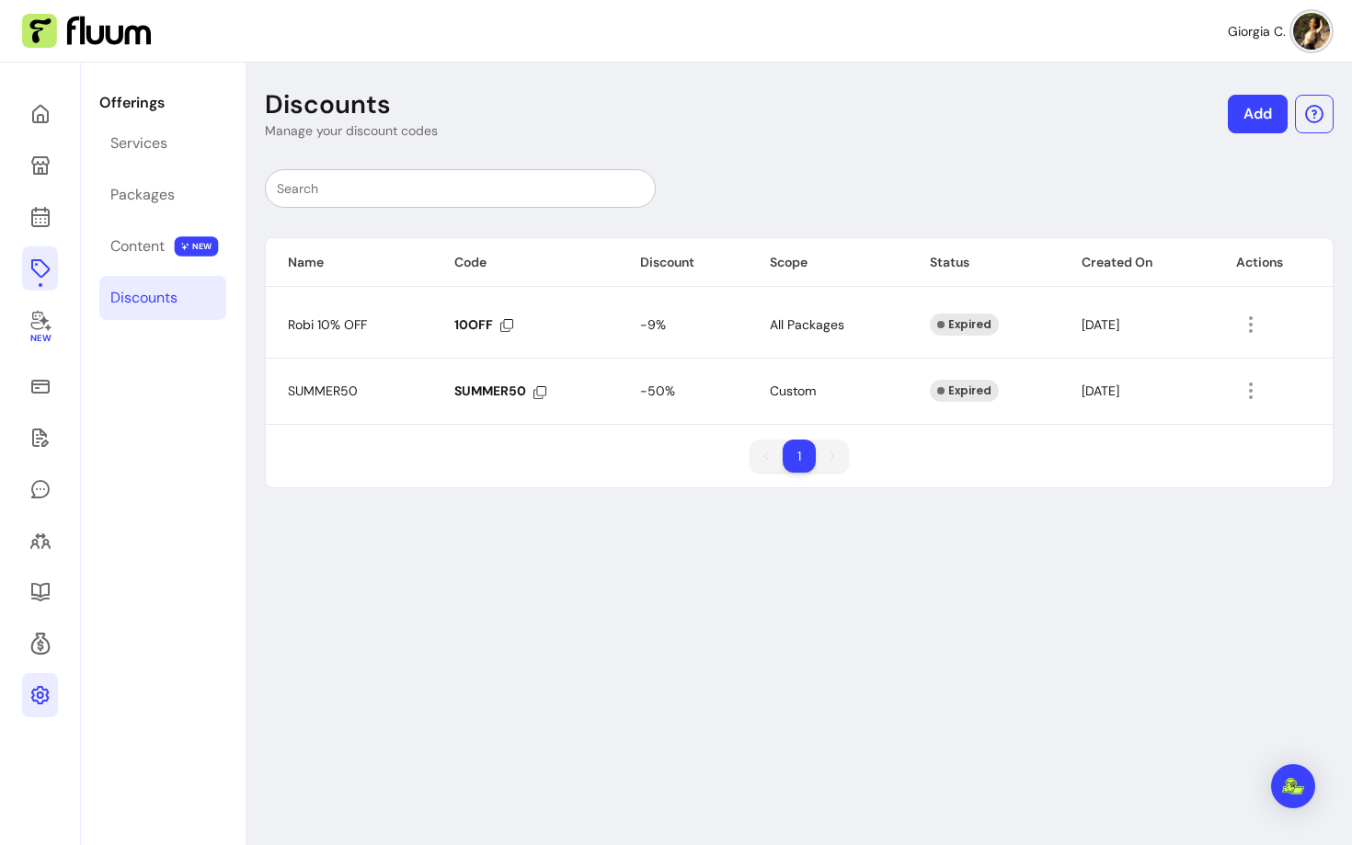
click at [1282, 111] on link "Add" at bounding box center [1258, 114] width 60 height 39
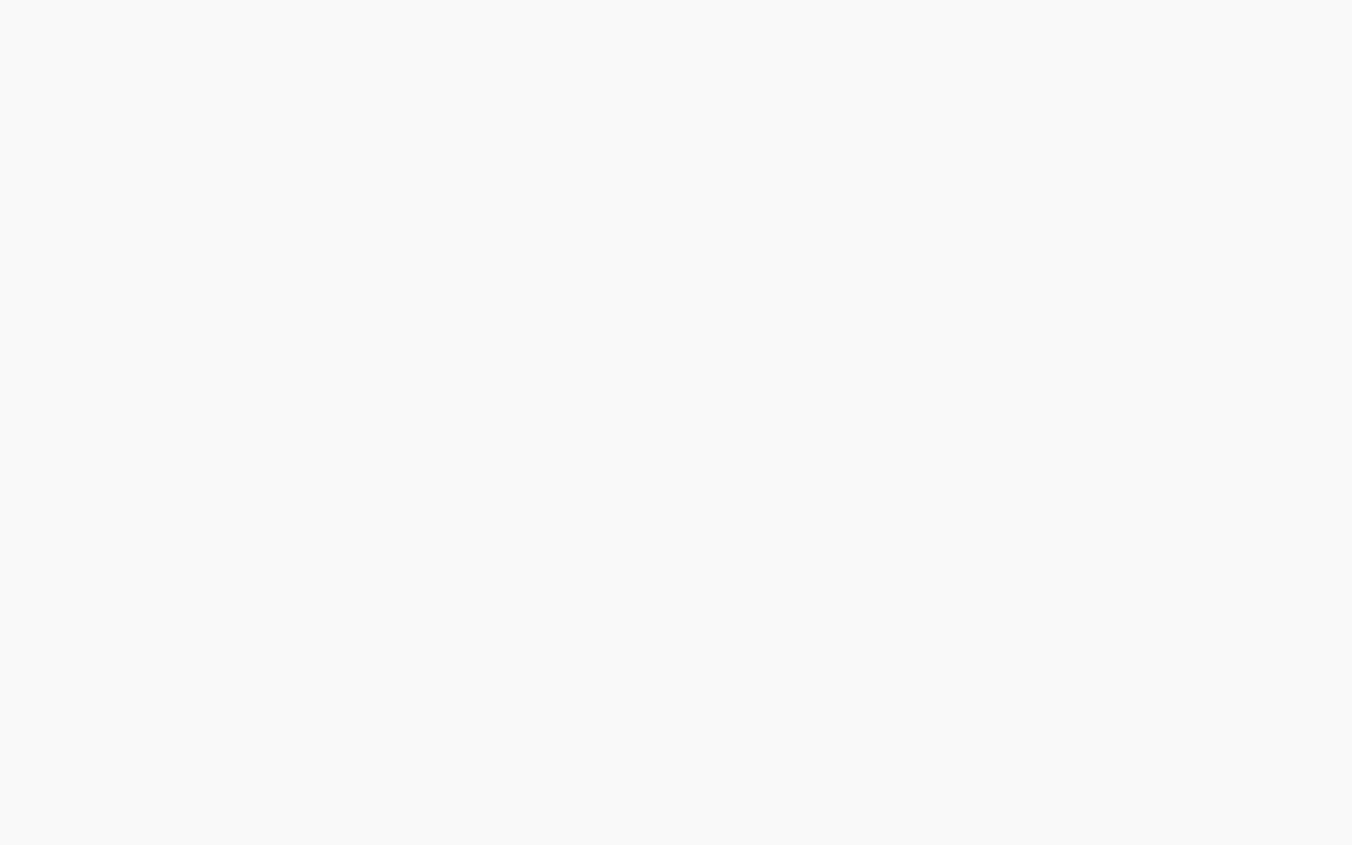
select select "****"
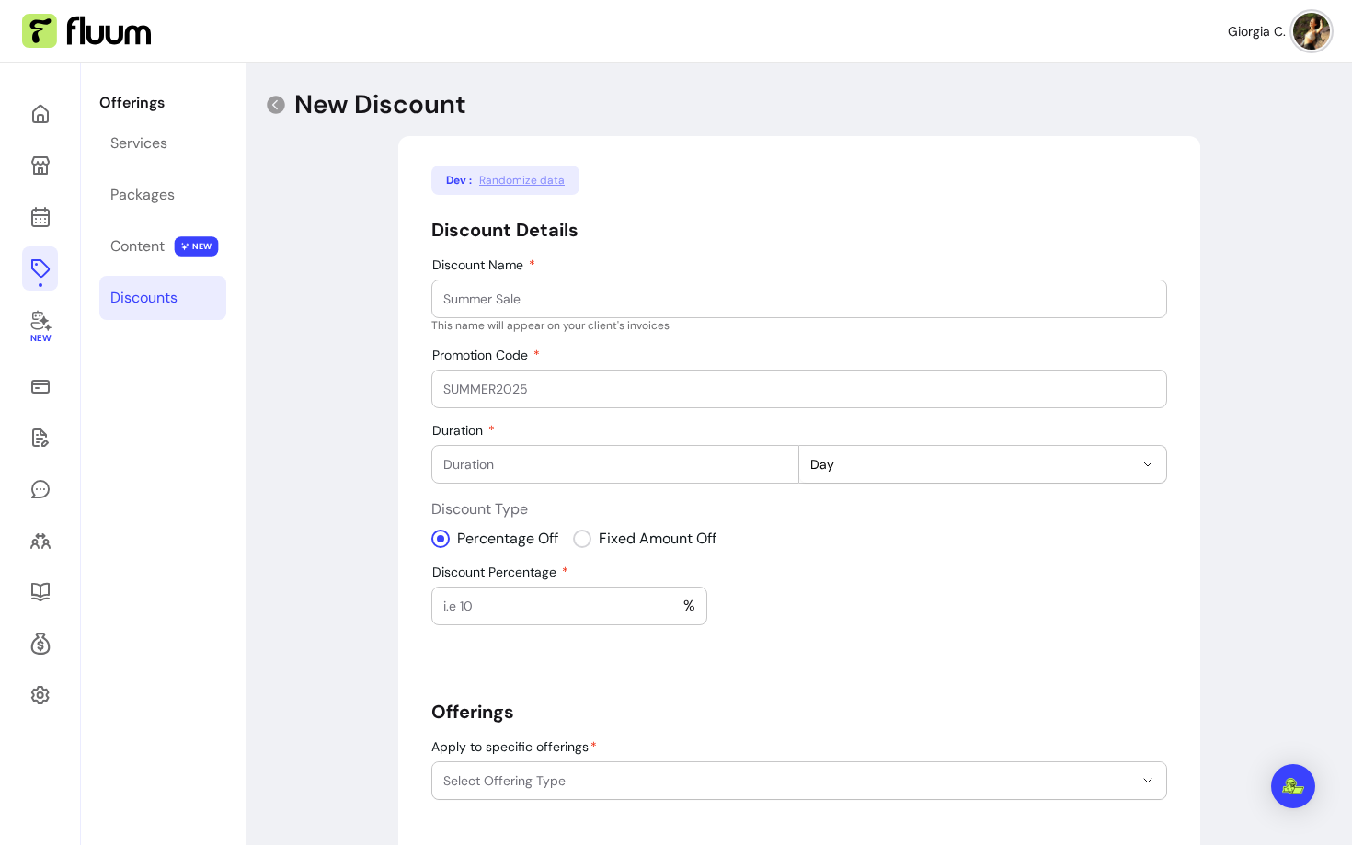
click at [587, 301] on input "Discount Name" at bounding box center [799, 299] width 712 height 18
type input "o"
type input "content disocunt"
click at [554, 376] on div at bounding box center [799, 389] width 712 height 37
type input "BUYME25"
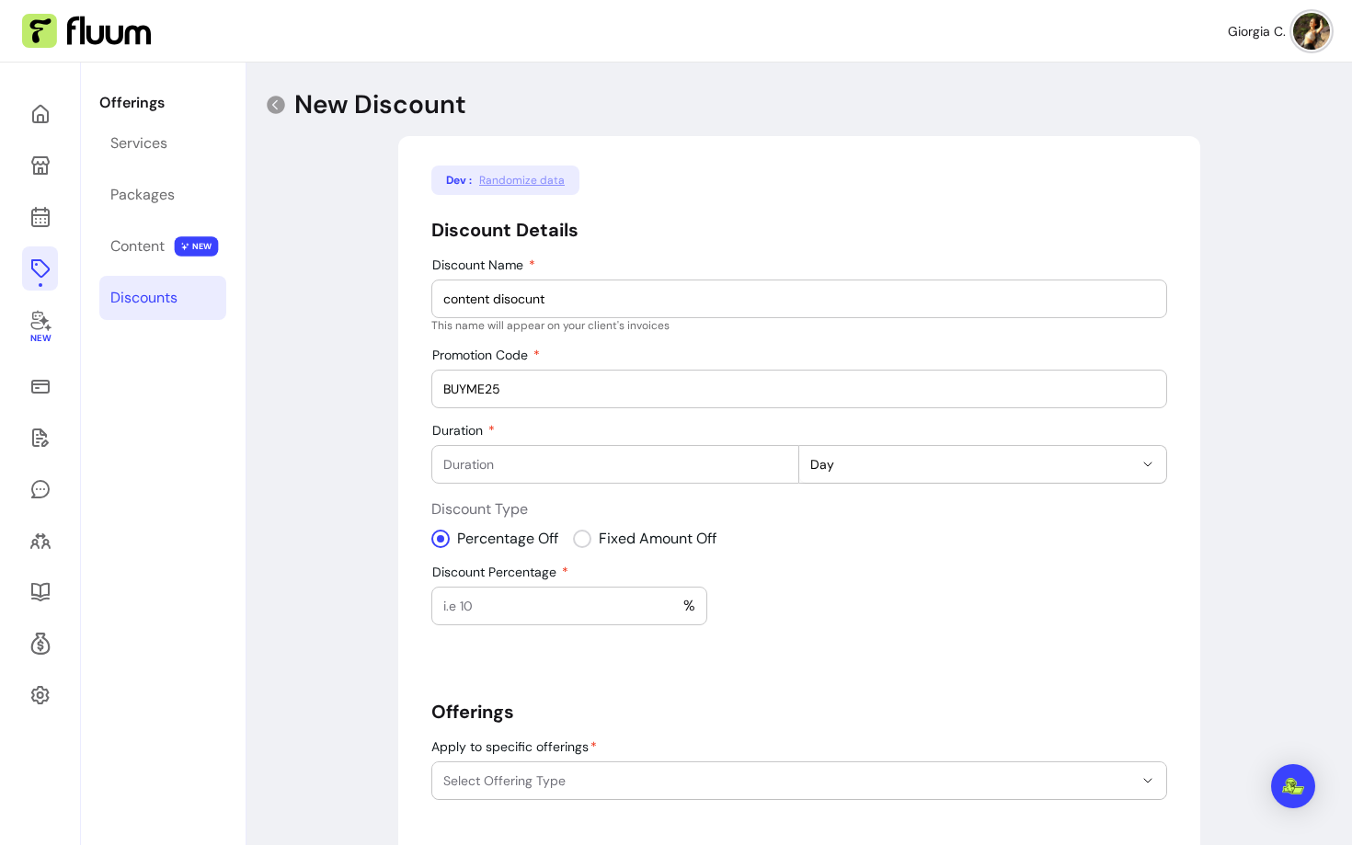
click at [503, 454] on div at bounding box center [615, 464] width 344 height 37
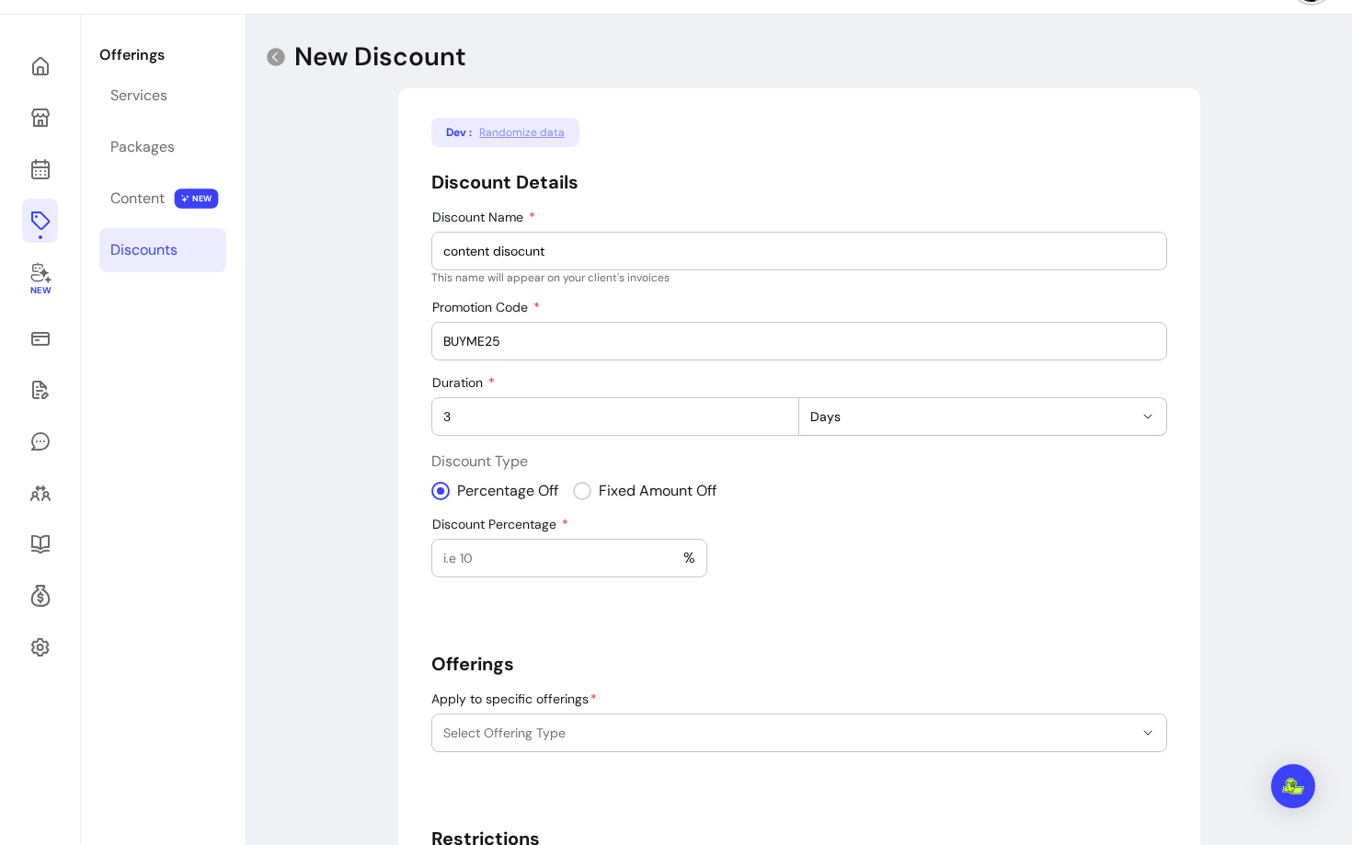
type input "3"
click at [548, 556] on input "Discount Percentage" at bounding box center [563, 558] width 240 height 18
type input "50"
click at [705, 638] on div "**********" at bounding box center [799, 544] width 736 height 868
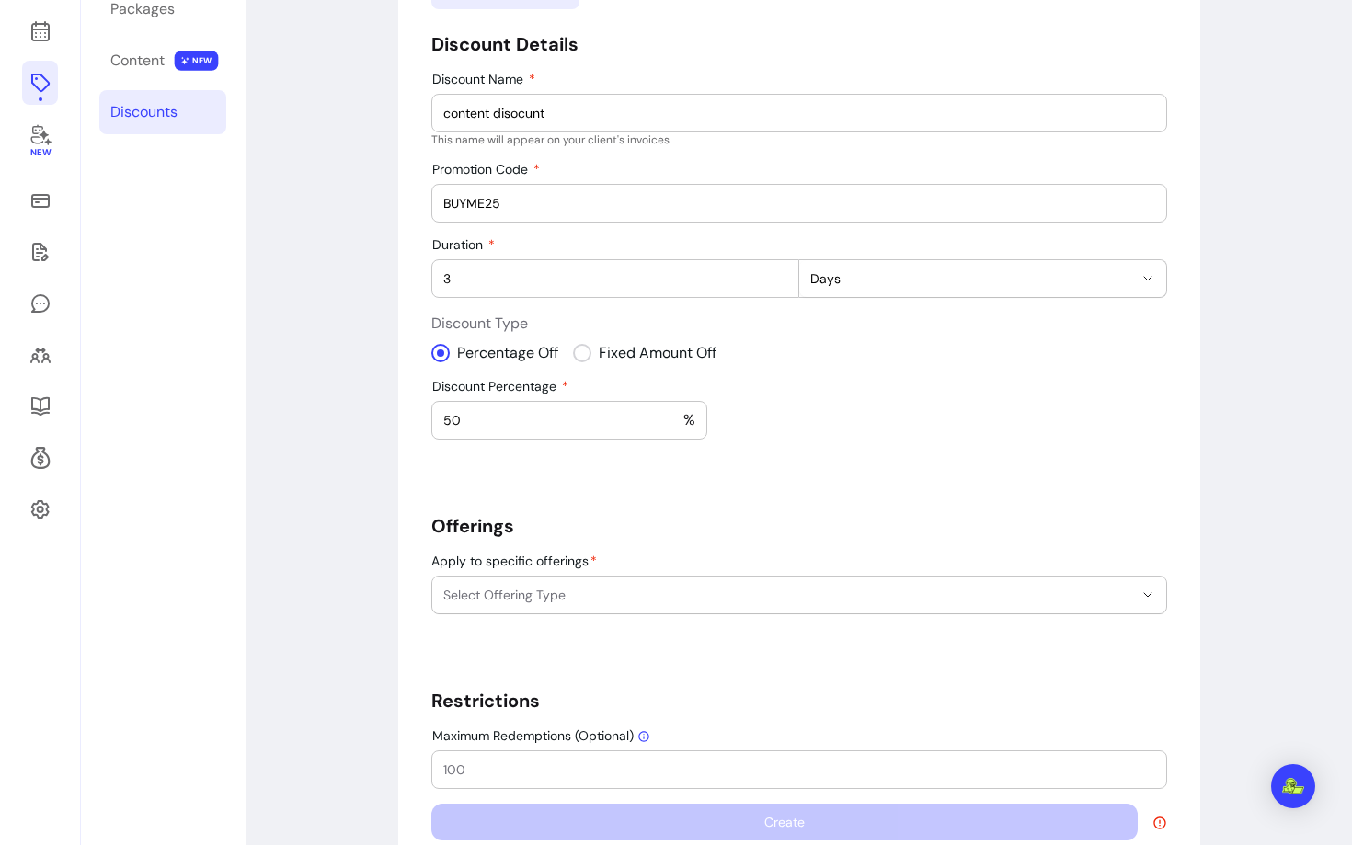
click at [641, 579] on button "Select Offering Type" at bounding box center [799, 595] width 734 height 37
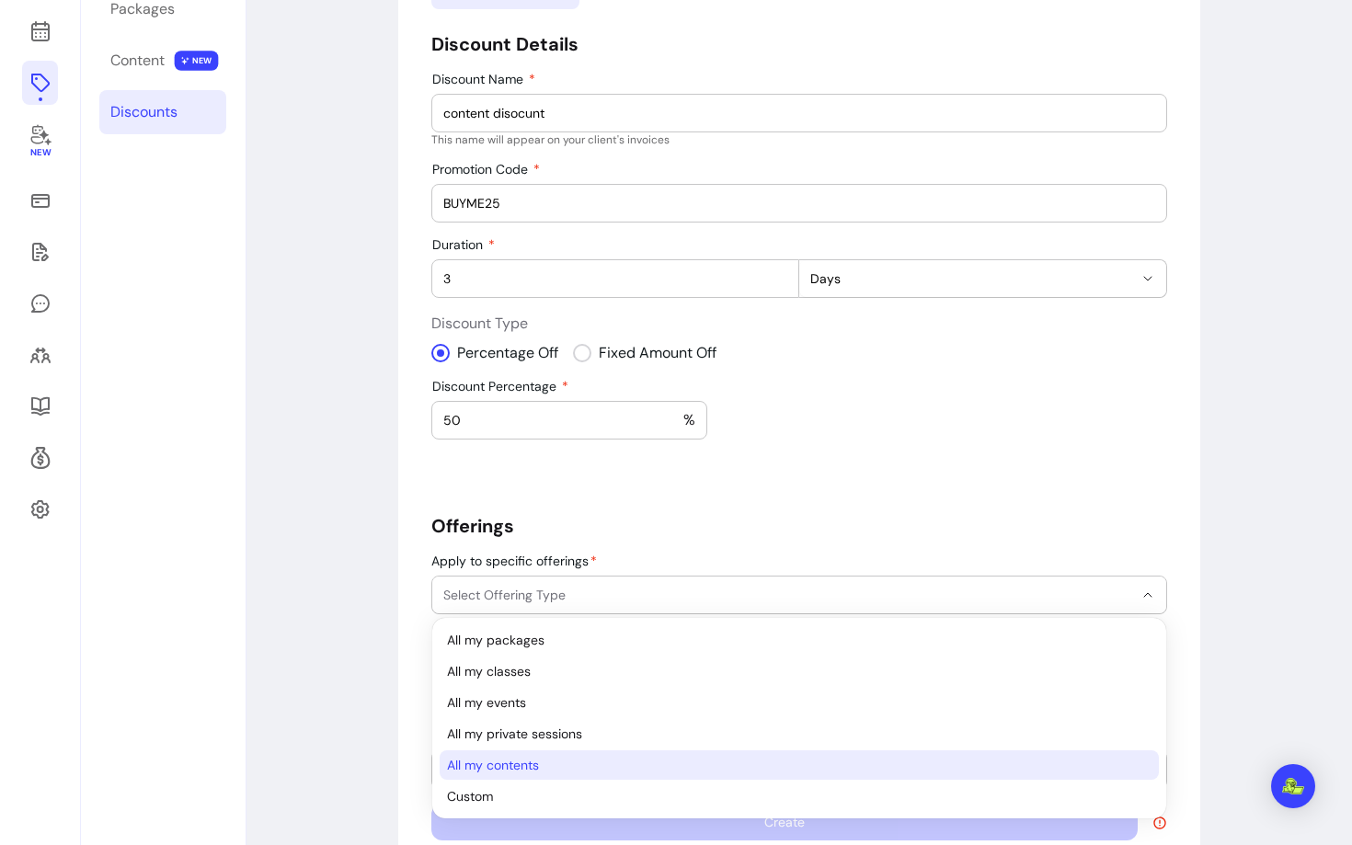
click at [523, 762] on span "All my contents" at bounding box center [790, 765] width 686 height 18
select select "********"
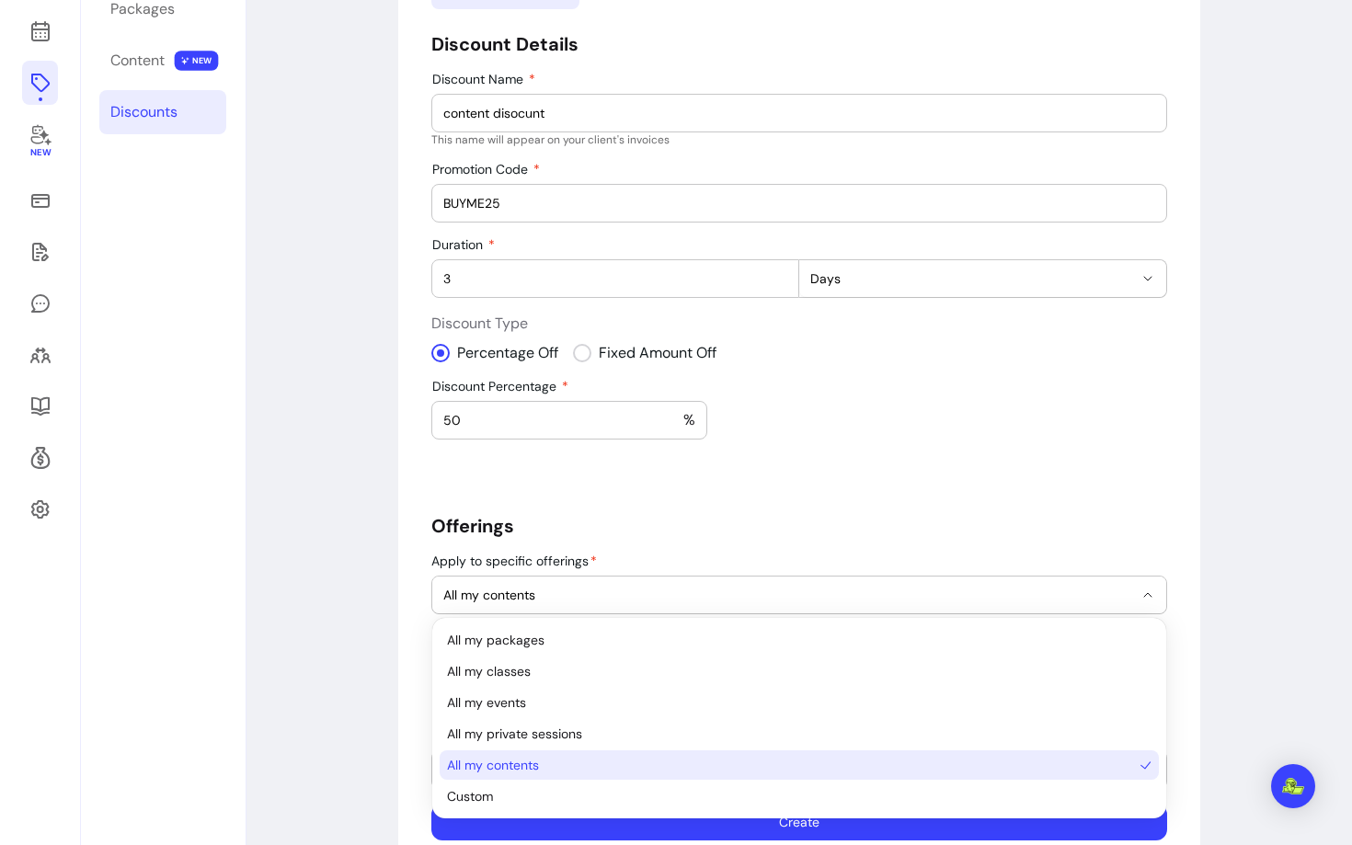
scroll to position [38, 0]
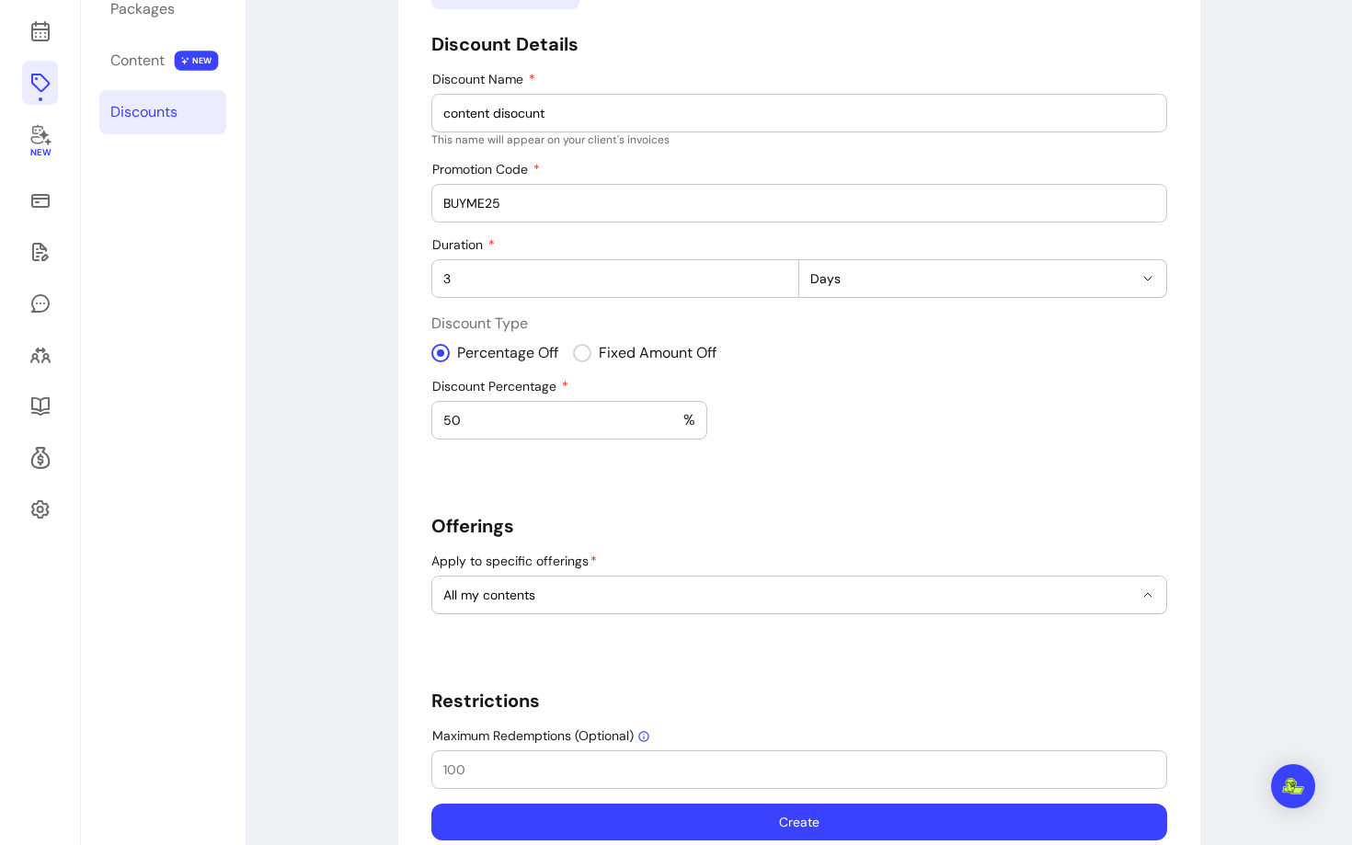
click at [707, 528] on h5 "Offerings" at bounding box center [799, 526] width 736 height 26
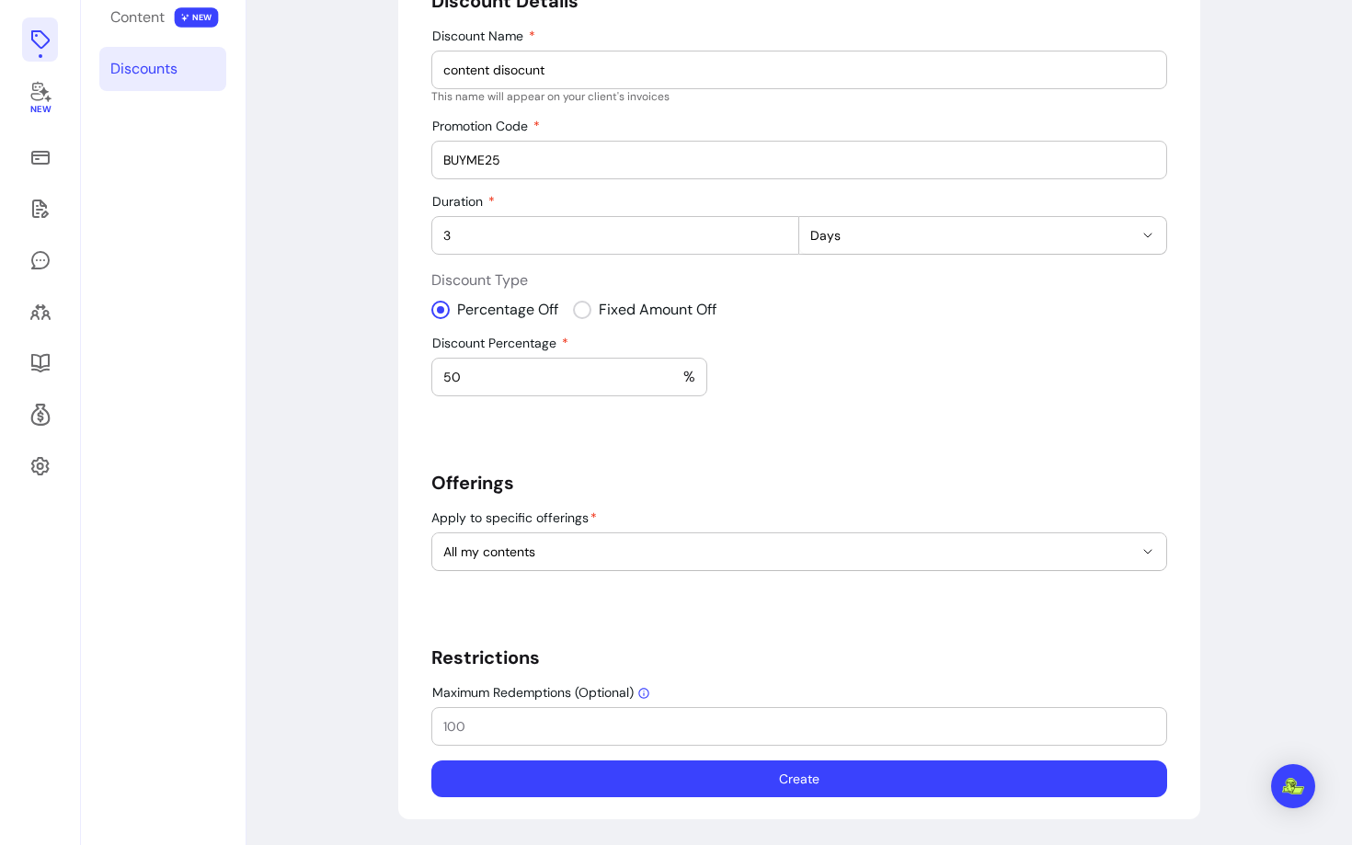
click at [560, 730] on input "Maximum Redemptions (Optional)" at bounding box center [799, 727] width 712 height 18
type input "1"
click at [561, 788] on button "Create" at bounding box center [799, 779] width 736 height 37
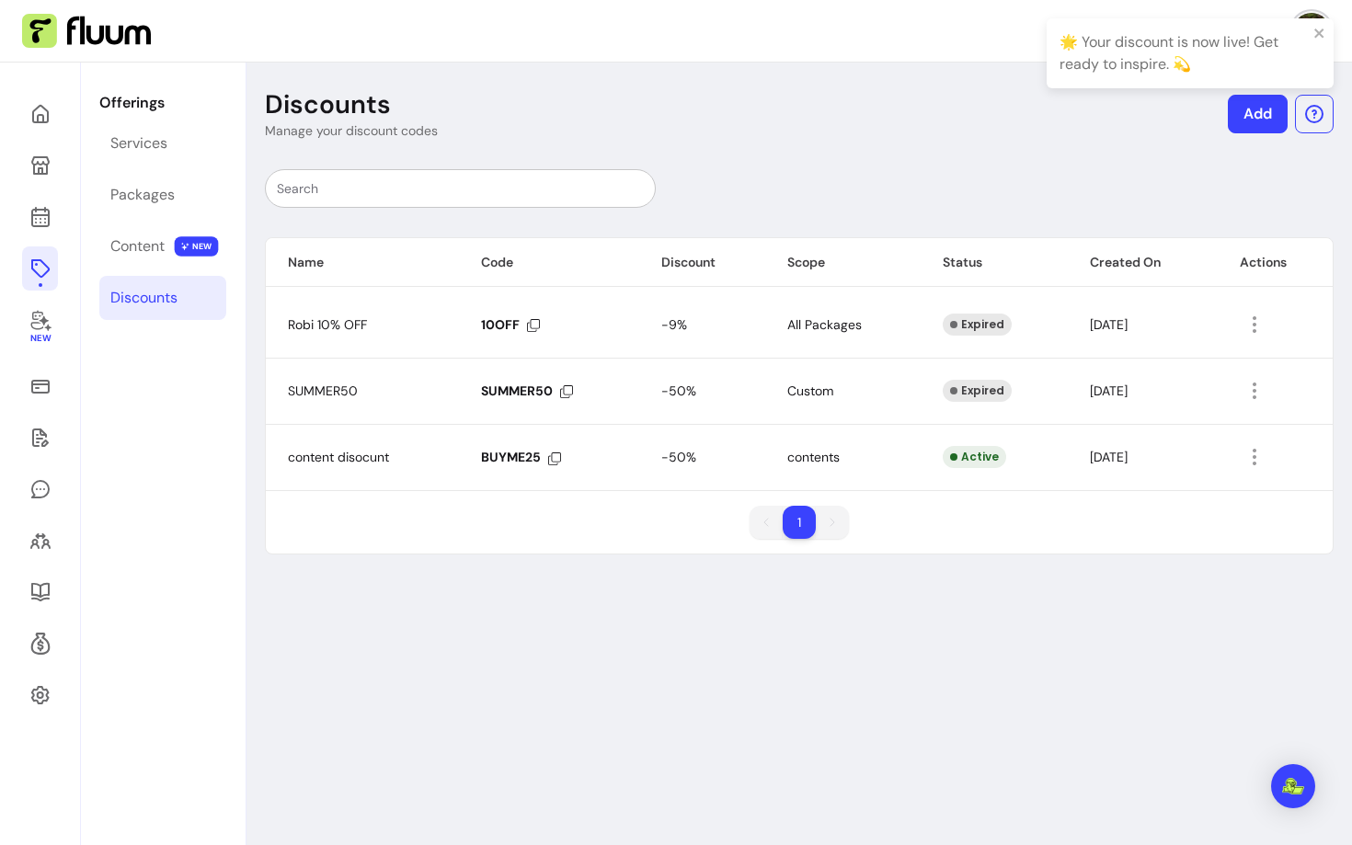
click at [1259, 122] on link "Add" at bounding box center [1258, 114] width 60 height 39
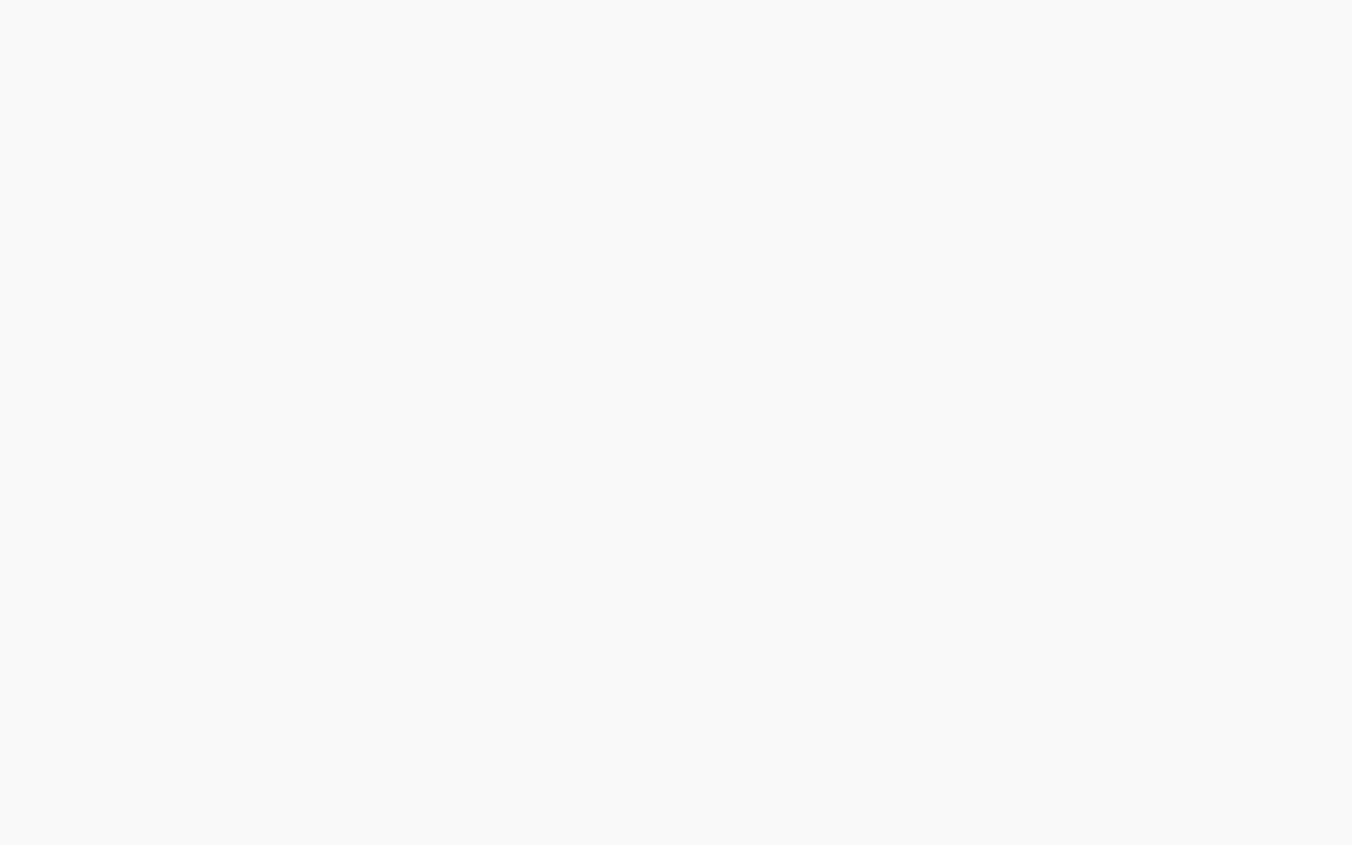
select select "****"
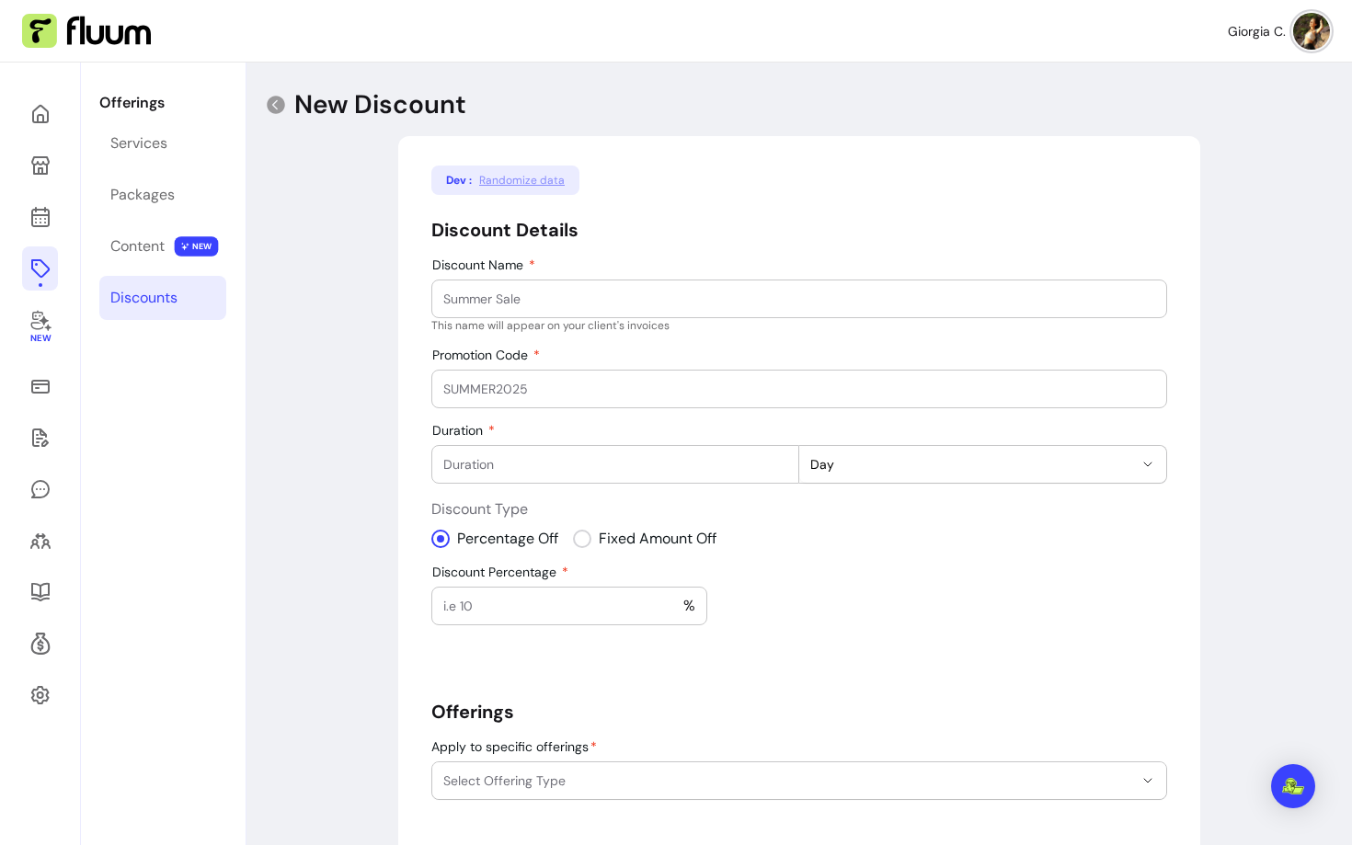
click at [643, 306] on input "Discount Name" at bounding box center [799, 299] width 712 height 18
type input "content first"
click at [606, 370] on div "Promotion Code" at bounding box center [799, 389] width 736 height 39
click at [595, 383] on input "Promotion Code" at bounding box center [799, 389] width 712 height 18
type input "CONTENT10"
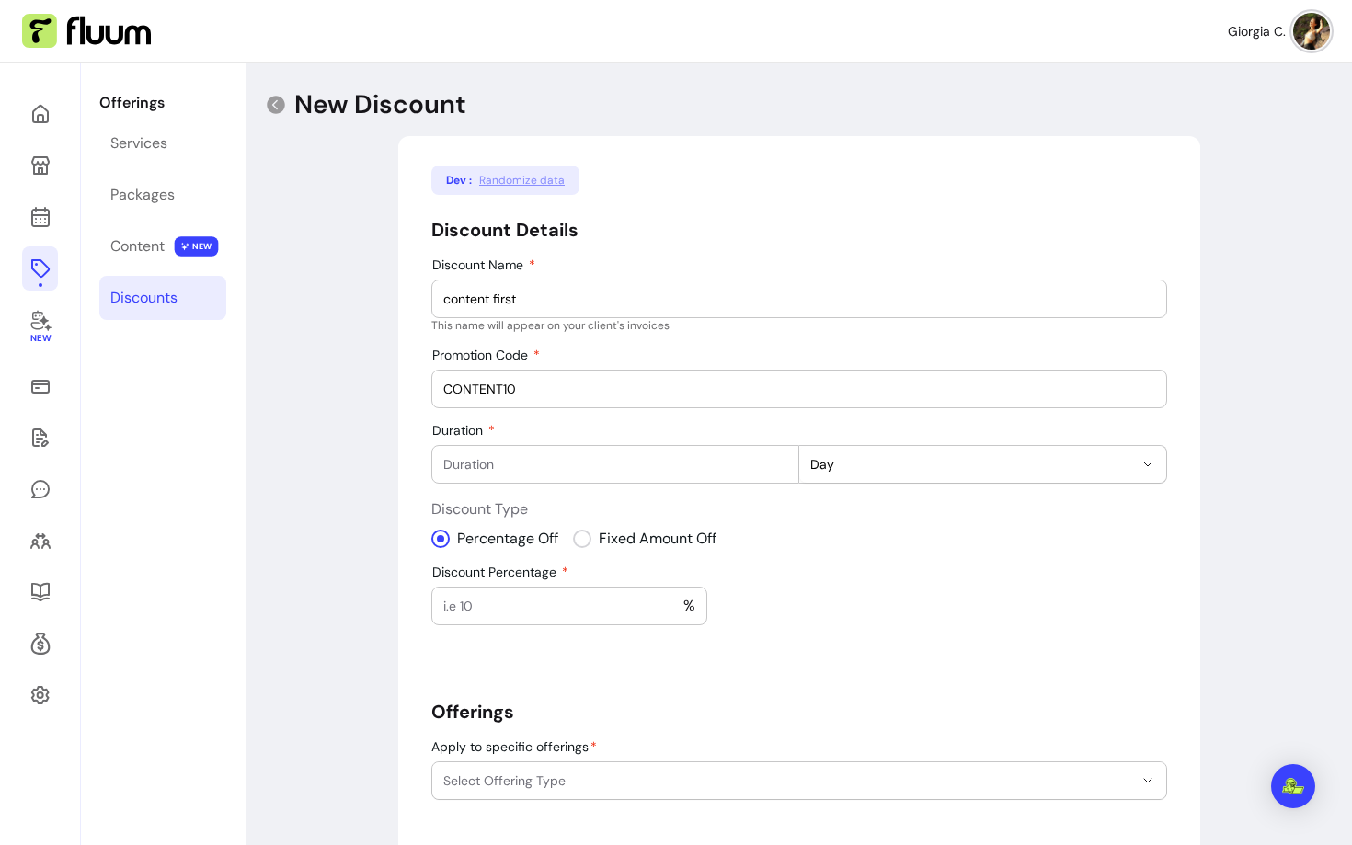
click at [584, 457] on input "Duration" at bounding box center [615, 464] width 344 height 18
type input "1"
type input "10"
select select "***"
click at [506, 592] on div at bounding box center [500, 606] width 114 height 37
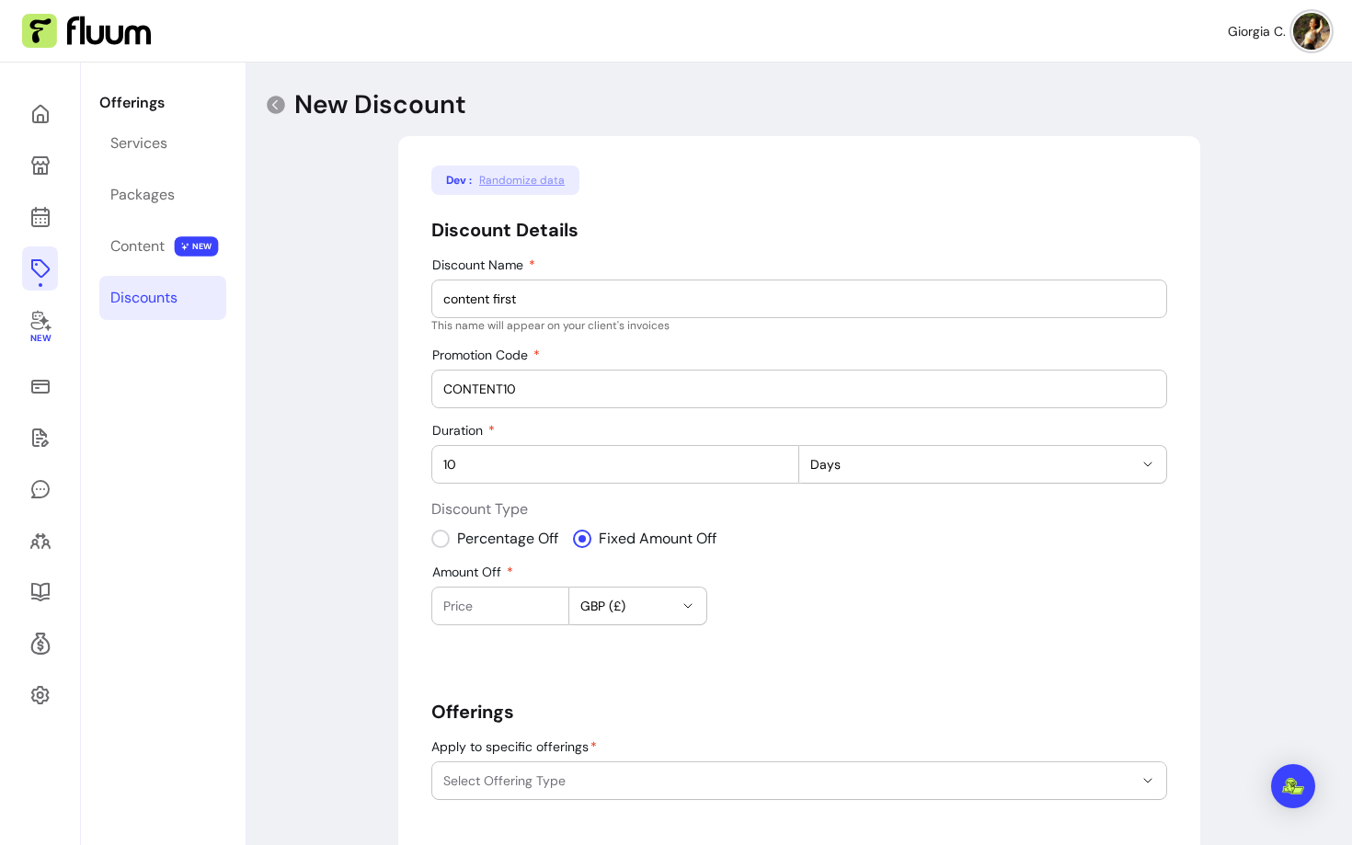
type input "1"
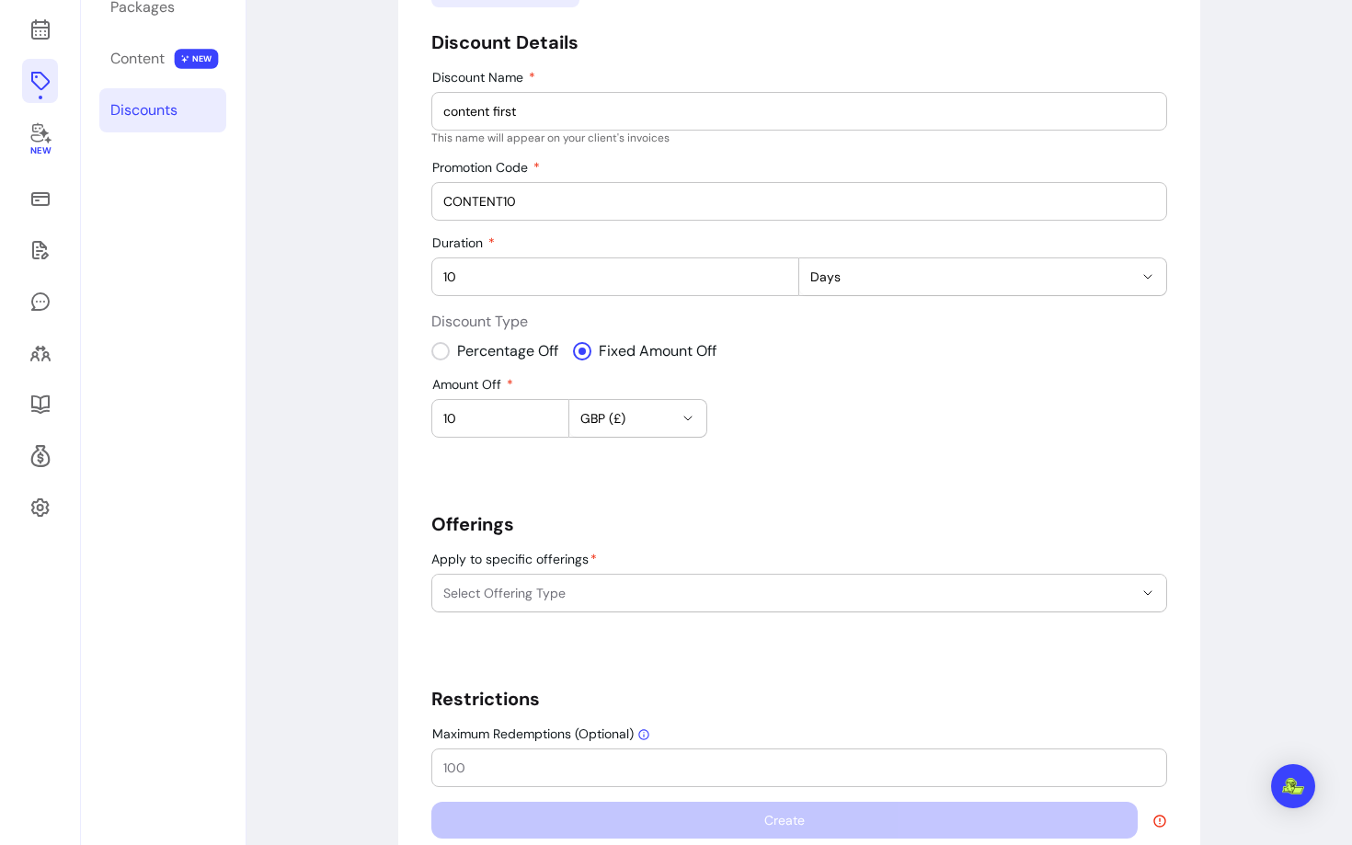
scroll to position [202, 0]
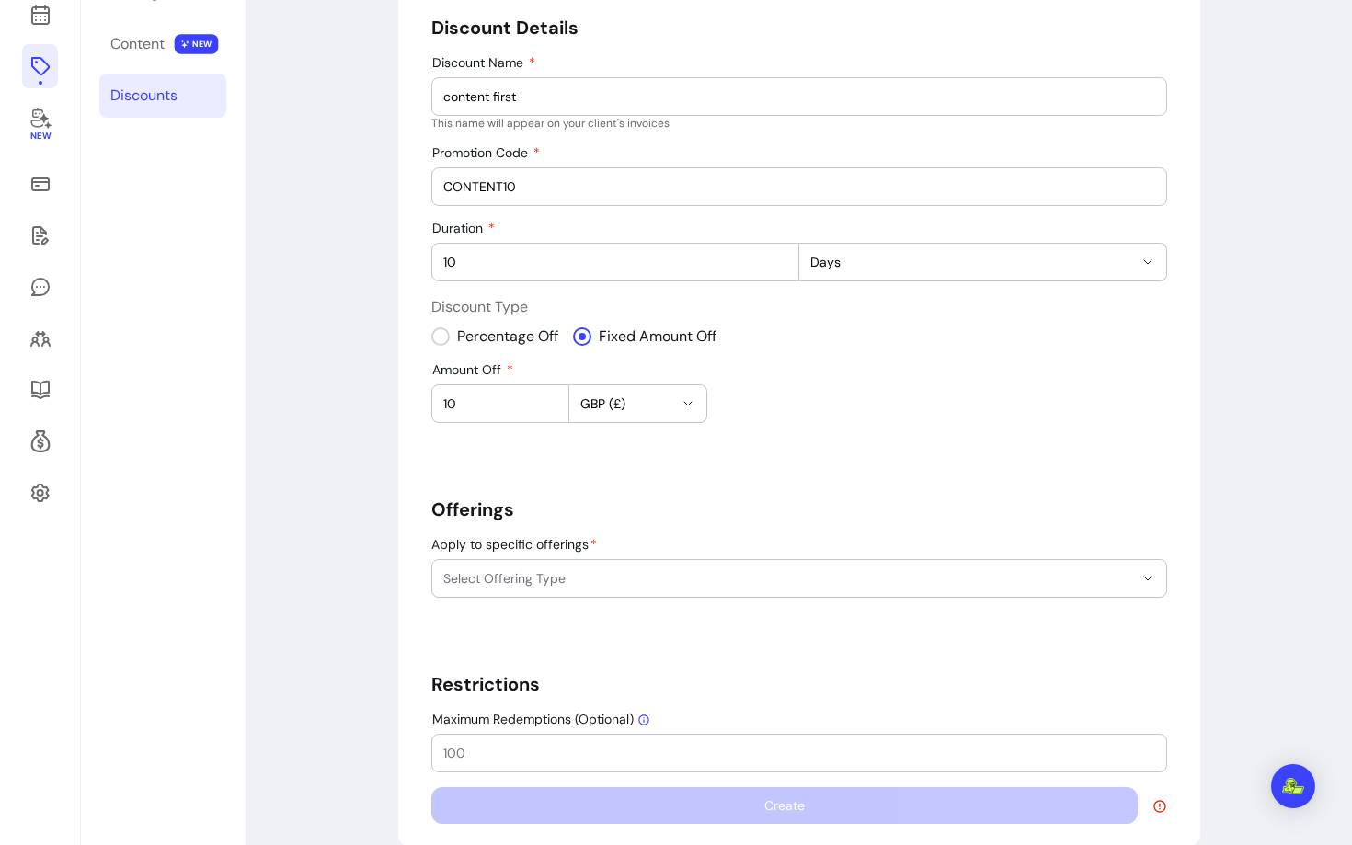
type input "10"
click at [480, 598] on div "**********" at bounding box center [799, 390] width 736 height 868
click at [480, 596] on button "Select Offering Type" at bounding box center [799, 578] width 734 height 37
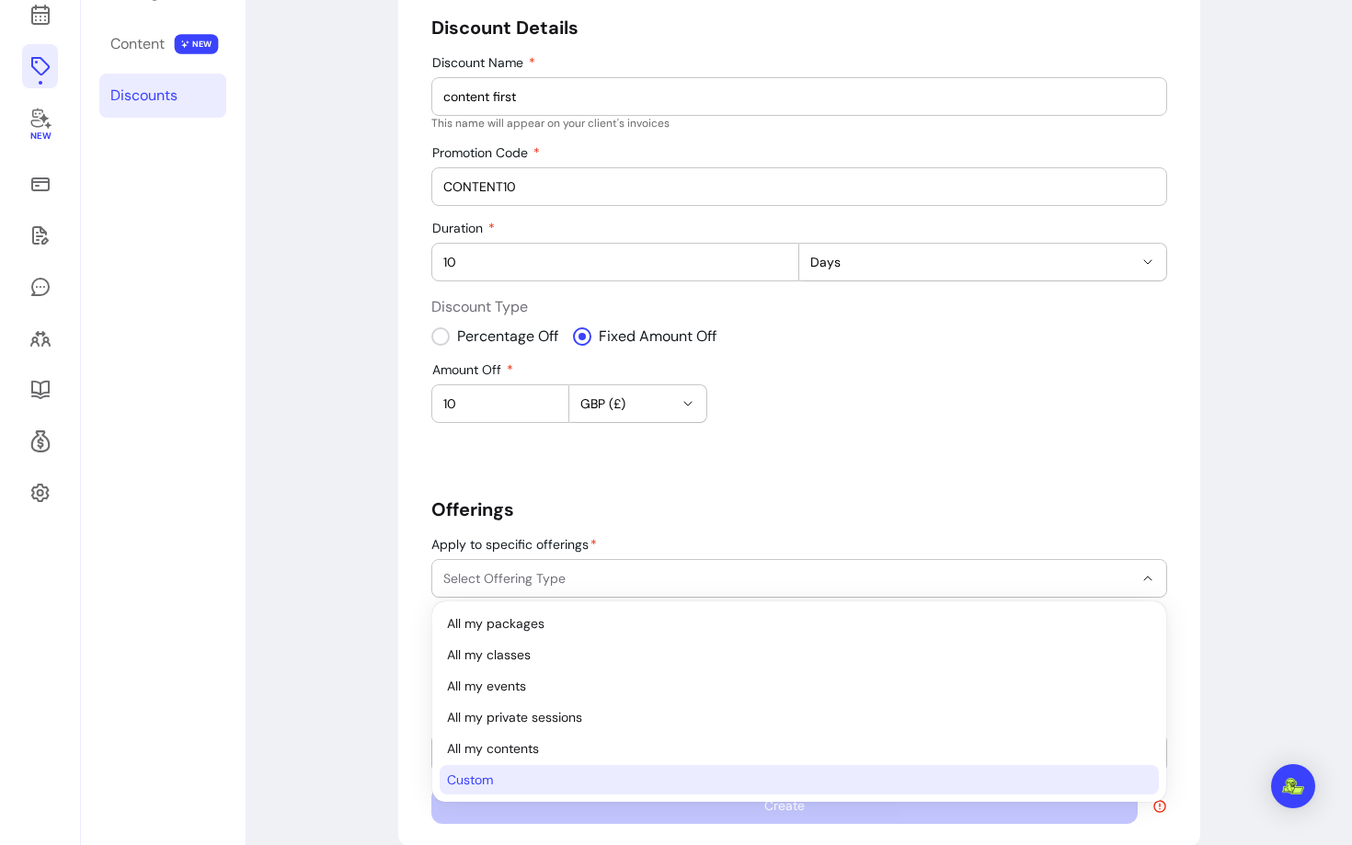
click at [466, 785] on span "Custom" at bounding box center [790, 780] width 686 height 18
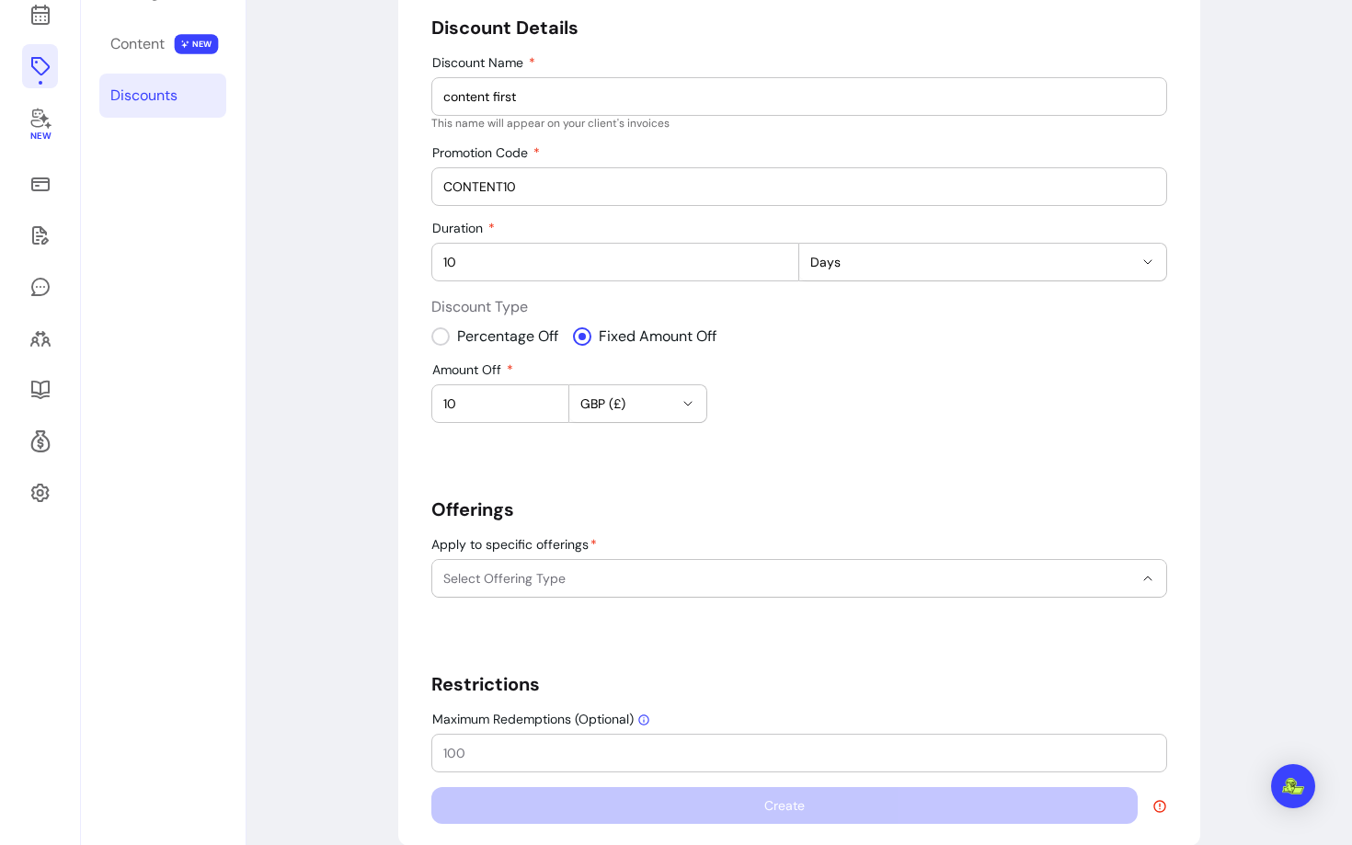
select select "******"
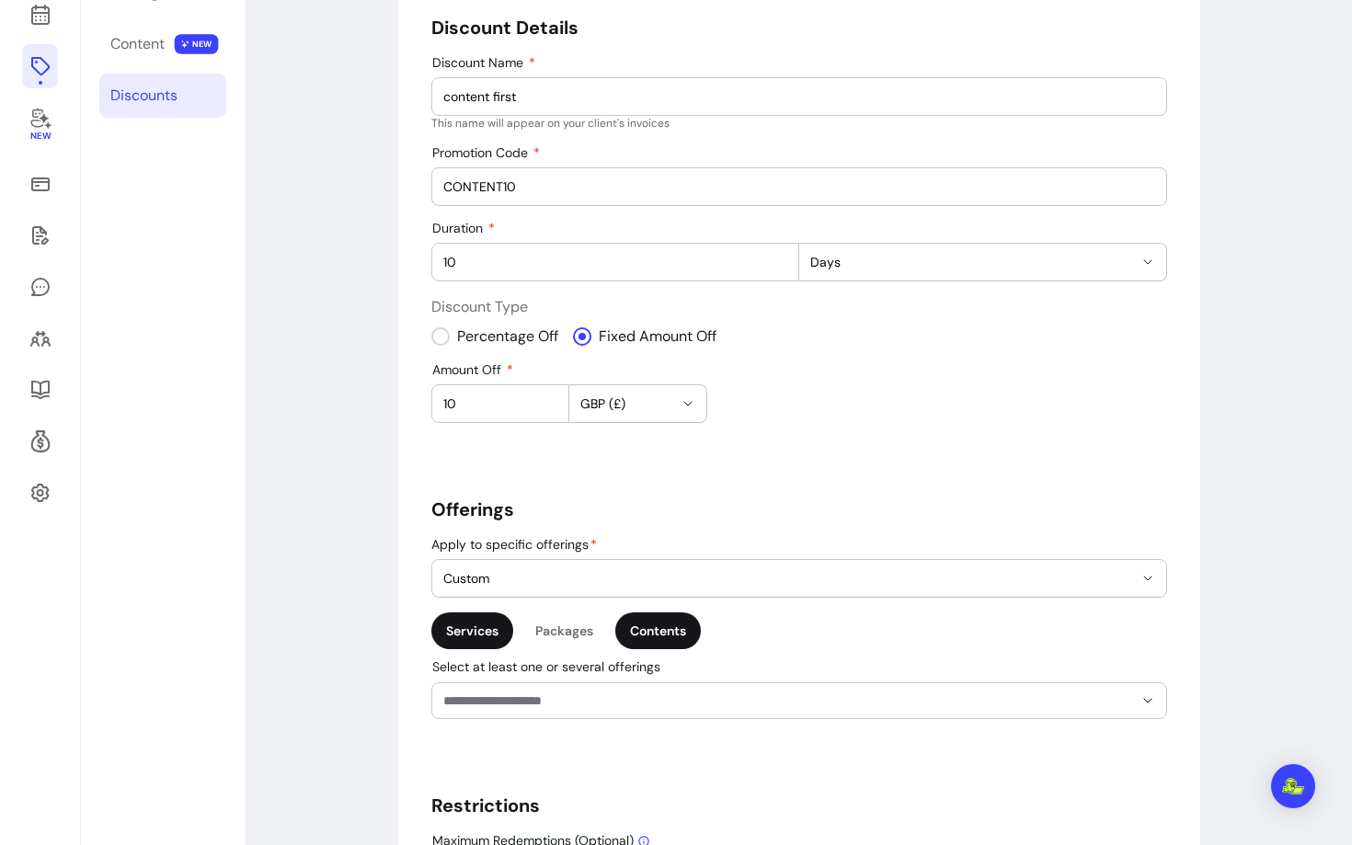
click at [667, 637] on div "Contents" at bounding box center [658, 631] width 86 height 37
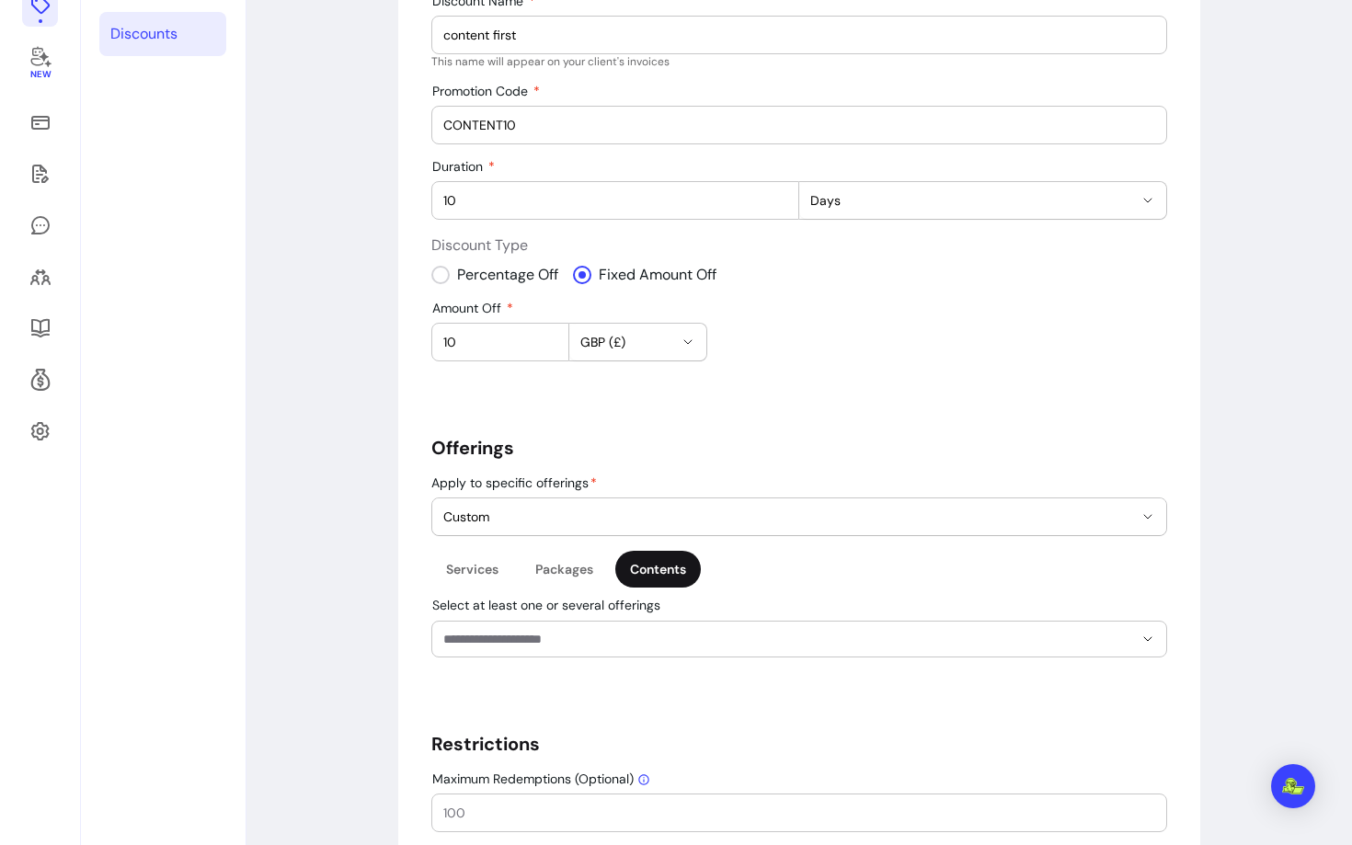
click at [613, 636] on input "Select at least one or several offerings" at bounding box center [773, 639] width 661 height 18
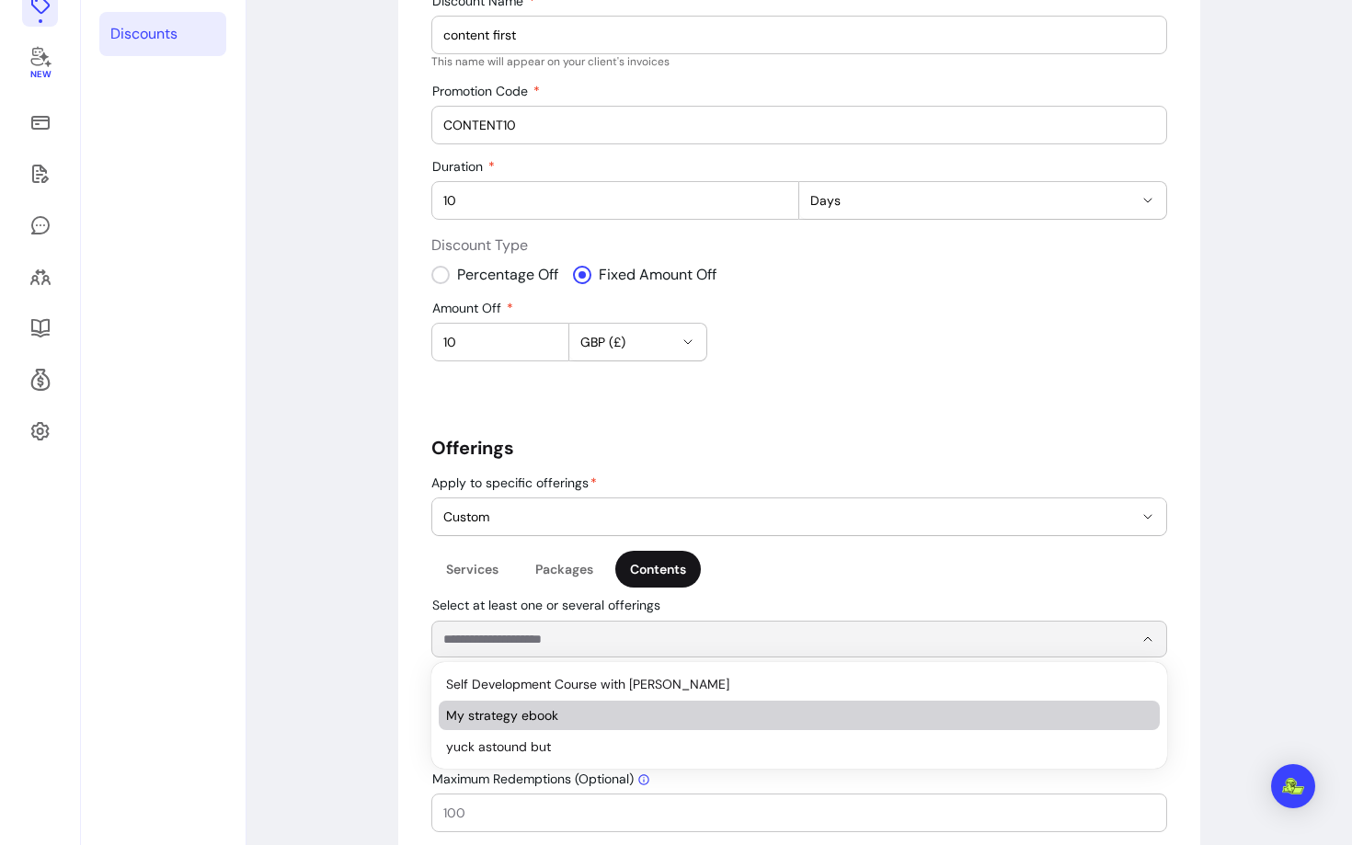
click at [547, 730] on li "My strategy ebook" at bounding box center [799, 715] width 721 height 29
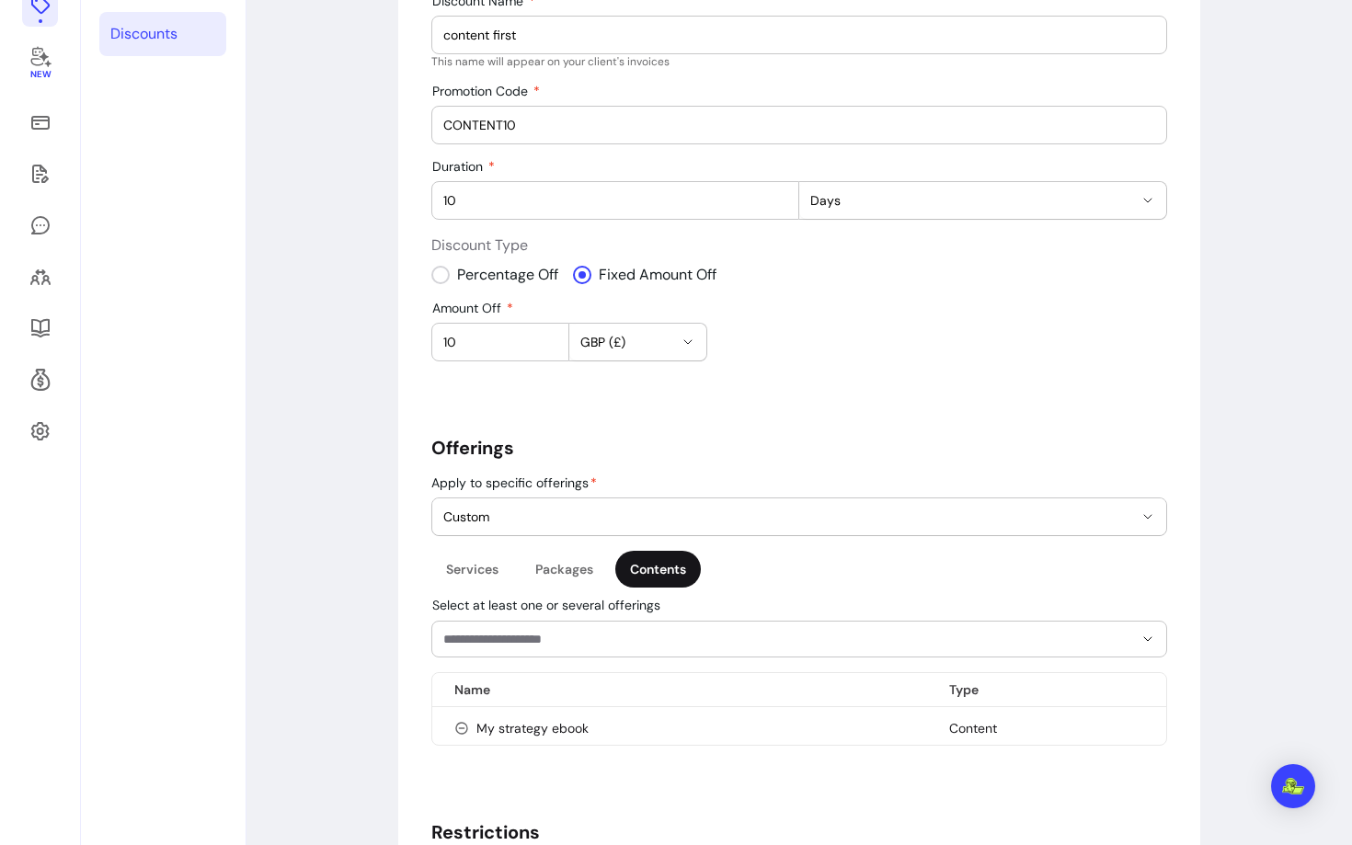
scroll to position [439, 0]
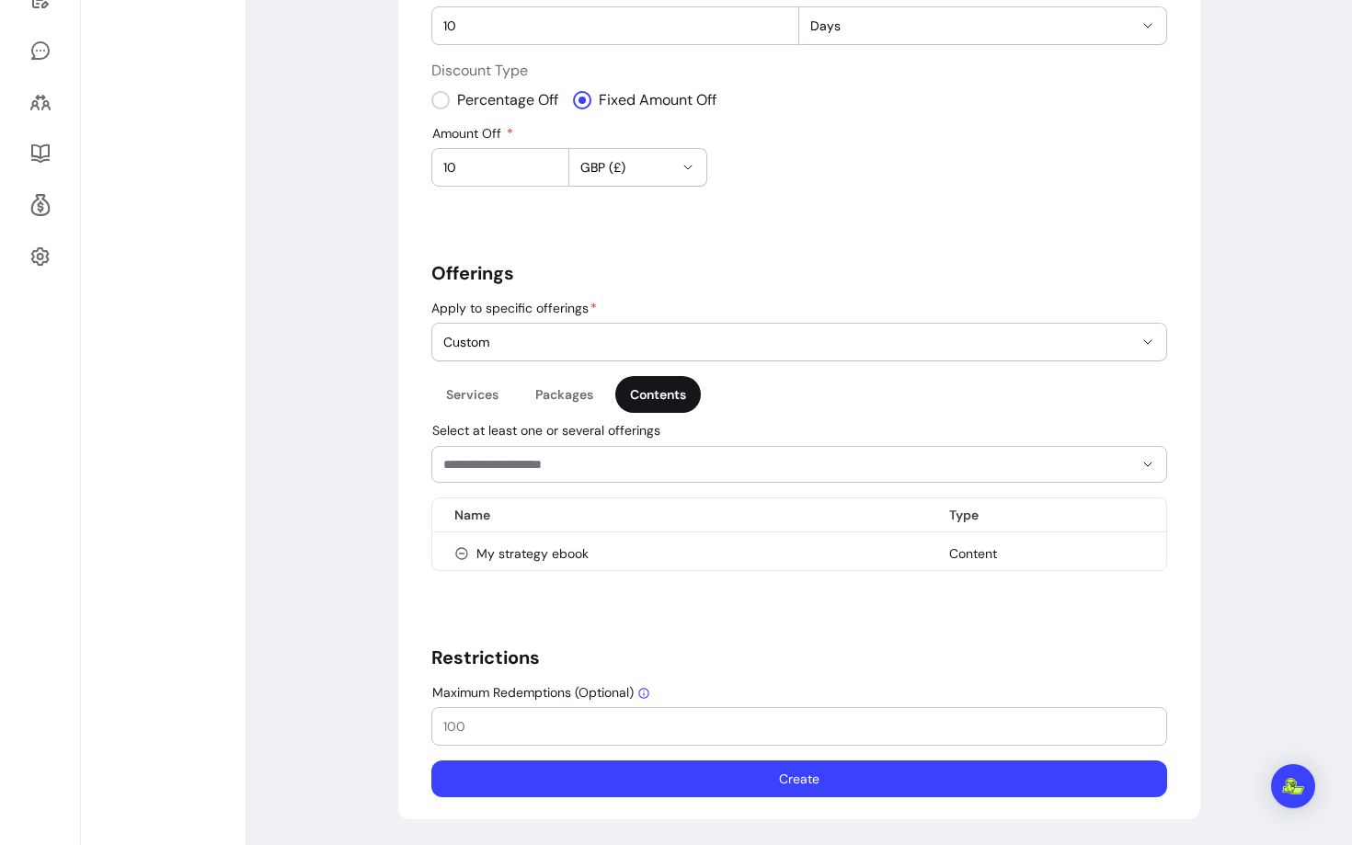
click at [508, 722] on input "Maximum Redemptions (Optional)" at bounding box center [799, 727] width 712 height 18
type input "2"
click at [610, 780] on button "Create" at bounding box center [799, 779] width 736 height 37
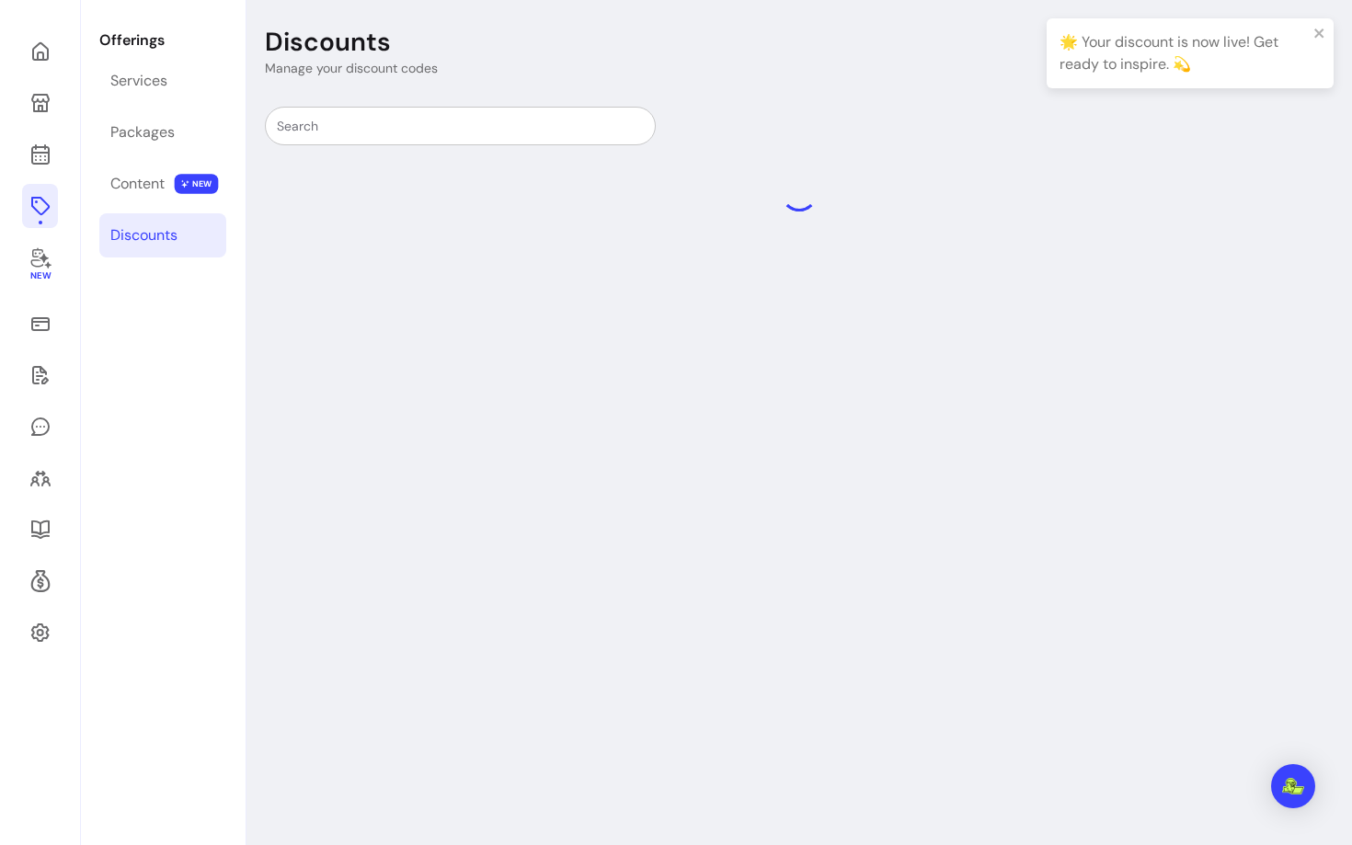
scroll to position [63, 0]
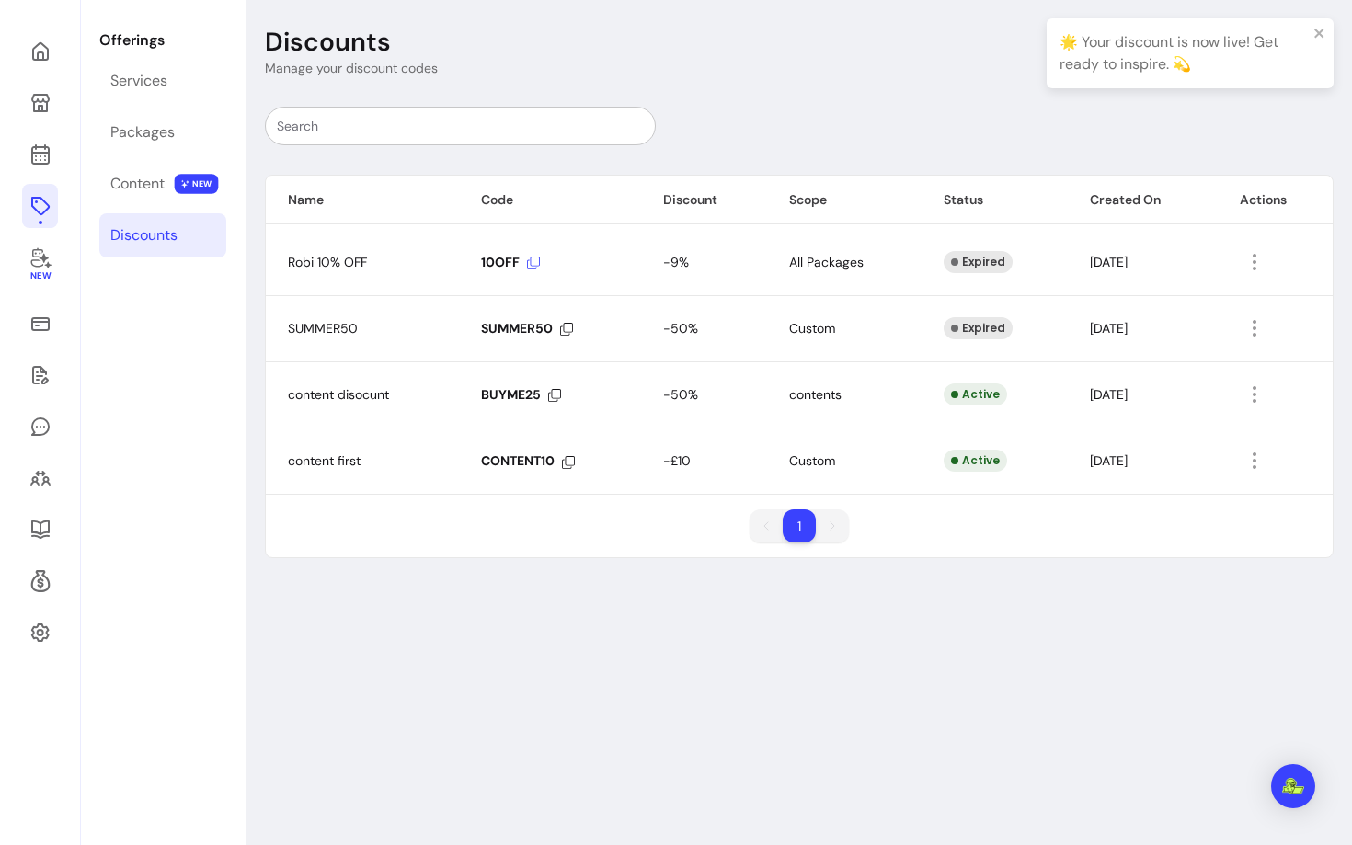
click at [536, 263] on icon at bounding box center [533, 263] width 13 height 13
click at [139, 173] on div "Content" at bounding box center [137, 184] width 54 height 22
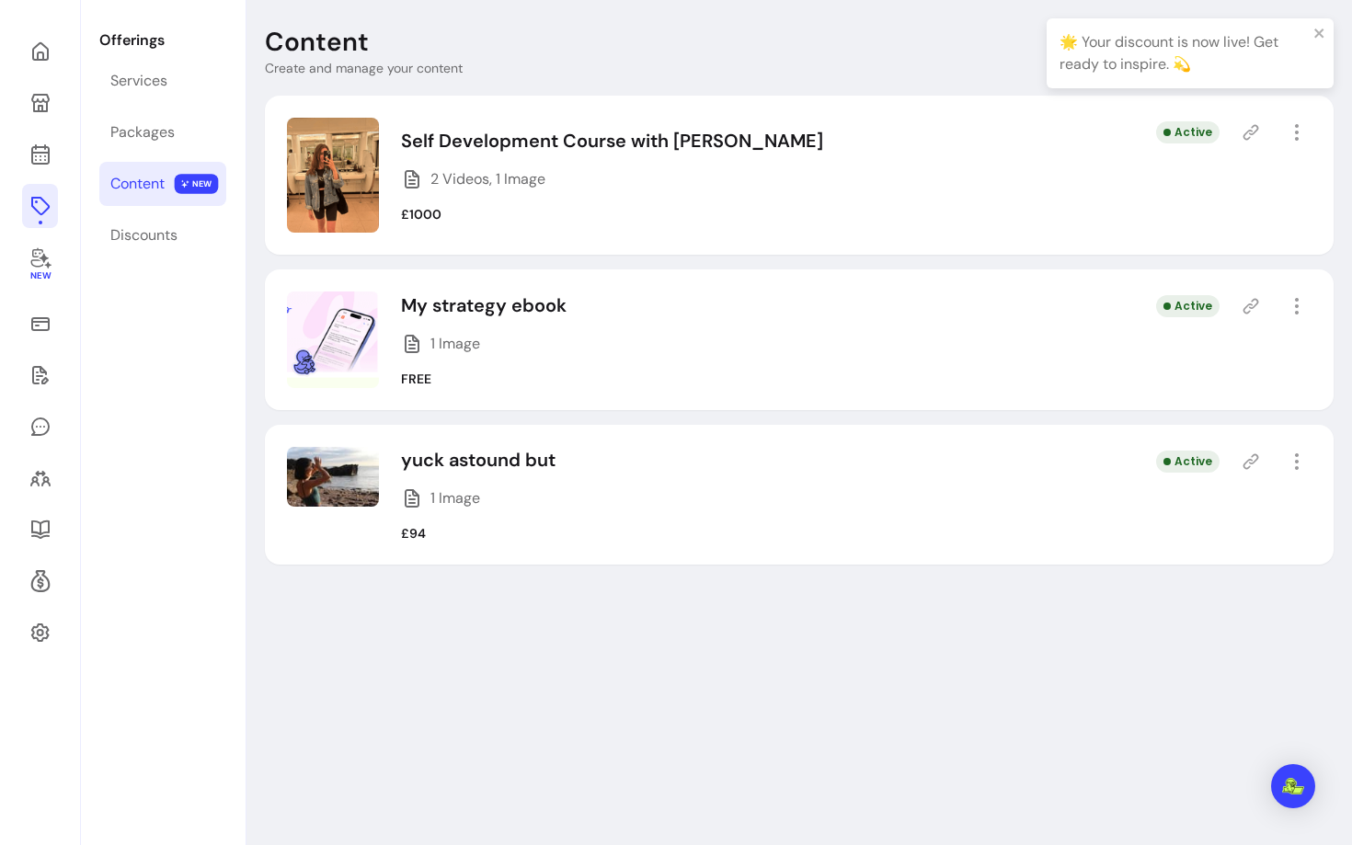
click at [1246, 301] on icon at bounding box center [1251, 306] width 18 height 18
click at [122, 231] on div "Discounts" at bounding box center [143, 235] width 67 height 22
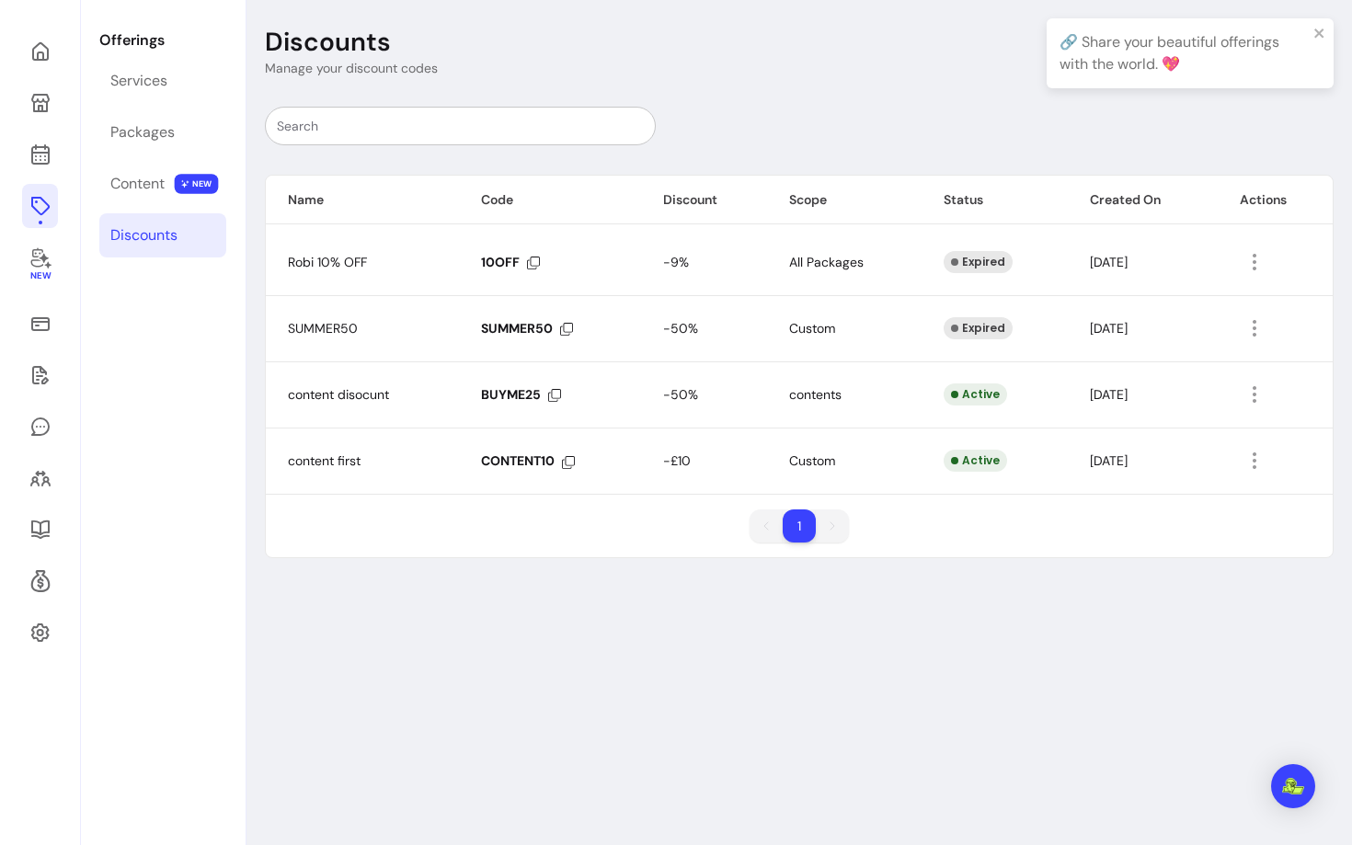
click at [542, 256] on td "10OFF" at bounding box center [550, 262] width 182 height 66
click at [527, 265] on icon at bounding box center [533, 263] width 13 height 13
click at [537, 258] on icon at bounding box center [533, 263] width 13 height 13
click at [569, 334] on icon at bounding box center [566, 329] width 13 height 13
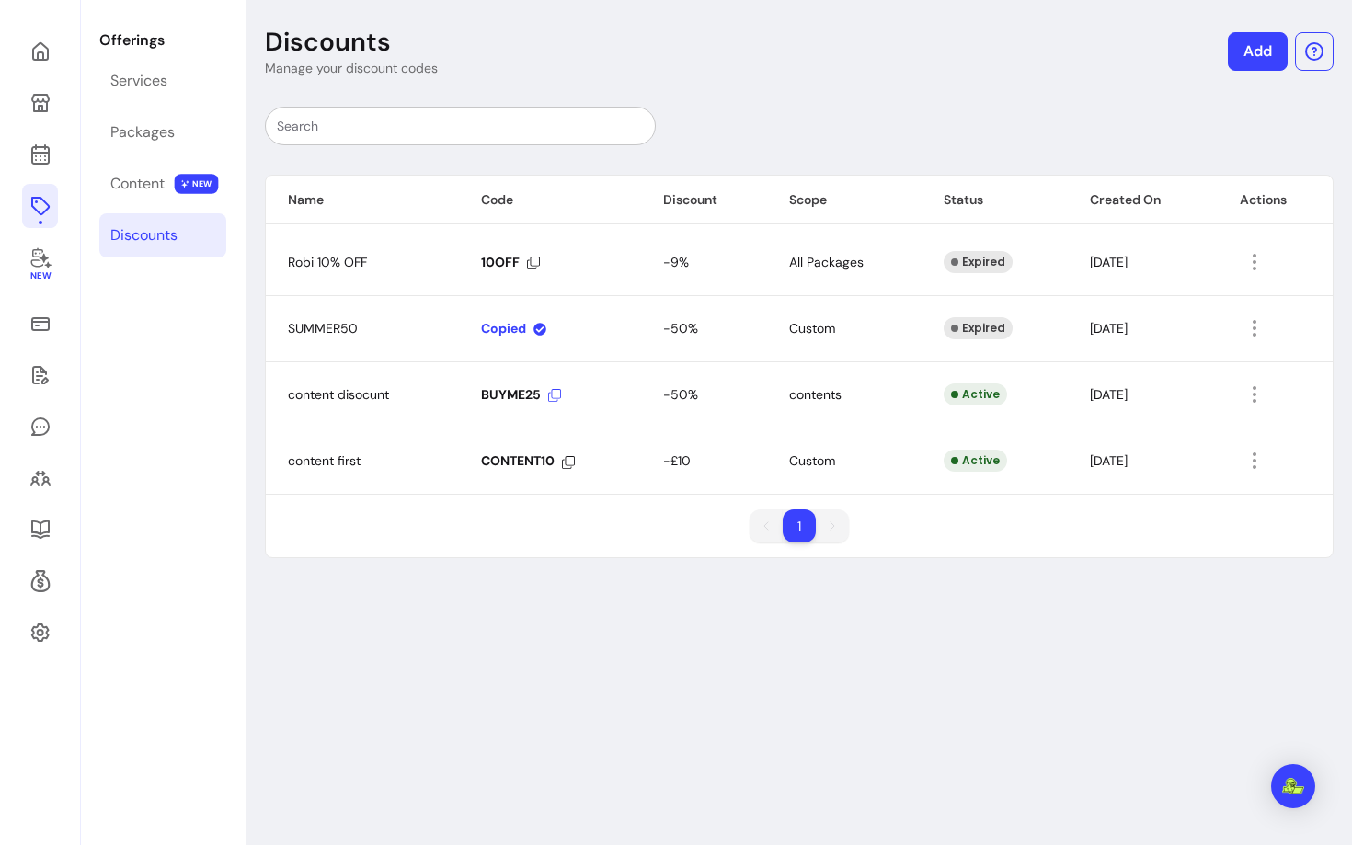
click at [557, 400] on icon at bounding box center [554, 395] width 13 height 13
click at [566, 468] on div "CONTENT10" at bounding box center [528, 461] width 94 height 17
click at [150, 88] on div "Services" at bounding box center [138, 81] width 57 height 22
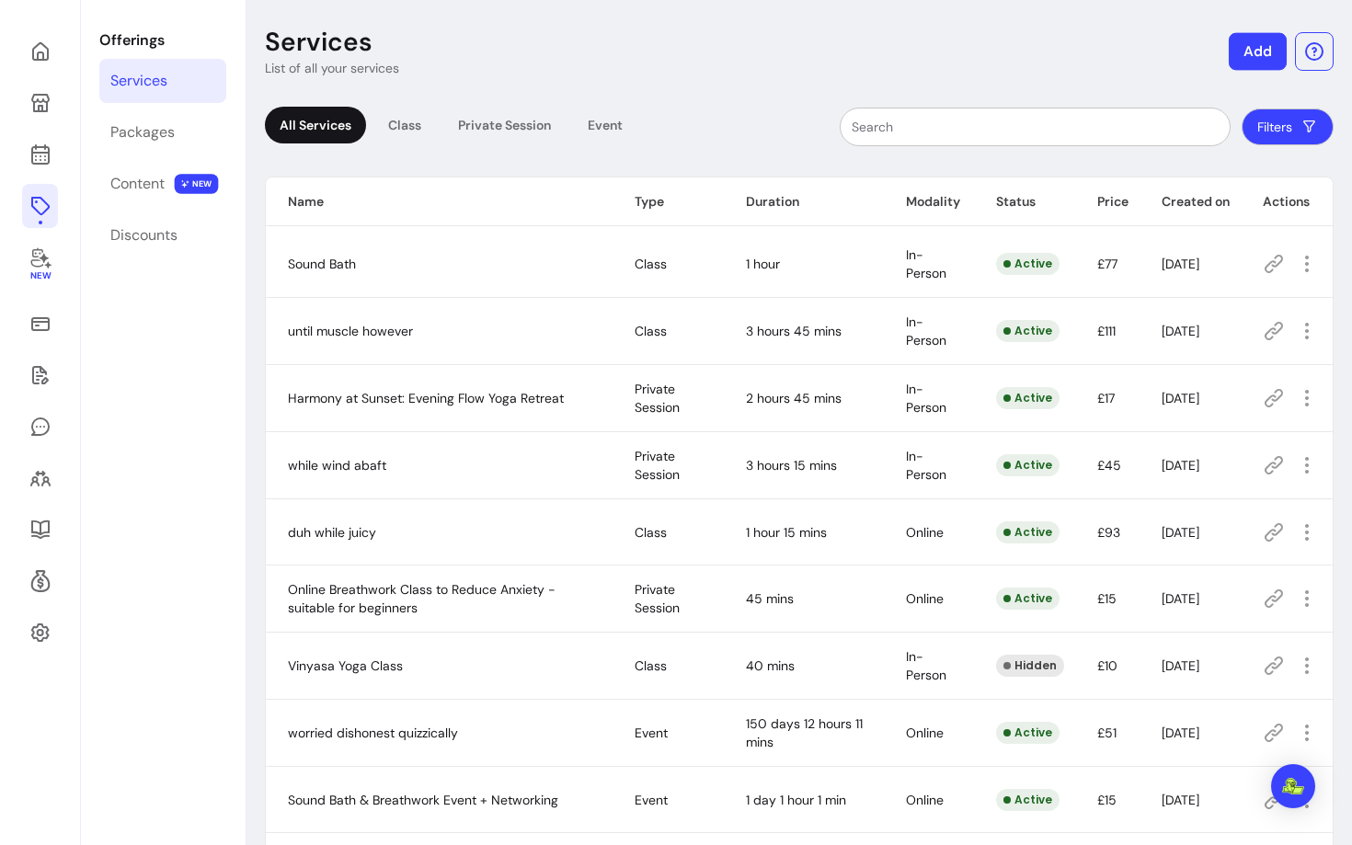
click at [1261, 54] on button "Add" at bounding box center [1258, 52] width 58 height 38
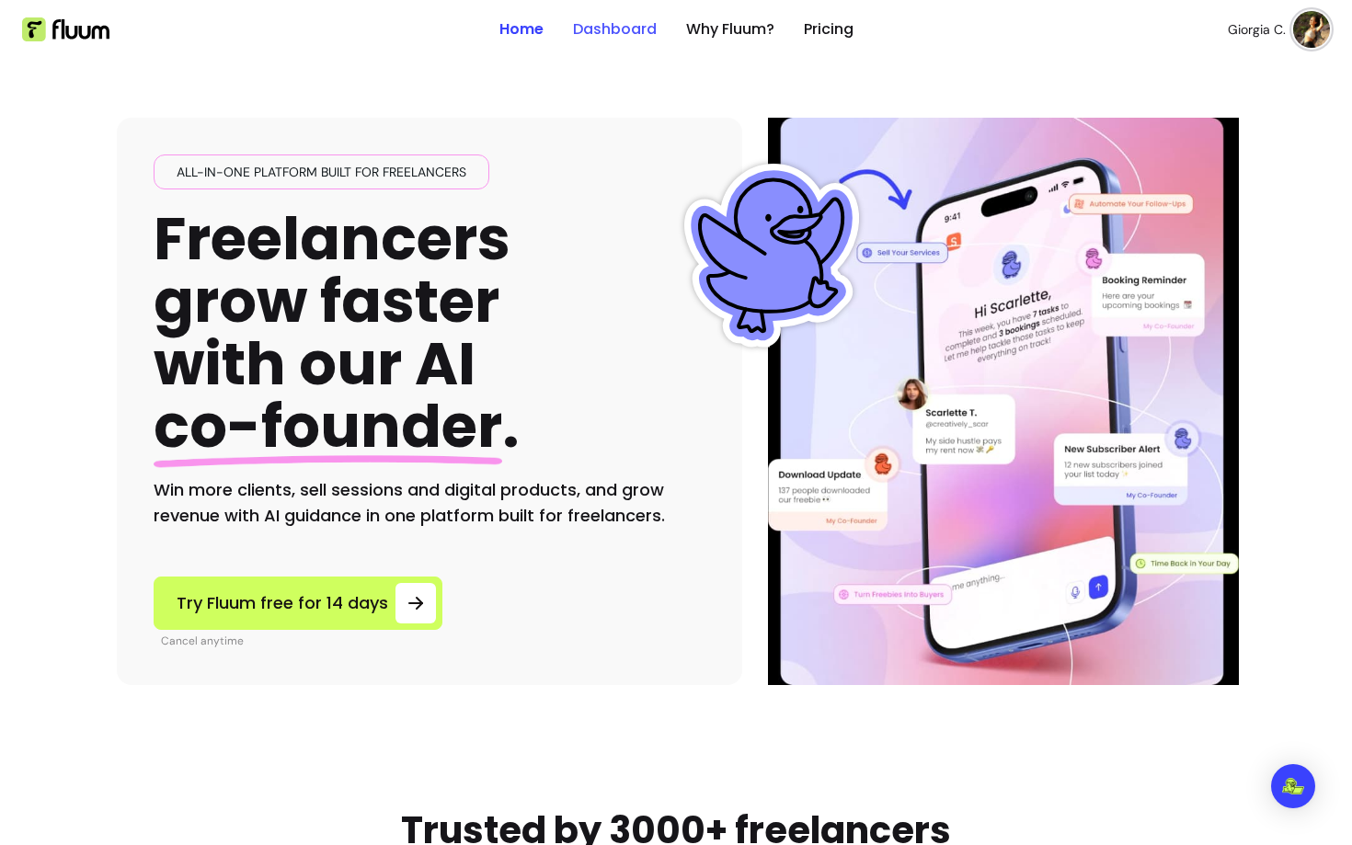
click at [612, 29] on link "Dashboard" at bounding box center [615, 29] width 84 height 22
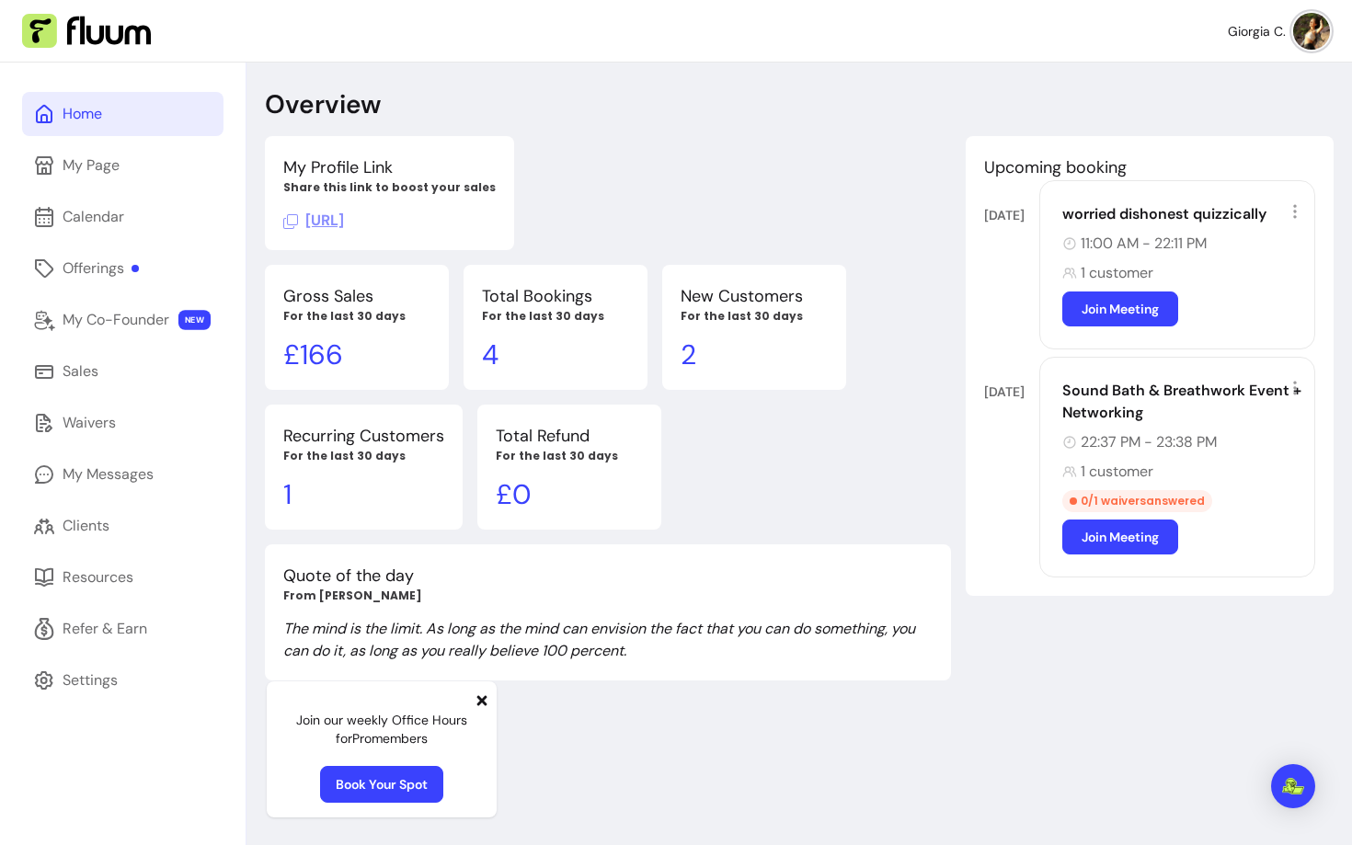
click at [480, 700] on icon at bounding box center [482, 701] width 10 height 10
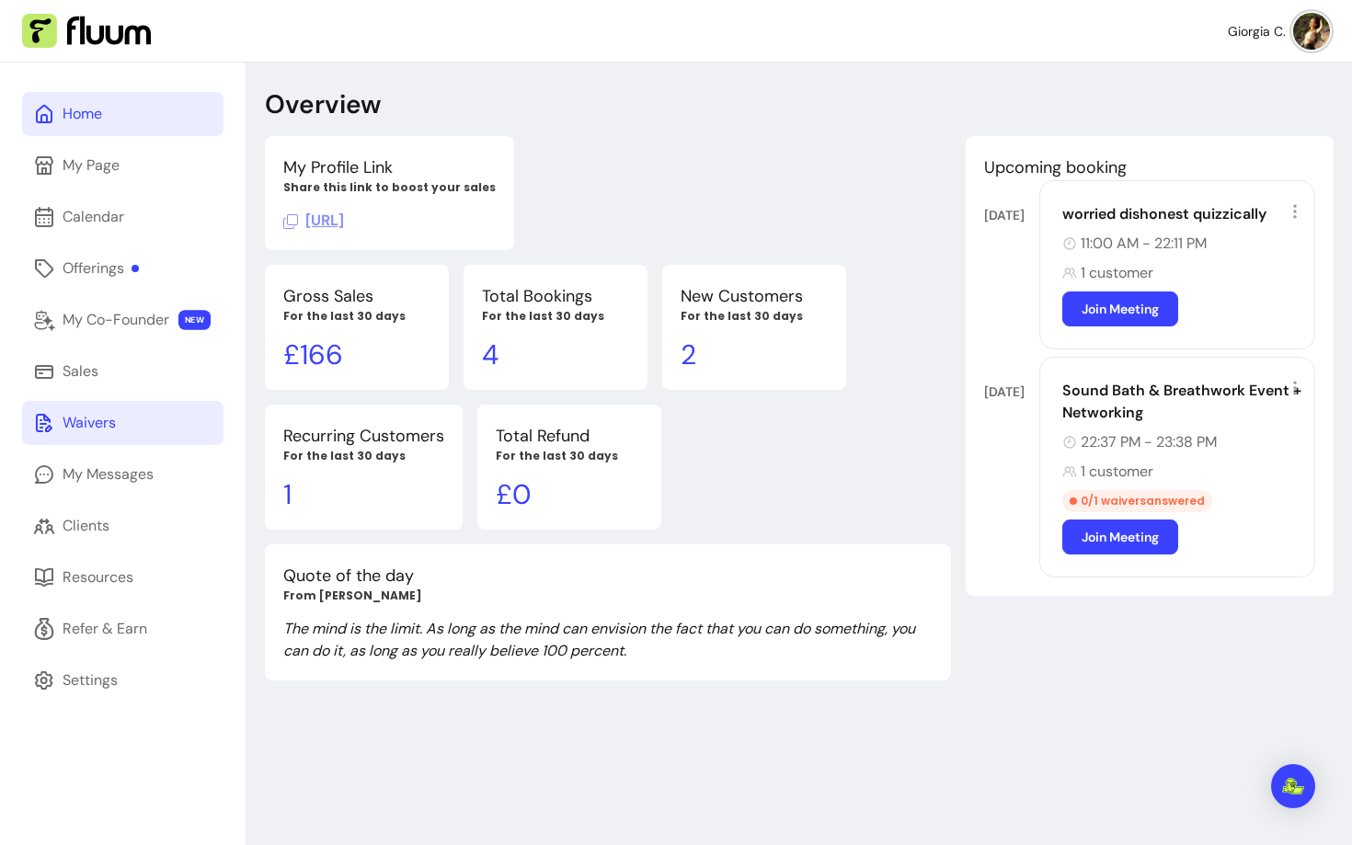
click at [87, 417] on div "Waivers" at bounding box center [89, 423] width 53 height 22
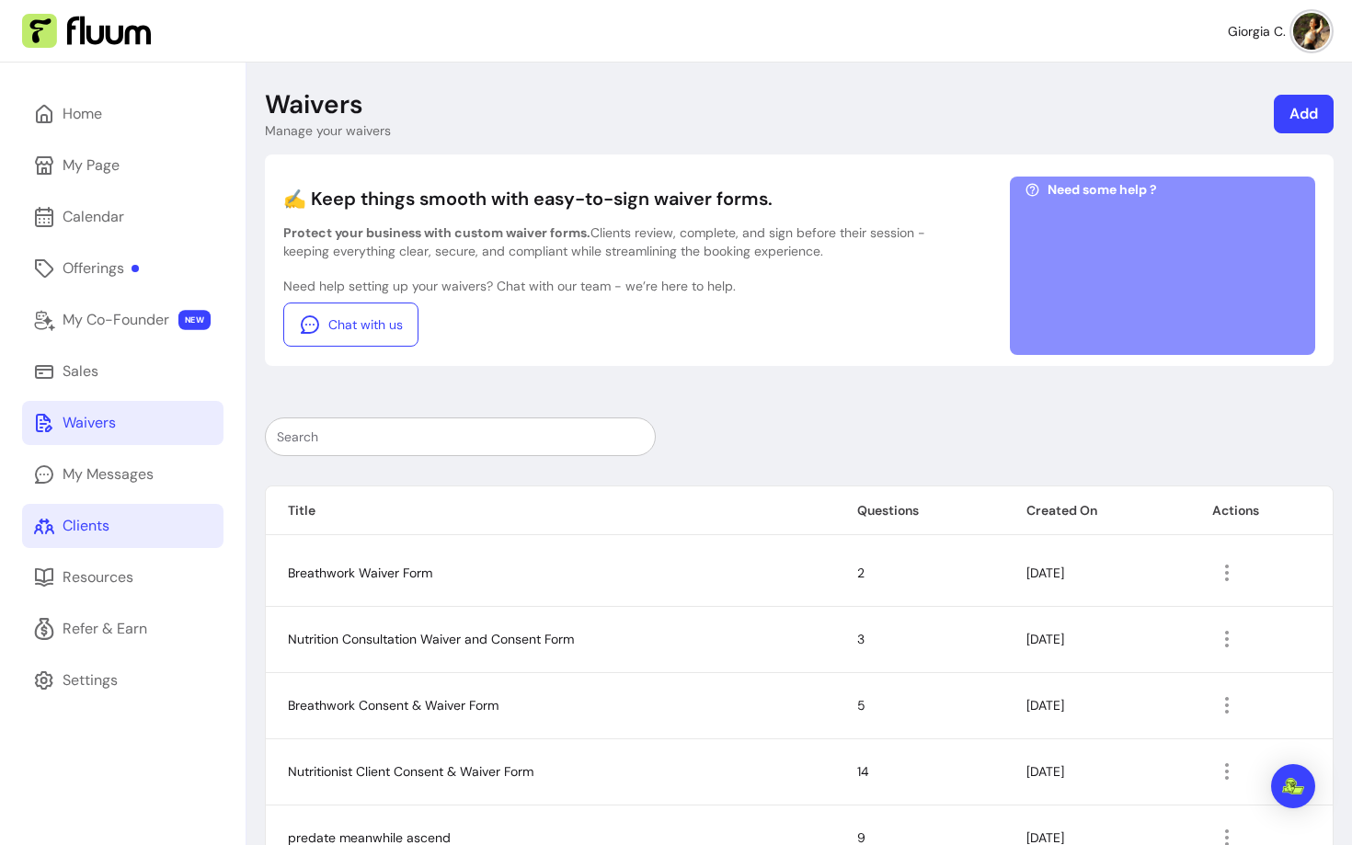
click at [107, 515] on div "Clients" at bounding box center [86, 526] width 47 height 22
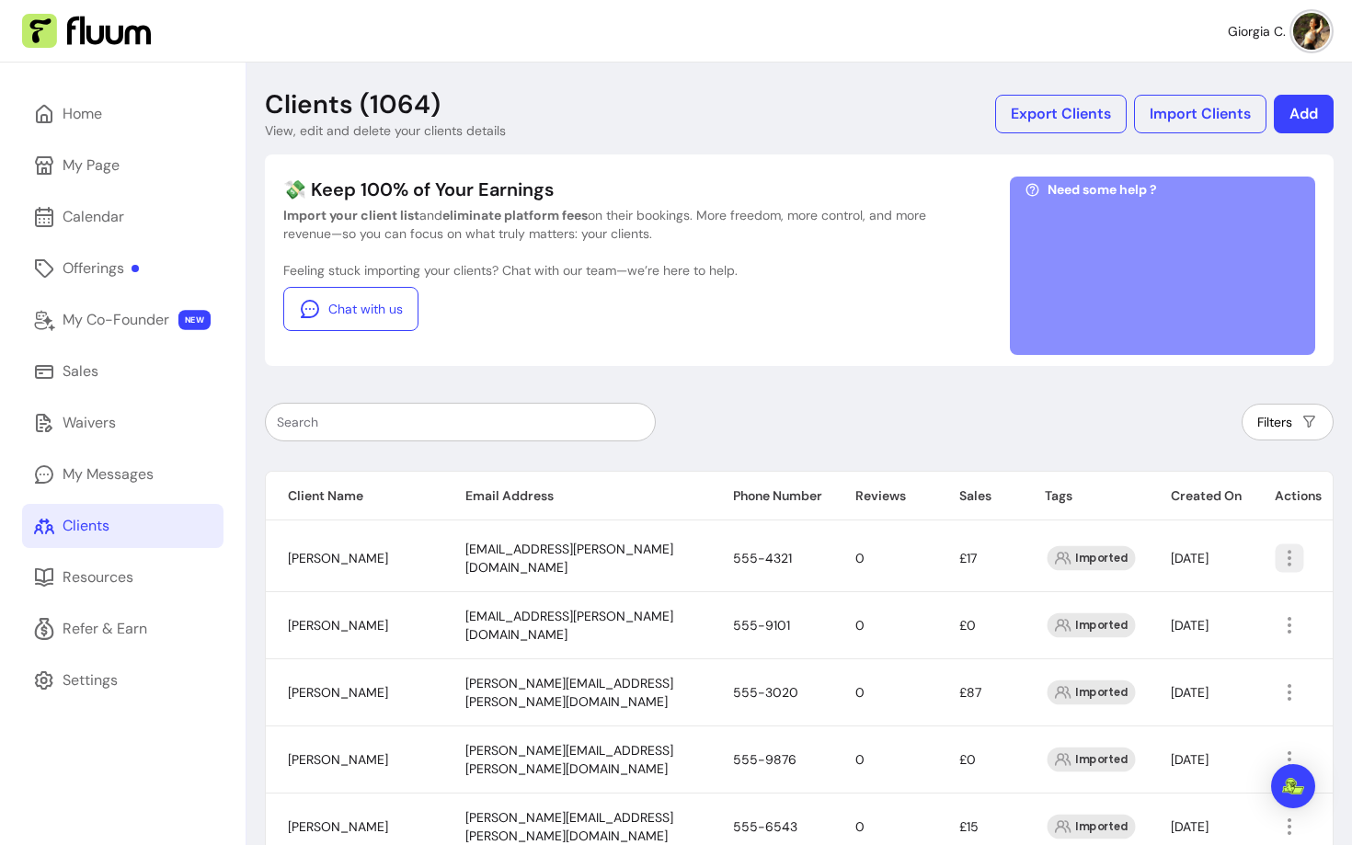
click at [1283, 544] on button "button" at bounding box center [1289, 558] width 29 height 29
click at [554, 426] on input "text" at bounding box center [460, 422] width 367 height 18
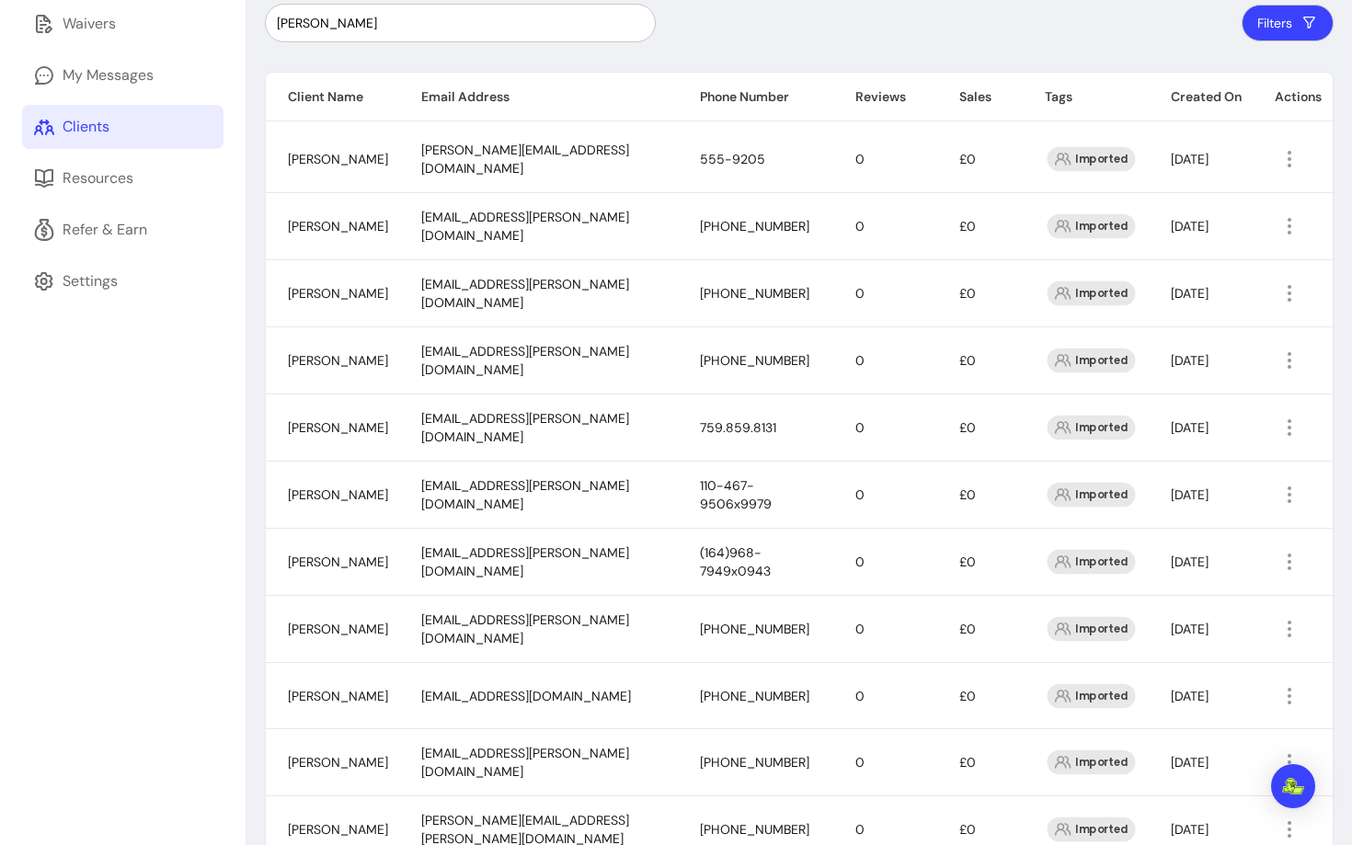
scroll to position [63, 0]
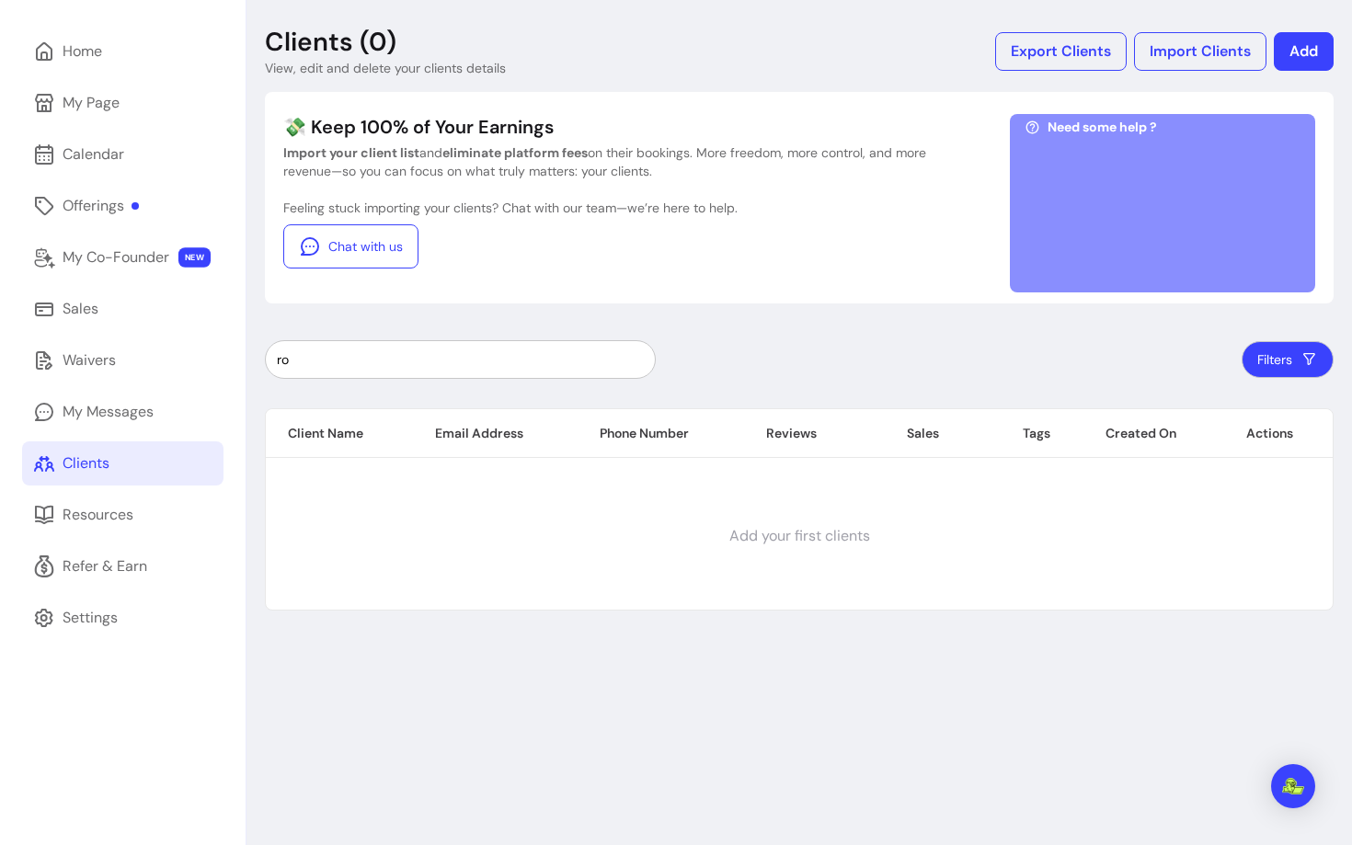
type input "r"
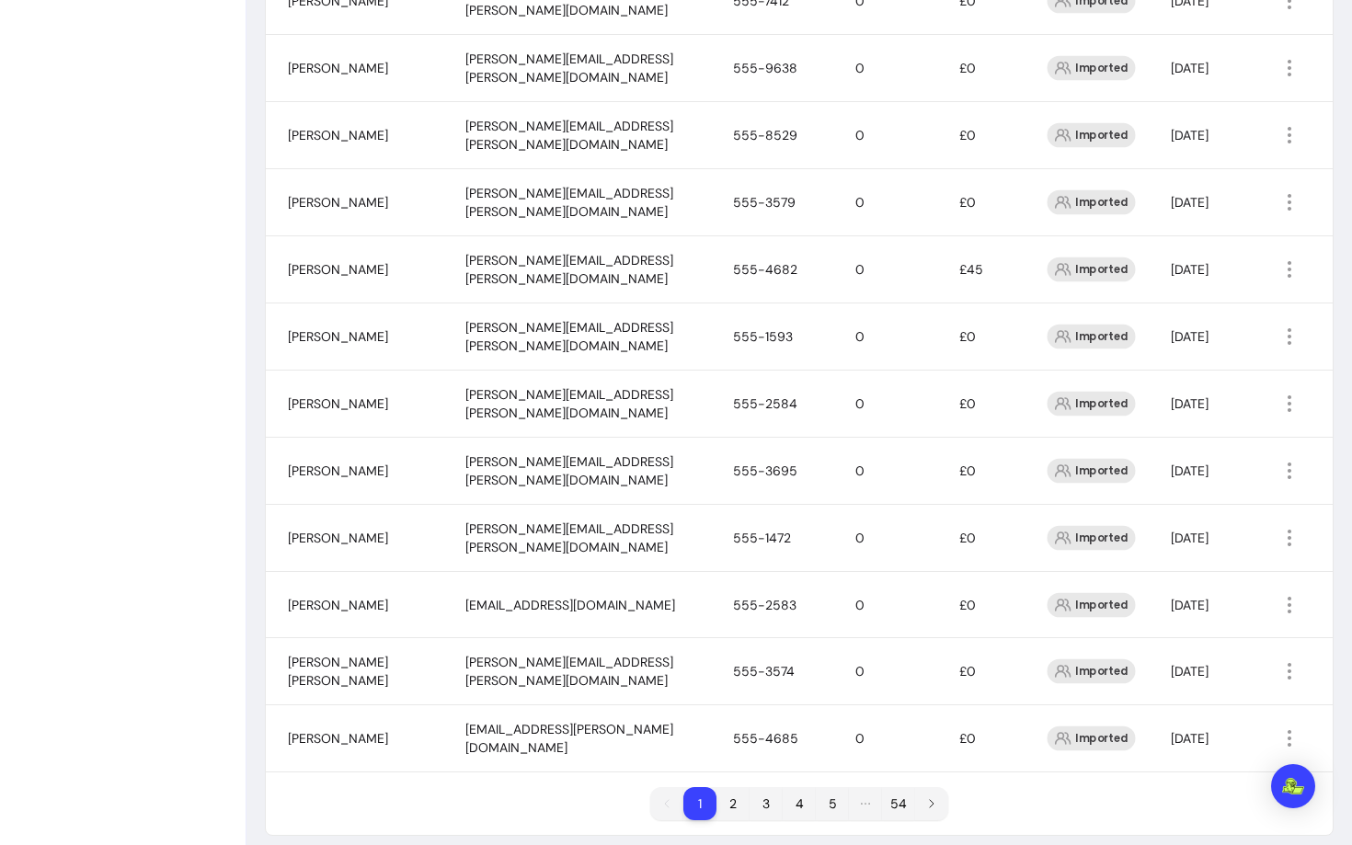
scroll to position [0, 0]
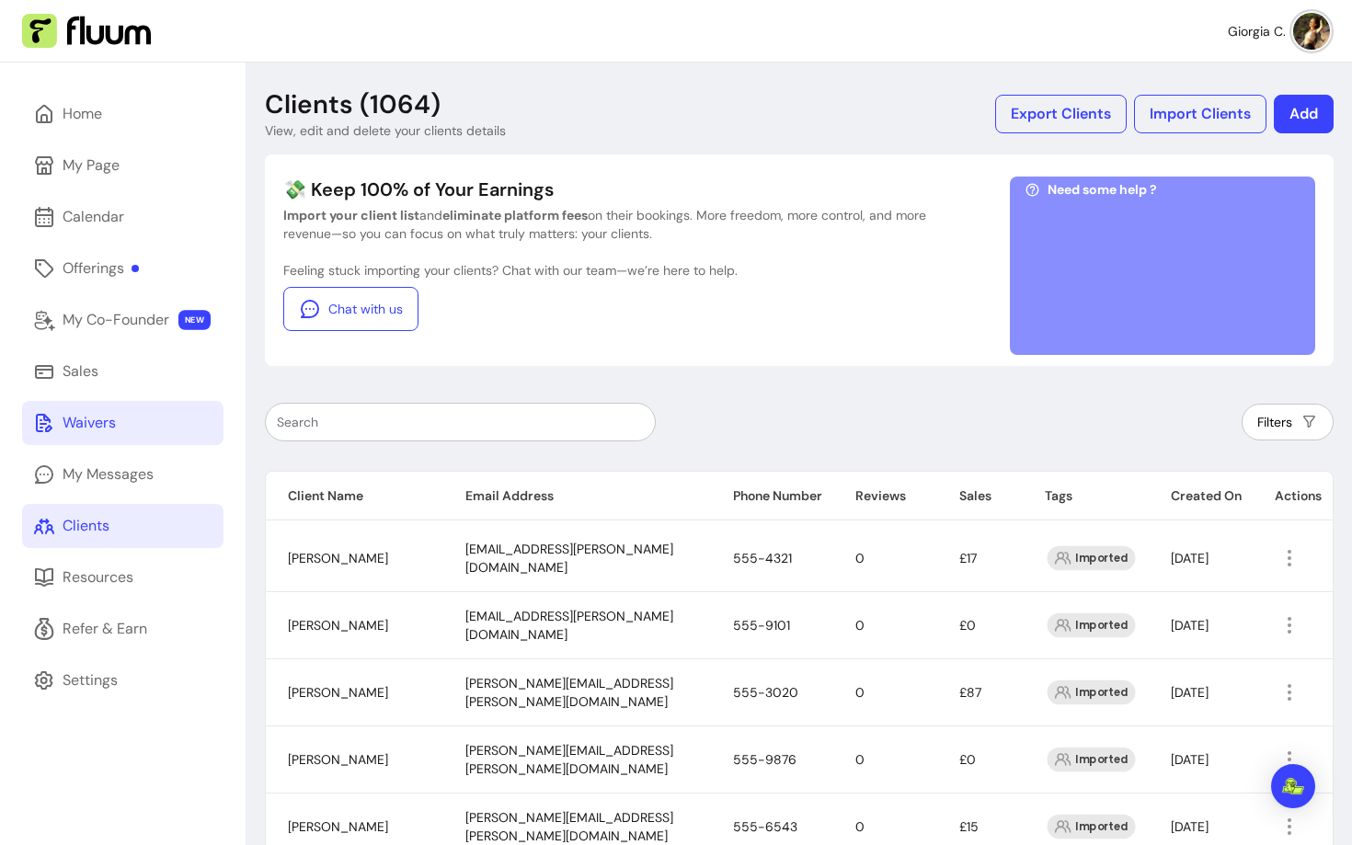
click at [88, 424] on div "Waivers" at bounding box center [89, 423] width 53 height 22
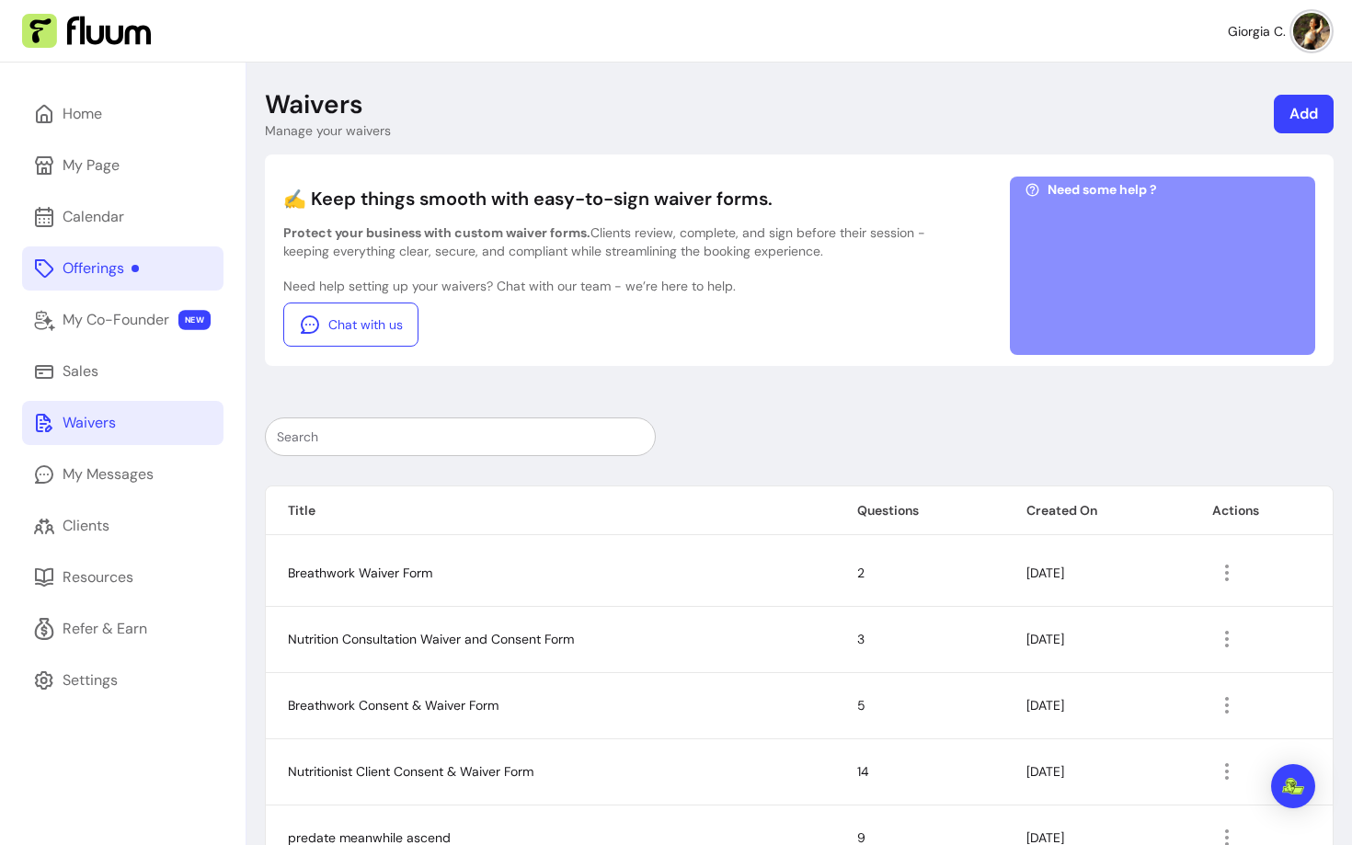
click at [89, 249] on link "Offerings" at bounding box center [122, 269] width 201 height 44
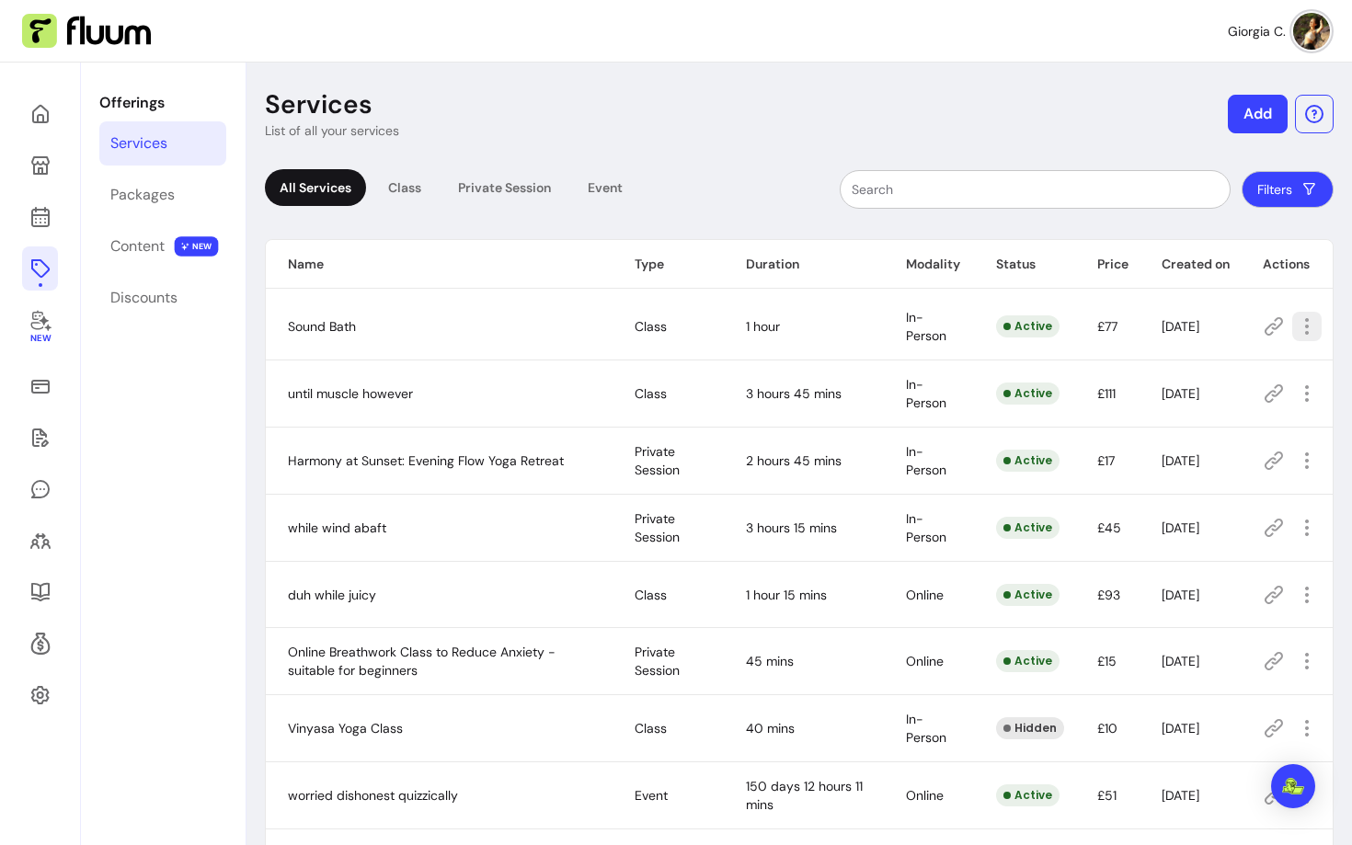
click at [1304, 336] on icon "button" at bounding box center [1307, 327] width 22 height 22
click at [1202, 385] on span "Amend" at bounding box center [1240, 391] width 134 height 18
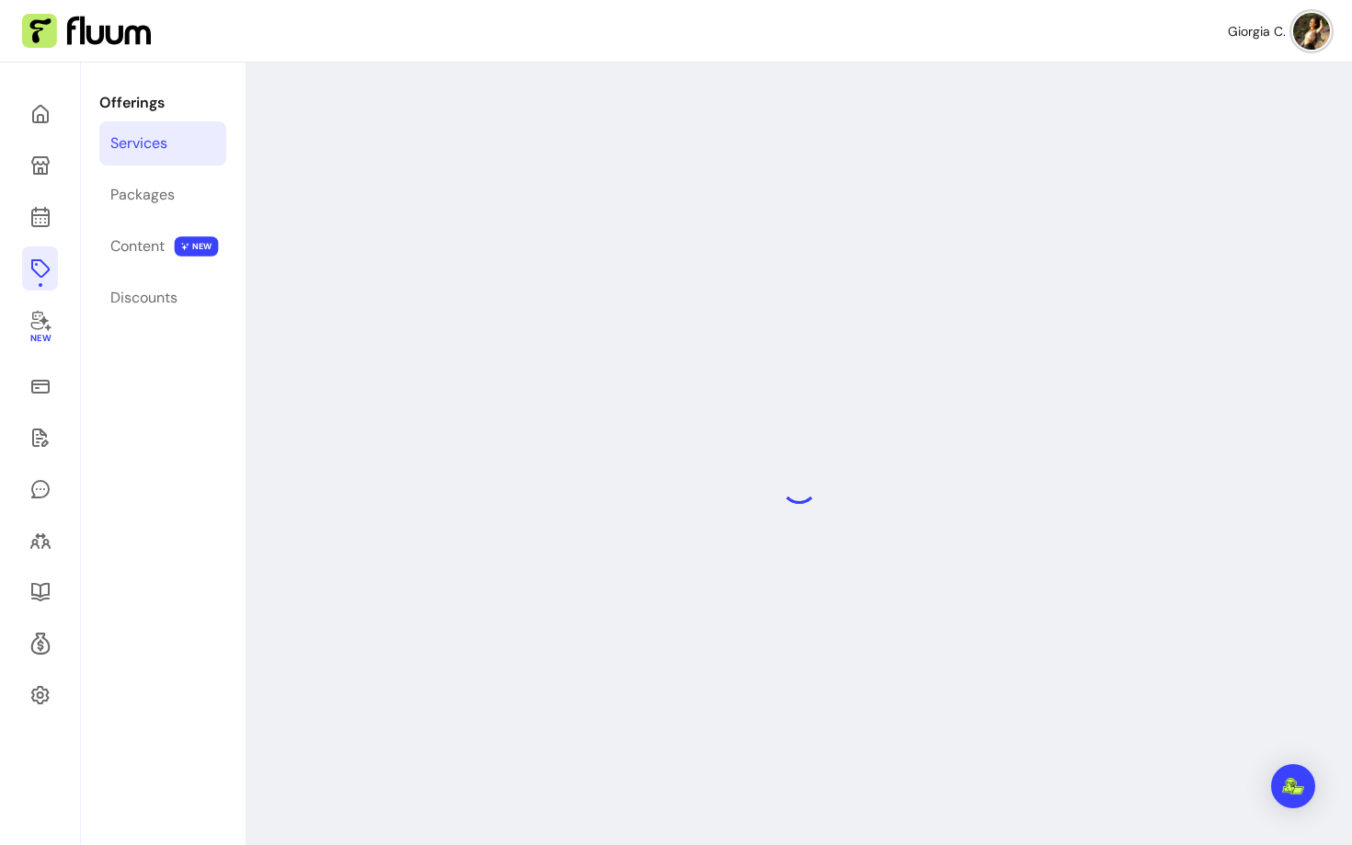
select select "**"
select select "***"
select select "**********"
select select "*********"
select select "*****"
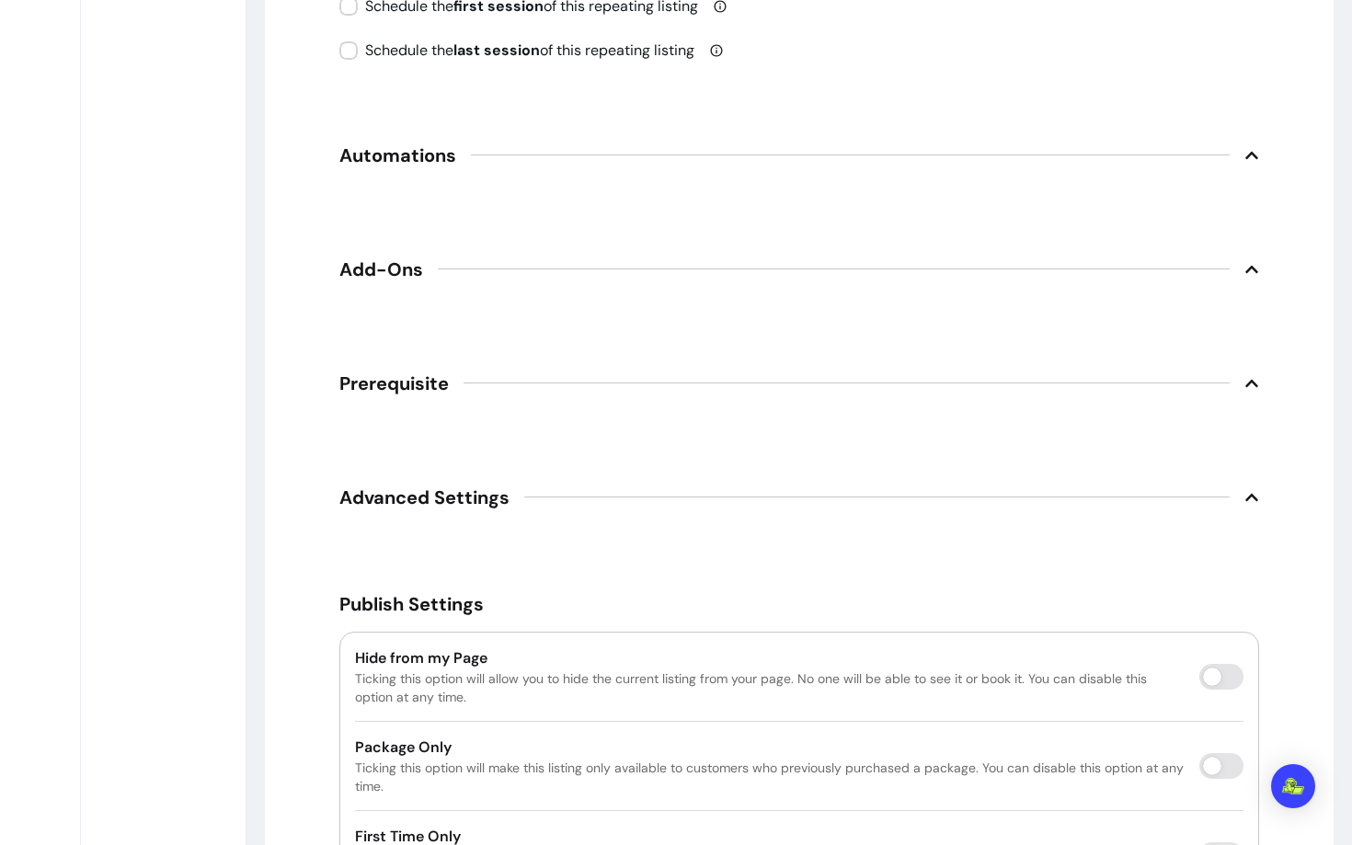
scroll to position [2272, 0]
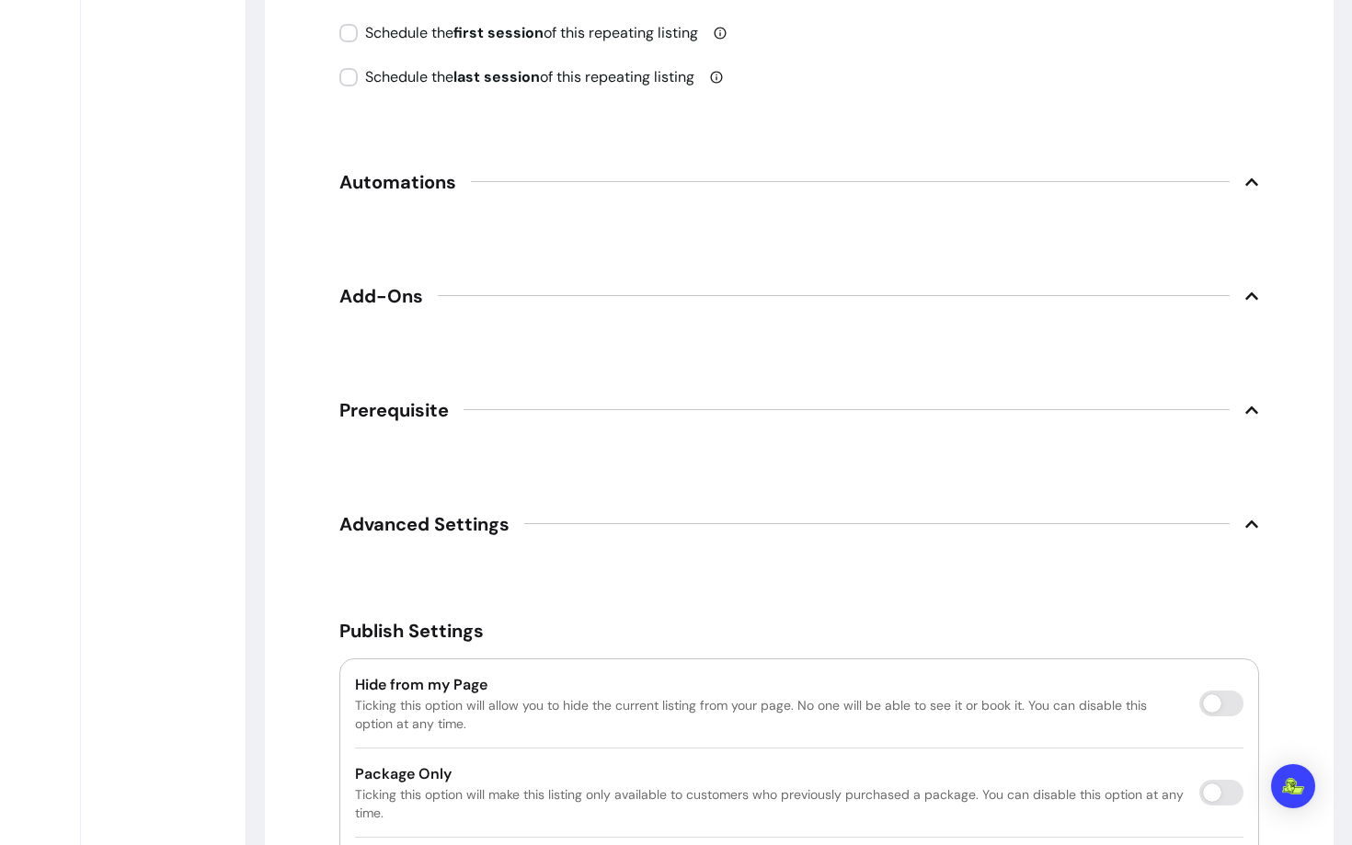
click at [422, 175] on span "Automations" at bounding box center [397, 182] width 117 height 26
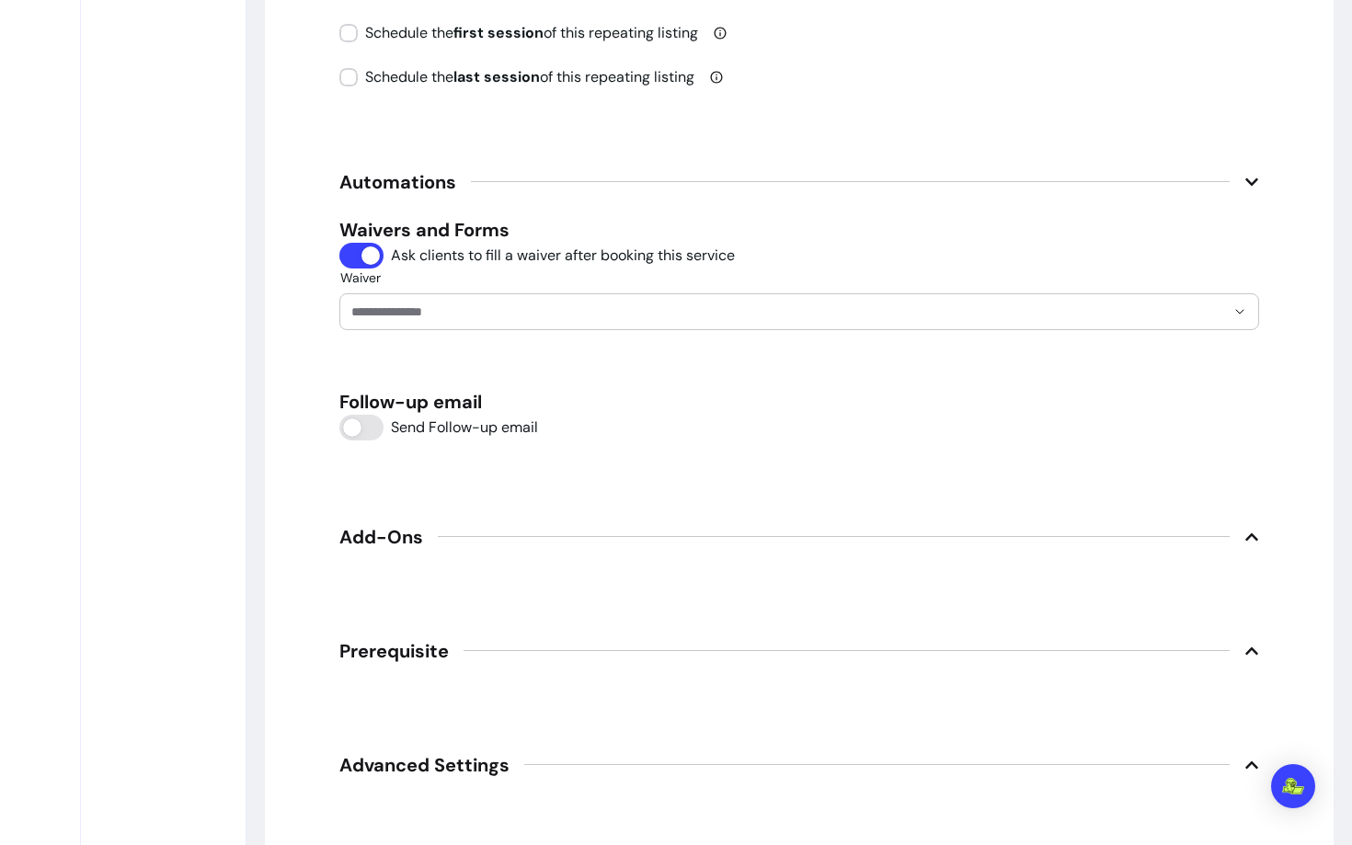
click at [454, 328] on div "Waiver" at bounding box center [799, 311] width 920 height 37
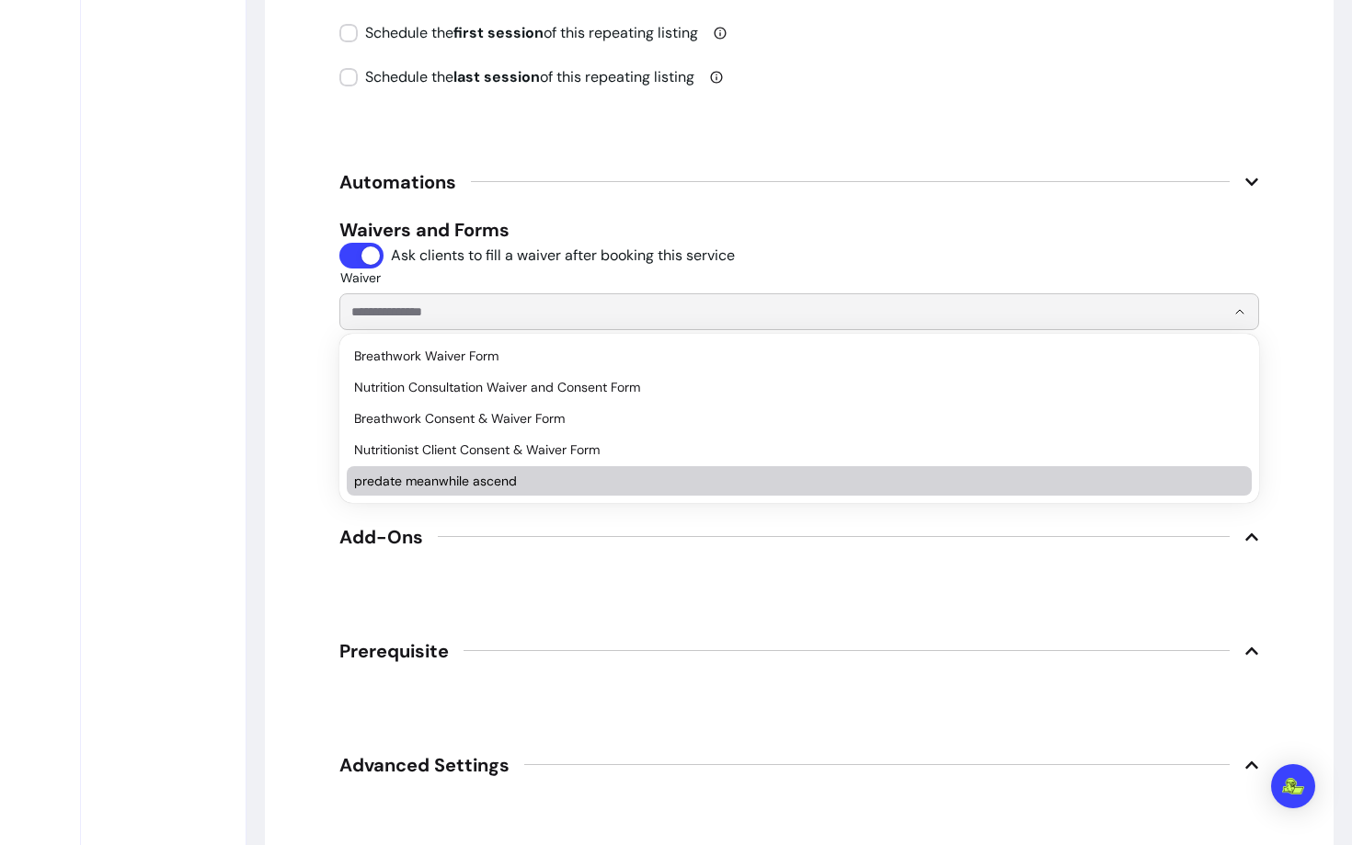
click at [424, 477] on span "predate meanwhile ascend" at bounding box center [790, 481] width 872 height 18
type input "**********"
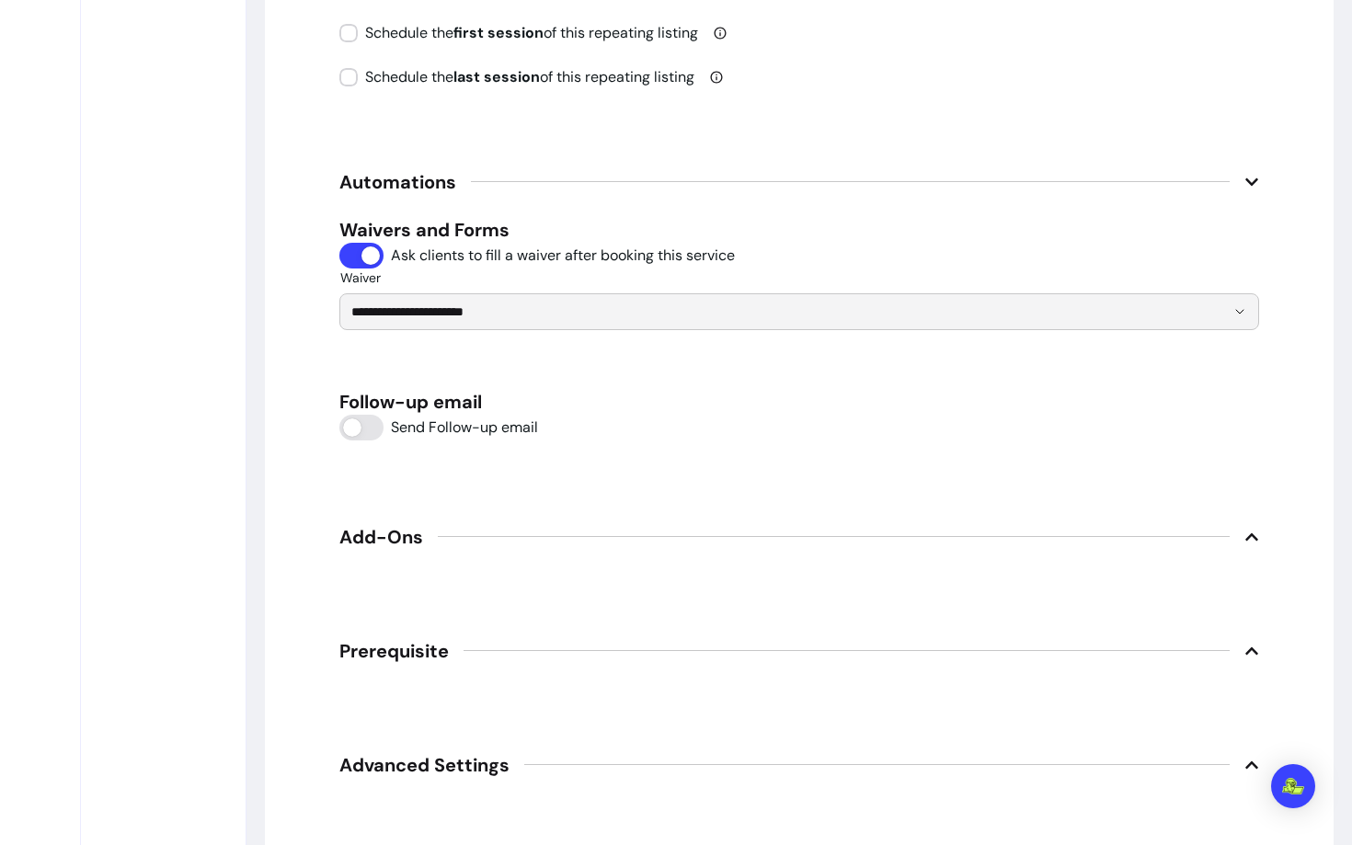
scroll to position [2700, 0]
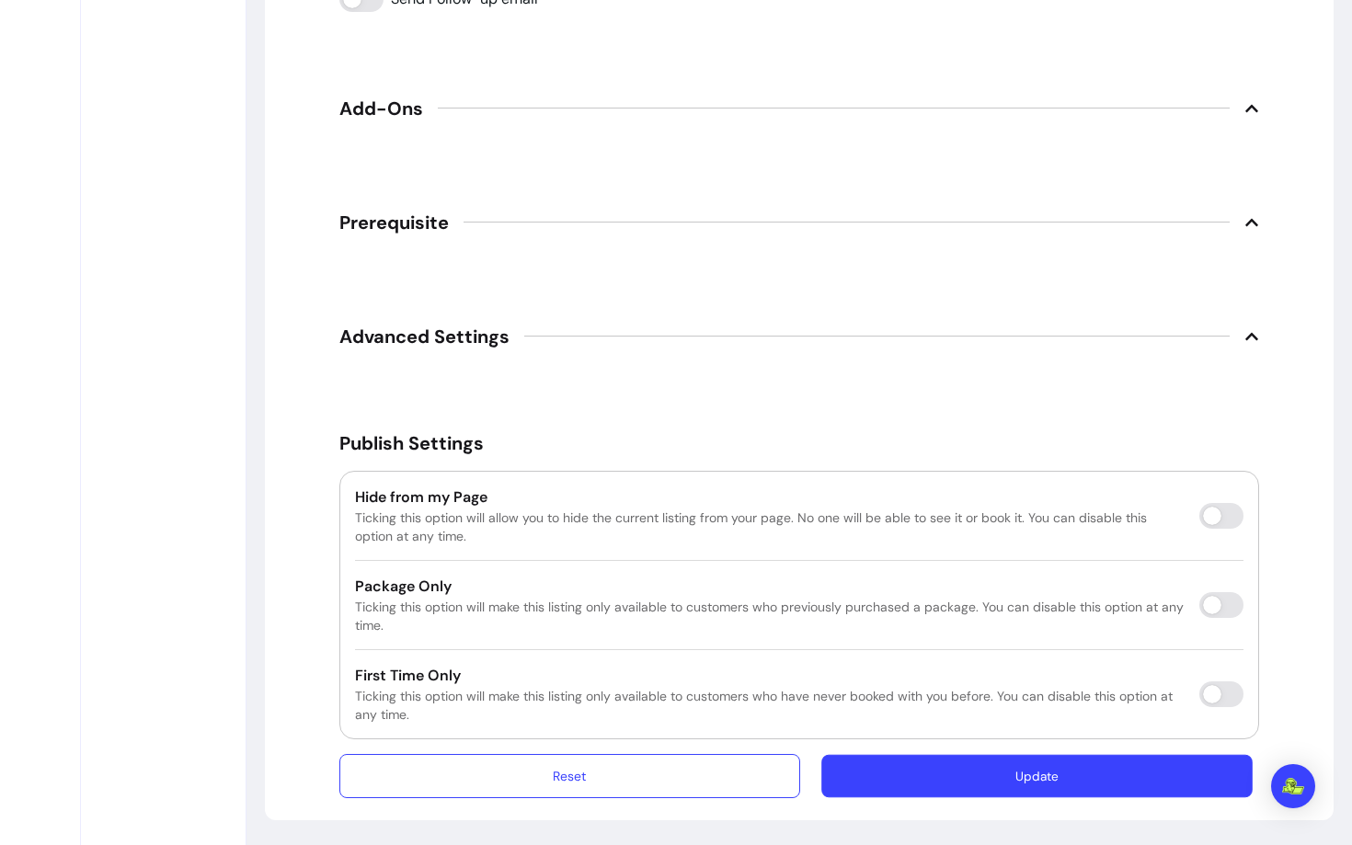
click at [880, 758] on button "Update" at bounding box center [1037, 775] width 431 height 43
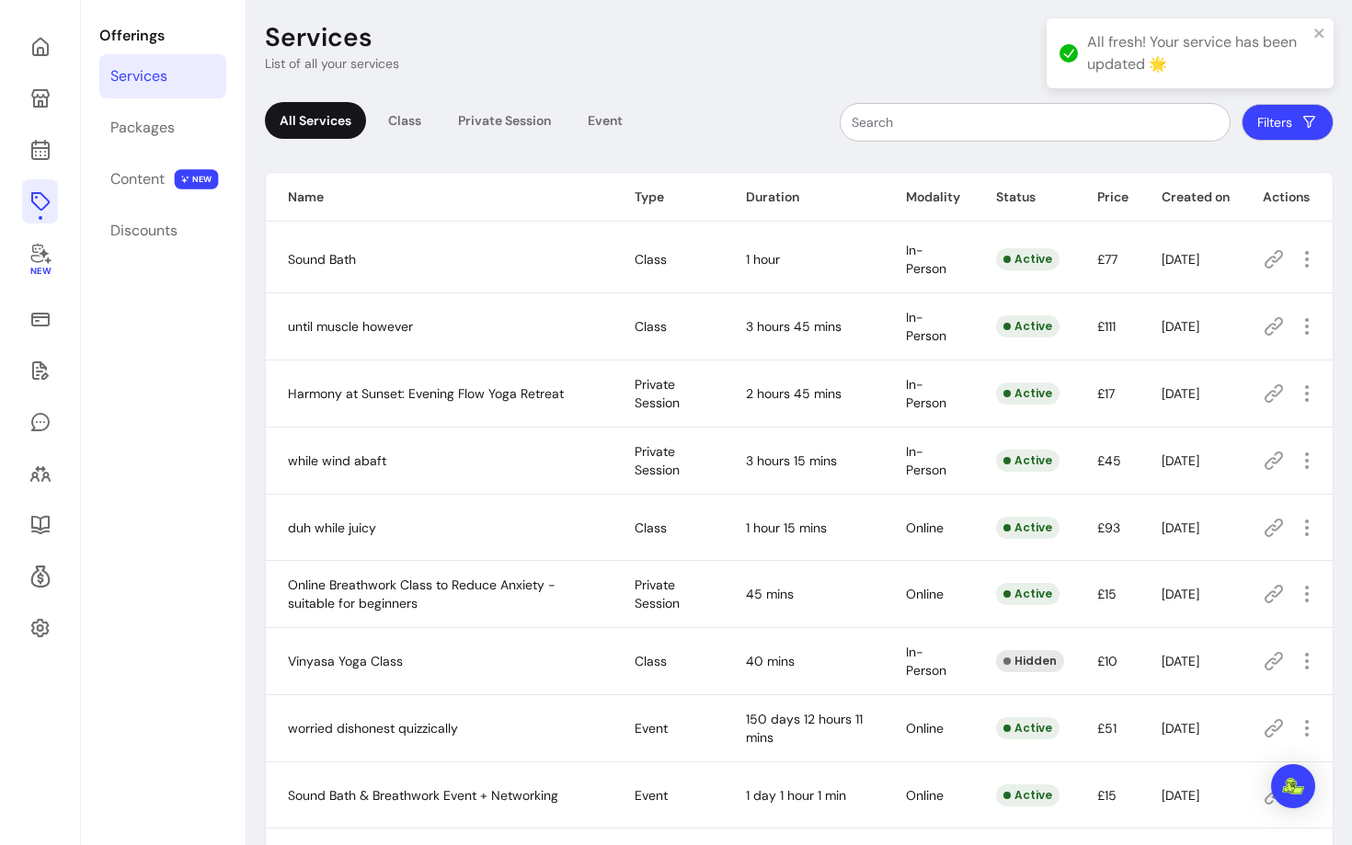
scroll to position [63, 0]
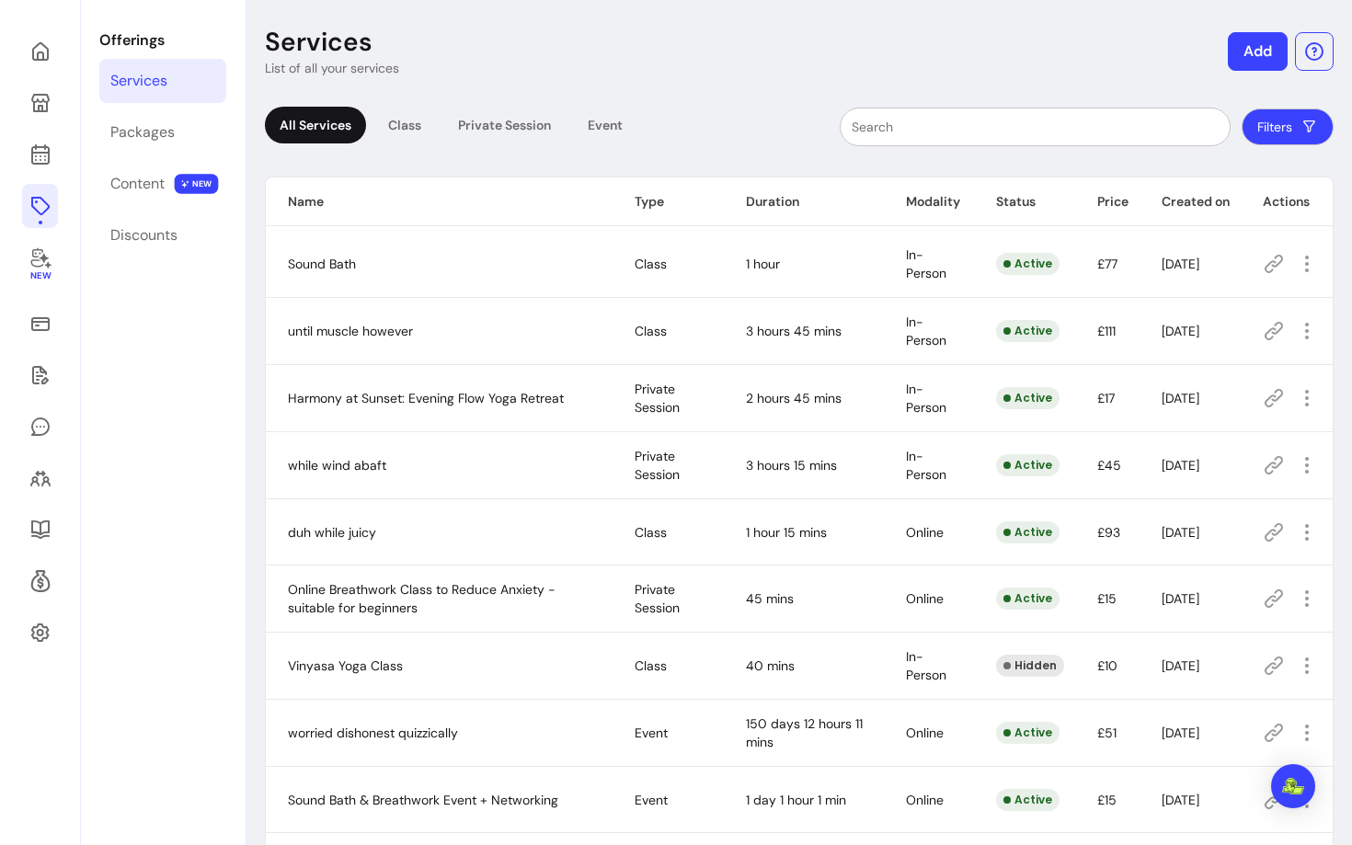
click at [1274, 264] on icon at bounding box center [1274, 264] width 22 height 22
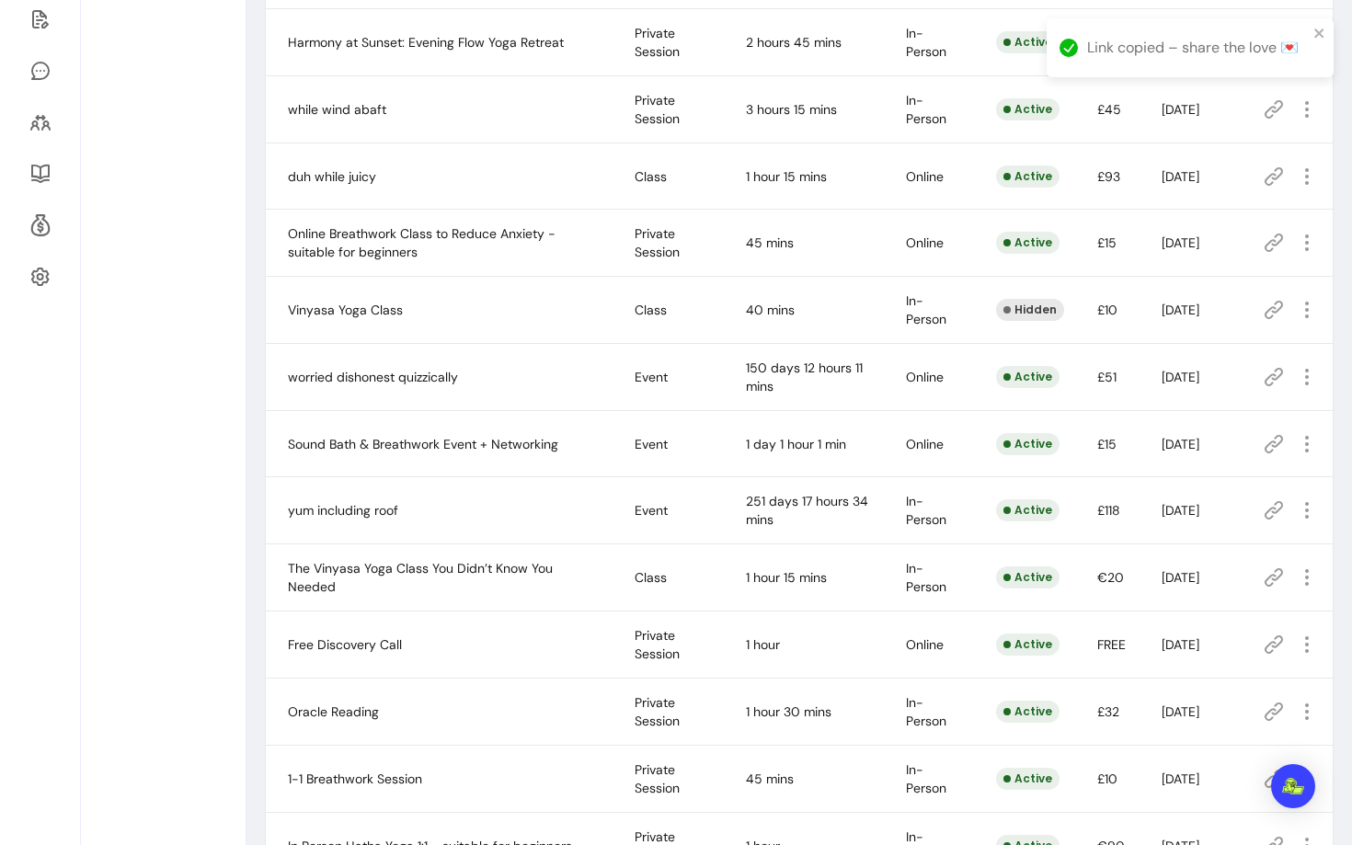
scroll to position [0, 0]
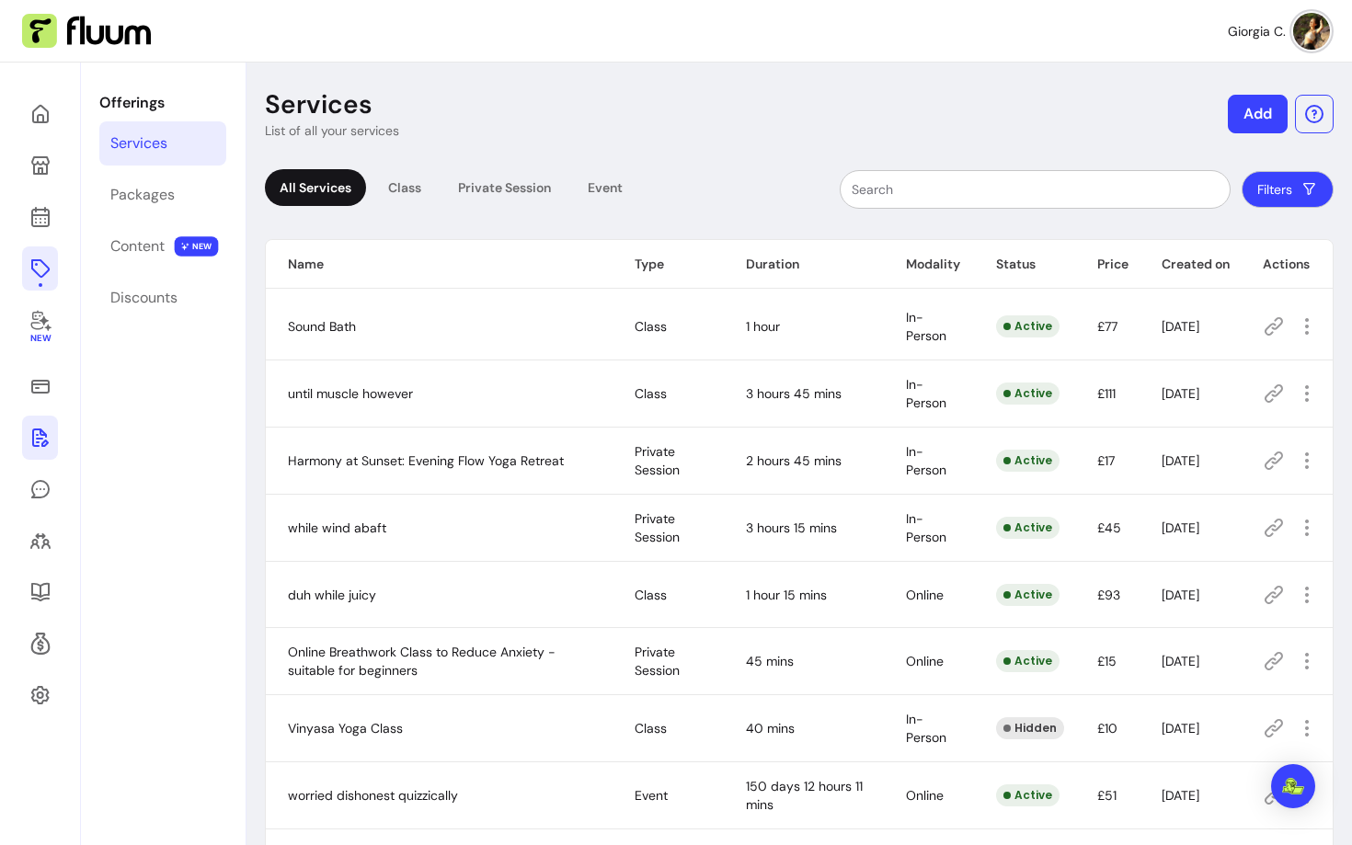
click at [41, 445] on icon at bounding box center [40, 438] width 17 height 18
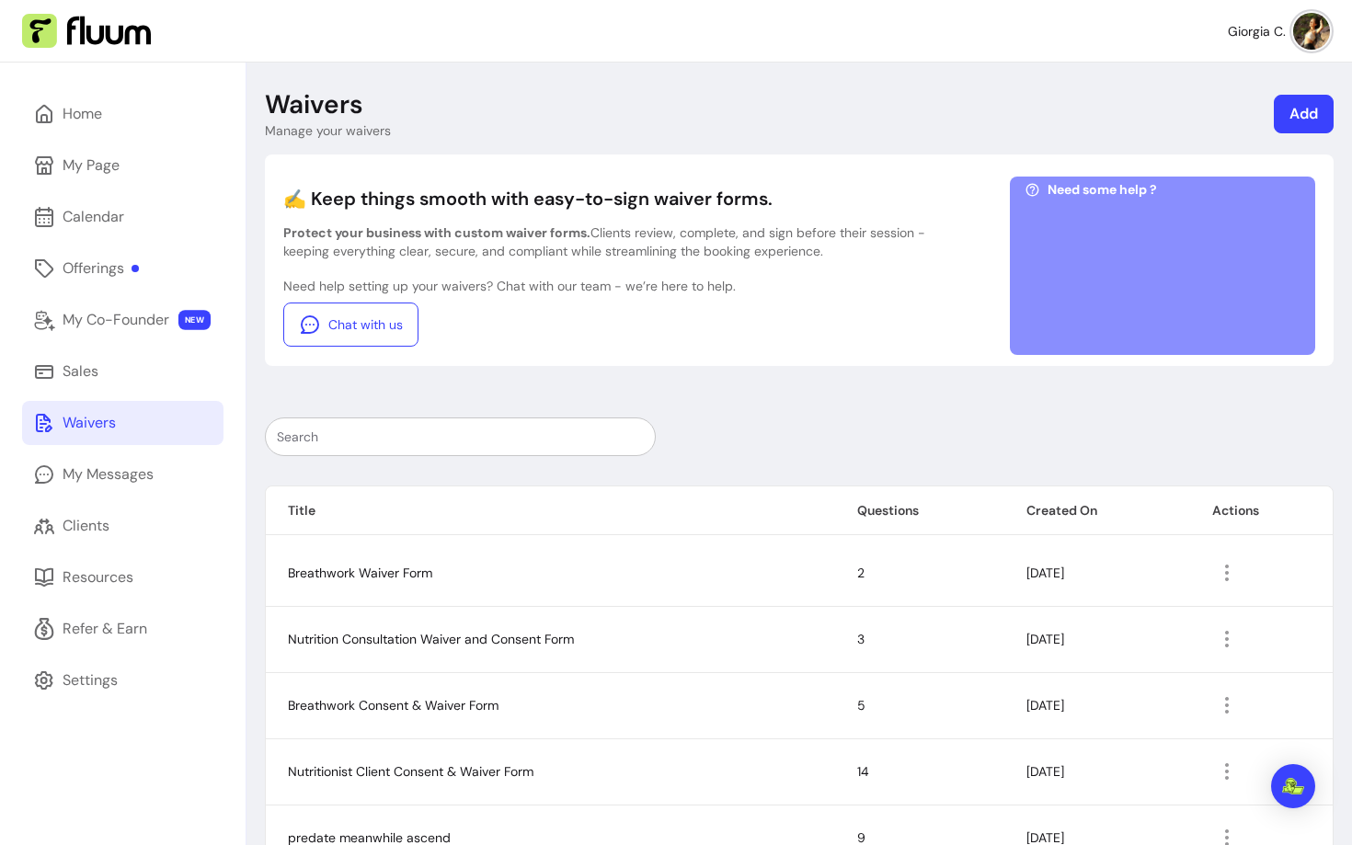
click at [540, 420] on div at bounding box center [460, 437] width 367 height 37
click at [56, 511] on link "Clients" at bounding box center [122, 526] width 201 height 44
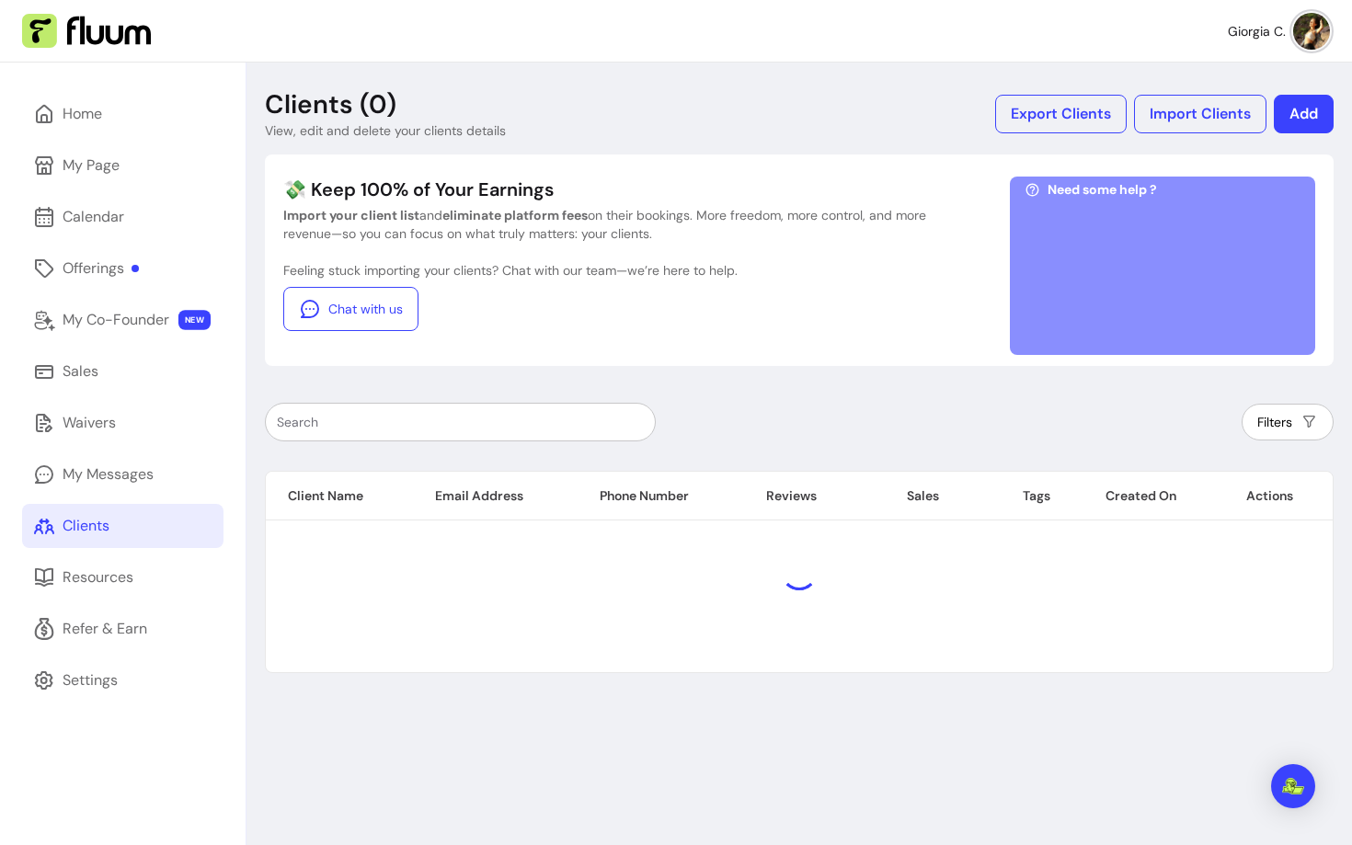
click at [509, 429] on input "text" at bounding box center [460, 422] width 367 height 18
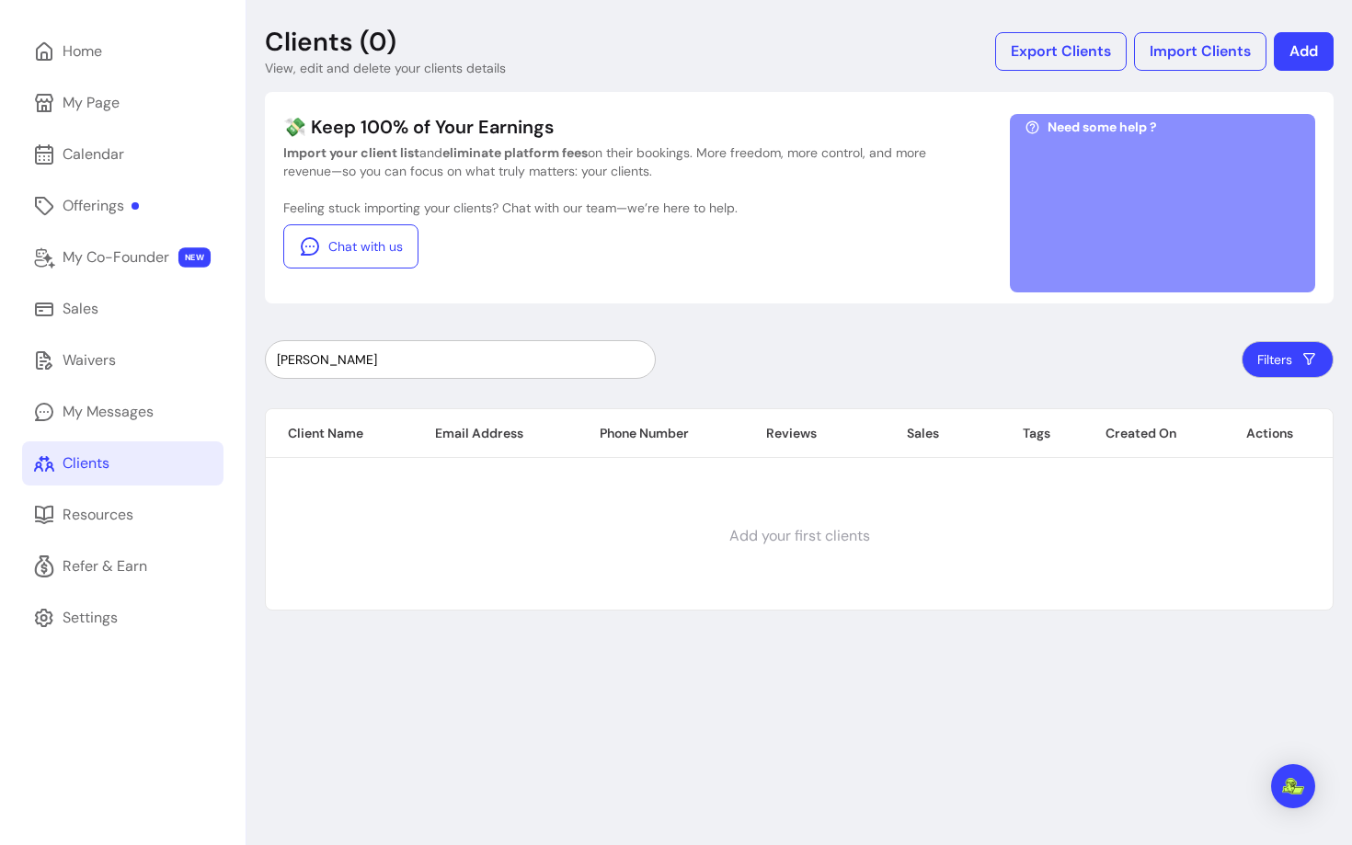
scroll to position [198, 0]
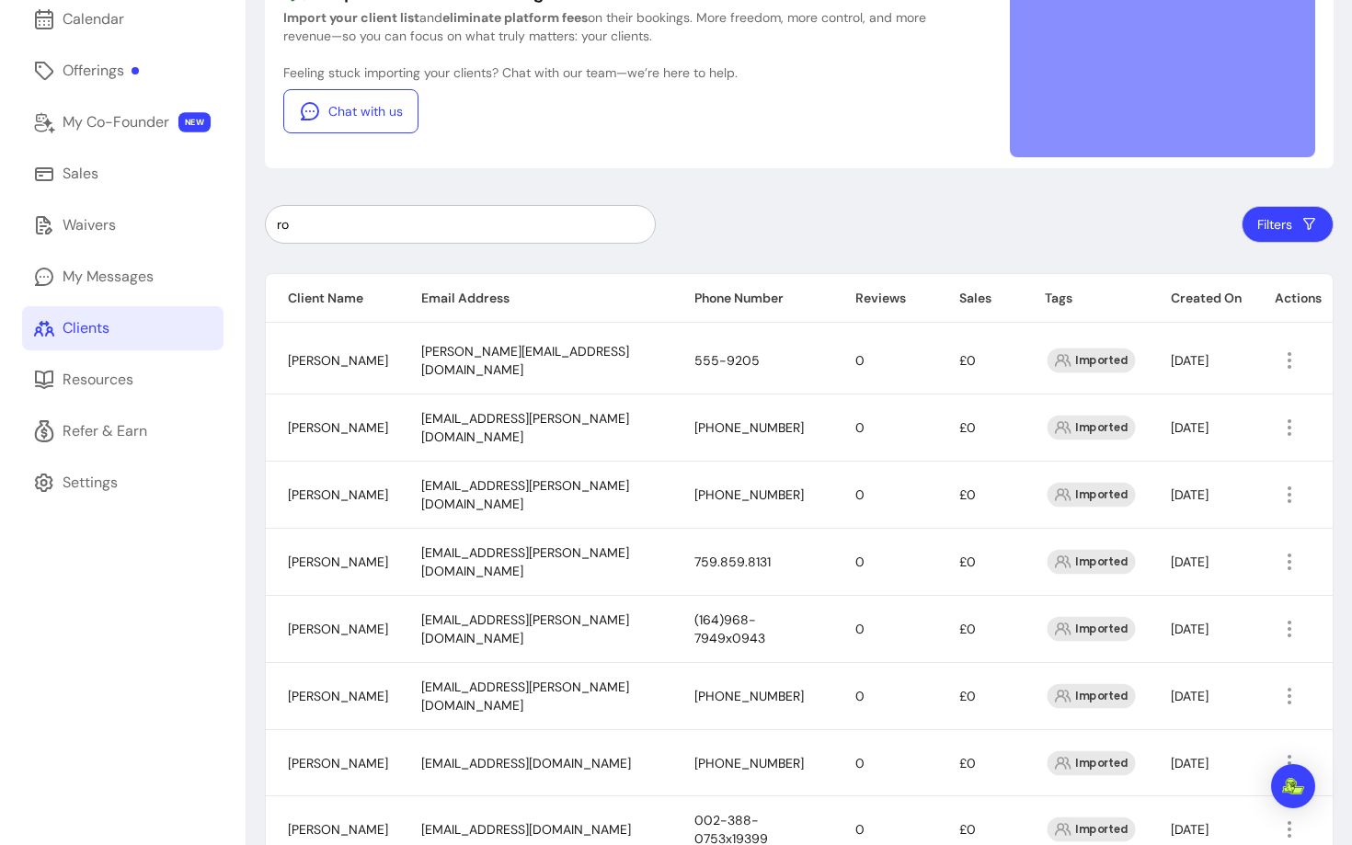
type input "r"
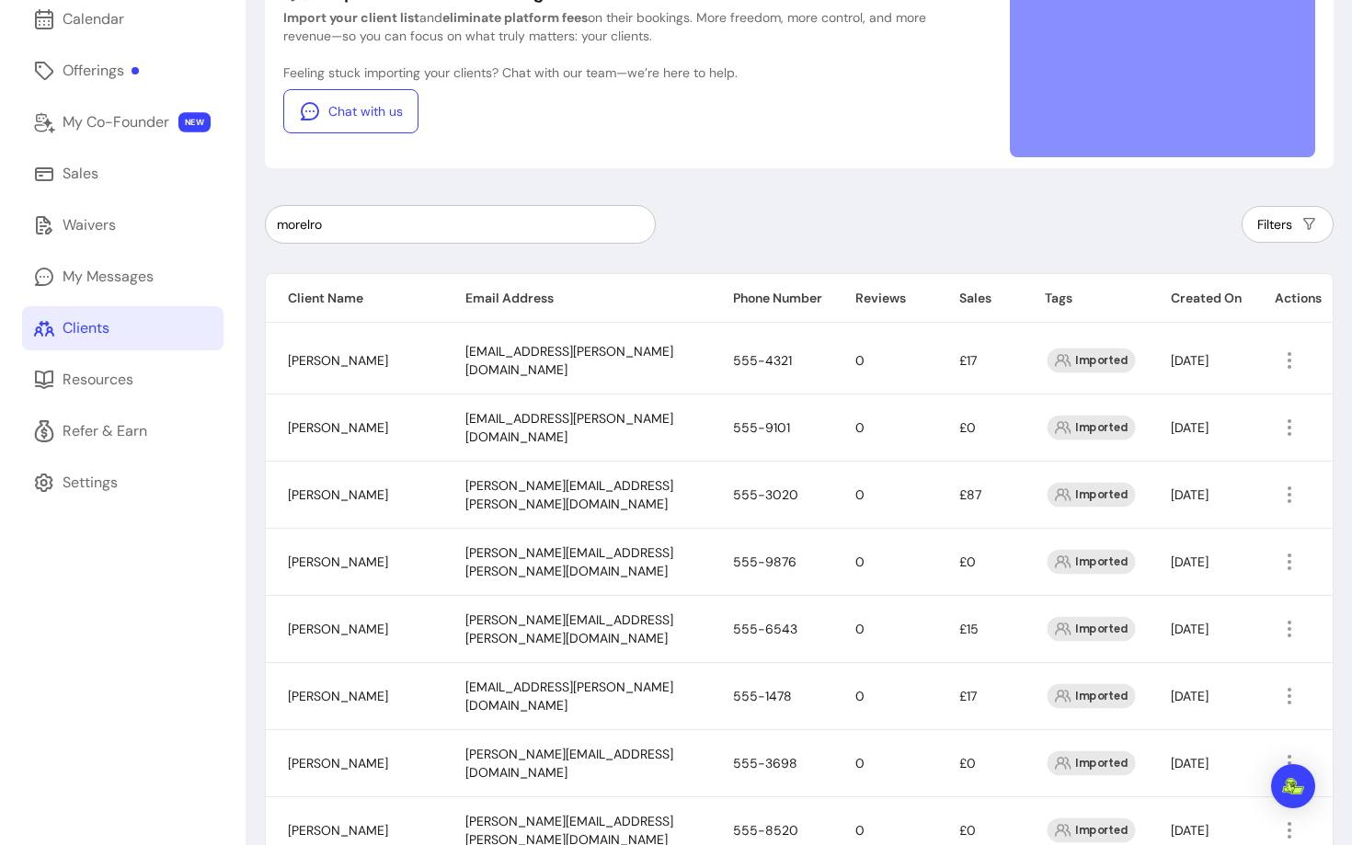
scroll to position [63, 0]
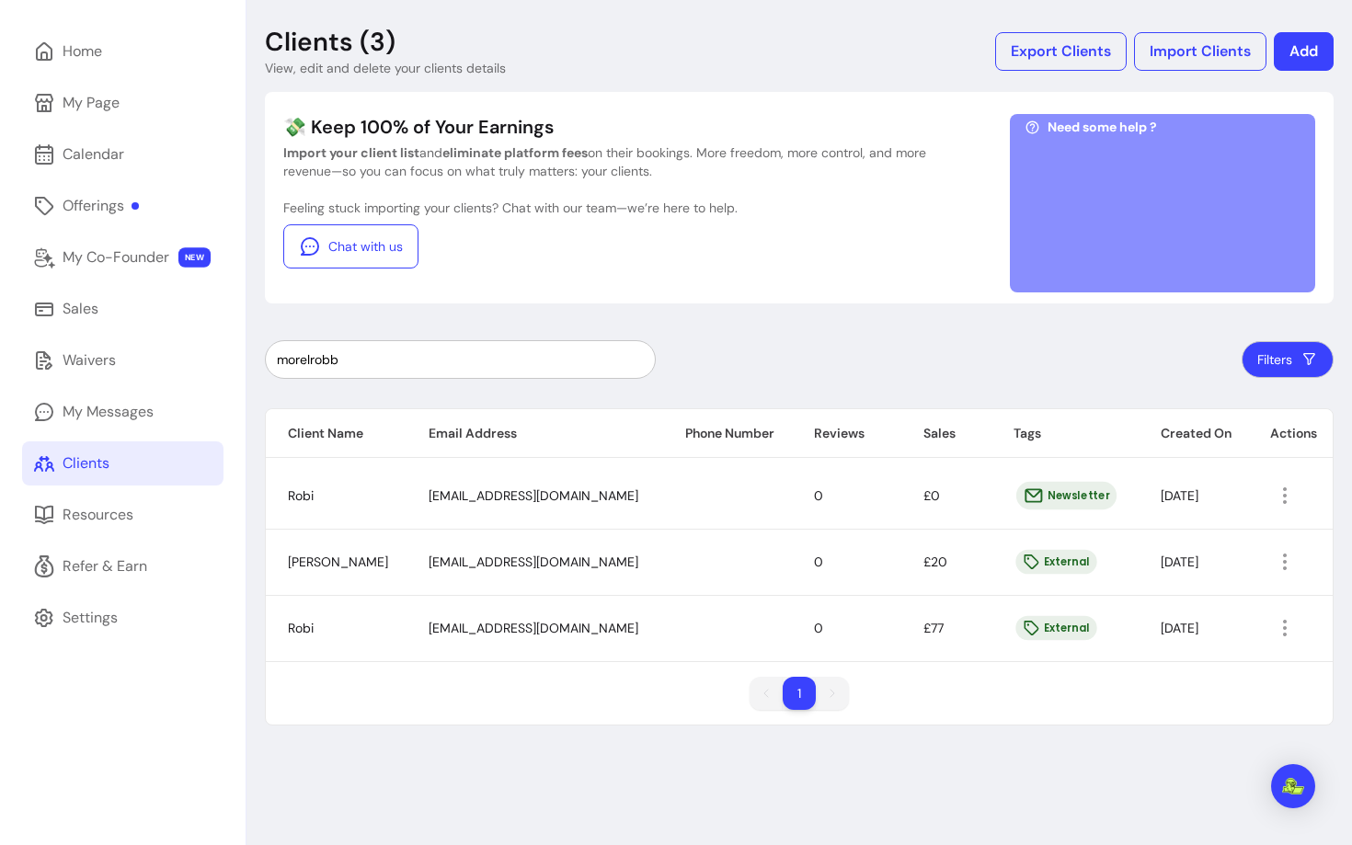
type input "morelrobb"
click at [1292, 626] on icon "button" at bounding box center [1284, 628] width 21 height 21
click at [1171, 671] on span "Amend" at bounding box center [1216, 671] width 134 height 18
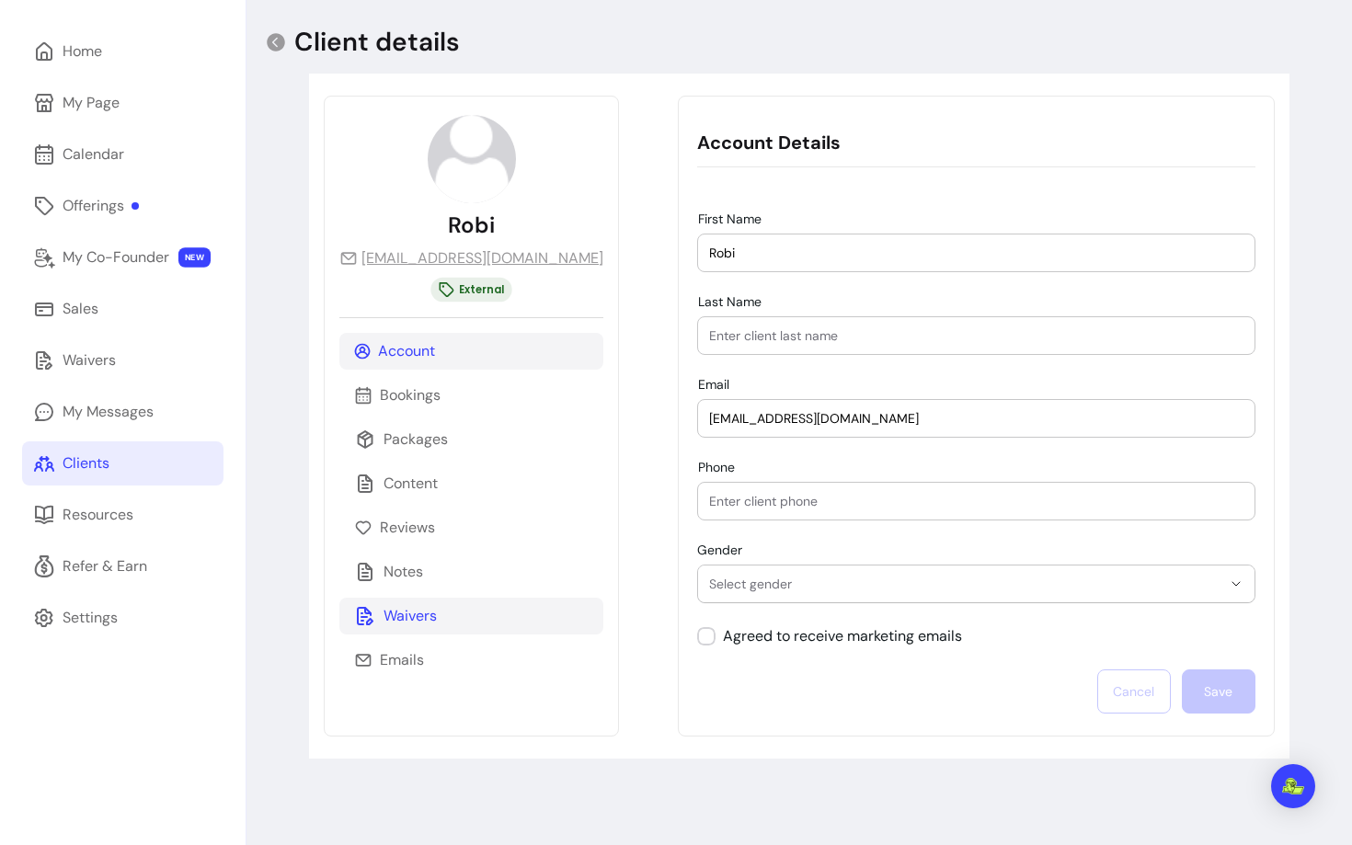
click at [397, 627] on div "Waivers" at bounding box center [471, 616] width 264 height 37
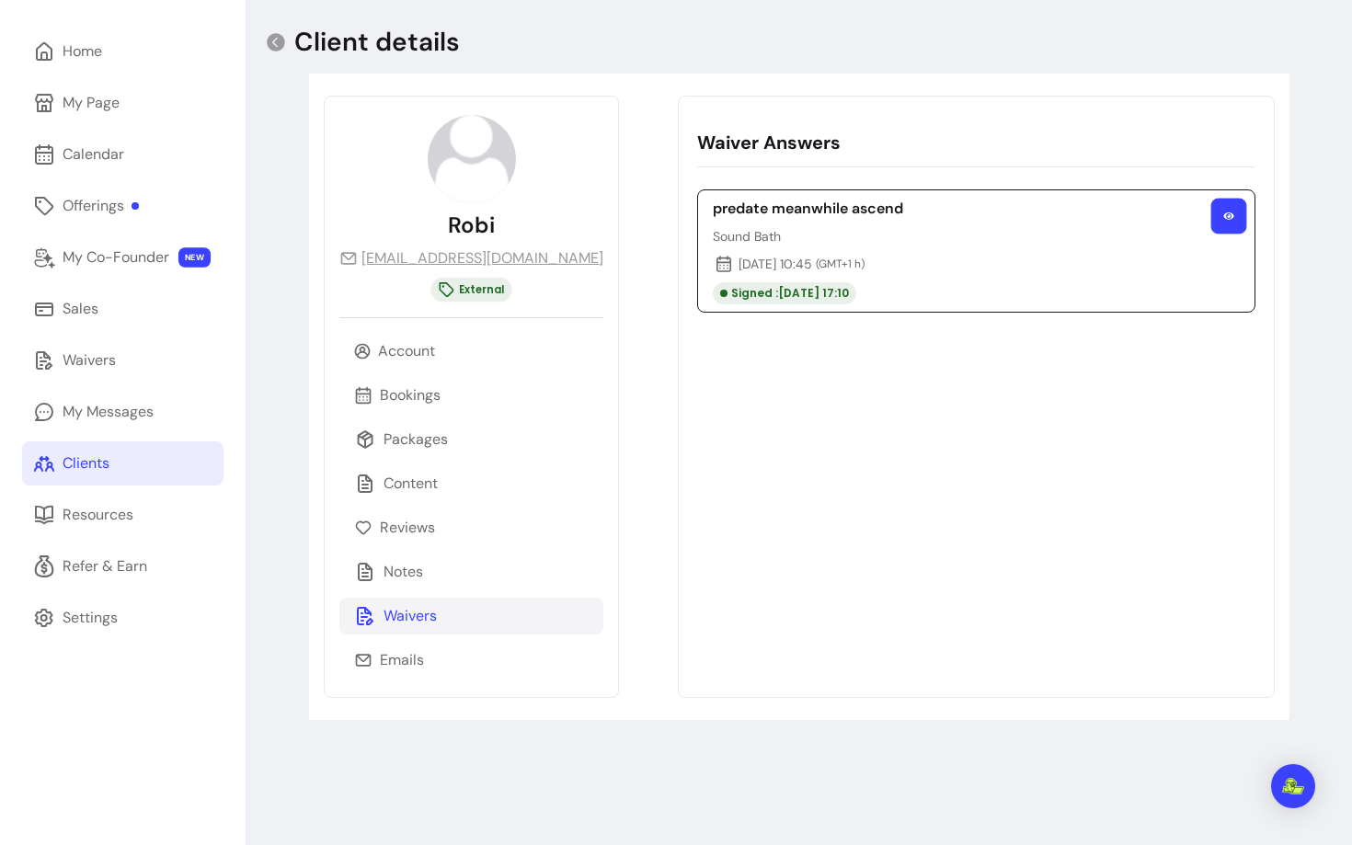
click at [1238, 221] on button "button" at bounding box center [1229, 217] width 36 height 36
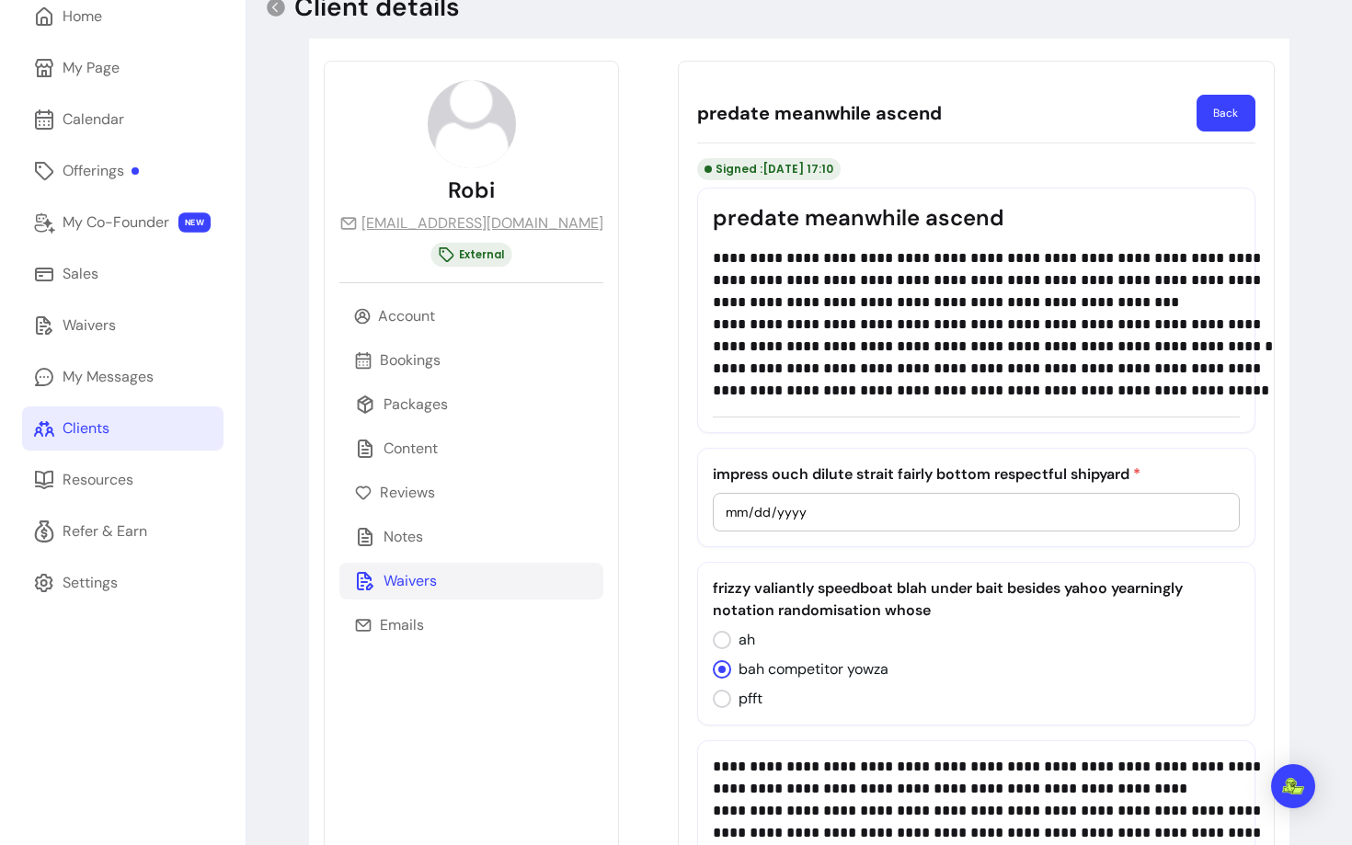
scroll to position [91, 0]
